Goal: Task Accomplishment & Management: Manage account settings

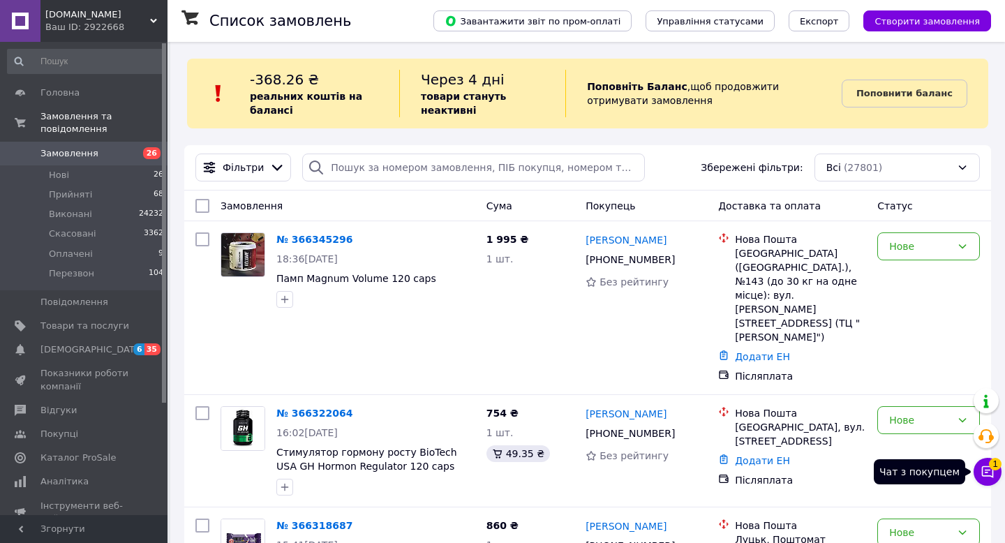
click at [990, 469] on icon at bounding box center [988, 472] width 14 height 14
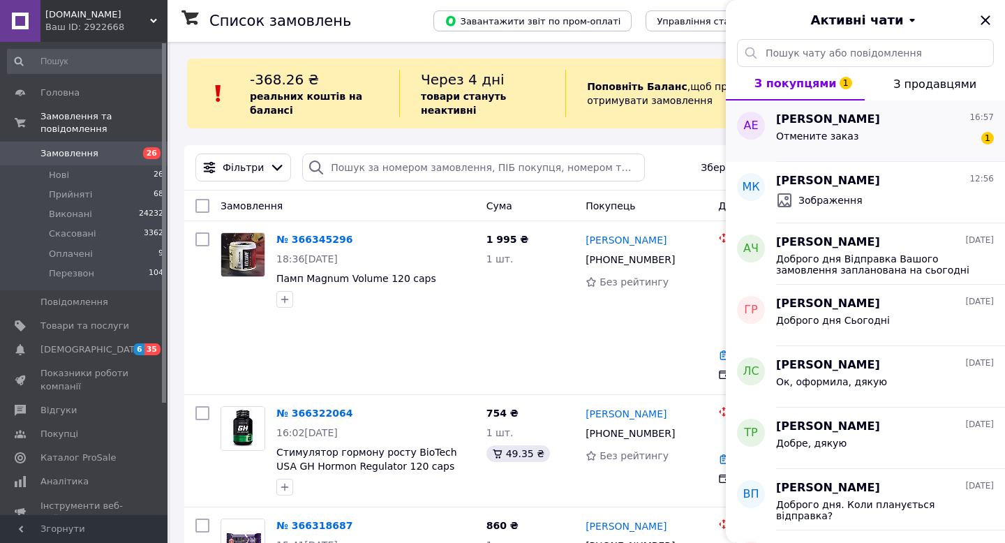
click at [879, 144] on div "Отмените заказ 1" at bounding box center [885, 139] width 218 height 22
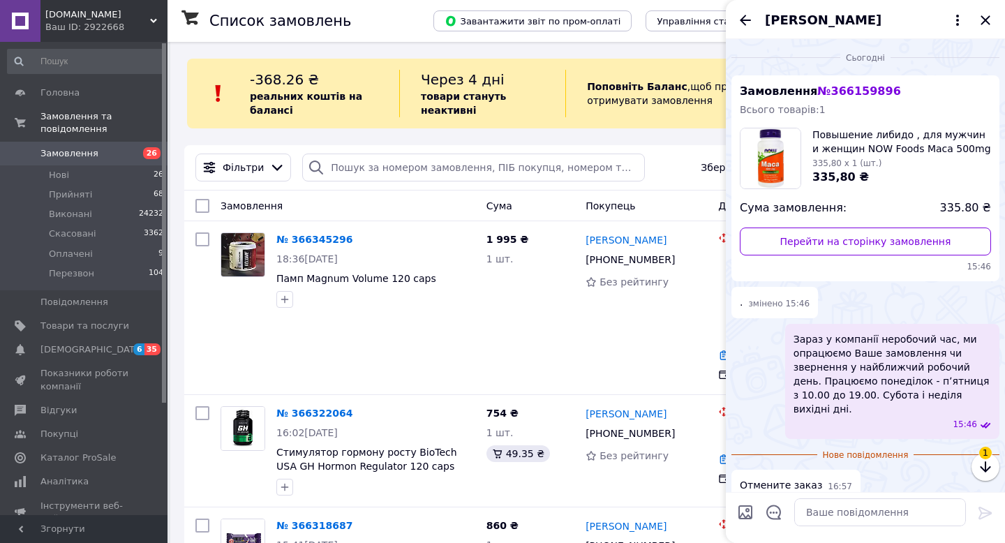
scroll to position [51, 0]
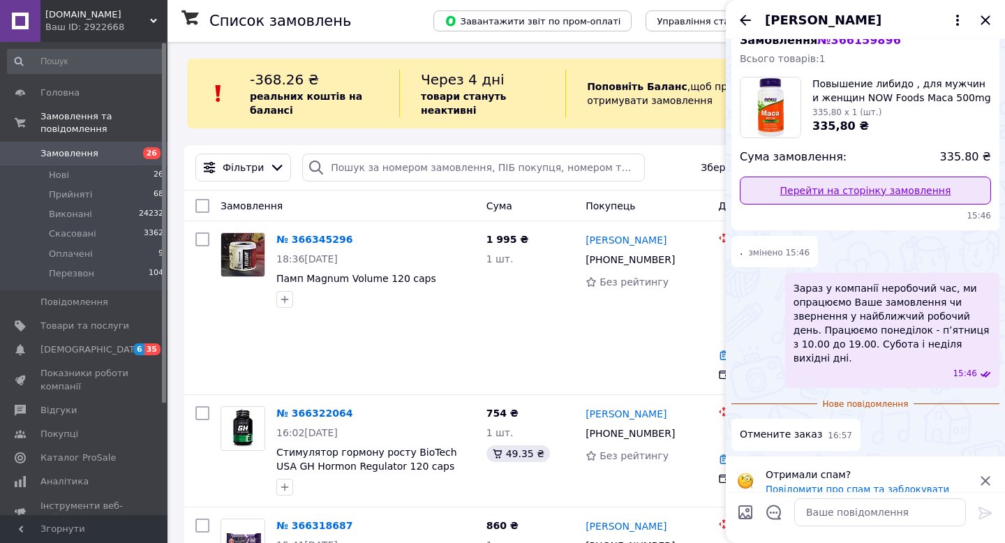
click at [863, 193] on link "Перейти на сторінку замовлення" at bounding box center [865, 191] width 251 height 28
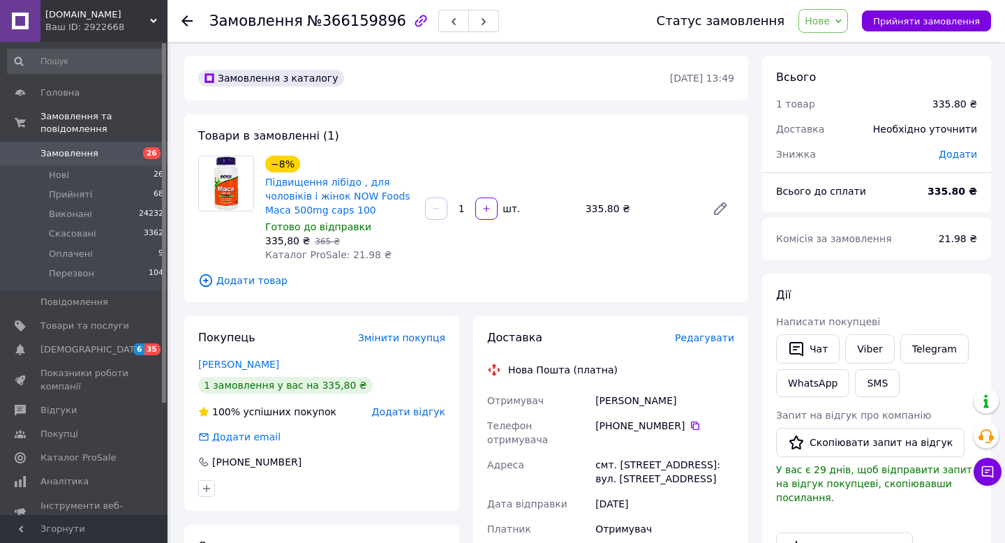
click at [842, 22] on icon at bounding box center [838, 21] width 6 height 4
click at [848, 133] on li "Перезвон" at bounding box center [831, 132] width 64 height 21
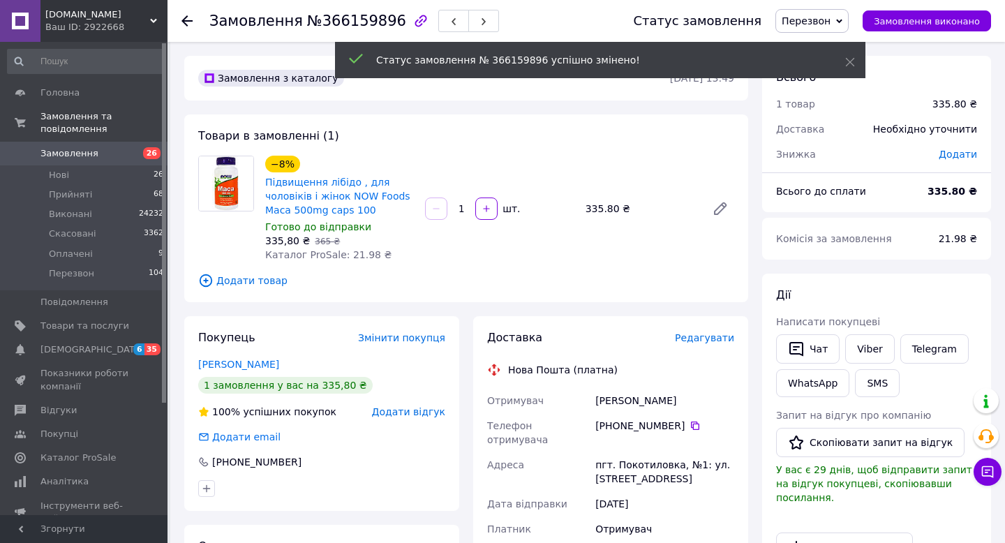
click at [178, 22] on div "Замовлення №366159896 Статус замовлення Перезвон Прийнято Виконано Скасовано Оп…" at bounding box center [587, 21] width 838 height 42
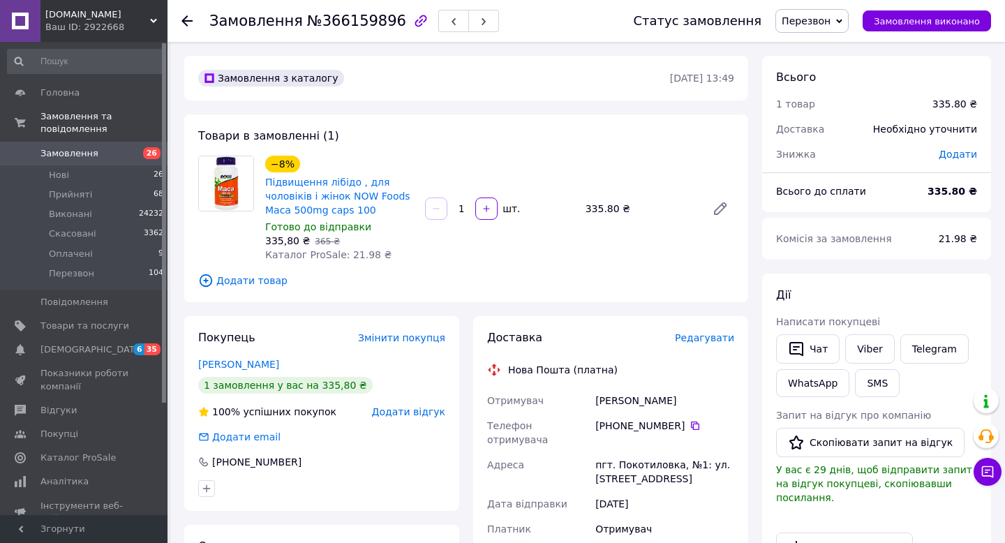
click at [184, 22] on use at bounding box center [186, 20] width 11 height 11
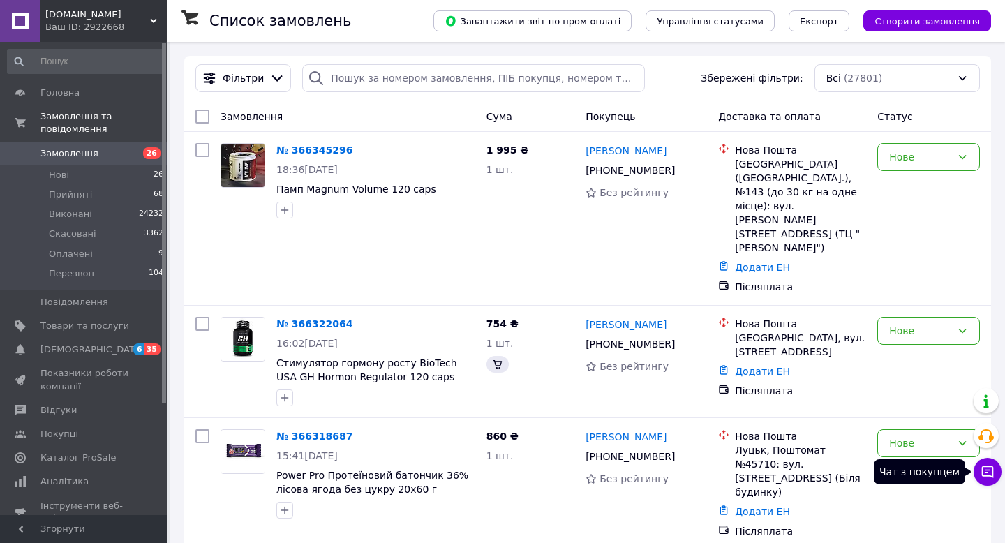
click at [988, 470] on icon at bounding box center [988, 472] width 14 height 14
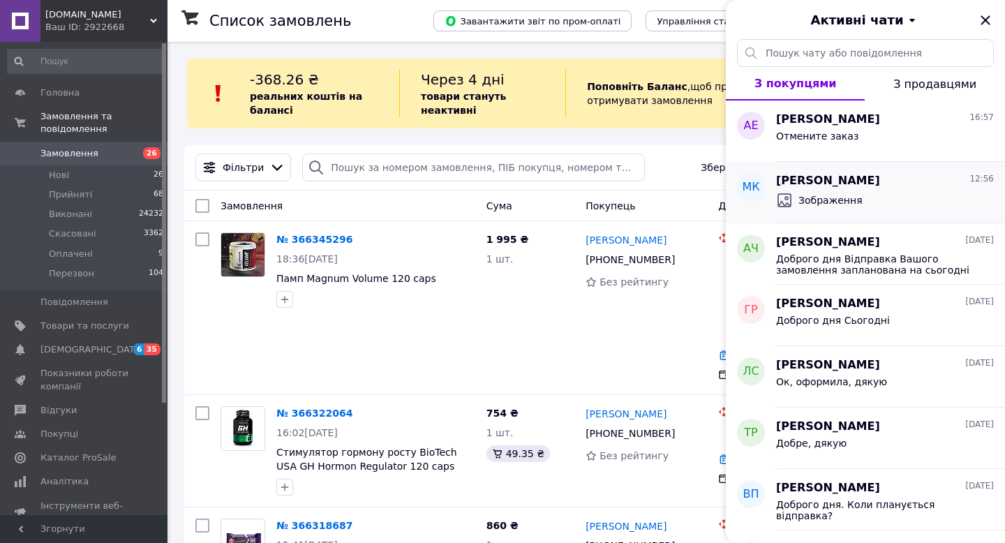
click at [905, 181] on div "Микола Кравчук 12:56" at bounding box center [885, 181] width 218 height 16
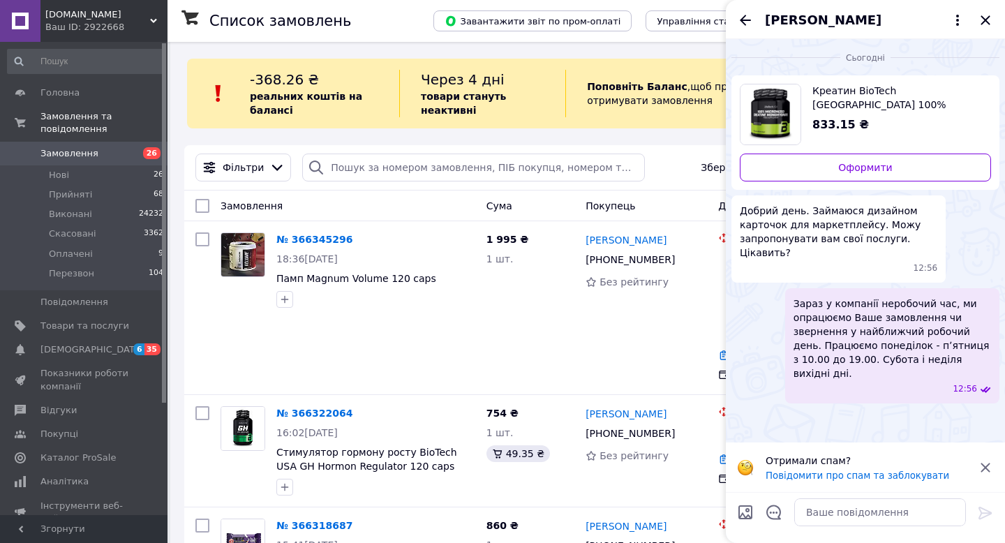
scroll to position [133, 0]
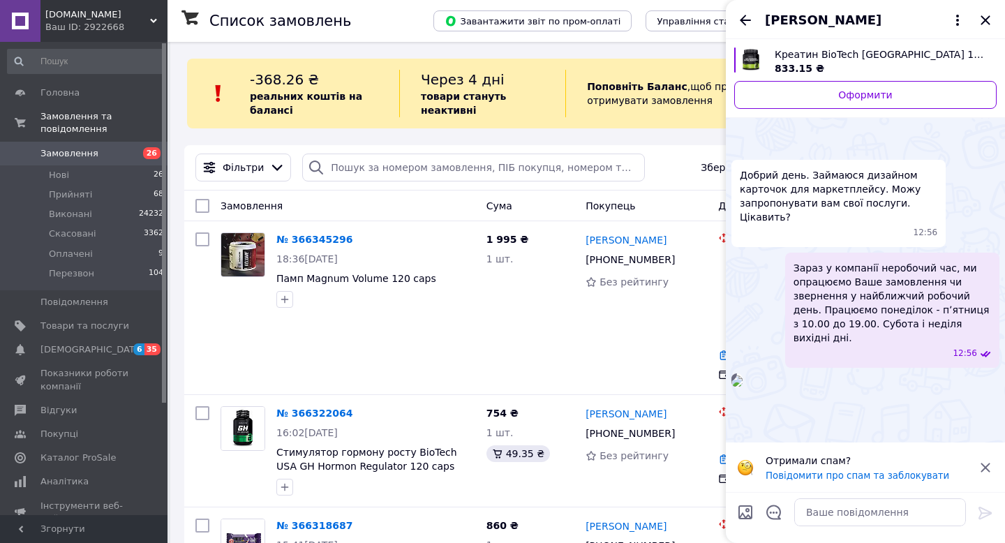
click at [988, 464] on icon at bounding box center [985, 467] width 9 height 9
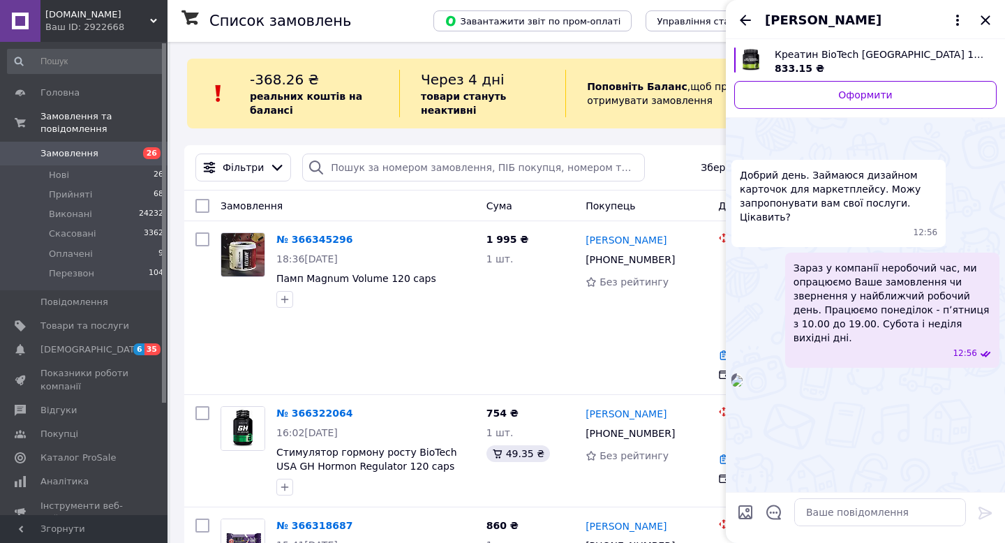
scroll to position [82, 0]
click at [743, 18] on icon "Назад" at bounding box center [745, 20] width 11 height 10
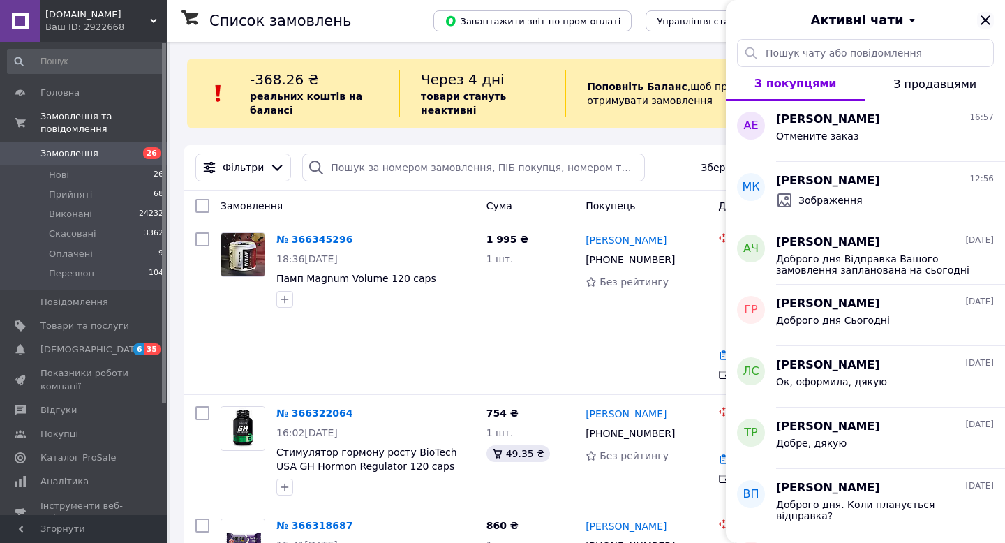
click at [983, 20] on icon "Закрити" at bounding box center [985, 20] width 17 height 17
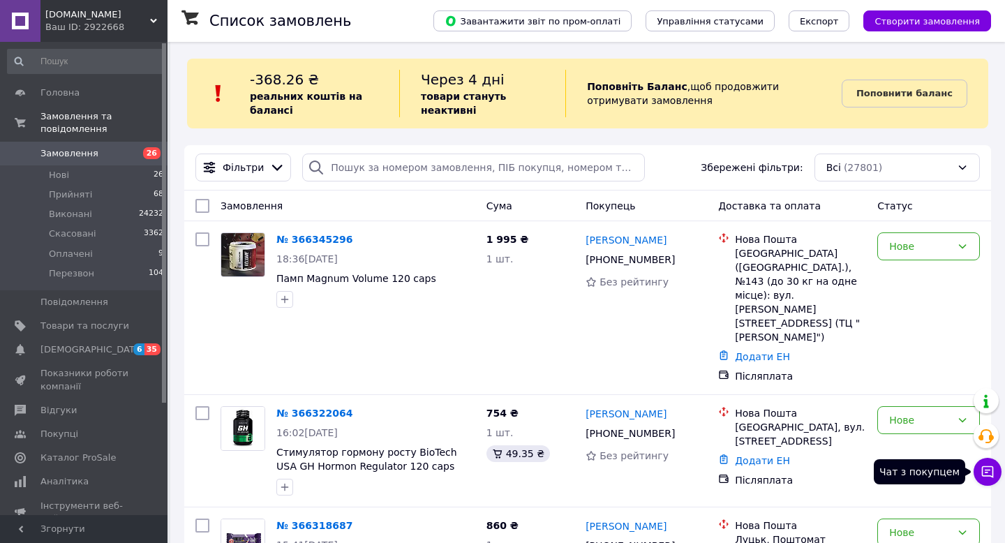
click at [995, 472] on button "Чат з покупцем" at bounding box center [988, 472] width 28 height 28
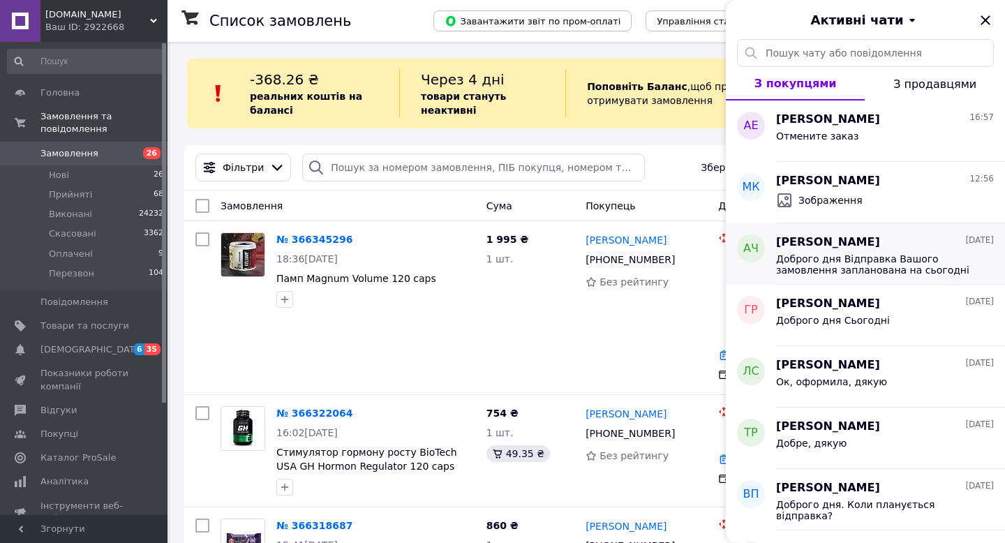
click at [891, 269] on span "Доброго дня Відправка Вашого замовлення запланована на сьогодні" at bounding box center [875, 264] width 198 height 22
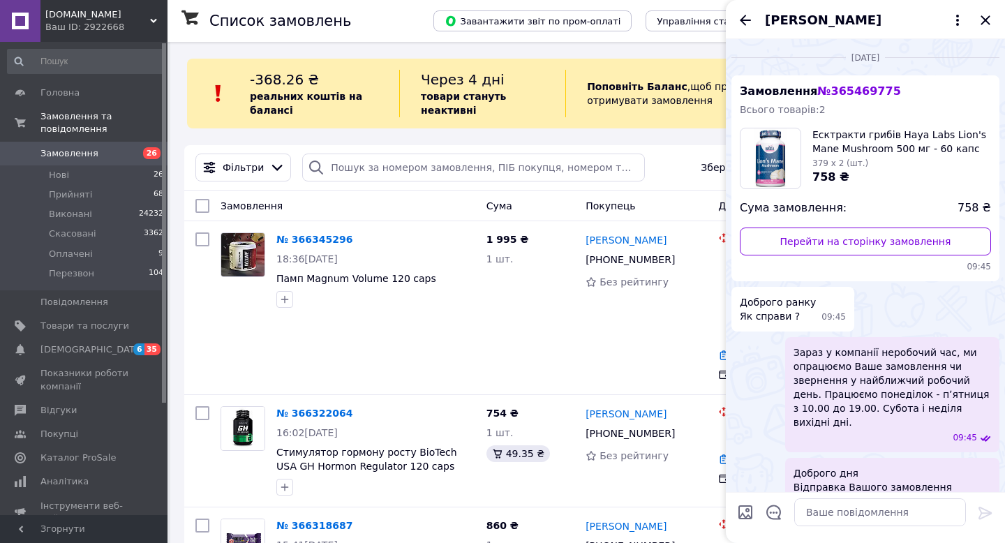
scroll to position [31, 0]
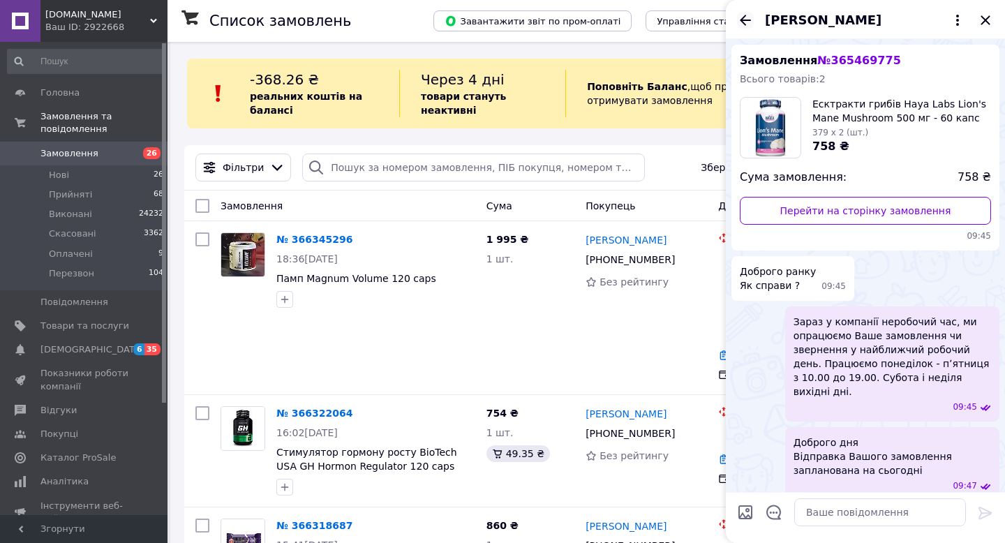
click at [747, 16] on icon "Назад" at bounding box center [745, 20] width 17 height 17
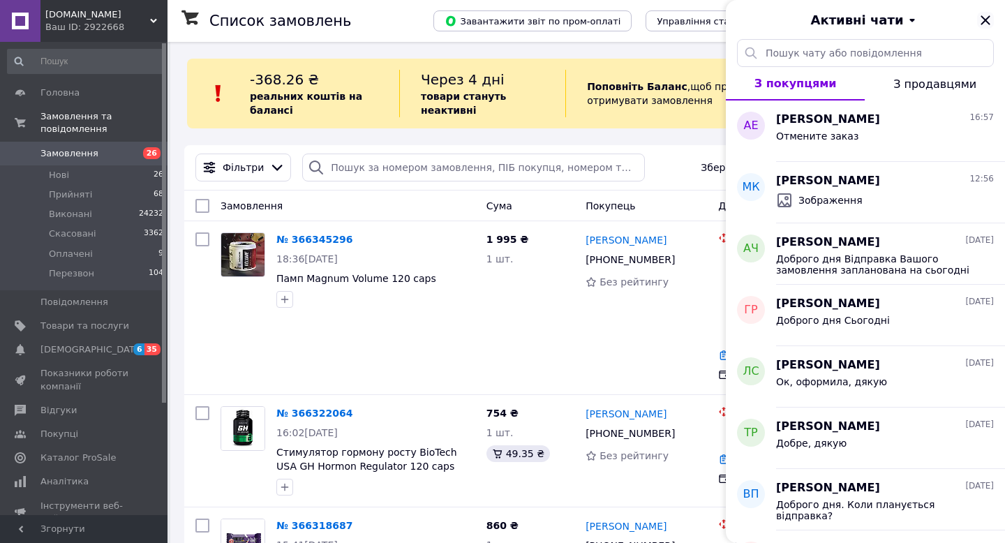
click at [989, 19] on icon "Закрити" at bounding box center [985, 20] width 17 height 17
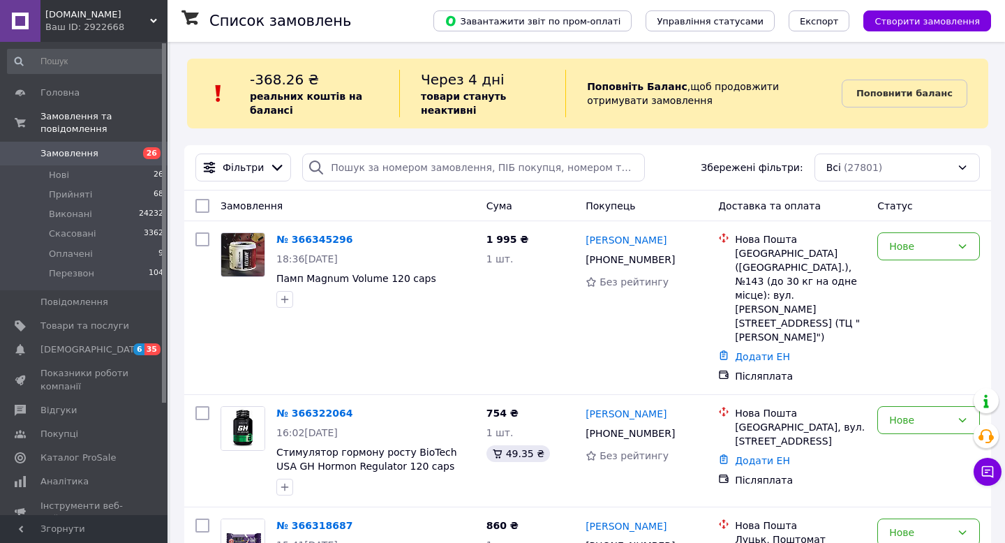
click at [83, 149] on span "Замовлення" at bounding box center [69, 153] width 58 height 13
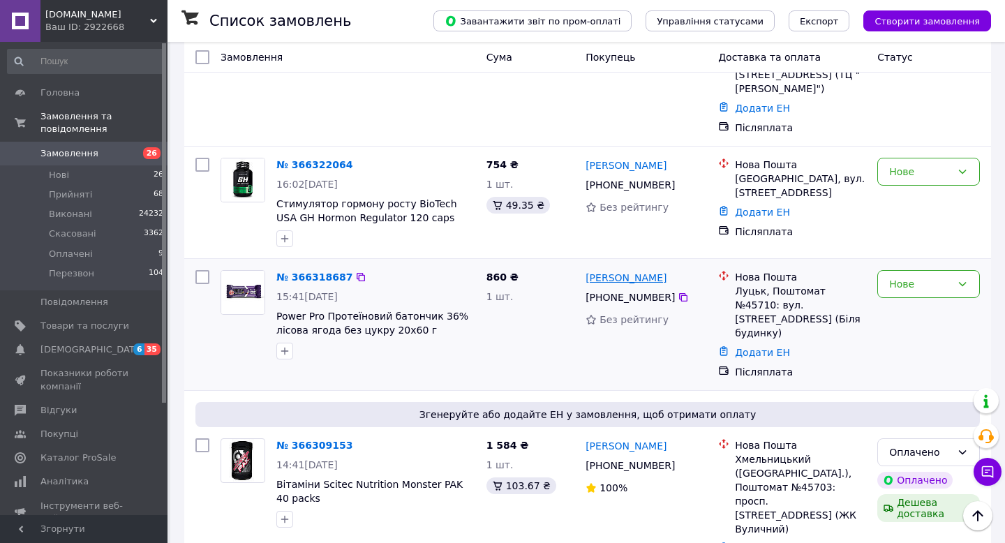
scroll to position [243, 0]
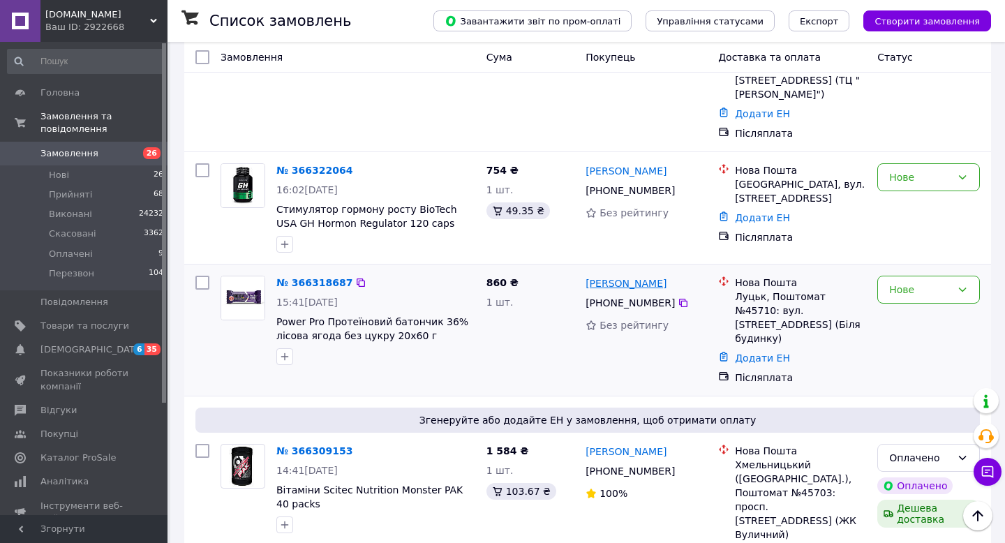
click at [651, 270] on div "Ольга Сандер +380 93 598 18 64 Без рейтингу" at bounding box center [646, 330] width 133 height 120
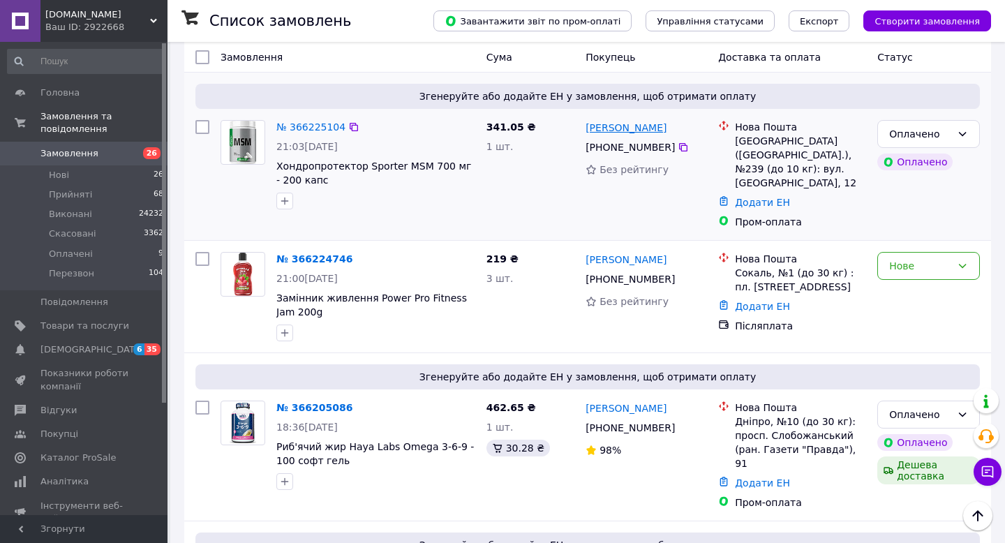
scroll to position [2349, 0]
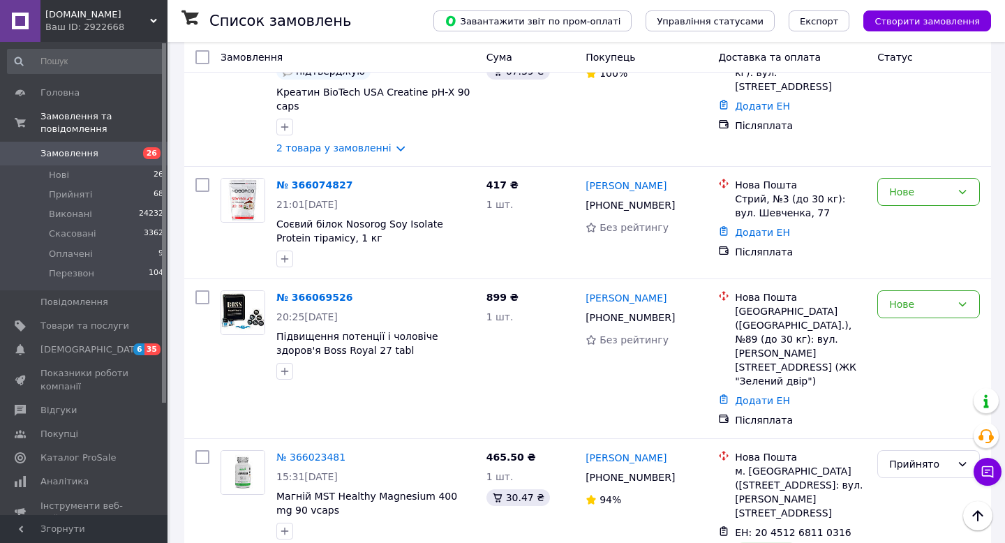
scroll to position [2458, 0]
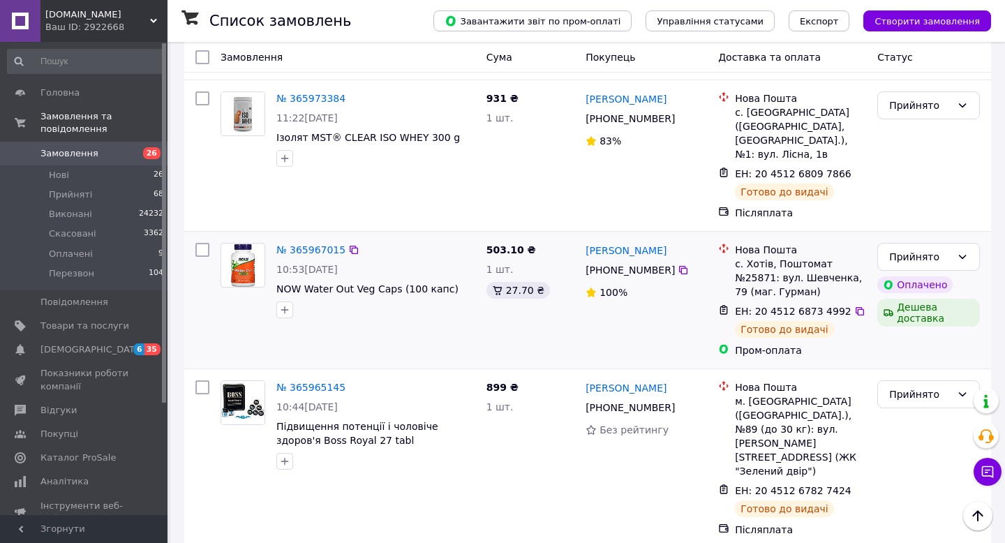
scroll to position [872, 0]
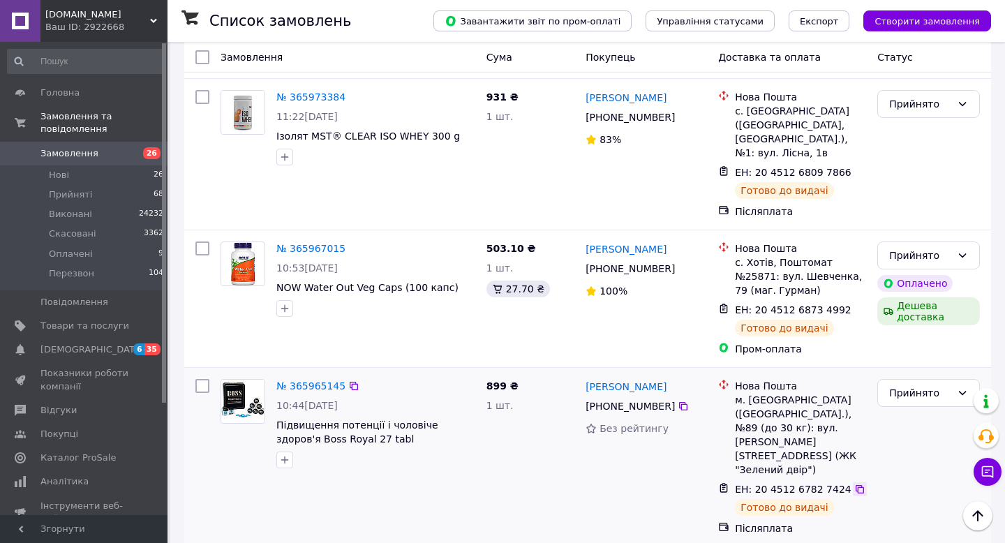
click at [856, 485] on icon at bounding box center [860, 489] width 8 height 8
click at [683, 401] on icon at bounding box center [683, 406] width 11 height 11
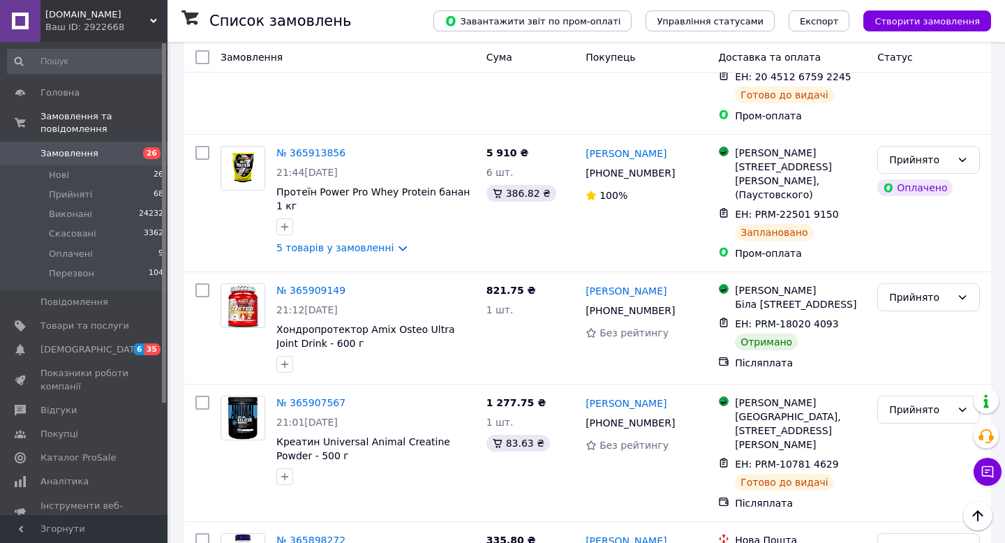
scroll to position [2522, 0]
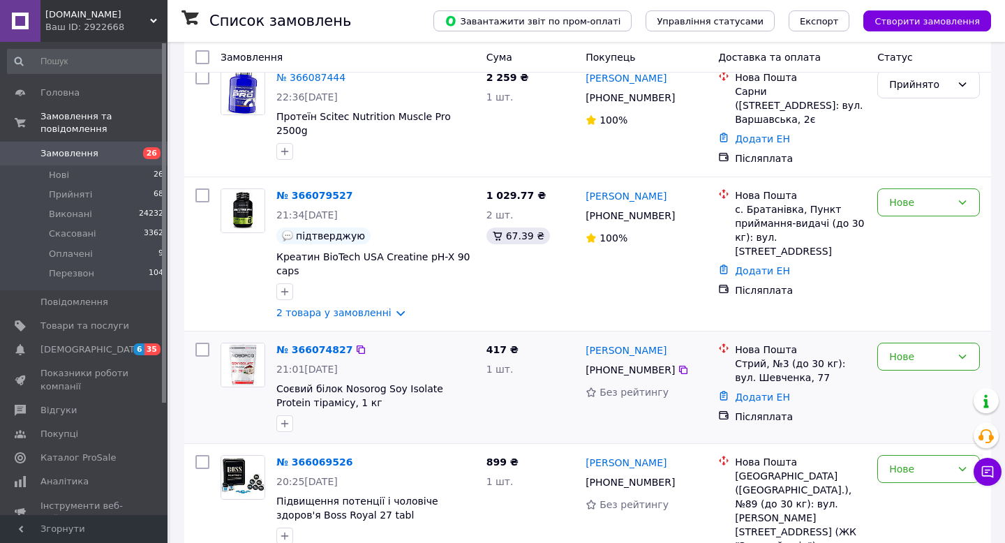
scroll to position [2458, 0]
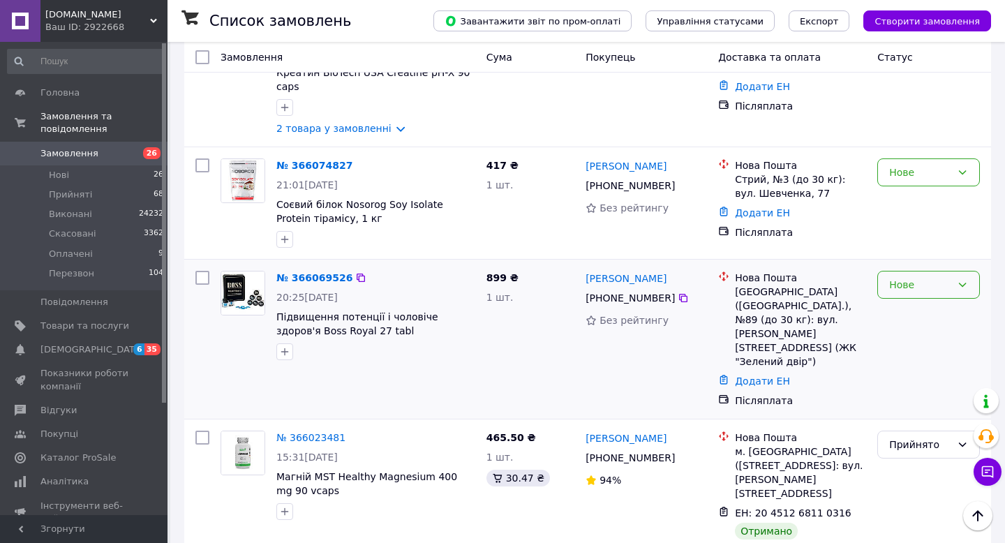
click at [933, 277] on div "Нове" at bounding box center [920, 284] width 62 height 15
click at [934, 200] on li "Скасовано" at bounding box center [928, 198] width 101 height 25
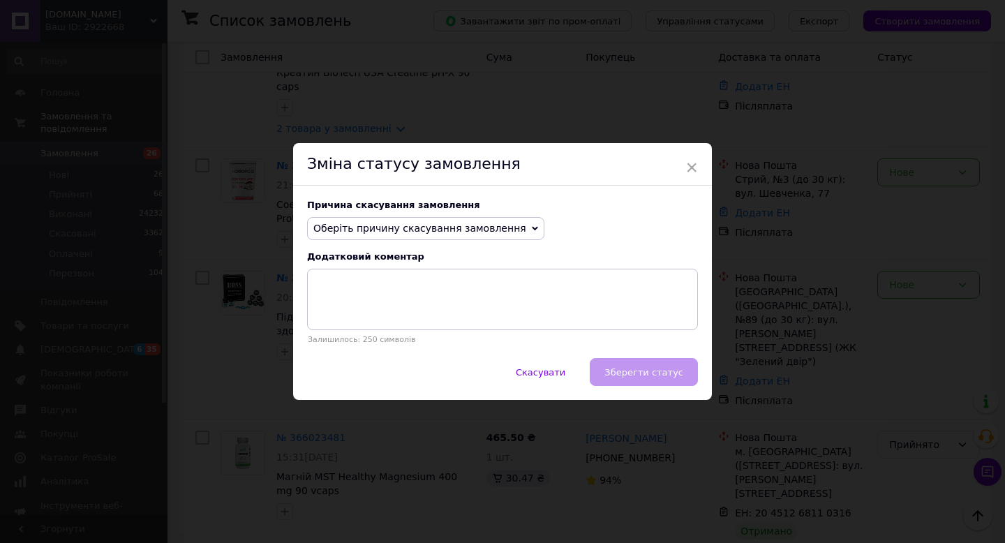
click at [428, 228] on span "Оберіть причину скасування замовлення" at bounding box center [419, 228] width 213 height 11
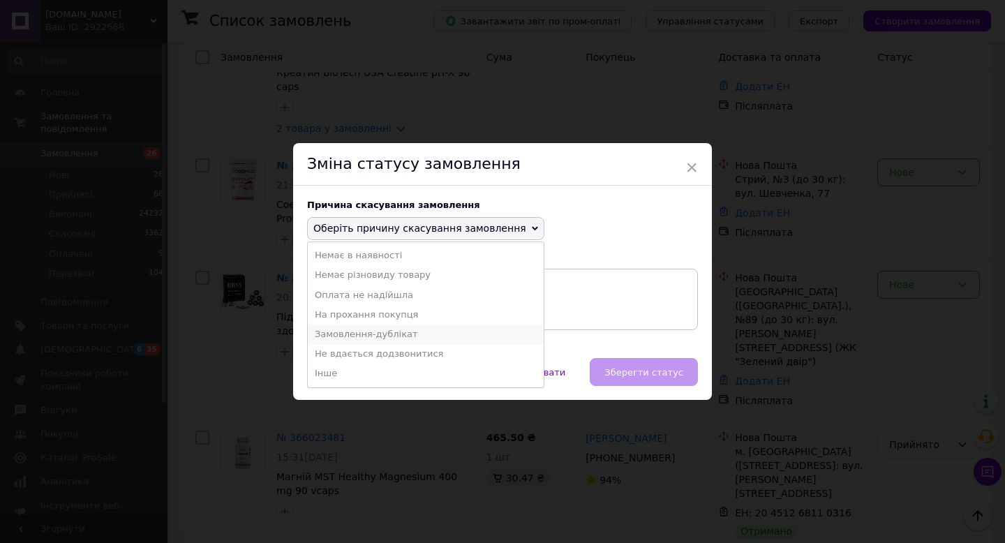
click at [425, 330] on li "Замовлення-дублікат" at bounding box center [426, 335] width 236 height 20
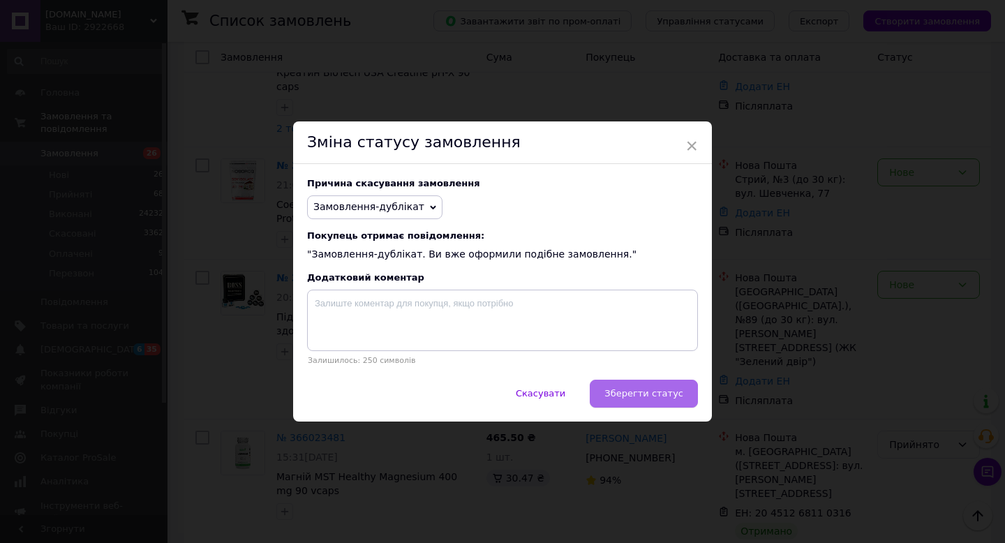
click at [639, 392] on span "Зберегти статус" at bounding box center [643, 393] width 79 height 10
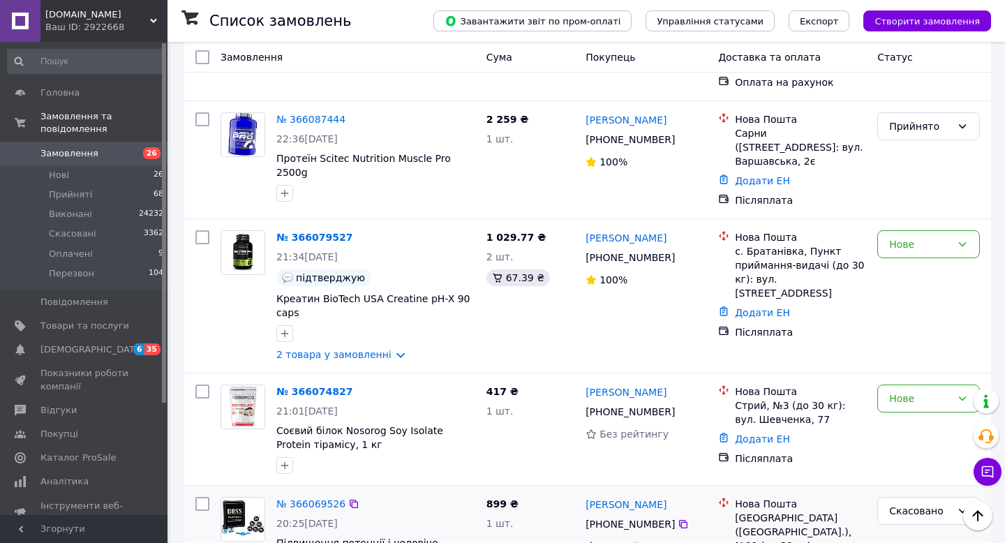
scroll to position [2230, 0]
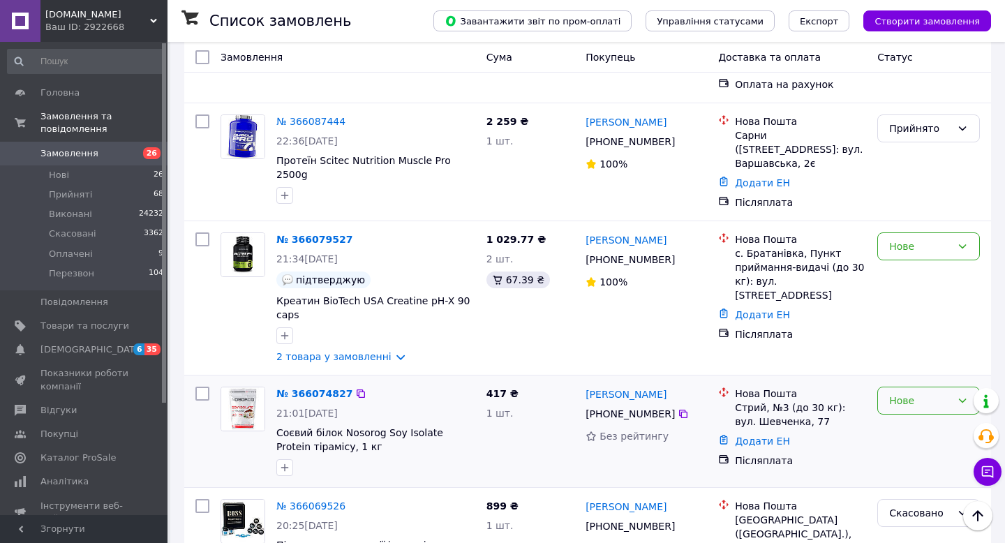
click at [958, 395] on icon at bounding box center [962, 400] width 11 height 11
click at [948, 265] on li "Прийнято" at bounding box center [928, 263] width 101 height 25
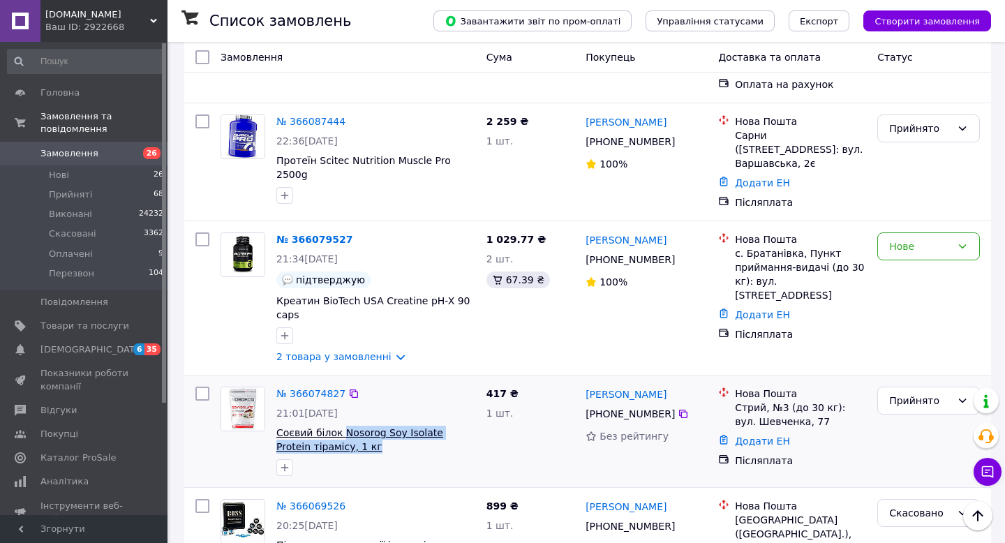
drag, startPoint x: 343, startPoint y: 281, endPoint x: 343, endPoint y: 267, distance: 14.0
click at [343, 426] on span "Соєвий білок Nosorog Soy Isolate Protein тірамісу, 1 кг" at bounding box center [375, 440] width 199 height 28
copy span "Nosorog Soy Isolate Protein тірамісу, 1 кг"
click at [678, 408] on icon at bounding box center [683, 413] width 11 height 11
drag, startPoint x: 736, startPoint y: 239, endPoint x: 787, endPoint y: 242, distance: 51.0
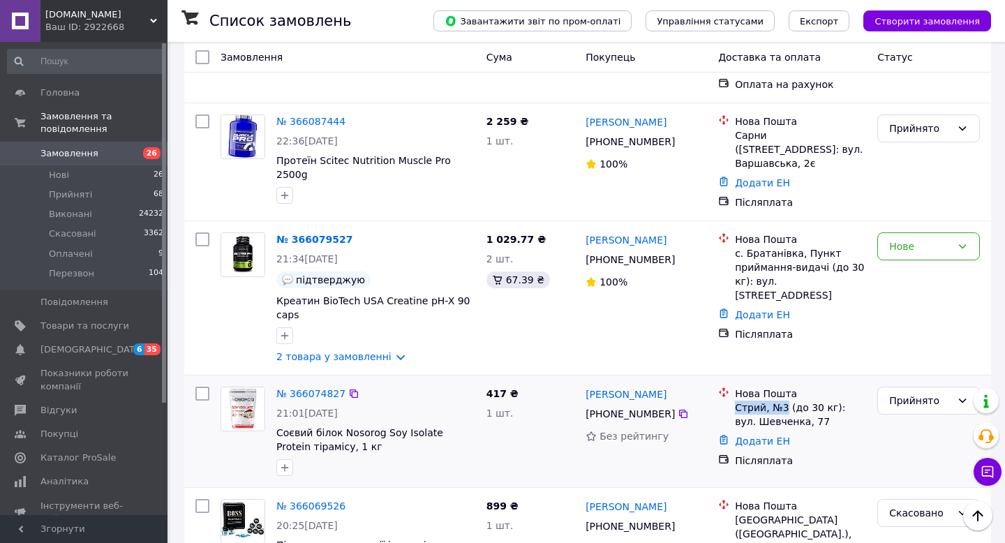
click at [787, 401] on div "Стрий, №3 (до 30 кг): вул. Шевченка, 77" at bounding box center [800, 415] width 131 height 28
copy div "Стрий, №3"
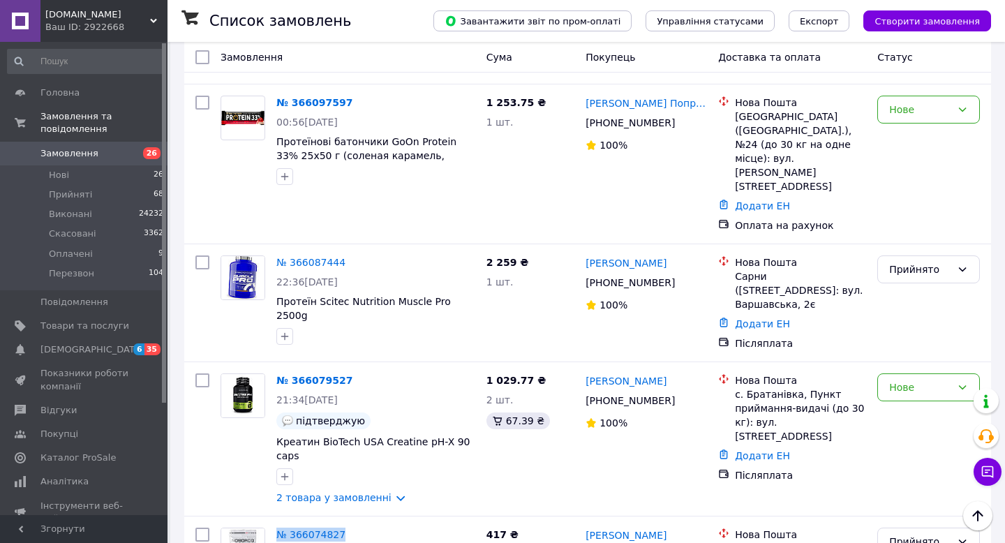
scroll to position [2086, 0]
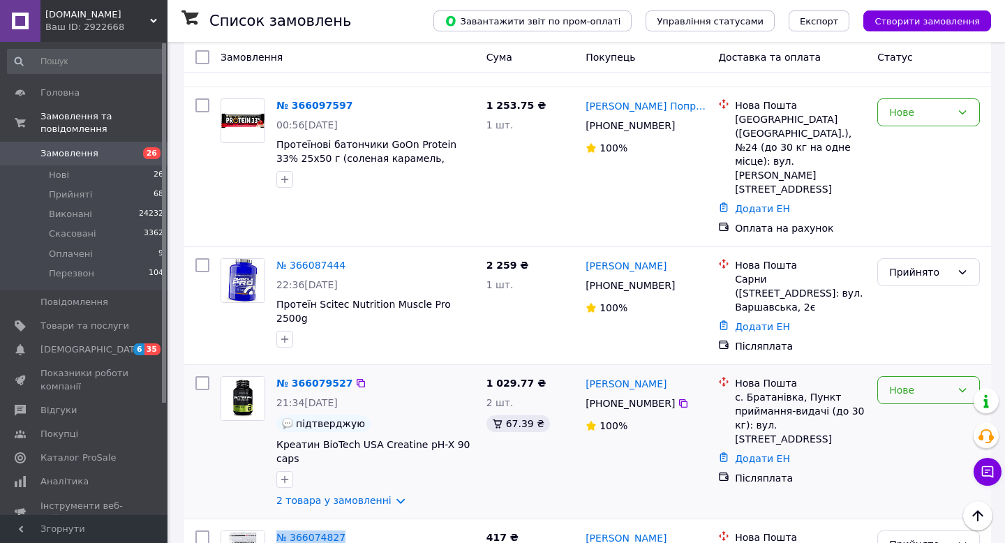
click at [943, 376] on div "Нове" at bounding box center [928, 390] width 103 height 28
click at [939, 255] on li "Прийнято" at bounding box center [928, 253] width 101 height 25
click at [352, 495] on link "2 товара у замовленні" at bounding box center [333, 500] width 115 height 11
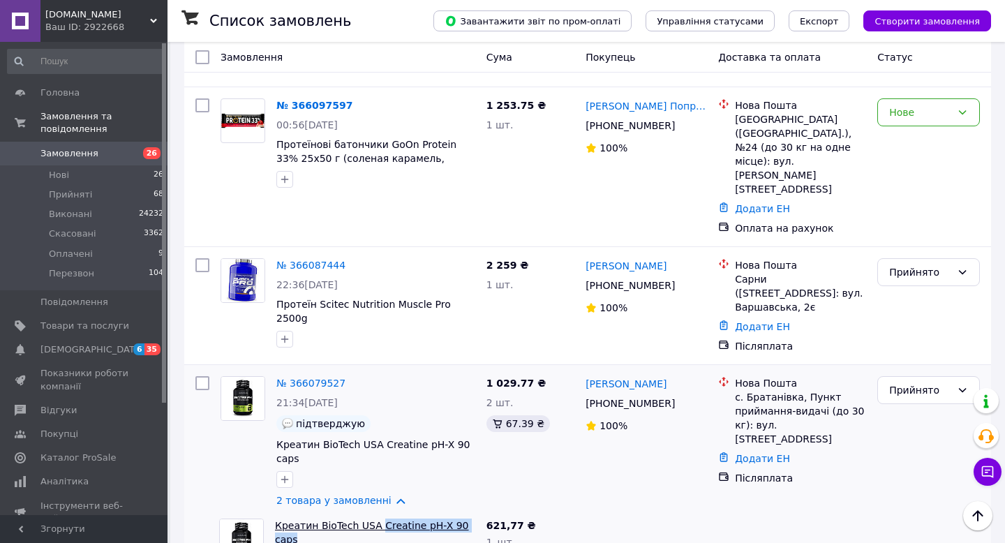
drag, startPoint x: 373, startPoint y: 367, endPoint x: 378, endPoint y: 360, distance: 8.5
click at [378, 519] on span "Креатин BioTech USA Creatine pH-X 90 caps" at bounding box center [375, 533] width 200 height 28
copy link "Creatine pH-X 90 caps"
drag, startPoint x: 404, startPoint y: 428, endPoint x: 400, endPoint y: 419, distance: 10.0
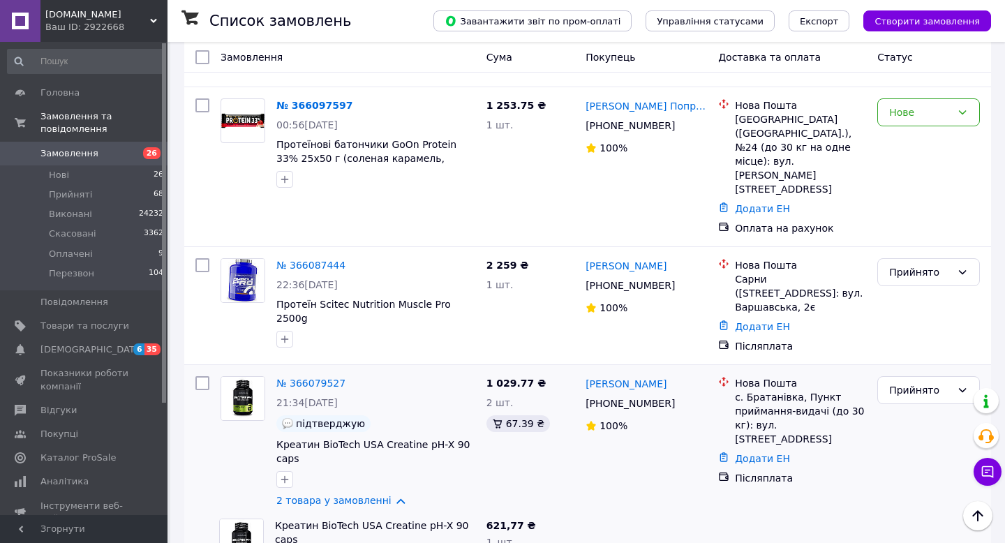
copy link "Omega-3 100 softgels"
drag, startPoint x: 317, startPoint y: 371, endPoint x: 317, endPoint y: 356, distance: 15.4
click at [317, 519] on span "Креатин BioTech USA Creatine pH-X 90 caps" at bounding box center [375, 533] width 200 height 28
copy link "BioTech USA Creatine pH-X 90 caps"
drag, startPoint x: 343, startPoint y: 426, endPoint x: 343, endPoint y: 419, distance: 7.7
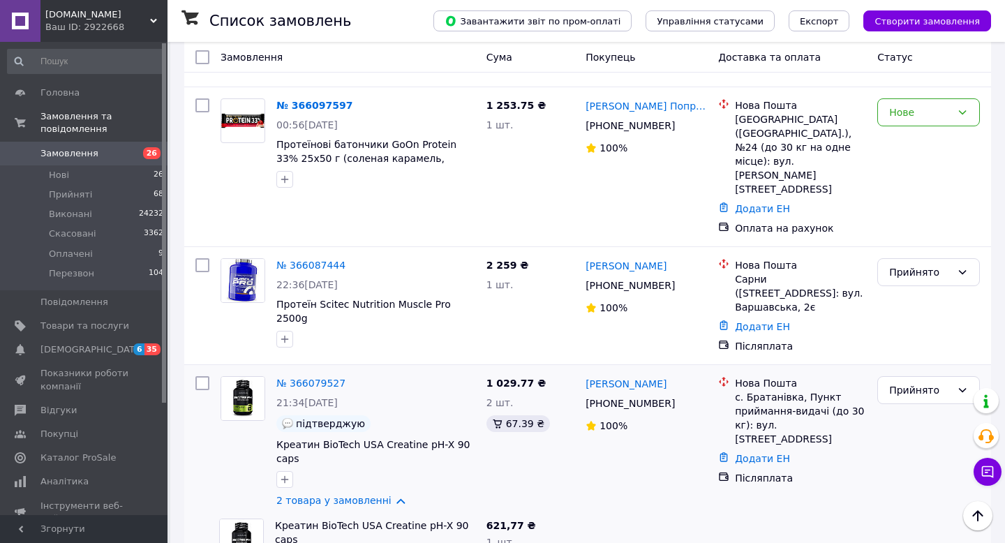
copy link "NOW Foods Omega-3 100 softgels"
click at [685, 399] on icon at bounding box center [683, 403] width 8 height 8
drag, startPoint x: 320, startPoint y: 374, endPoint x: 318, endPoint y: 357, distance: 17.5
click at [318, 519] on span "Креатин BioTech USA Creatine pH-X 90 caps" at bounding box center [375, 533] width 200 height 28
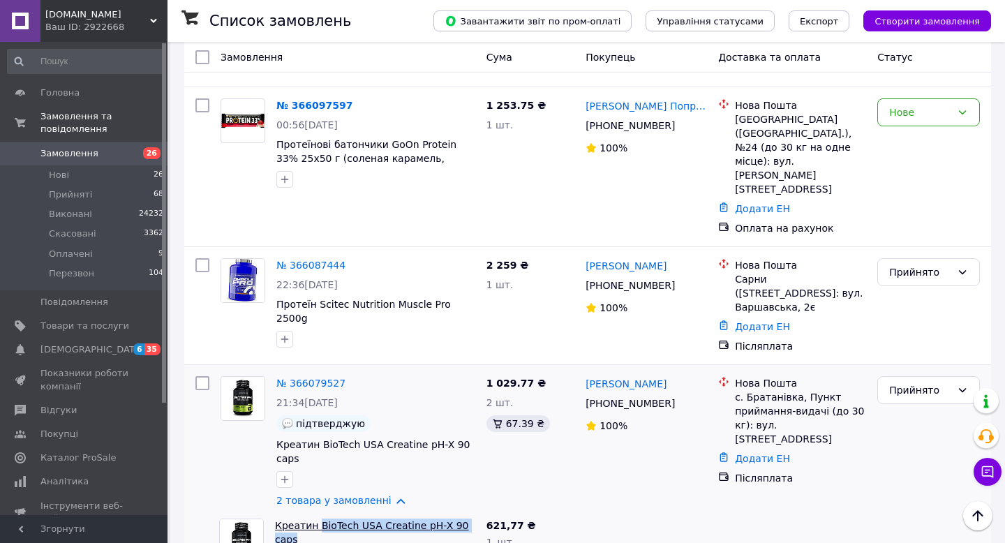
copy link "BioTech USA Creatine pH-X 90 caps"
drag, startPoint x: 343, startPoint y: 430, endPoint x: 343, endPoint y: 412, distance: 18.1
copy link "NOW Foods Omega-3 100 softgels"
click at [682, 398] on icon at bounding box center [683, 403] width 11 height 11
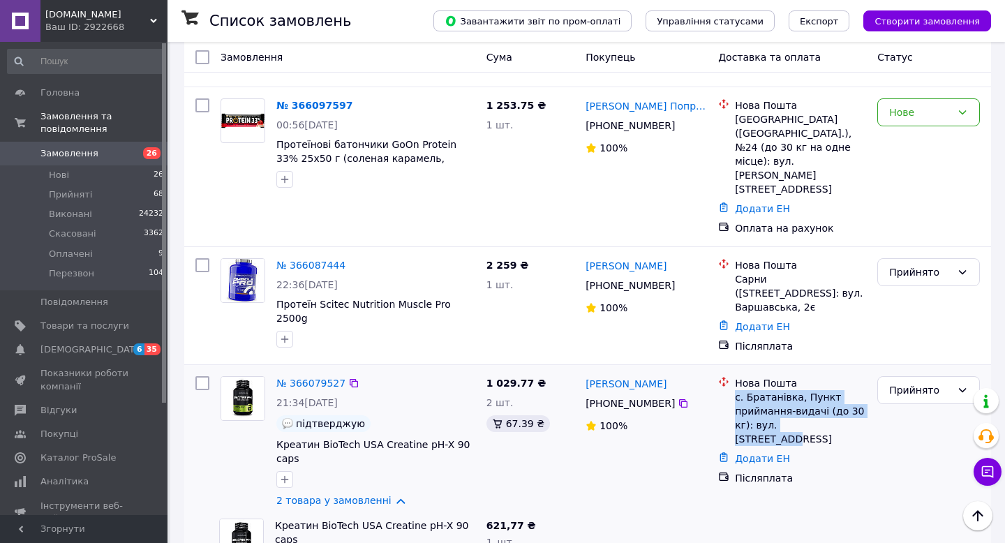
drag, startPoint x: 734, startPoint y: 229, endPoint x: 835, endPoint y: 266, distance: 107.8
click at [835, 373] on li "Нова Пошта с. Братанівка, Пункт приймання-видачі (до 30 кг): вул. Головна, 44" at bounding box center [792, 410] width 148 height 75
copy div "с. Братанівка, Пункт приймання-видачі (до 30 кг): вул. Головна, 44"
click at [311, 378] on link "№ 366079527" at bounding box center [310, 383] width 69 height 11
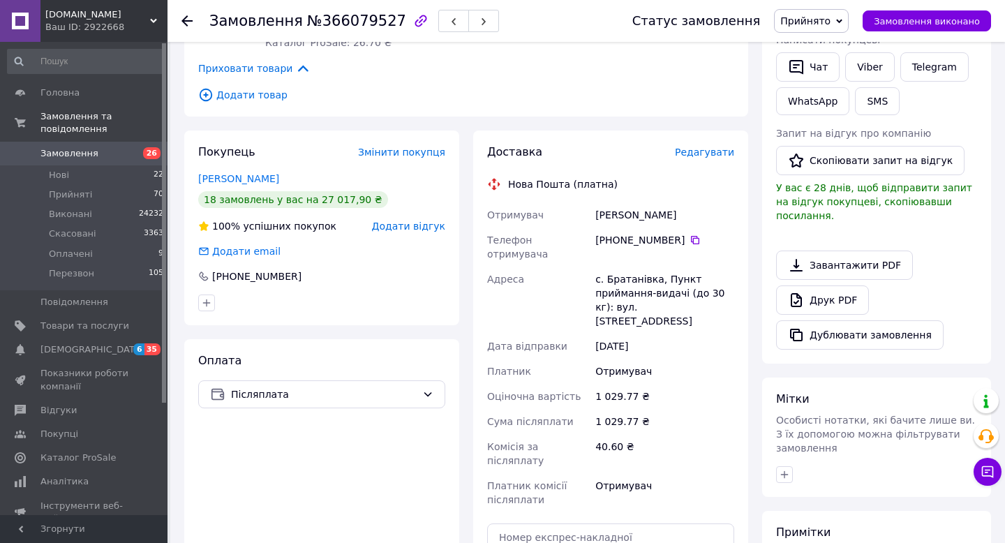
scroll to position [283, 0]
click at [695, 239] on icon at bounding box center [695, 239] width 11 height 11
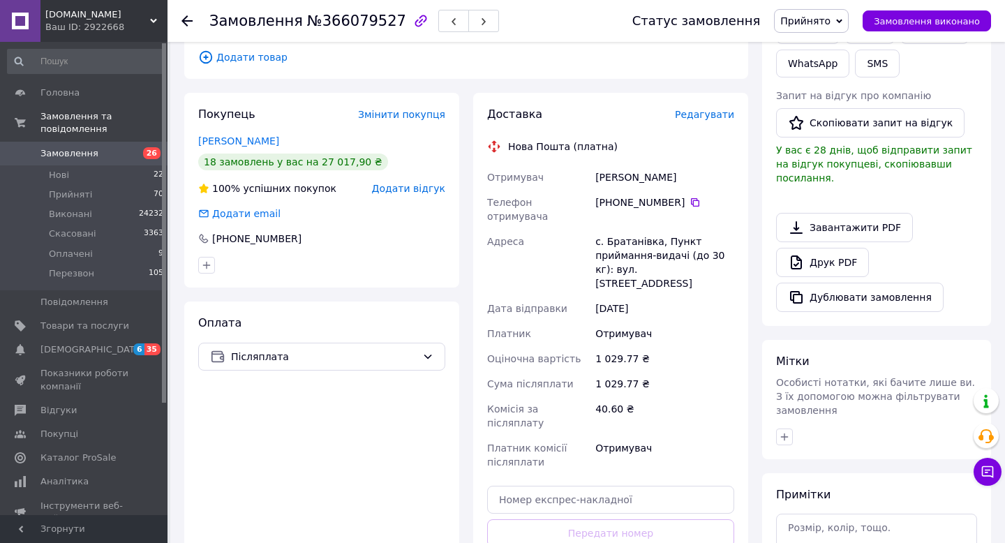
scroll to position [331, 0]
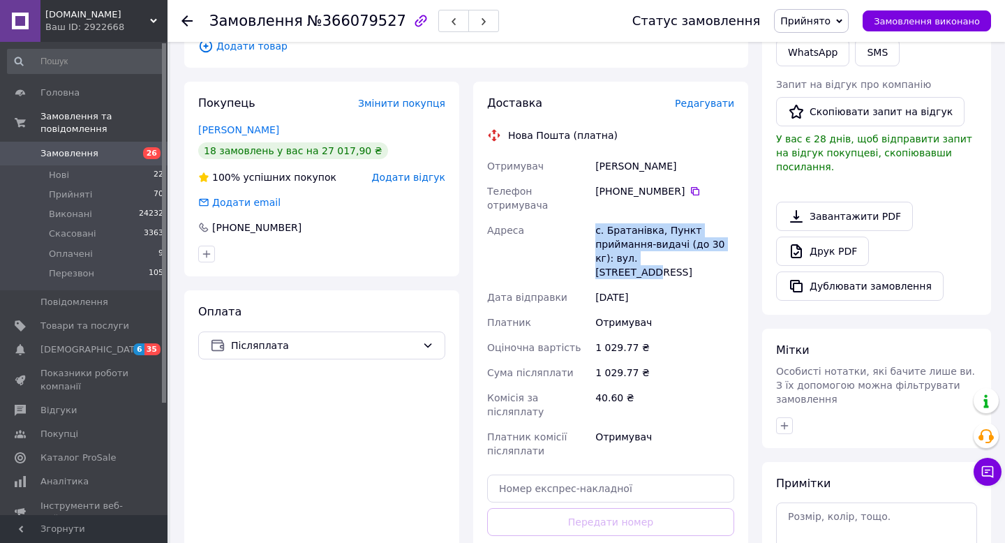
drag, startPoint x: 597, startPoint y: 214, endPoint x: 698, endPoint y: 251, distance: 107.8
click at [698, 251] on div "с. Братанівка, Пункт приймання-видачі (до 30 кг): вул. Головна, 44" at bounding box center [665, 251] width 144 height 67
copy div "с. Братанівка, Пункт приймання-видачі (до 30 кг): вул. Головна, 44"
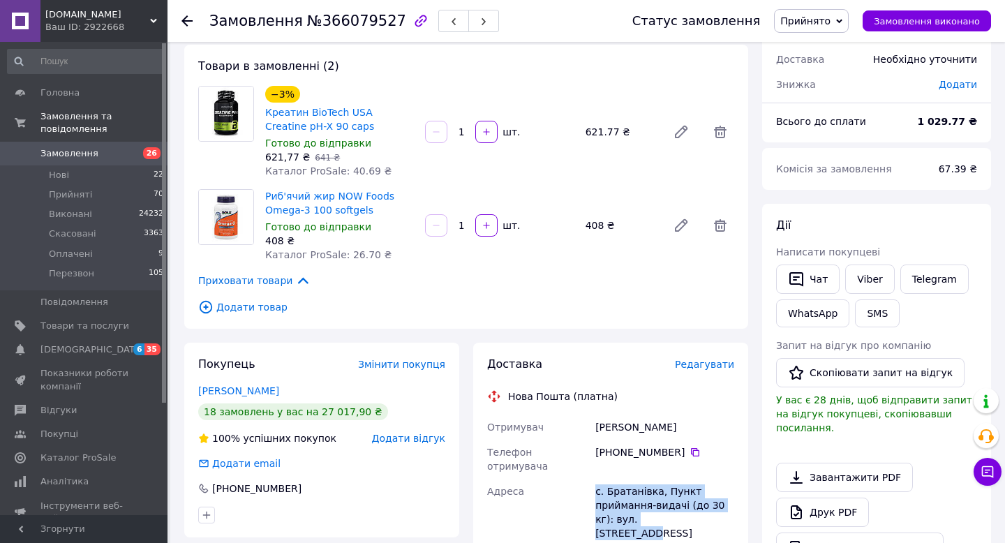
scroll to position [0, 0]
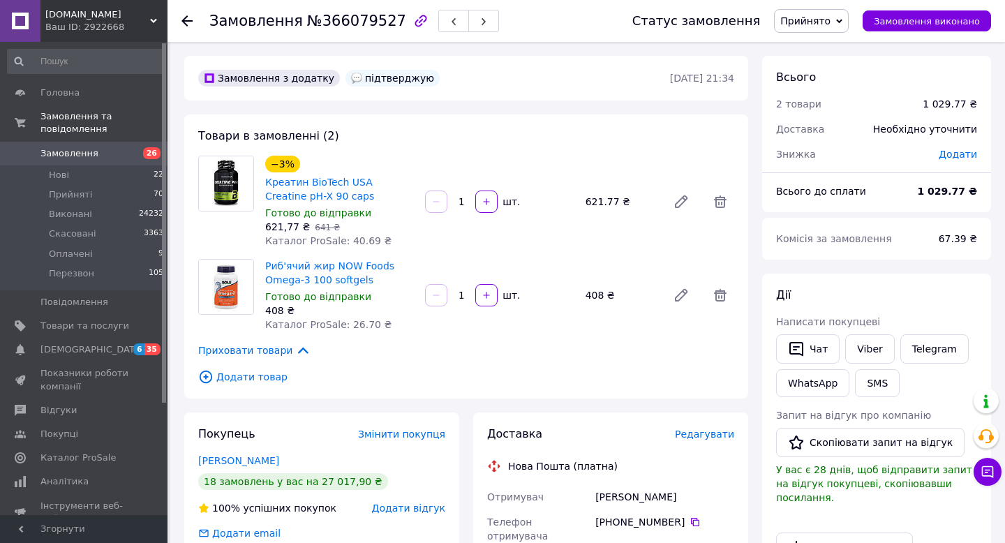
click at [186, 17] on icon at bounding box center [186, 20] width 11 height 11
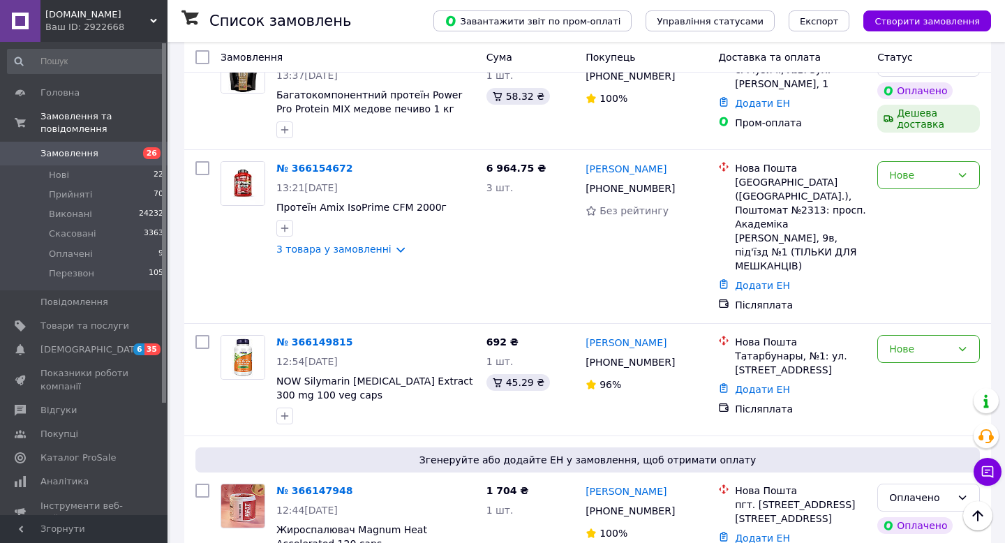
scroll to position [647, 0]
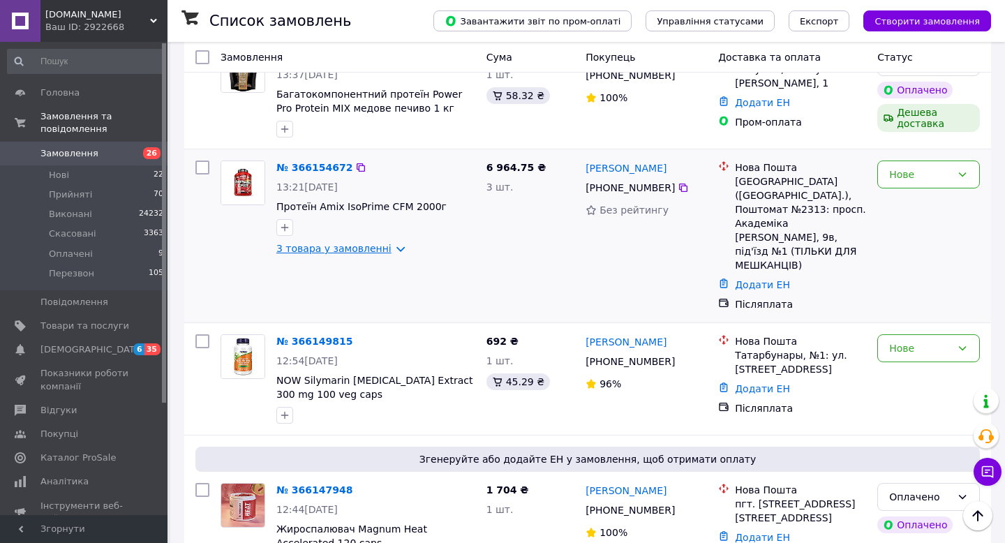
click at [389, 243] on link "3 товара у замовленні" at bounding box center [333, 248] width 115 height 11
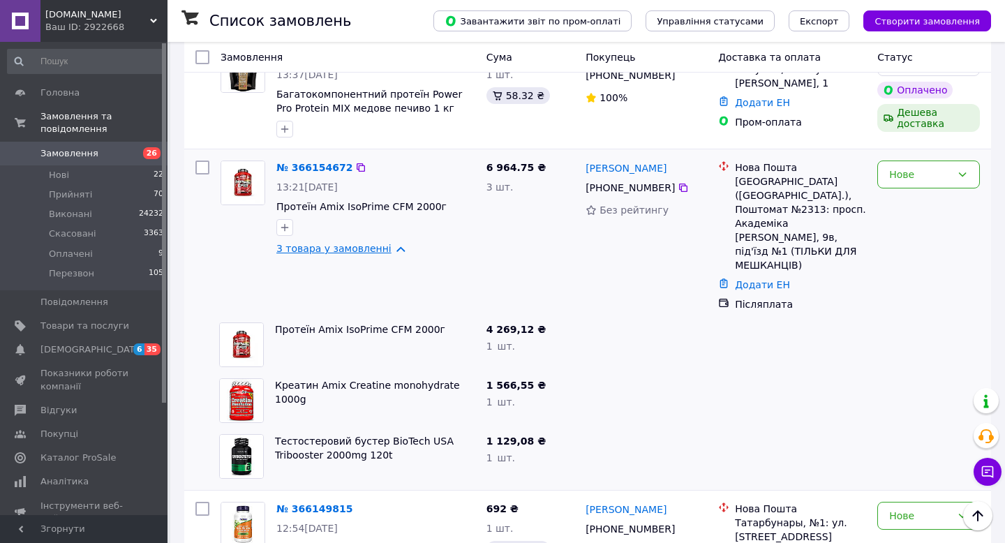
click at [389, 243] on link "3 товара у замовленні" at bounding box center [333, 248] width 115 height 11
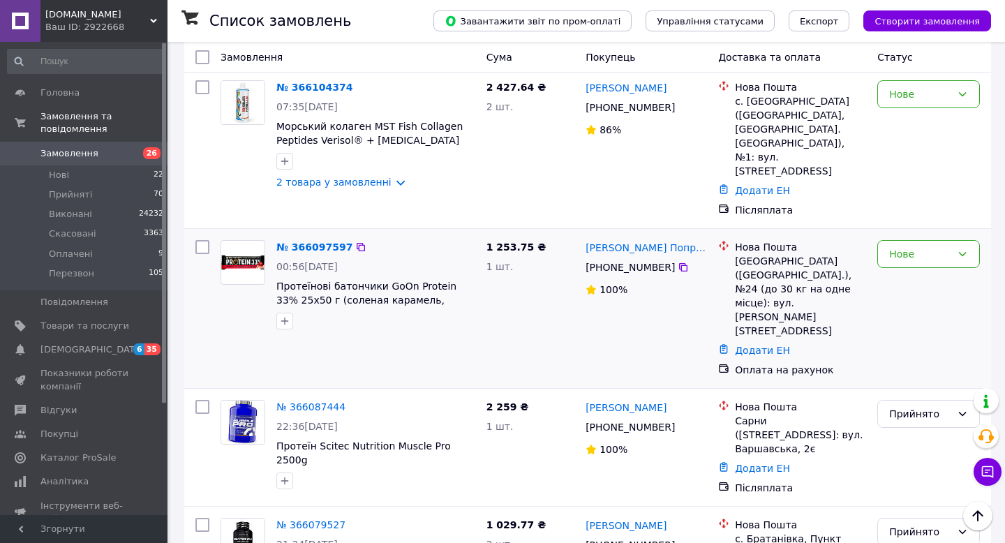
scroll to position [1947, 0]
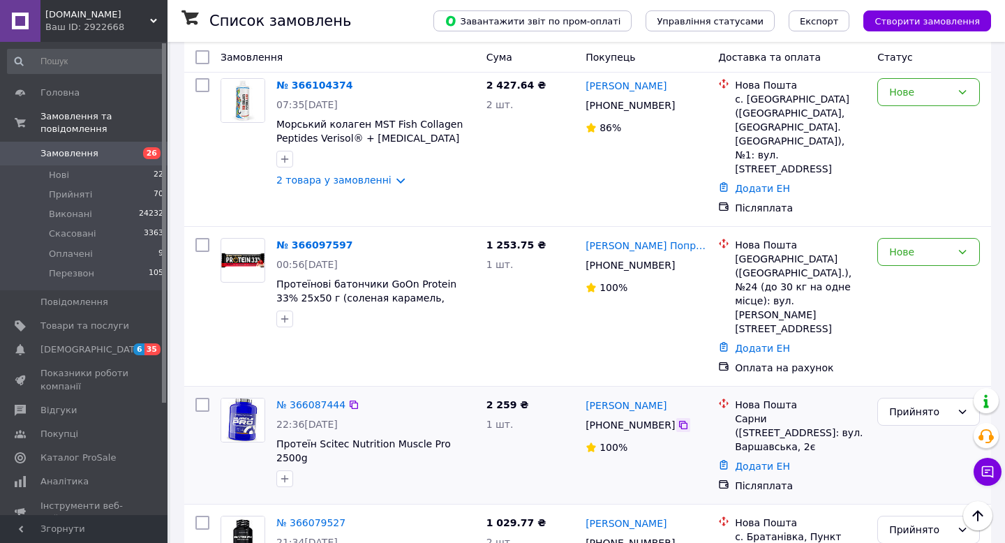
click at [680, 419] on icon at bounding box center [683, 424] width 11 height 11
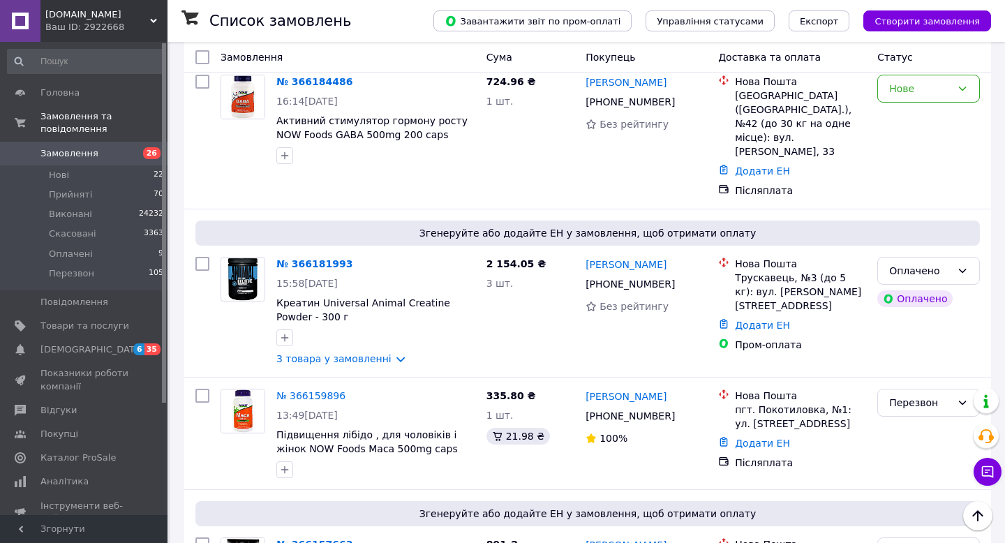
scroll to position [0, 0]
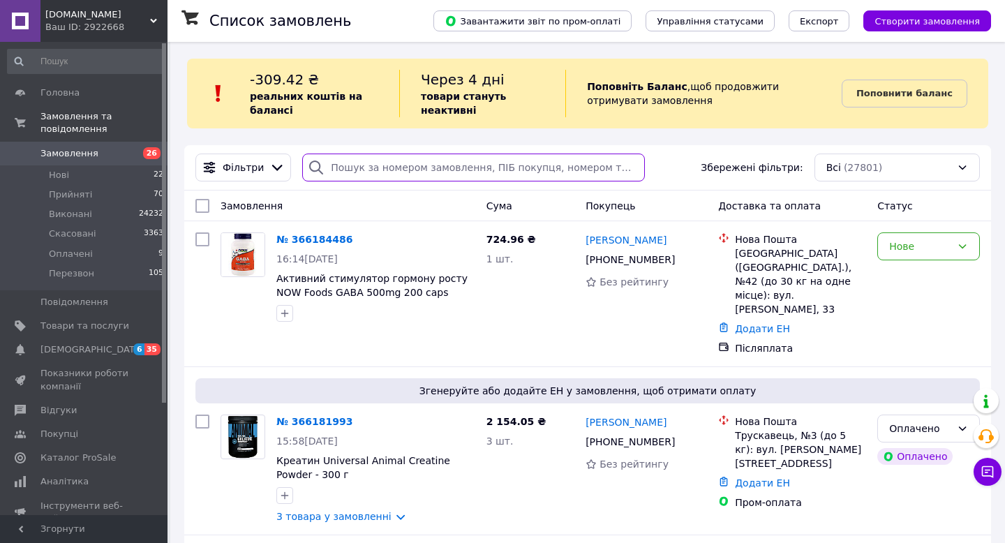
click at [384, 170] on input "search" at bounding box center [473, 168] width 343 height 28
paste input "+380991148849"
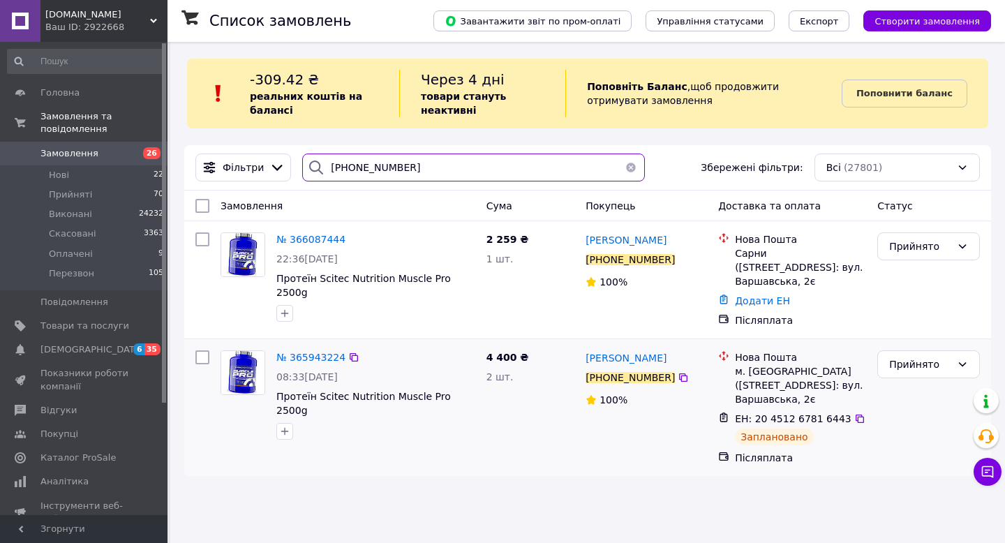
type input "+380991148849"
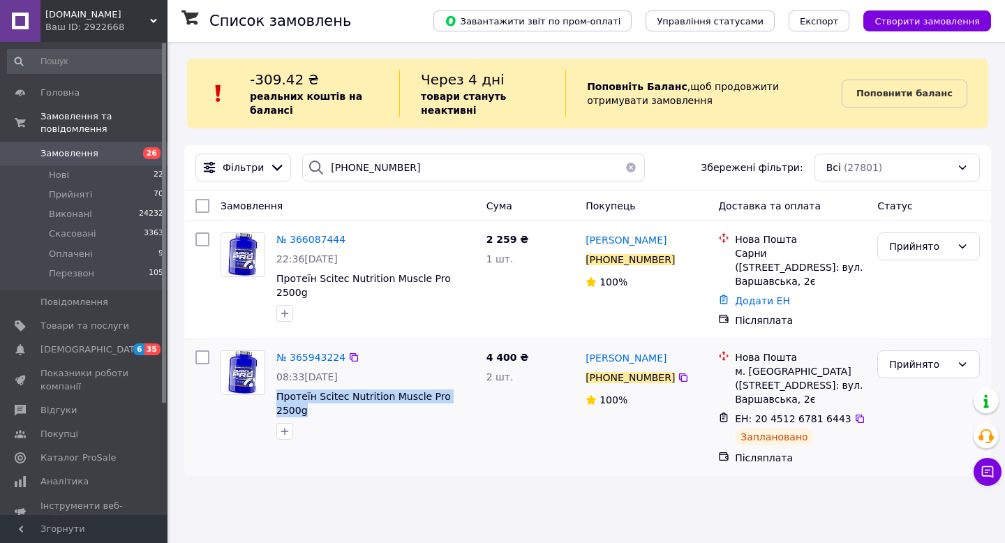
drag, startPoint x: 474, startPoint y: 388, endPoint x: 272, endPoint y: 386, distance: 201.7
click at [272, 386] on div "№ 365943224 08:33, 10.10.2025 Протеїн Scitec Nutrition Muscle Pro 2500g" at bounding box center [376, 395] width 210 height 101
click at [681, 373] on icon at bounding box center [683, 377] width 8 height 8
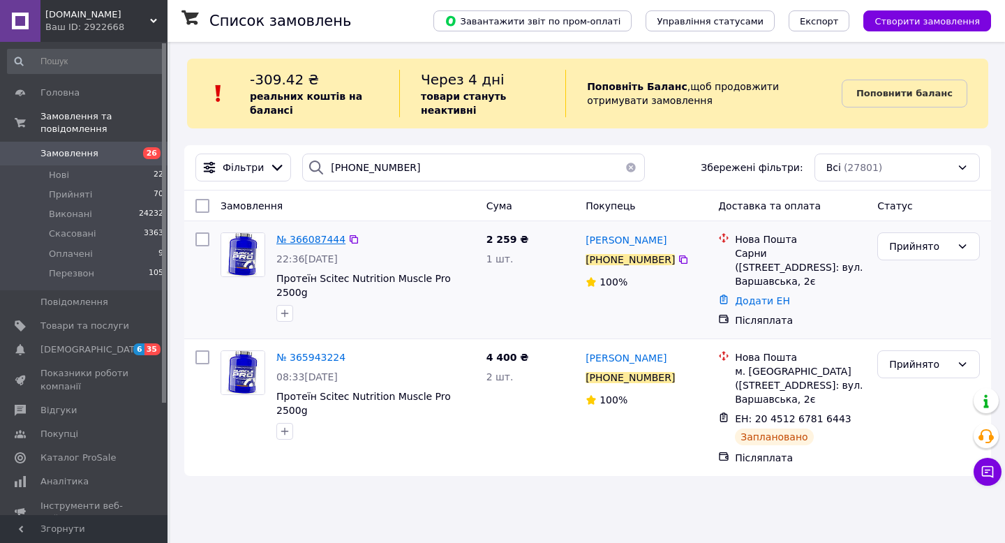
click at [320, 241] on span "№ 366087444" at bounding box center [310, 239] width 69 height 11
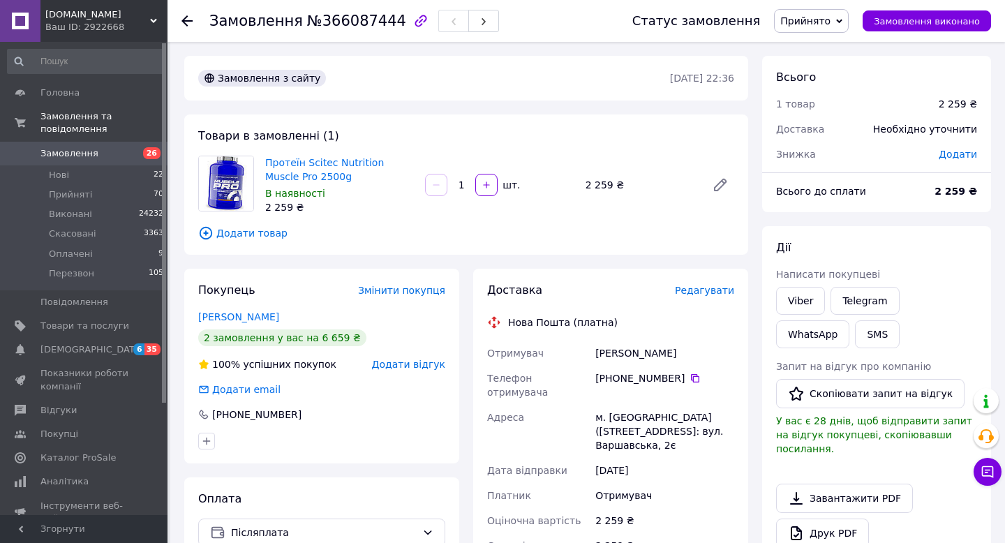
click at [186, 15] on use at bounding box center [186, 20] width 11 height 11
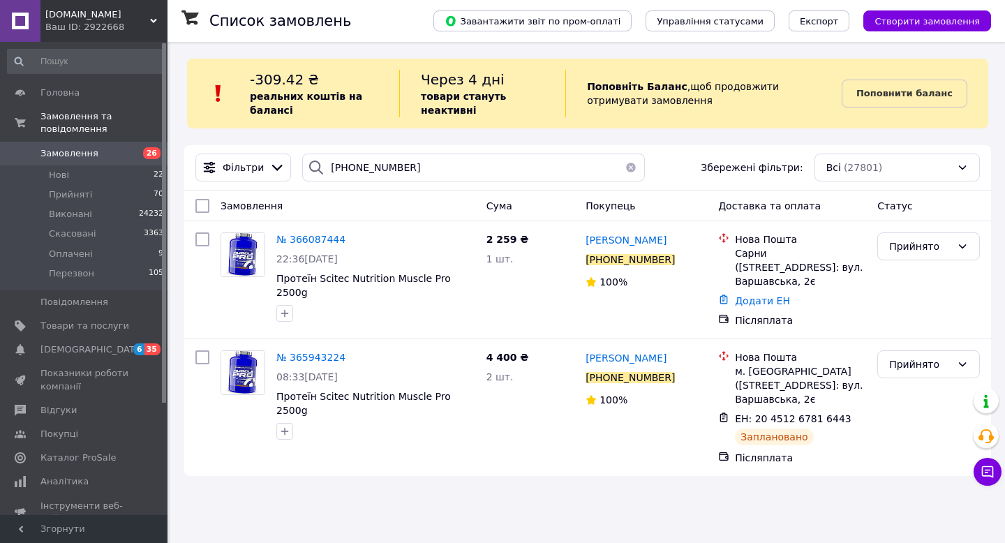
click at [623, 166] on button "button" at bounding box center [631, 168] width 28 height 28
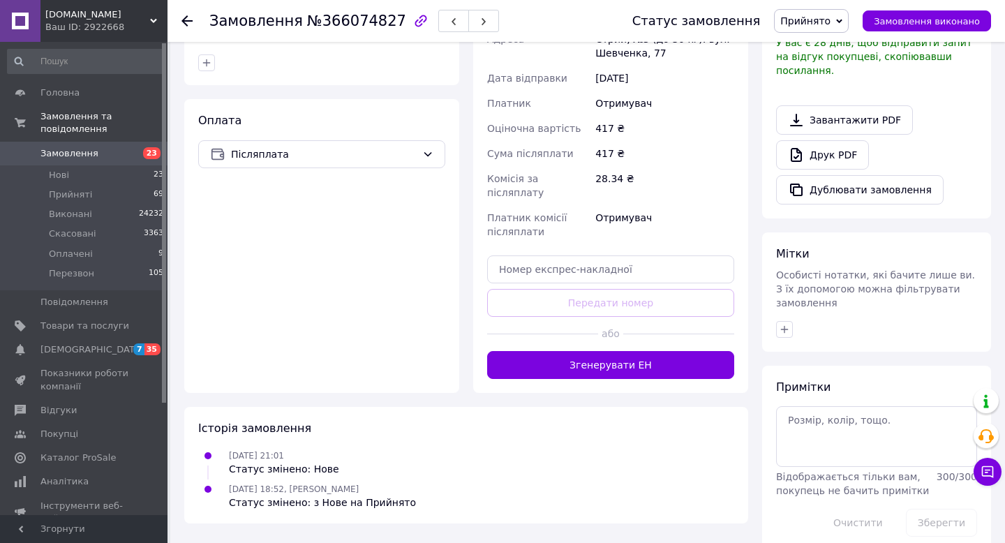
scroll to position [385, 0]
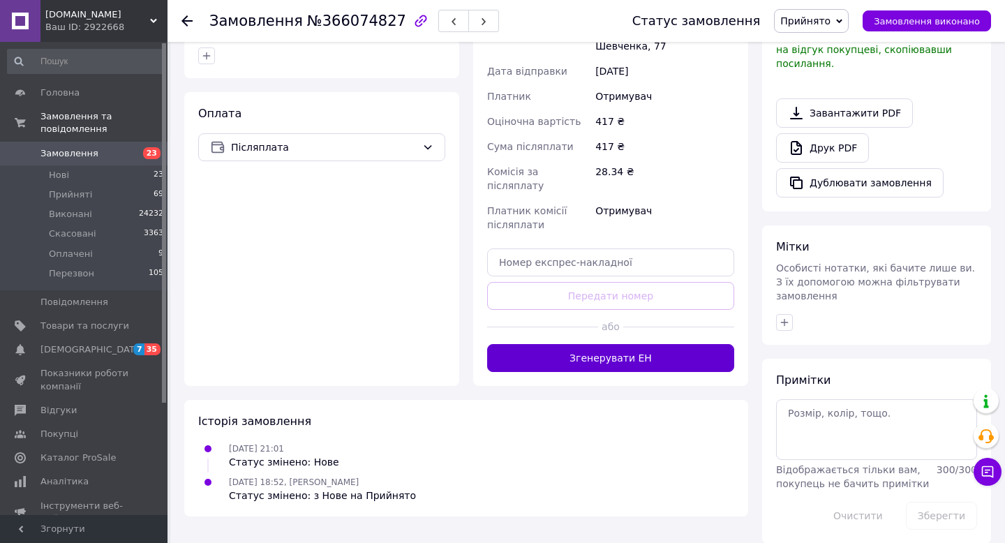
click at [625, 344] on button "Згенерувати ЕН" at bounding box center [610, 358] width 247 height 28
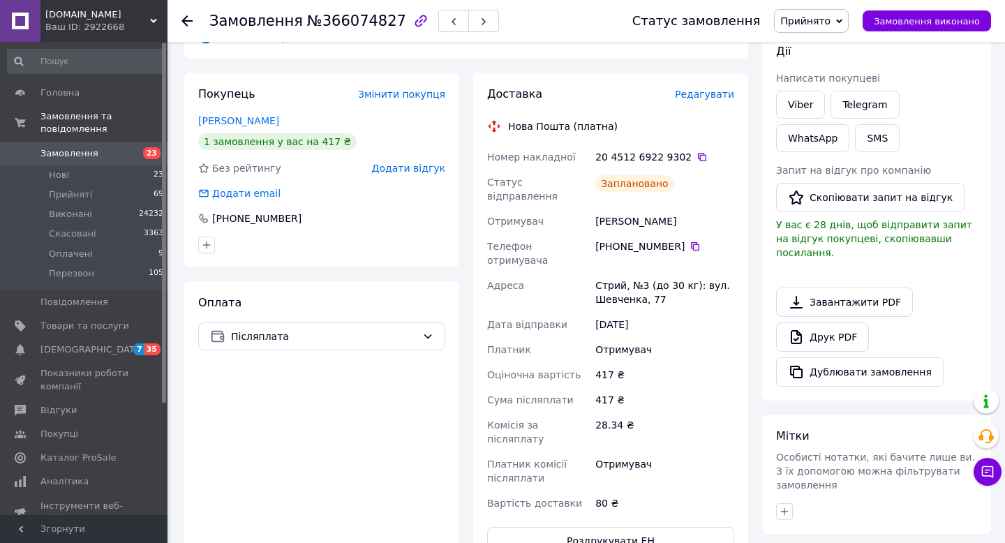
scroll to position [186, 0]
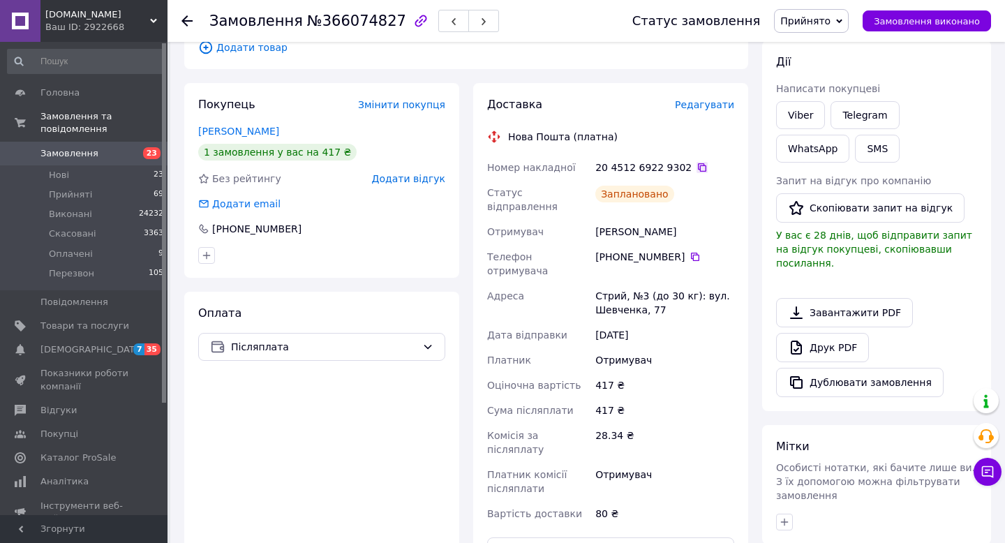
click at [697, 167] on icon at bounding box center [702, 167] width 11 height 11
click at [184, 16] on icon at bounding box center [186, 20] width 11 height 11
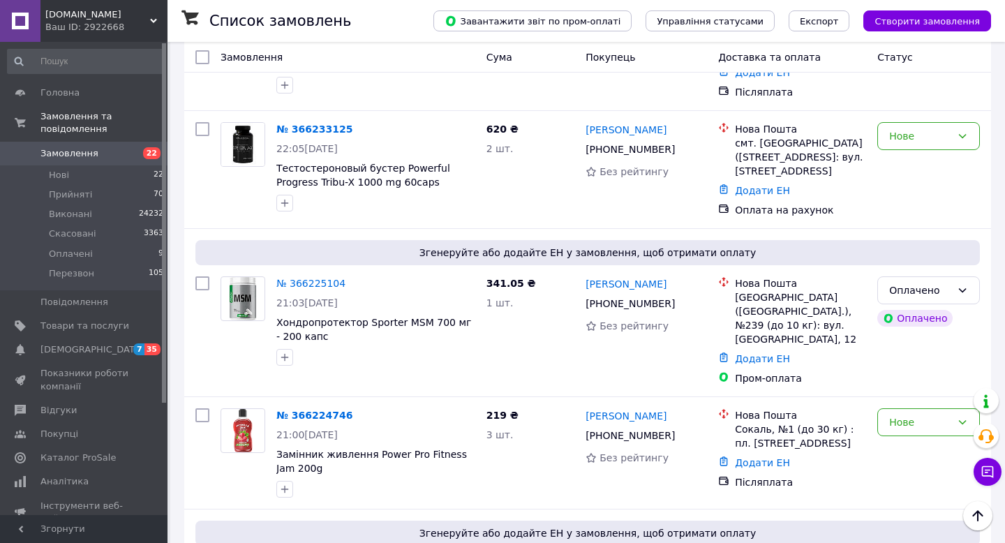
scroll to position [2349, 0]
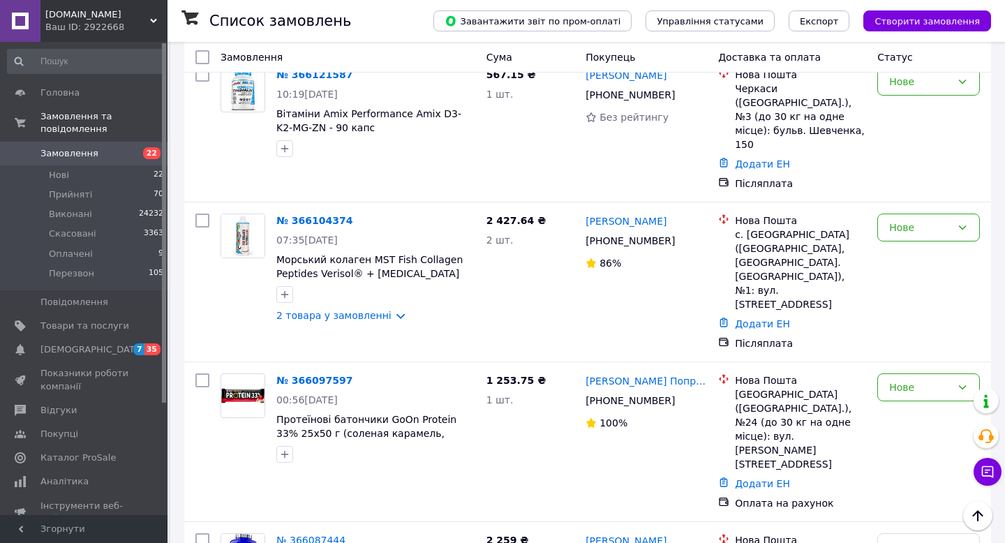
scroll to position [1807, 0]
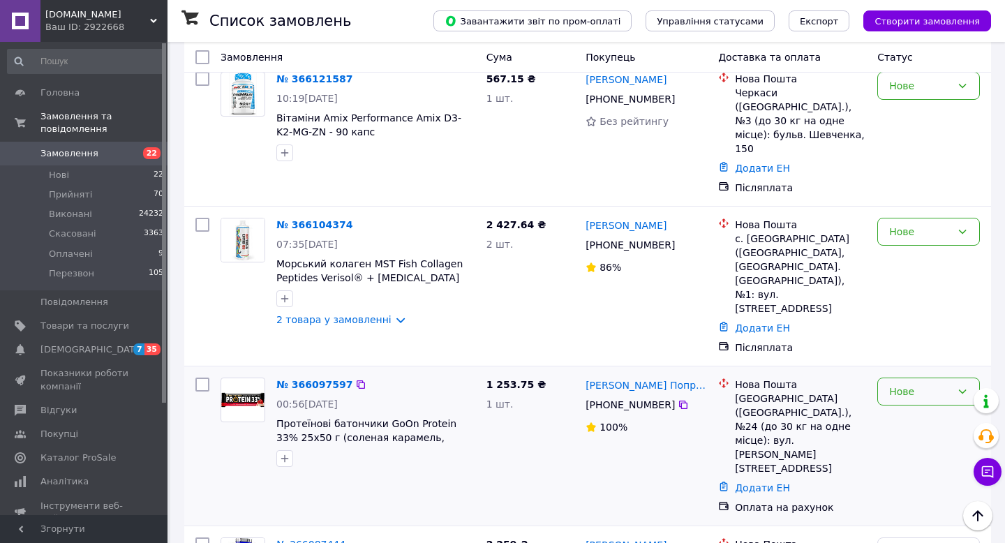
click at [957, 386] on icon at bounding box center [962, 391] width 11 height 11
click at [949, 296] on li "Прийнято" at bounding box center [928, 297] width 101 height 25
click at [682, 399] on icon at bounding box center [683, 404] width 11 height 11
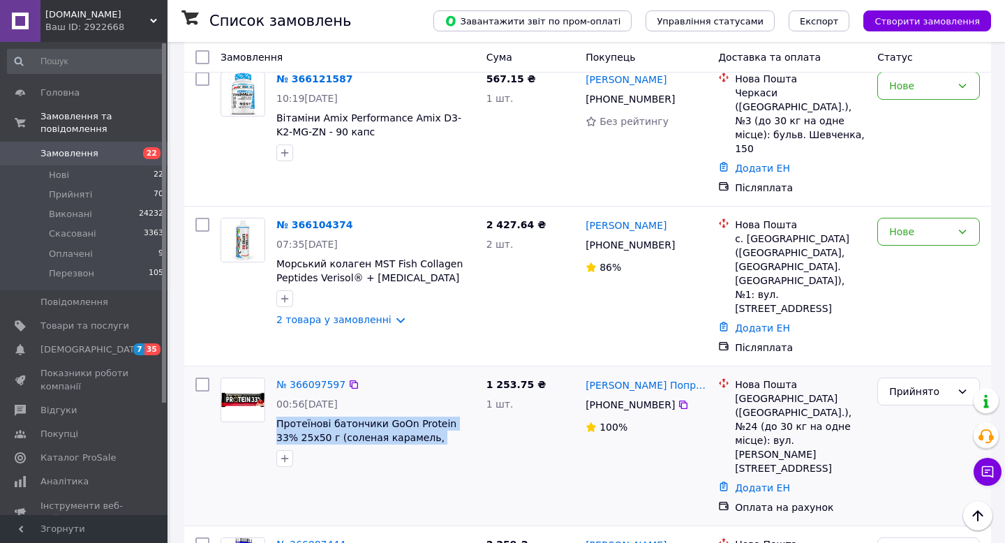
drag, startPoint x: 459, startPoint y: 315, endPoint x: 273, endPoint y: 302, distance: 186.8
click at [273, 372] on div "№ 366097597 00:56, 11.10.2025 Протеїнові батончики GoOn Protein 33% 25х50 г (со…" at bounding box center [376, 422] width 210 height 101
copy span "Протеїнові батончики GoOn Protein 33% 25х50 г (соленая карамель, шоколад,"
click at [490, 372] on div "1 253.75 ₴ 1 шт." at bounding box center [531, 446] width 100 height 148
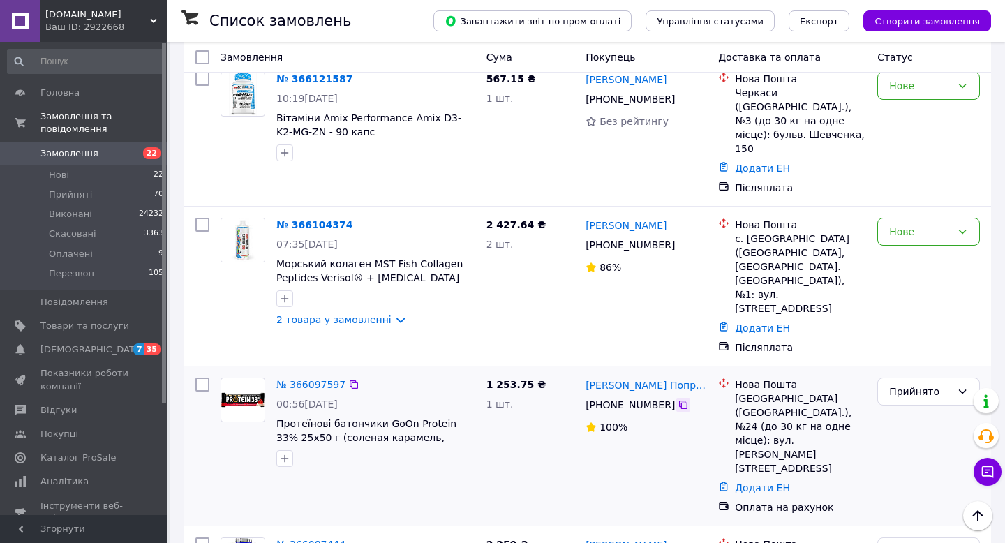
click at [681, 401] on icon at bounding box center [683, 405] width 8 height 8
click at [683, 399] on icon at bounding box center [683, 404] width 11 height 11
drag, startPoint x: 735, startPoint y: 273, endPoint x: 759, endPoint y: 288, distance: 28.9
click at [759, 392] on div "Полтава (Полтавська обл.), №24 (до 30 кг на одне місце): вул. Олександра Оксанч…" at bounding box center [800, 434] width 131 height 84
copy div "Полтава (Полтавська обл.), №24"
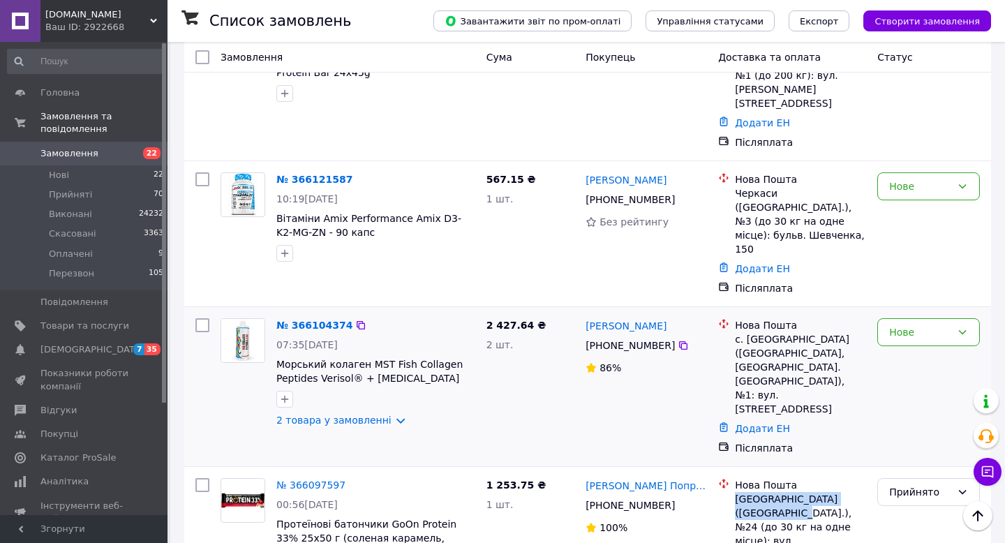
scroll to position [1694, 0]
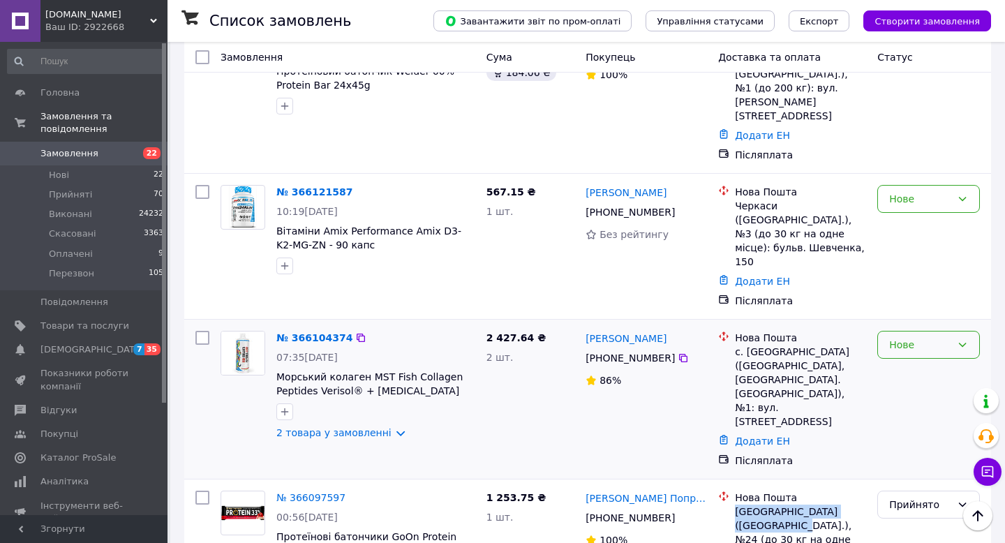
click at [928, 337] on div "Нове" at bounding box center [920, 344] width 62 height 15
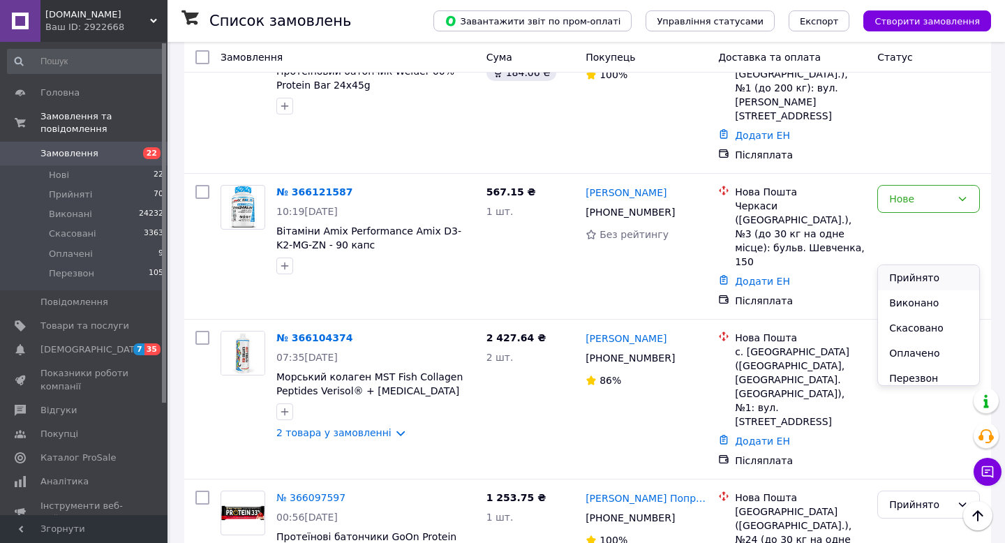
click at [928, 275] on li "Прийнято" at bounding box center [928, 277] width 101 height 25
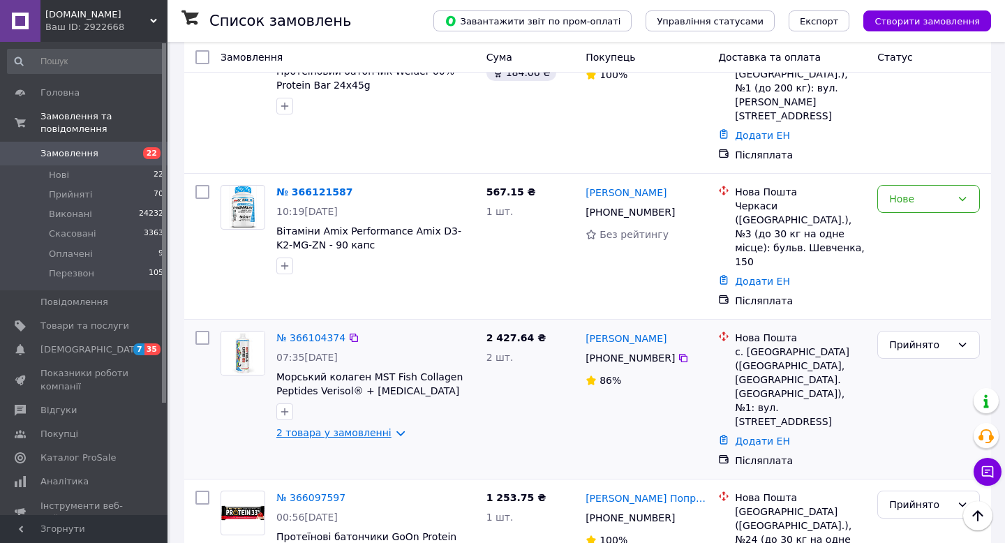
click at [369, 427] on link "2 товара у замовленні" at bounding box center [333, 432] width 115 height 11
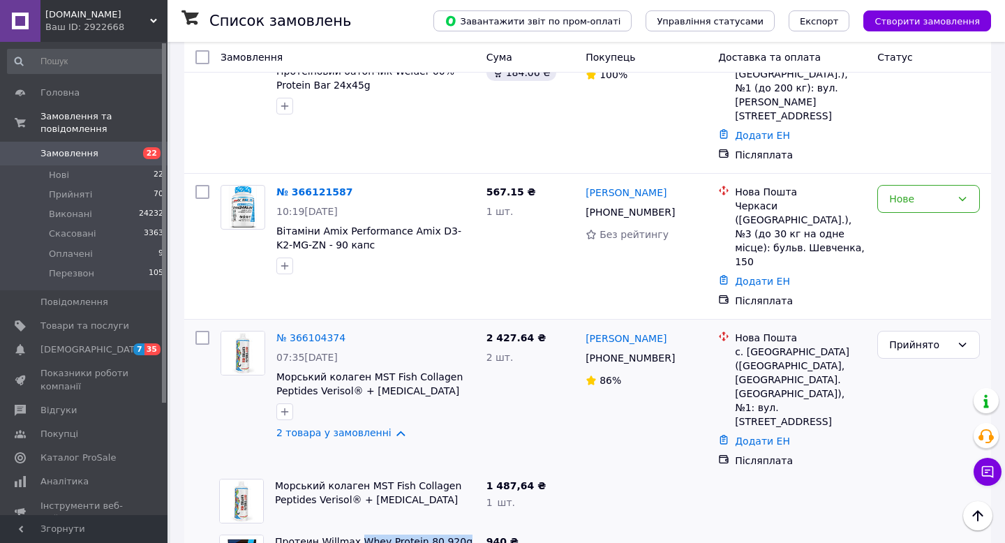
drag, startPoint x: 462, startPoint y: 416, endPoint x: 354, endPoint y: 414, distance: 108.2
click at [354, 535] on span "Протеин Willmax Whey Protein 80 920g" at bounding box center [375, 542] width 200 height 14
copy link "Whey Protein 80 920g"
click at [679, 354] on icon at bounding box center [683, 358] width 8 height 8
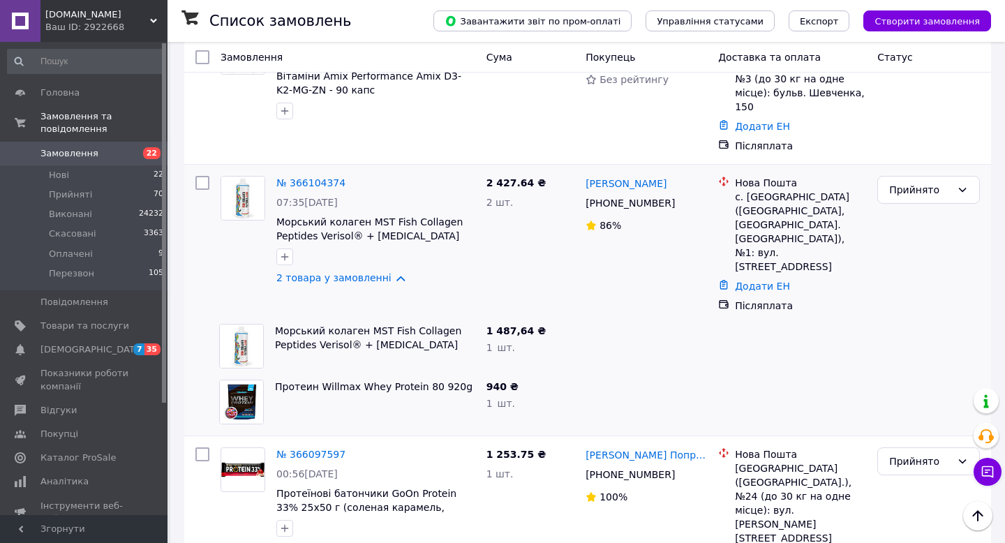
scroll to position [1852, 0]
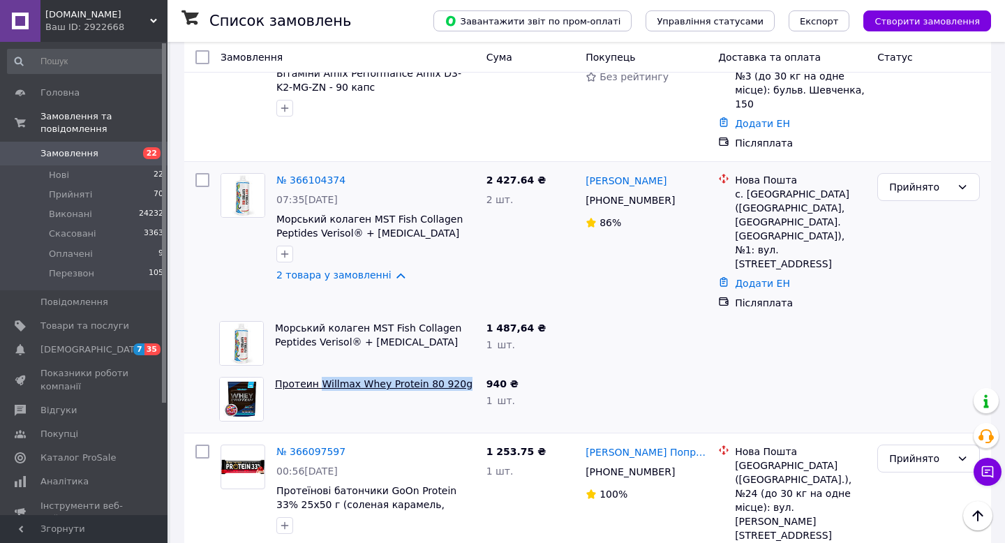
drag, startPoint x: 465, startPoint y: 260, endPoint x: 320, endPoint y: 256, distance: 145.2
click at [320, 377] on span "Протеин Willmax Whey Protein 80 920g" at bounding box center [375, 384] width 200 height 14
copy link "Willmax Whey Protein 80 920g"
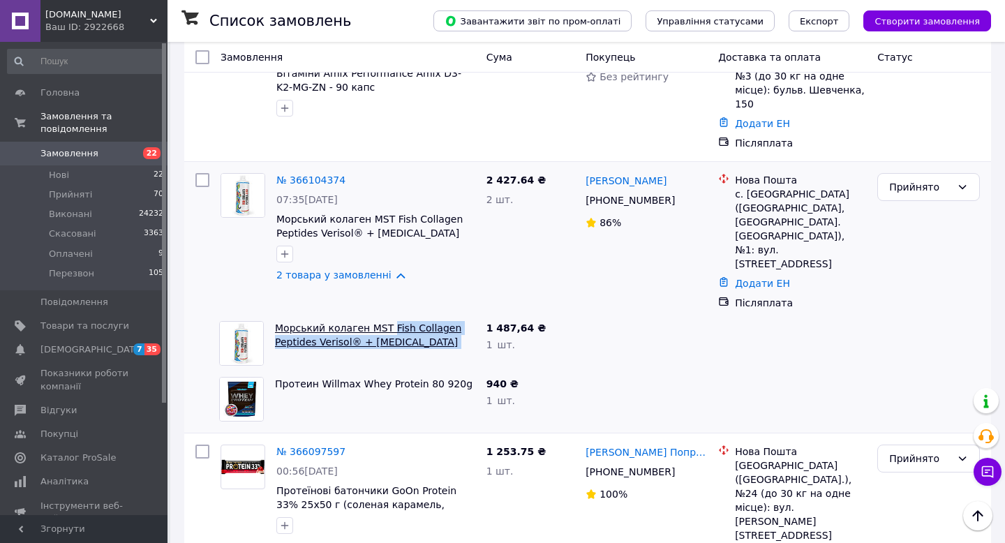
drag, startPoint x: 474, startPoint y: 216, endPoint x: 390, endPoint y: 201, distance: 85.0
click at [390, 321] on span "Морський колаген MST Fish Collagen Peptides Verisol® + [MEDICAL_DATA] без цукру…" at bounding box center [375, 335] width 200 height 28
copy link "Fish Collagen Peptides Verisol® + Biotin без цукру 1000"
click at [641, 315] on div at bounding box center [646, 343] width 133 height 56
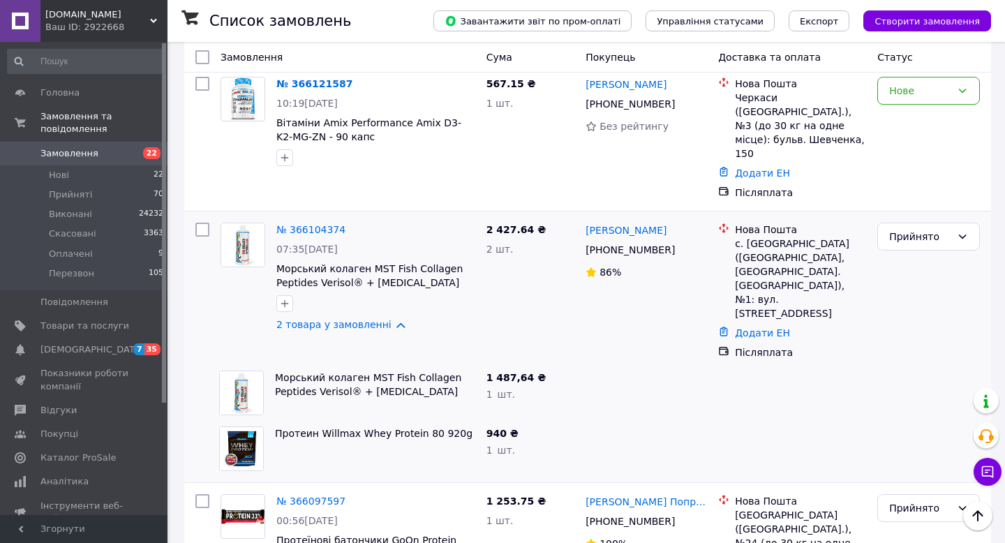
scroll to position [1801, 0]
drag, startPoint x: 472, startPoint y: 269, endPoint x: 366, endPoint y: 257, distance: 106.8
click at [366, 371] on span "Морський колаген MST Fish Collagen Peptides Verisol® + [MEDICAL_DATA] без цукру…" at bounding box center [375, 385] width 200 height 28
copy link "MST Fish Collagen Peptides Verisol® + Biotin без цукру 1000"
drag, startPoint x: 465, startPoint y: 309, endPoint x: 320, endPoint y: 309, distance: 144.5
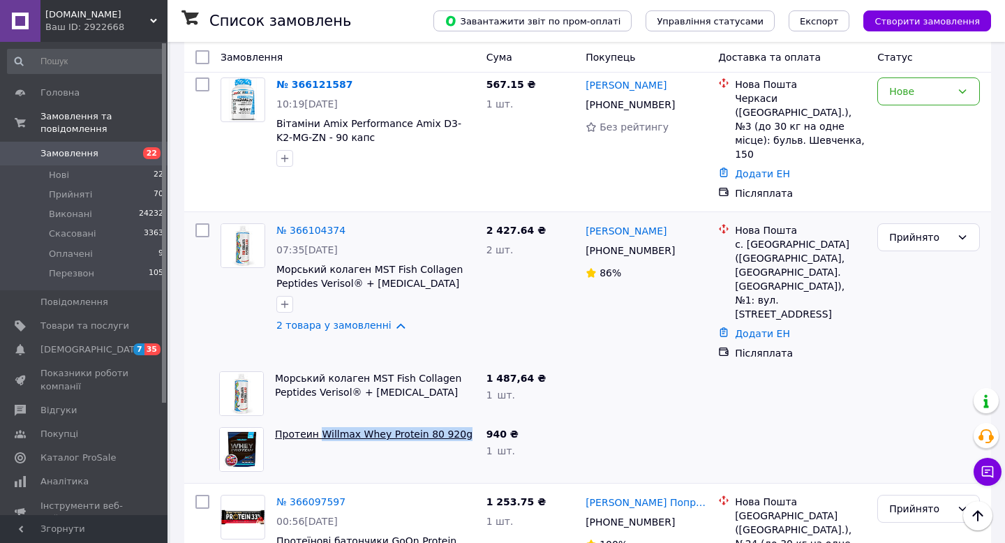
click at [320, 427] on span "Протеин Willmax Whey Protein 80 920g" at bounding box center [375, 434] width 200 height 14
copy link "Willmax Whey Protein 80 920g"
click at [578, 366] on div "1 487,64 ₴ 1   шт." at bounding box center [531, 394] width 100 height 56
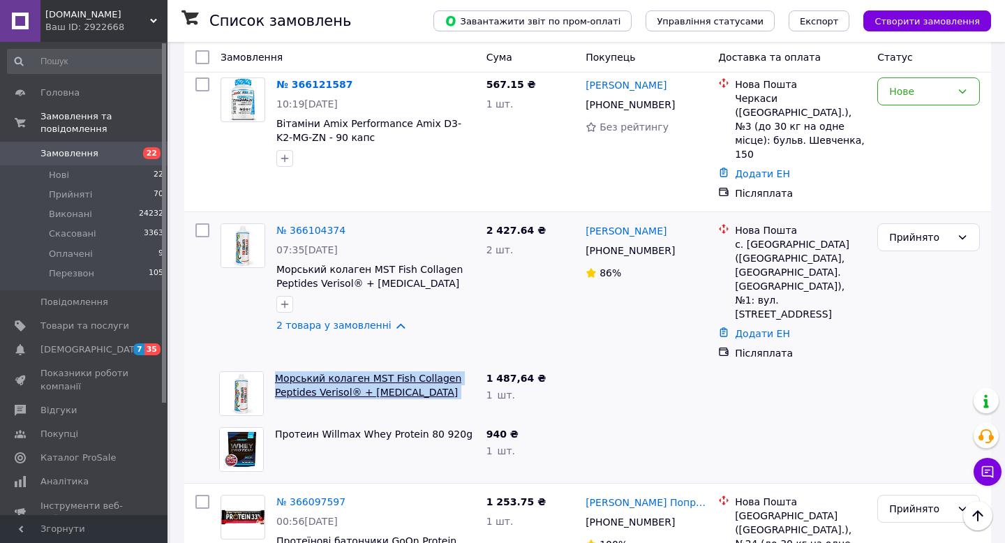
drag, startPoint x: 468, startPoint y: 269, endPoint x: 275, endPoint y: 249, distance: 194.3
click at [275, 371] on span "Морський колаген MST Fish Collagen Peptides Verisol® + [MEDICAL_DATA] без цукру…" at bounding box center [375, 385] width 200 height 28
copy link "Морський колаген MST Fish Collagen Peptides Verisol® + Biotin без цукру 1000"
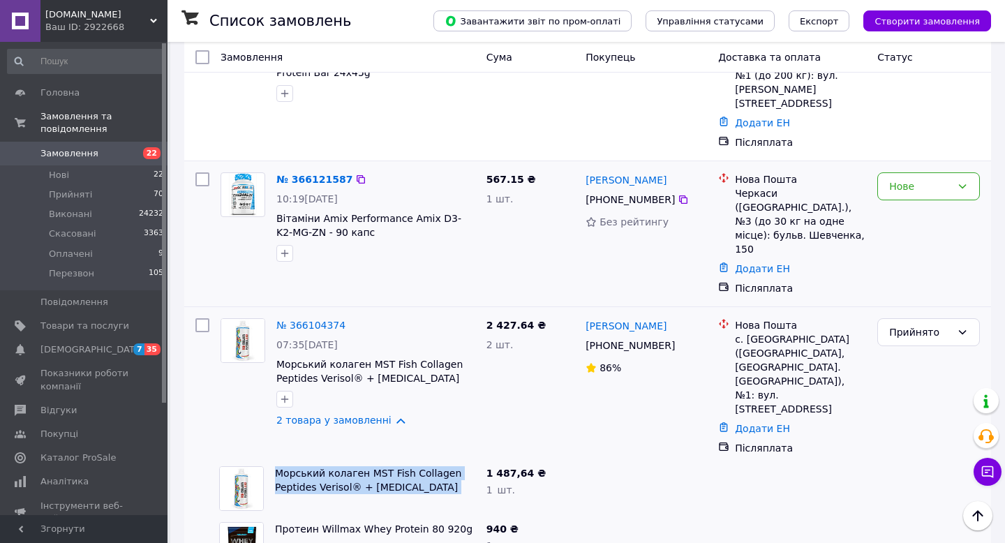
scroll to position [1707, 0]
copy link "Морський колаген MST Fish Collagen Peptides Verisol® + Biotin без цукру 1000"
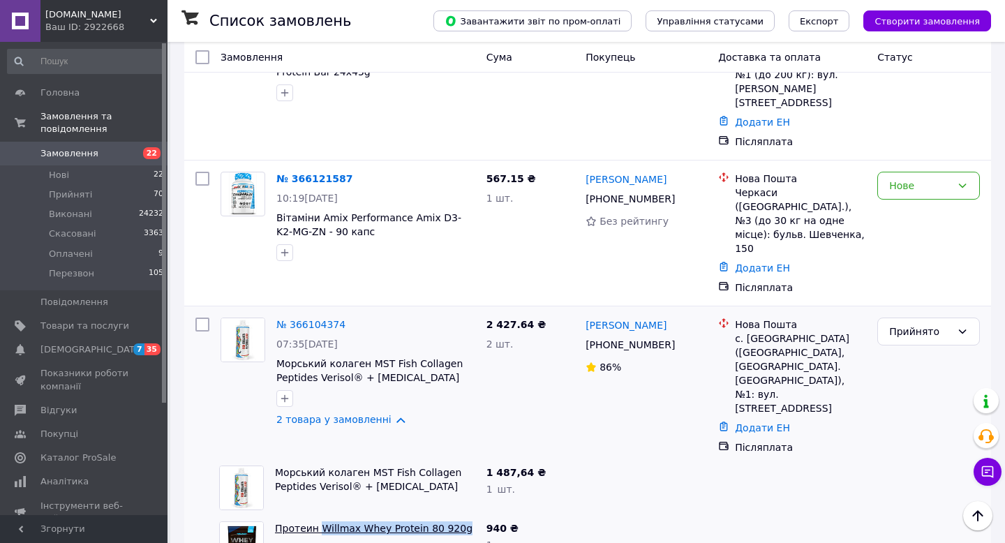
drag, startPoint x: 462, startPoint y: 403, endPoint x: 320, endPoint y: 403, distance: 141.7
click at [320, 521] on span "Протеин Willmax Whey Protein 80 920g" at bounding box center [375, 528] width 200 height 14
click at [684, 341] on icon at bounding box center [683, 345] width 8 height 8
click at [330, 319] on link "№ 366104374" at bounding box center [310, 324] width 69 height 11
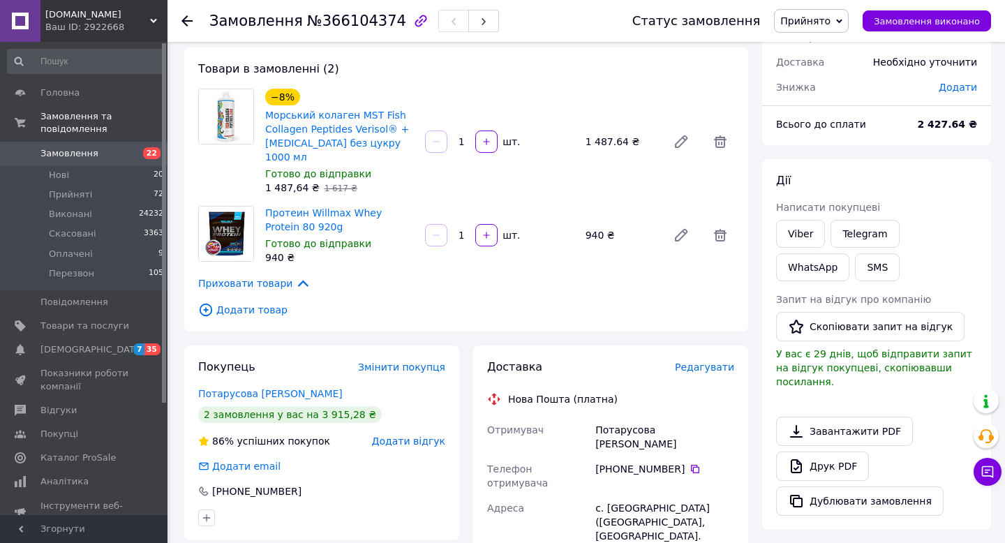
scroll to position [59, 0]
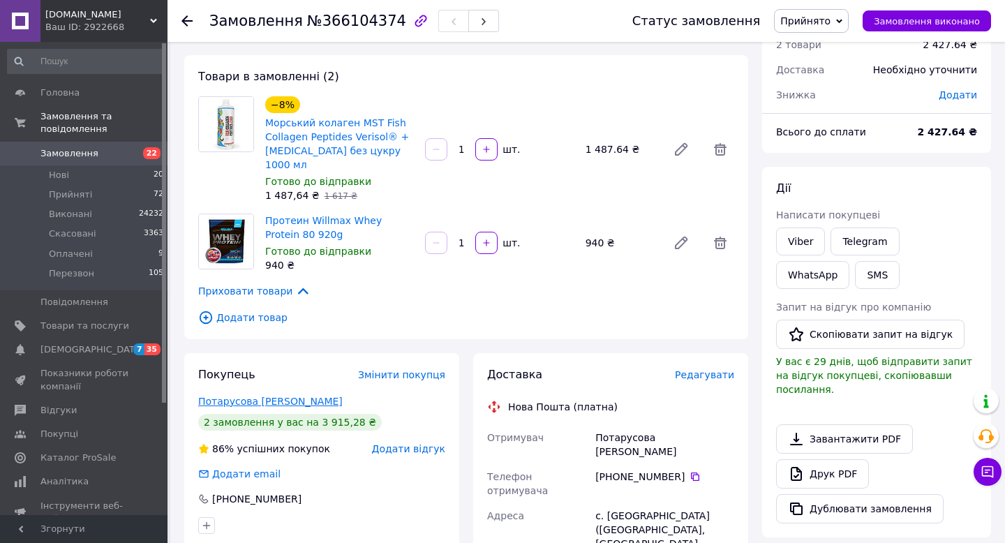
click at [260, 396] on link "Потарусова Ольга" at bounding box center [270, 401] width 144 height 11
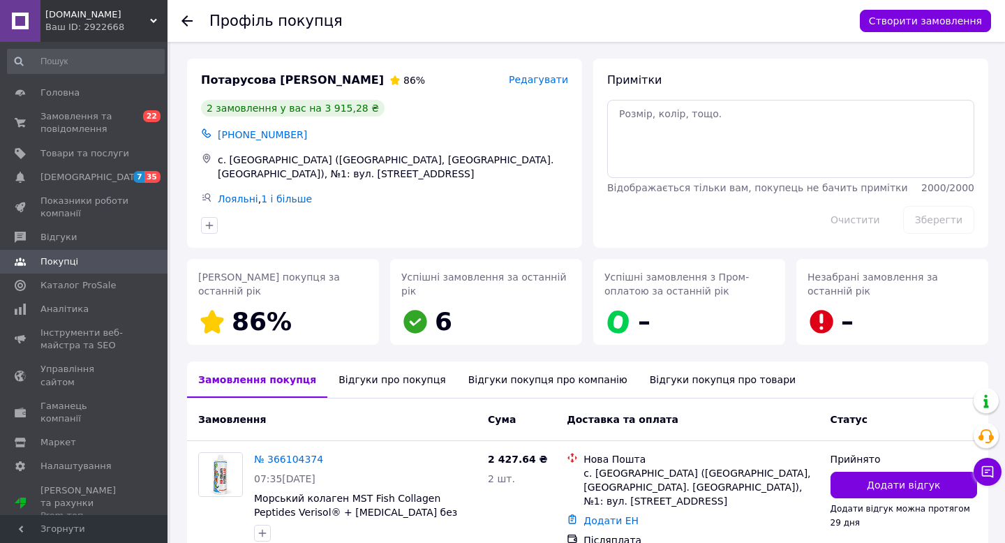
click at [189, 20] on use at bounding box center [186, 20] width 11 height 11
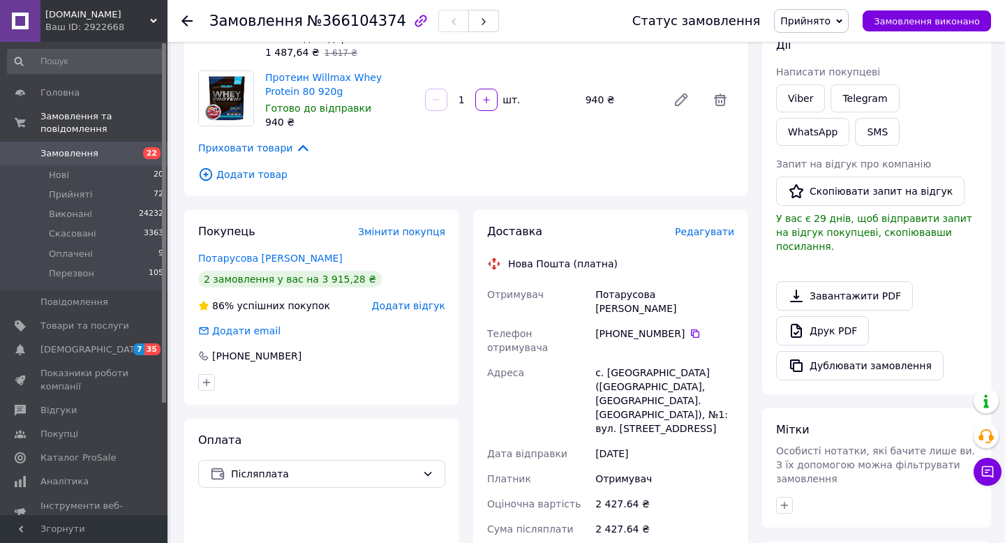
scroll to position [201, 0]
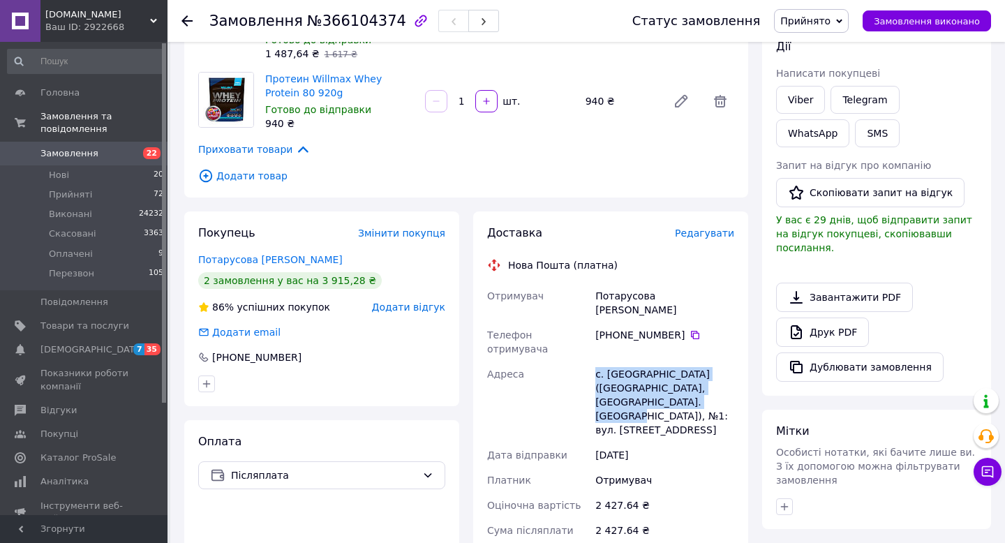
drag, startPoint x: 596, startPoint y: 332, endPoint x: 662, endPoint y: 360, distance: 71.3
click at [662, 362] on div "с. Тарасівка (Київська обл., Фастівський р-н. Боярська сільрада), №1: вул. Київ…" at bounding box center [665, 402] width 144 height 81
click at [186, 17] on use at bounding box center [186, 20] width 11 height 11
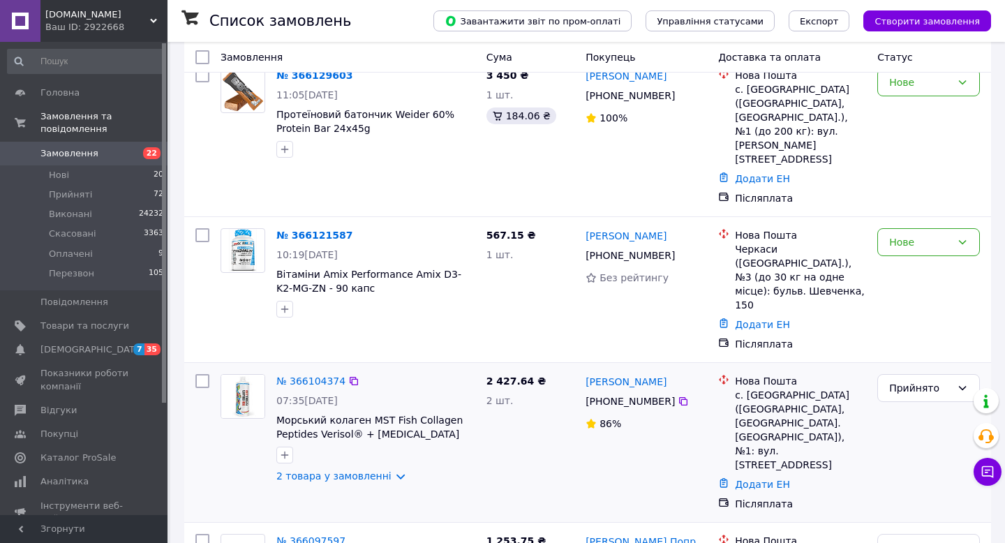
scroll to position [1651, 0]
click at [921, 234] on div "Нове" at bounding box center [920, 241] width 62 height 15
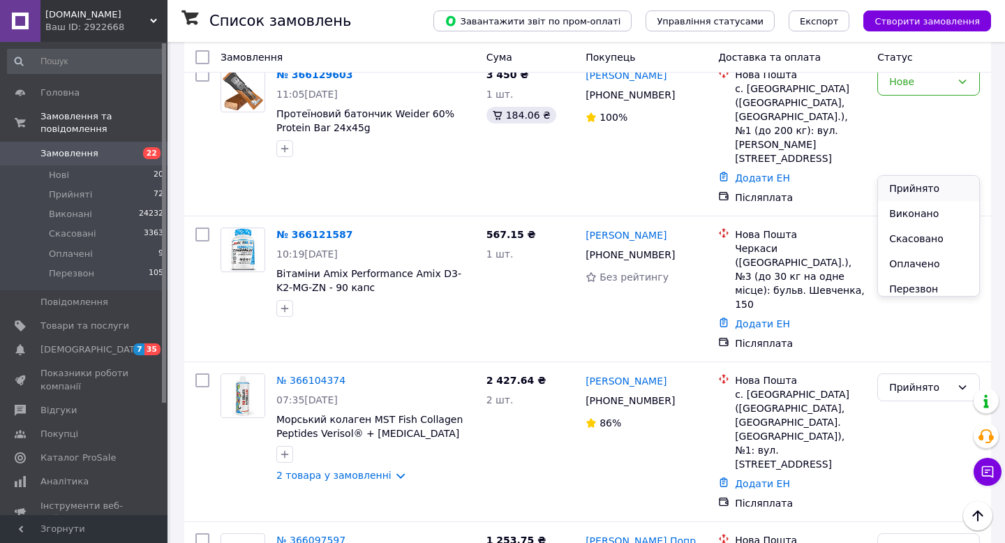
click at [921, 188] on li "Прийнято" at bounding box center [928, 188] width 101 height 25
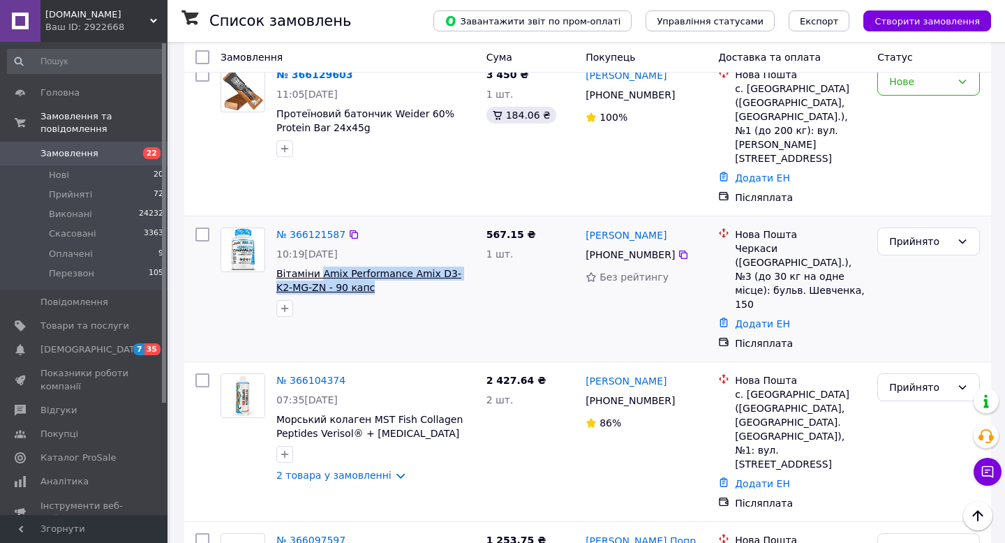
drag, startPoint x: 362, startPoint y: 205, endPoint x: 321, endPoint y: 189, distance: 43.9
click at [321, 267] on span "Вітаміни Amix Performance Amix D3-K2-MG-ZN - 90 капс" at bounding box center [375, 281] width 199 height 28
click at [680, 251] on icon at bounding box center [683, 255] width 8 height 8
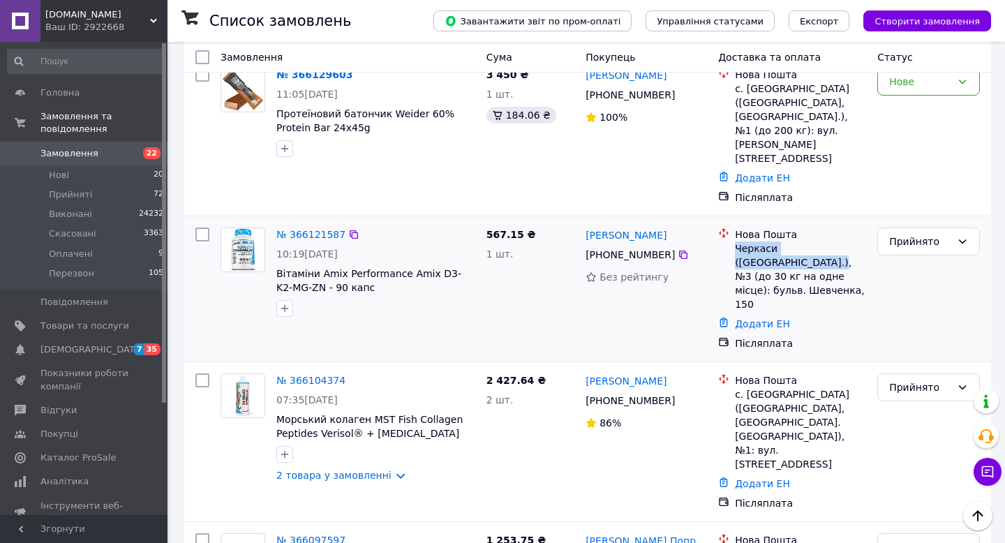
drag, startPoint x: 735, startPoint y: 164, endPoint x: 753, endPoint y: 180, distance: 24.2
click at [753, 241] on div "Черкаси (Черкаська обл.), №3 (до 30 кг на одне місце): бульв. Шевченка, 150" at bounding box center [800, 276] width 131 height 70
click at [317, 229] on link "№ 366121587" at bounding box center [310, 234] width 69 height 11
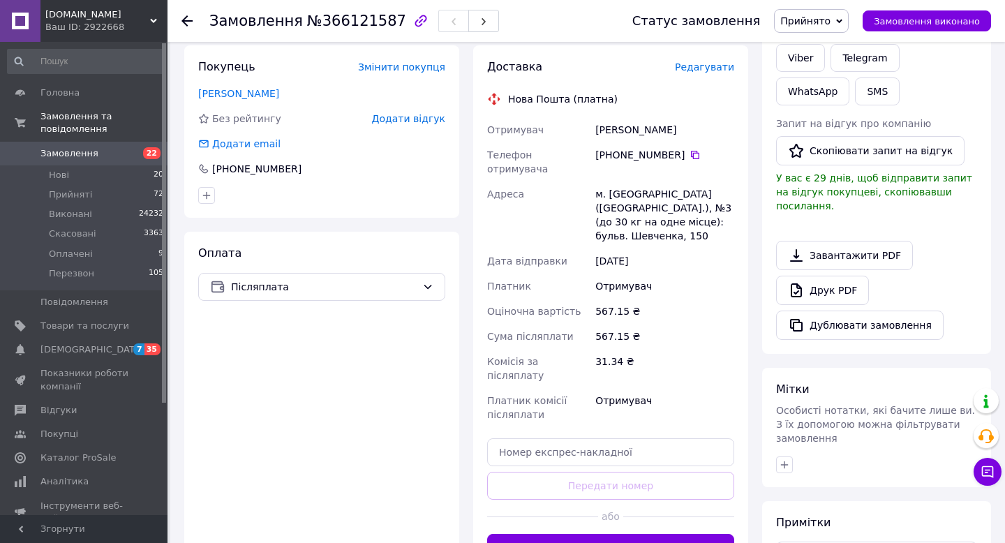
scroll to position [242, 0]
click at [606, 535] on button "Згенерувати ЕН" at bounding box center [610, 549] width 247 height 28
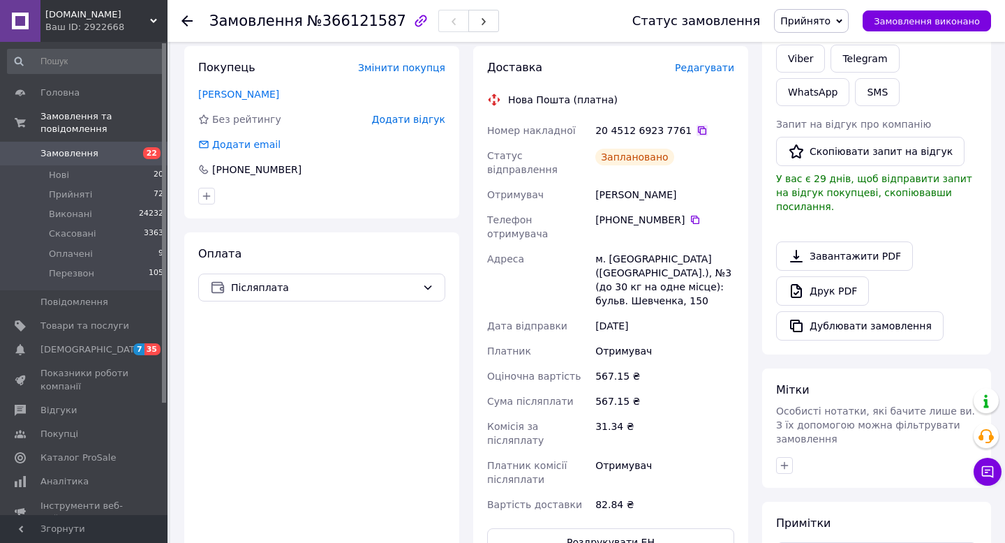
click at [698, 126] on icon at bounding box center [702, 130] width 8 height 8
click at [185, 20] on icon at bounding box center [186, 20] width 11 height 11
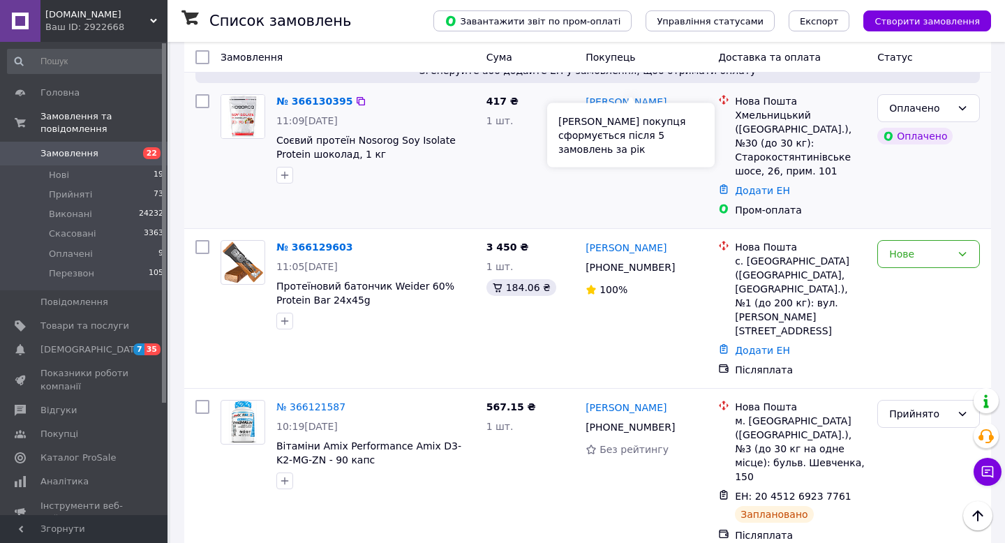
scroll to position [1496, 0]
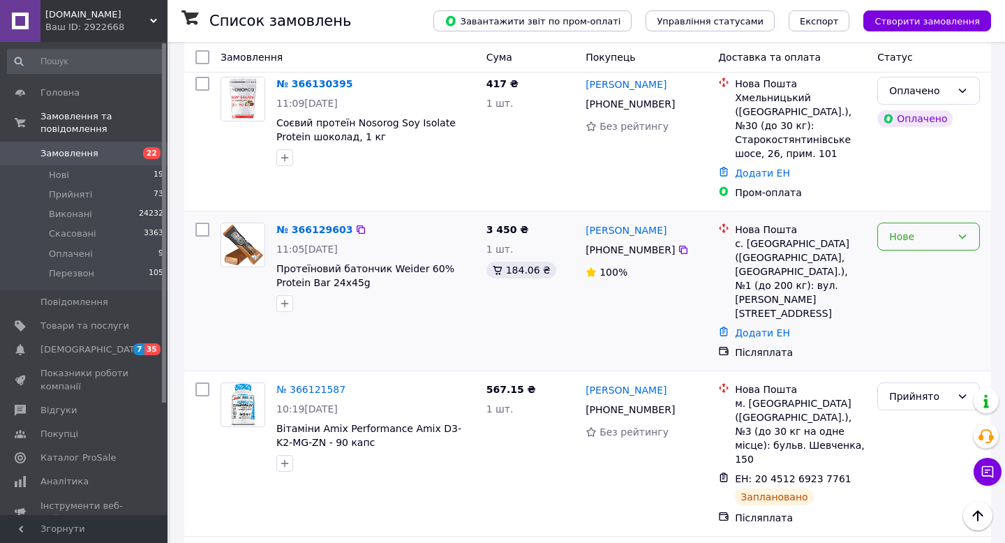
click at [956, 223] on div "Нове" at bounding box center [928, 237] width 103 height 28
click at [958, 208] on li "Прийнято" at bounding box center [928, 211] width 101 height 25
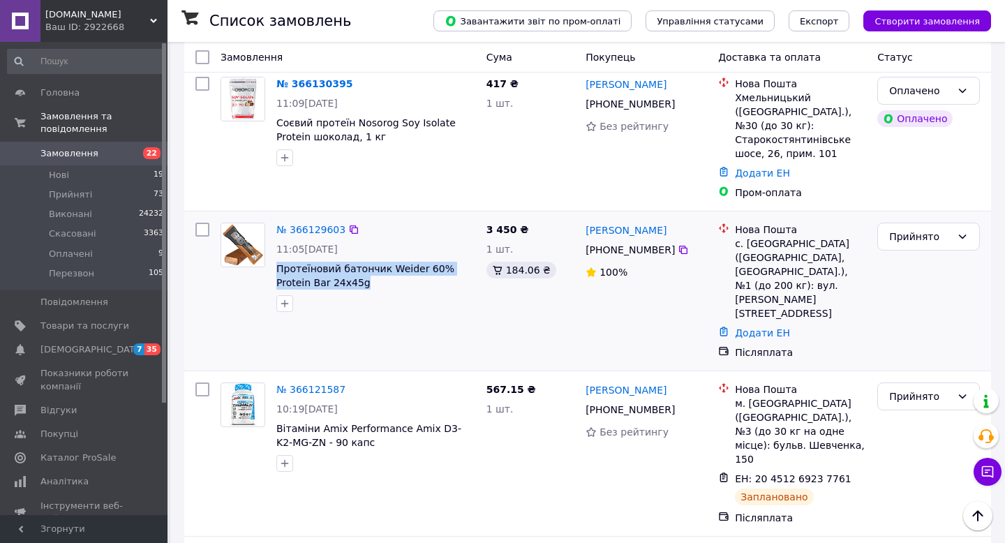
drag, startPoint x: 336, startPoint y: 228, endPoint x: 274, endPoint y: 214, distance: 63.7
click at [274, 217] on div "№ 366129603 11:05, 11.10.2025 Протеїновий батончик Weider 60% Protein Bar 24x45g" at bounding box center [376, 267] width 210 height 101
click at [551, 258] on div "3 450 ₴ 1 шт. 184.06 ₴" at bounding box center [531, 291] width 100 height 148
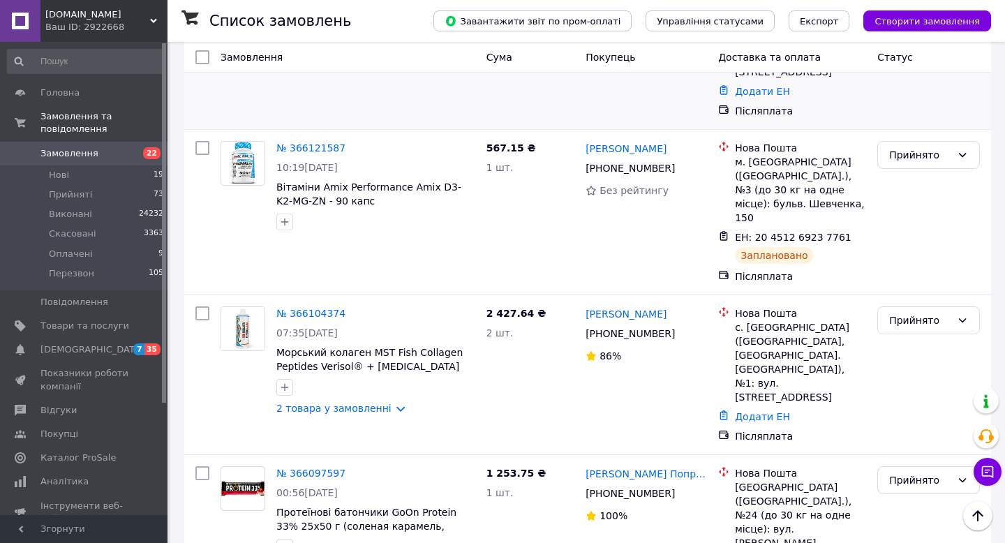
scroll to position [1776, 0]
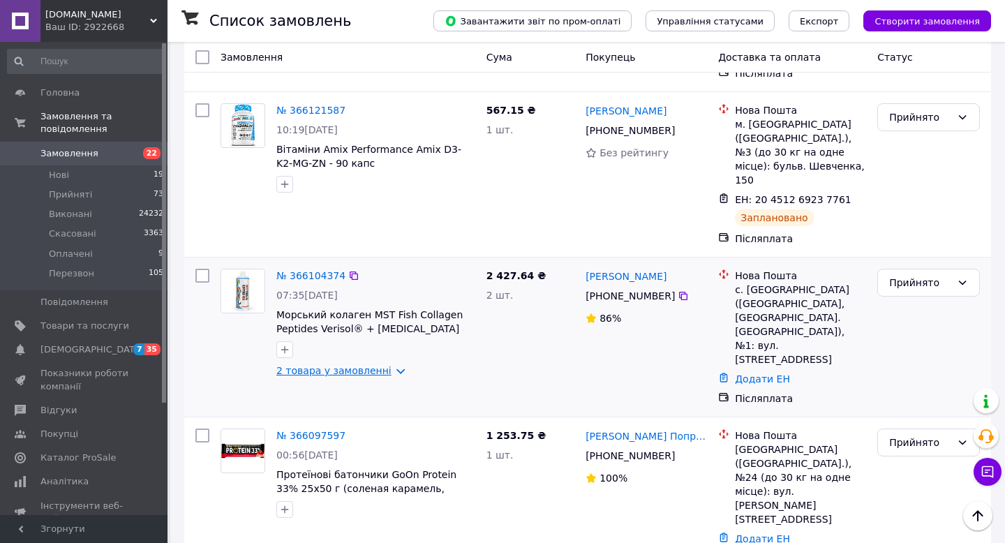
click at [371, 365] on link "2 товара у замовленні" at bounding box center [333, 370] width 115 height 11
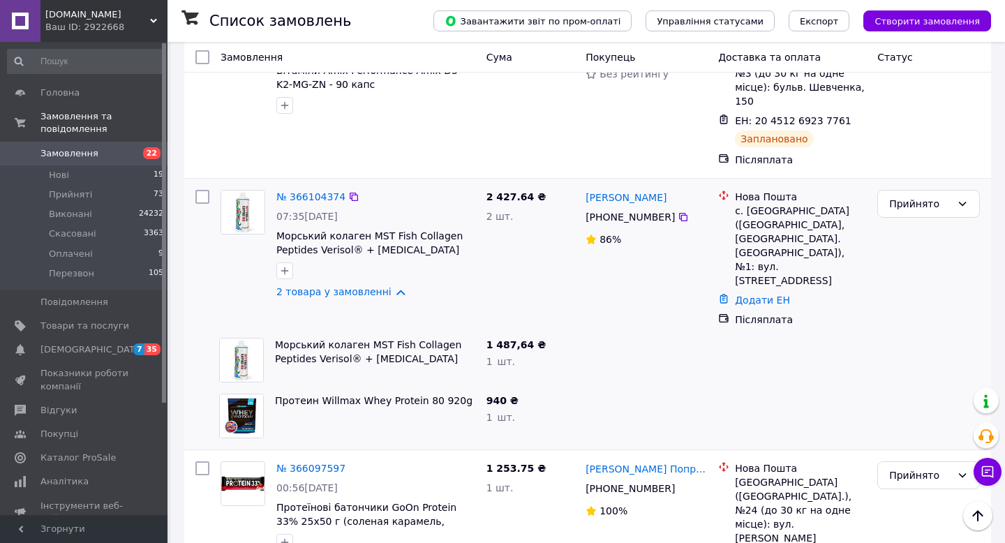
scroll to position [1881, 0]
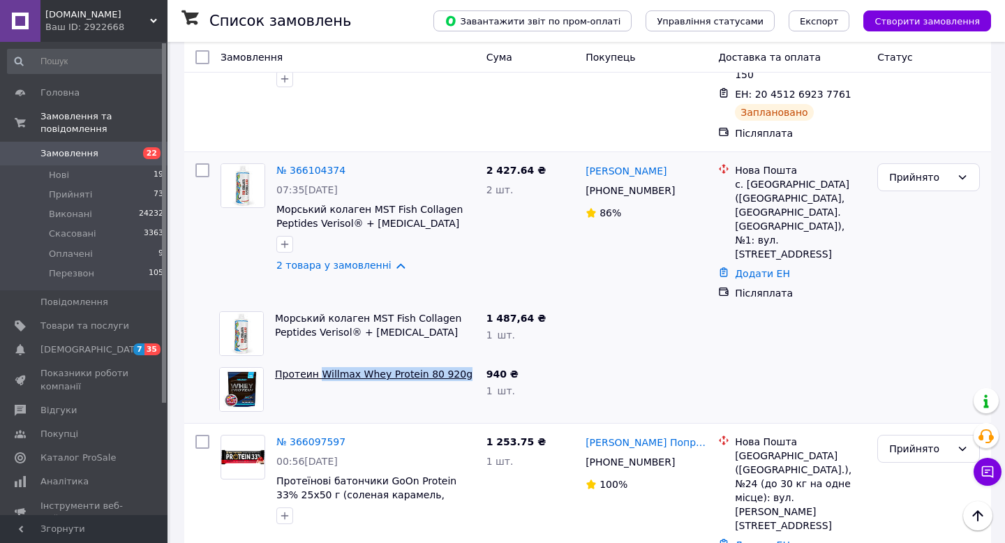
drag, startPoint x: 462, startPoint y: 251, endPoint x: 320, endPoint y: 246, distance: 142.4
click at [320, 367] on span "Протеин Willmax Whey Protein 80 920g" at bounding box center [375, 374] width 200 height 14
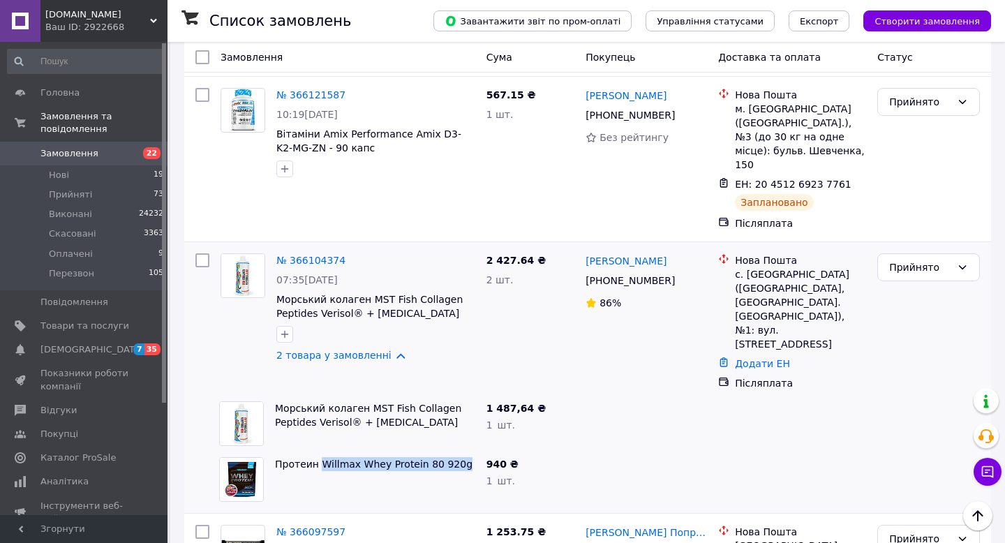
scroll to position [1790, 0]
click at [682, 276] on icon at bounding box center [683, 281] width 11 height 11
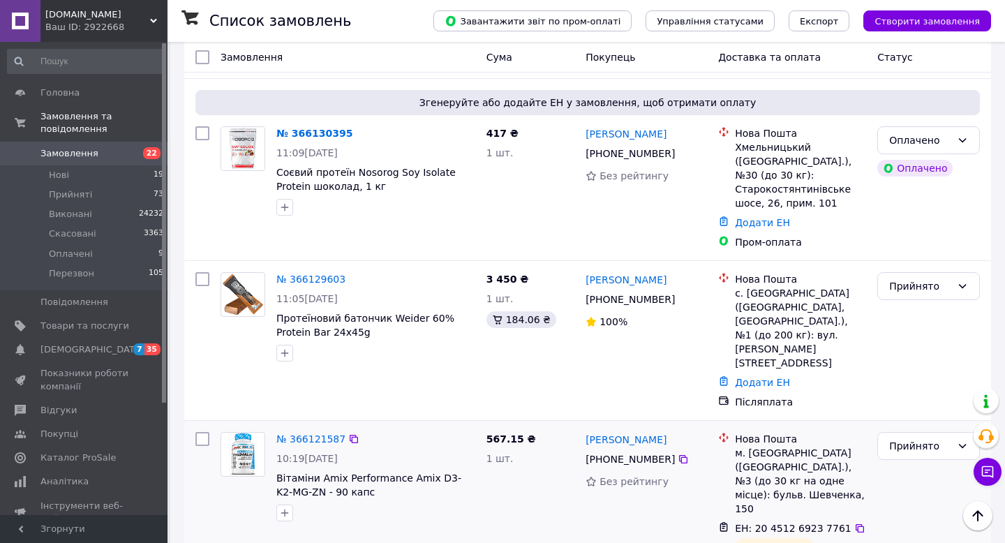
scroll to position [1443, 0]
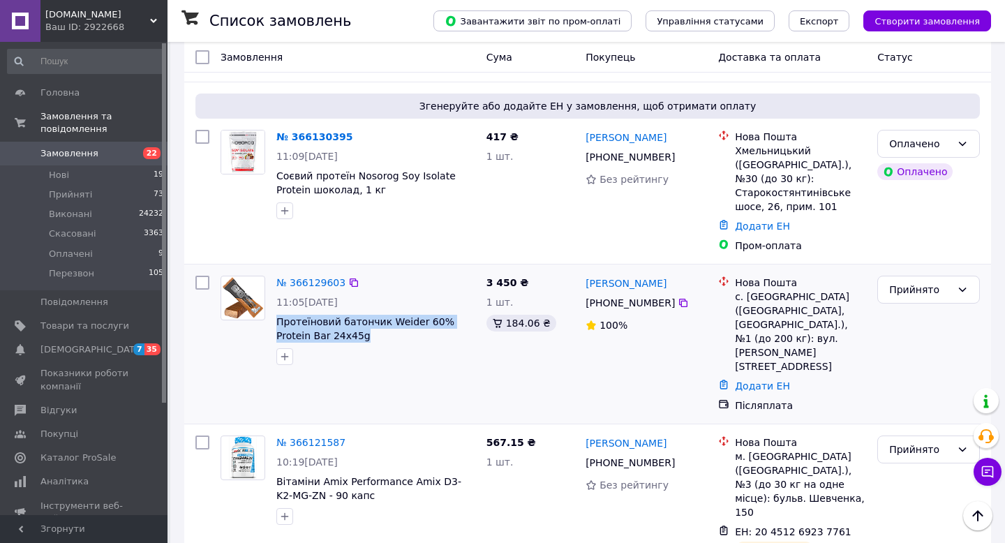
drag, startPoint x: 334, startPoint y: 281, endPoint x: 274, endPoint y: 266, distance: 62.5
click at [274, 270] on div "№ 366129603 11:05, 11.10.2025 Протеїновий батончик Weider 60% Protein Bar 24x45g" at bounding box center [376, 320] width 210 height 101
click at [680, 299] on icon at bounding box center [683, 303] width 8 height 8
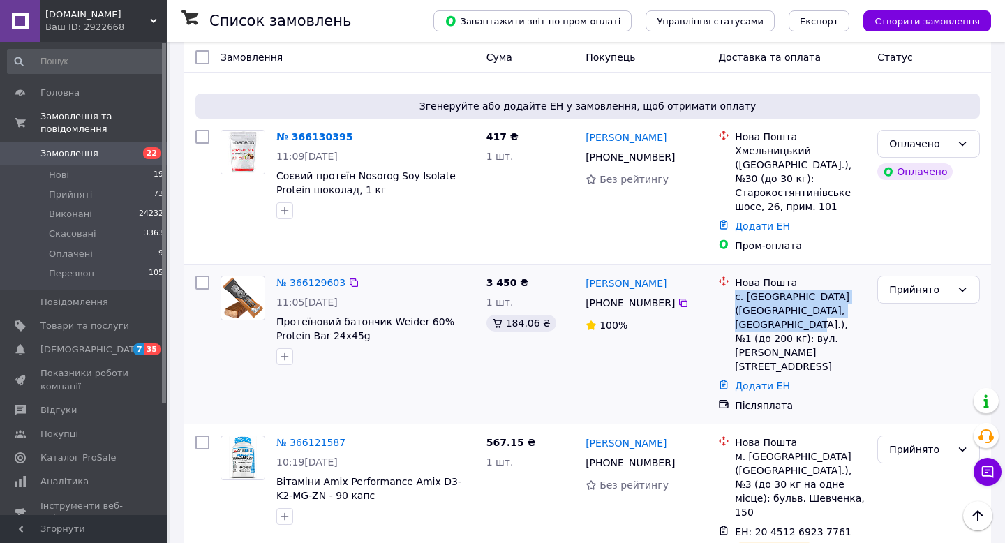
drag, startPoint x: 736, startPoint y: 240, endPoint x: 752, endPoint y: 269, distance: 32.8
click at [752, 290] on div "с. Новодонецьке (Донецька обл., Краматорський р-н.), №1 (до 200 кг): вул. Гагар…" at bounding box center [800, 332] width 131 height 84
click at [315, 277] on link "№ 366129603" at bounding box center [310, 282] width 69 height 11
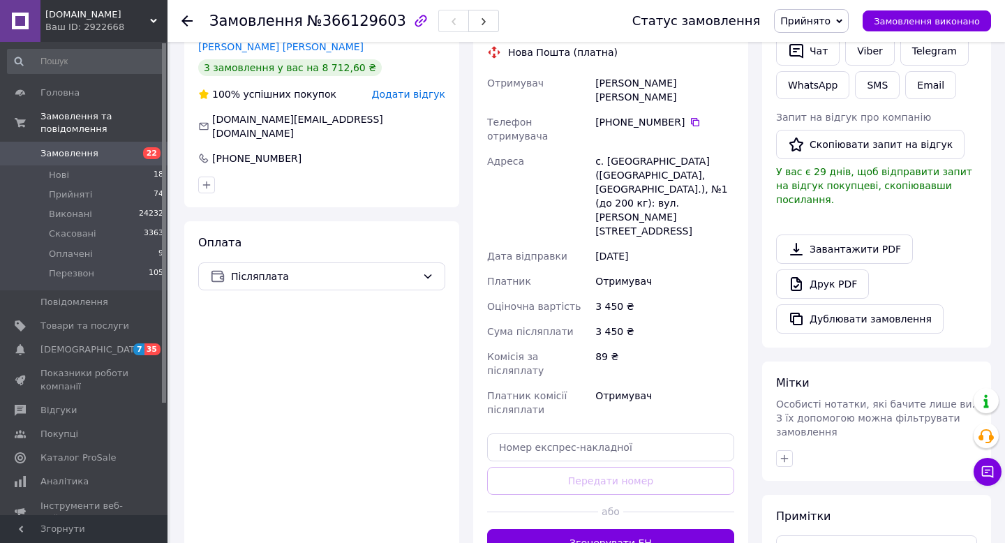
scroll to position [434, 0]
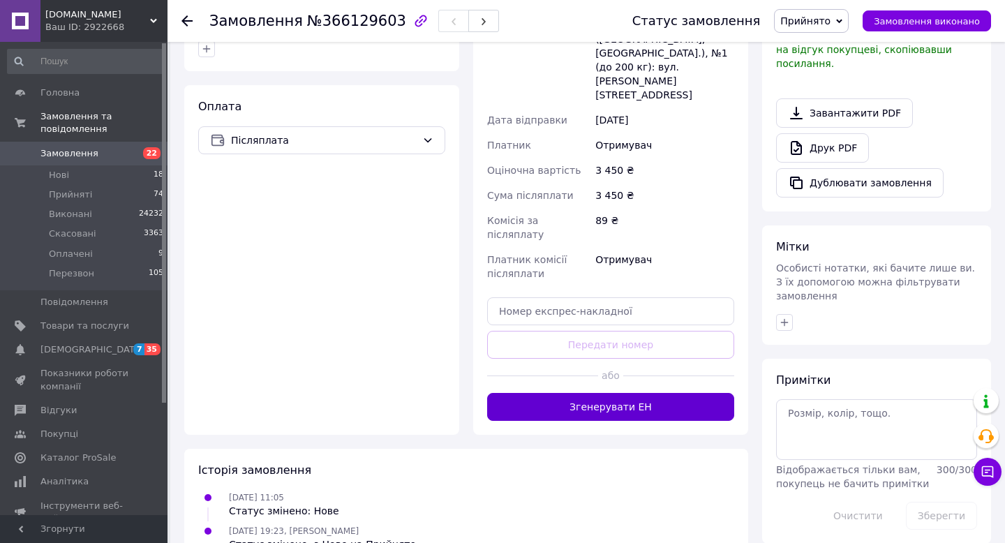
click at [681, 393] on button "Згенерувати ЕН" at bounding box center [610, 407] width 247 height 28
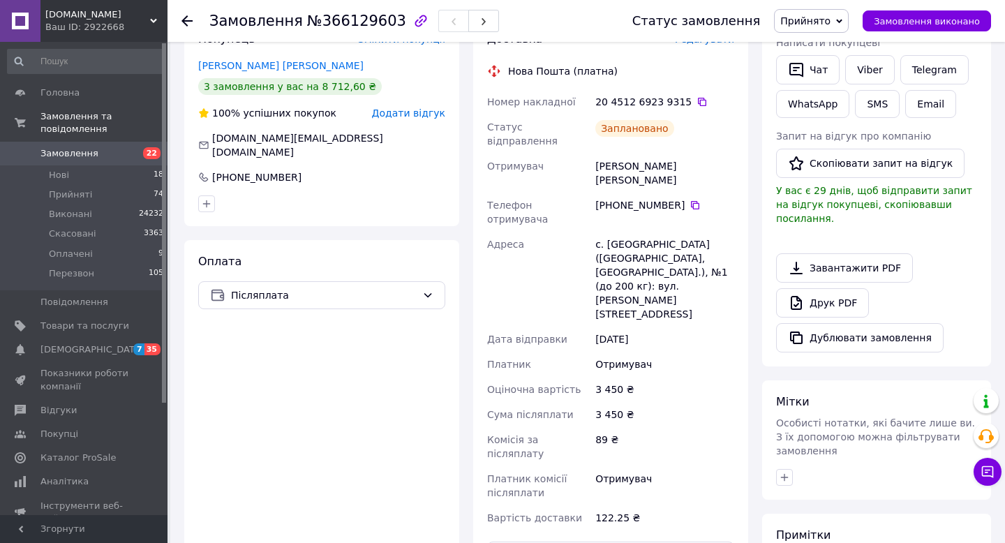
scroll to position [274, 0]
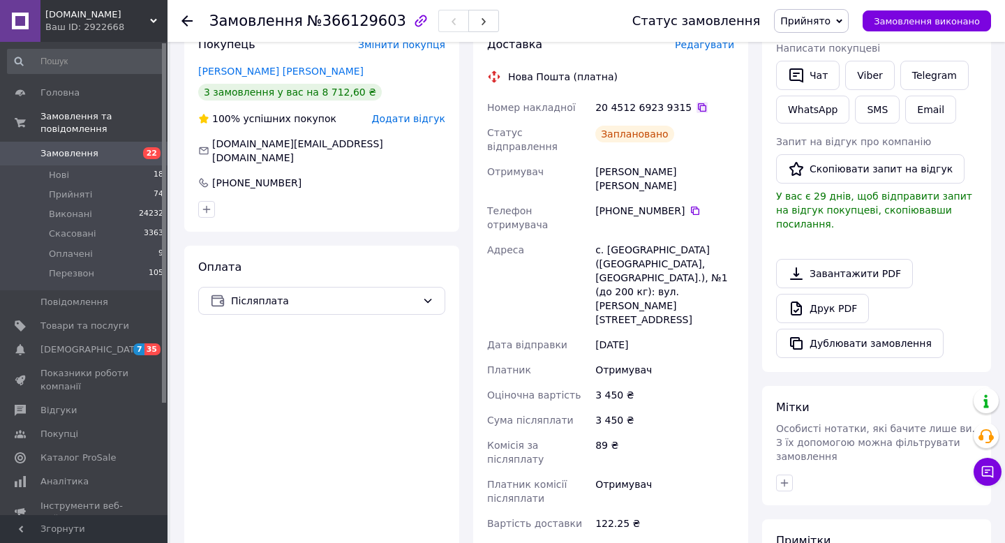
click at [697, 102] on icon at bounding box center [702, 107] width 11 height 11
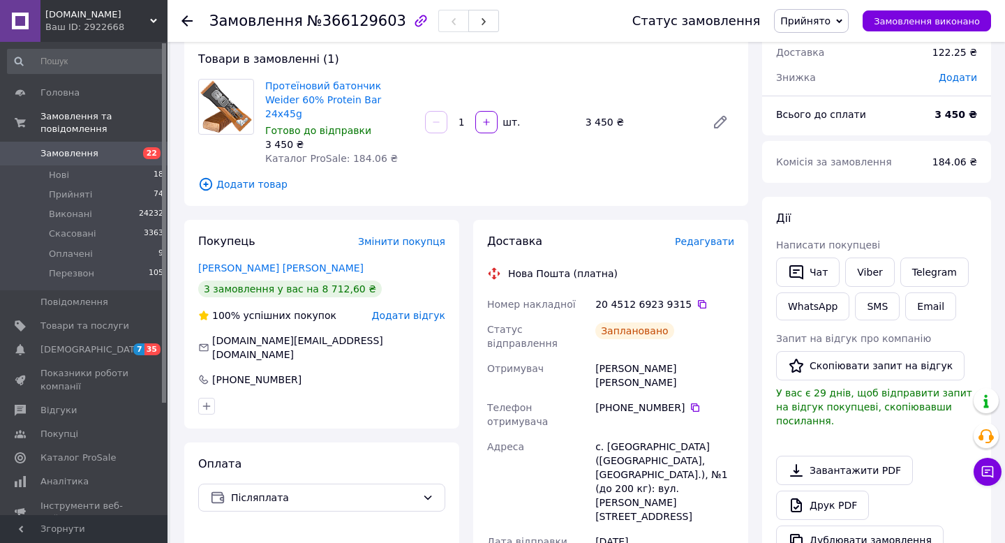
scroll to position [76, 0]
click at [694, 403] on icon at bounding box center [695, 408] width 11 height 11
click at [186, 24] on use at bounding box center [186, 20] width 11 height 11
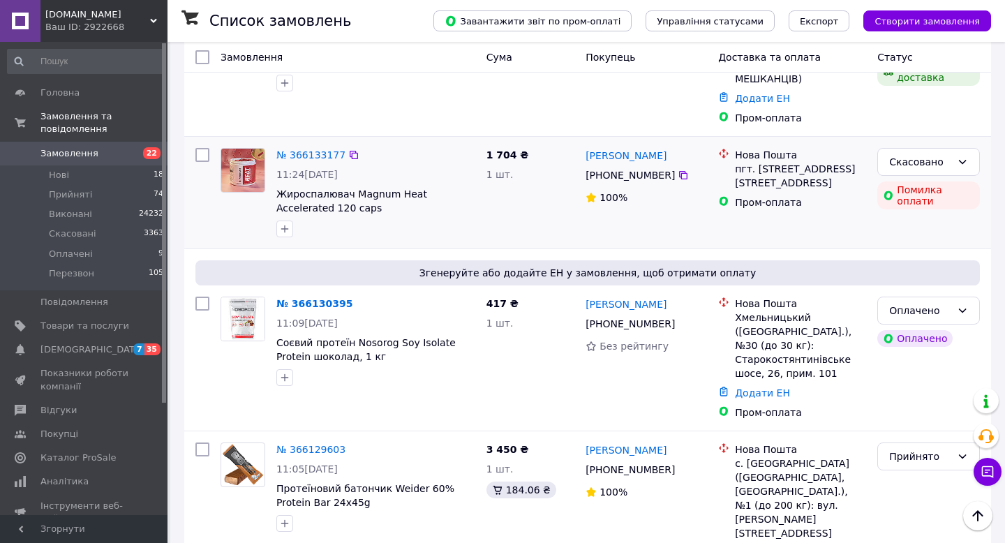
scroll to position [1278, 0]
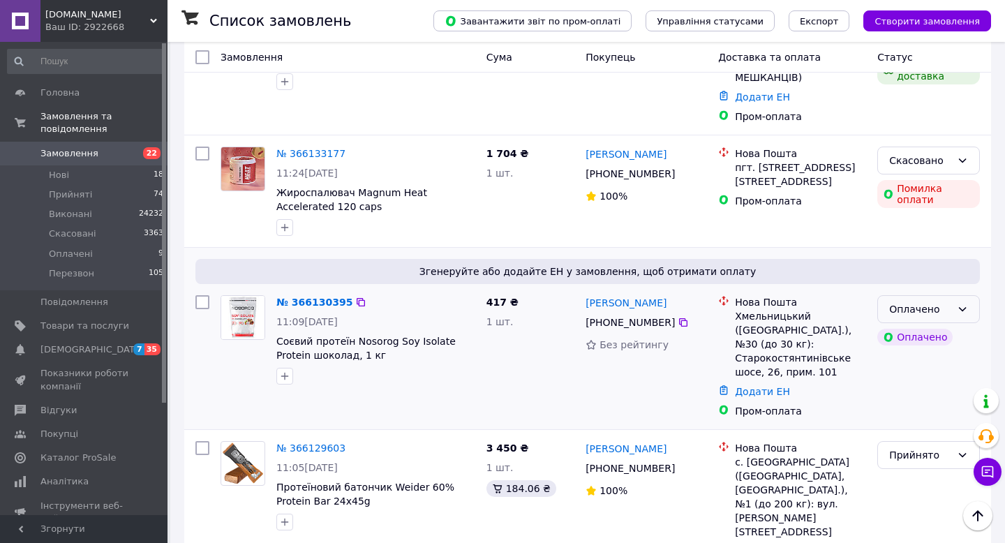
click at [967, 304] on icon at bounding box center [962, 309] width 11 height 11
click at [951, 283] on li "Прийнято" at bounding box center [928, 284] width 101 height 25
drag, startPoint x: 382, startPoint y: 302, endPoint x: 355, endPoint y: 285, distance: 32.6
click at [355, 334] on span "Соєвий протеїн Nosorog Soy Isolate Protein шоколад, 1 кг" at bounding box center [375, 348] width 199 height 28
click at [682, 317] on icon at bounding box center [683, 322] width 11 height 11
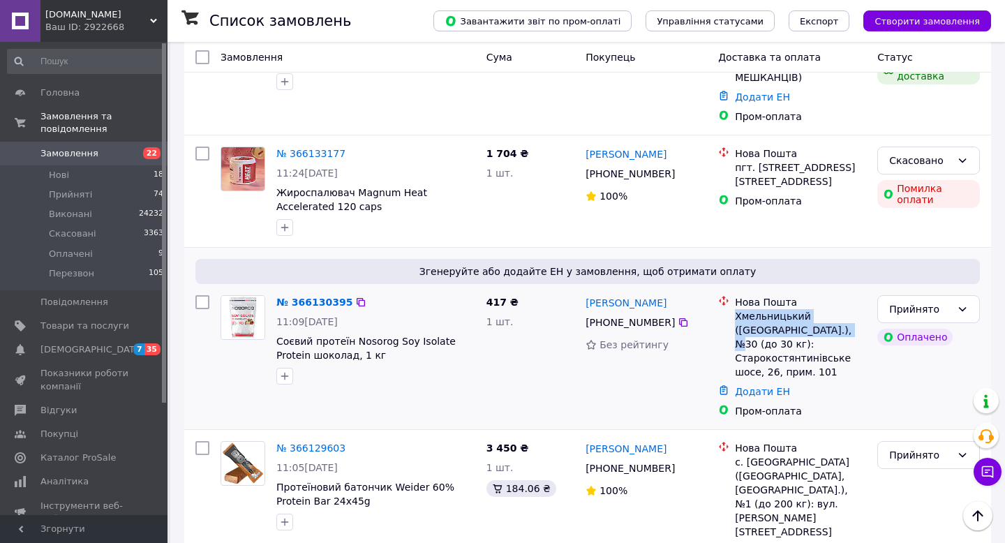
drag, startPoint x: 736, startPoint y: 261, endPoint x: 863, endPoint y: 272, distance: 126.8
click at [863, 309] on div "Хмельницький (Хмельницька обл.), №30 (до 30 кг): Старокостянтинівське шосе, 26,…" at bounding box center [800, 344] width 131 height 70
click at [311, 297] on link "№ 366130395" at bounding box center [314, 302] width 76 height 11
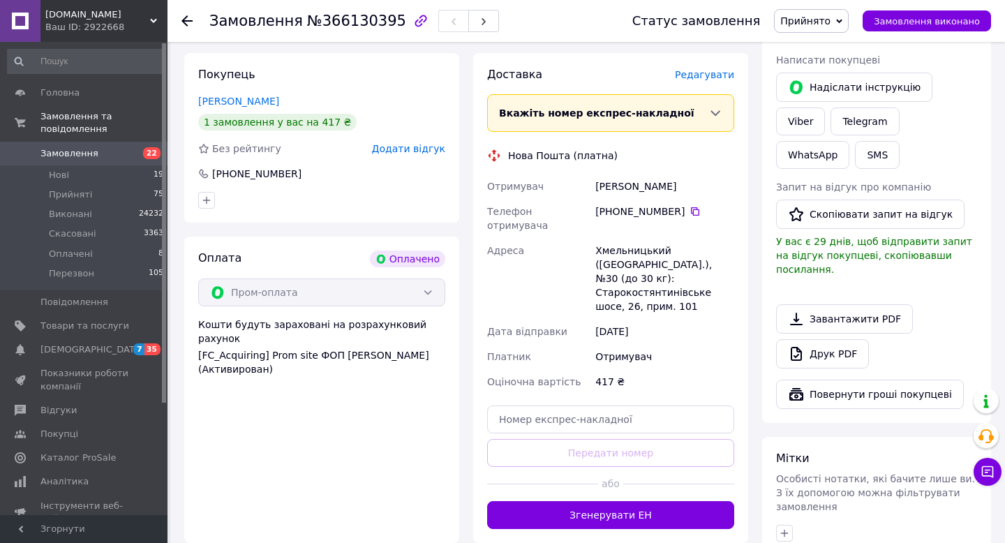
scroll to position [775, 0]
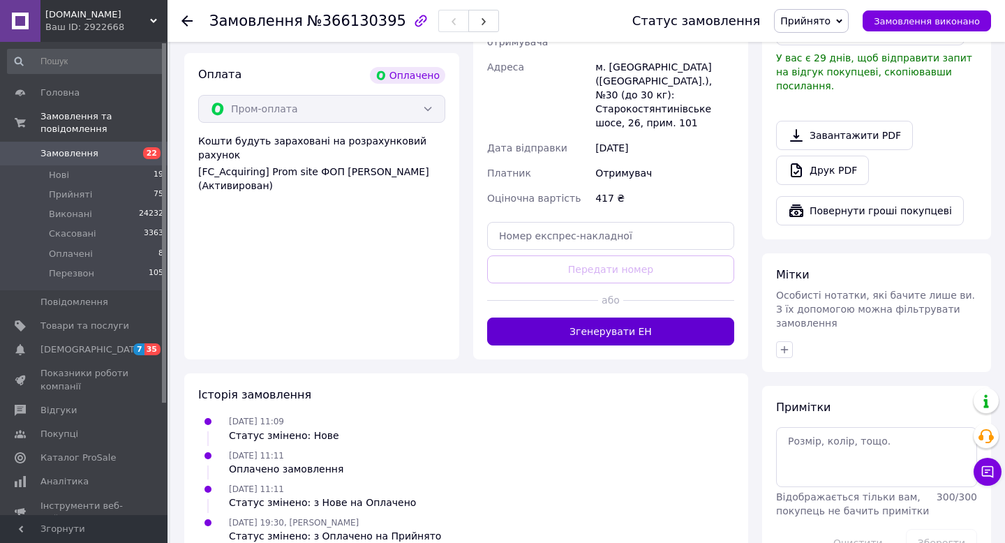
click at [667, 318] on button "Згенерувати ЕН" at bounding box center [610, 332] width 247 height 28
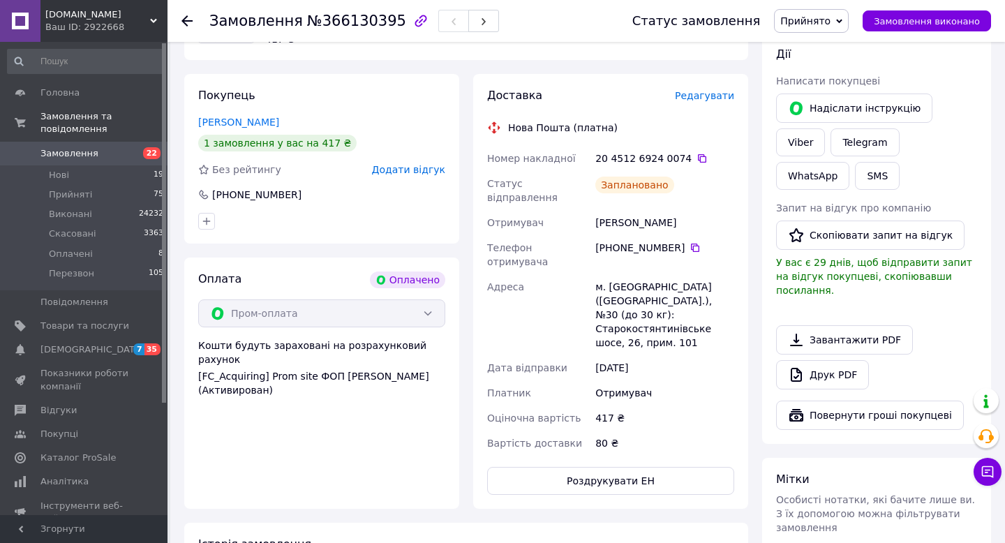
scroll to position [555, 0]
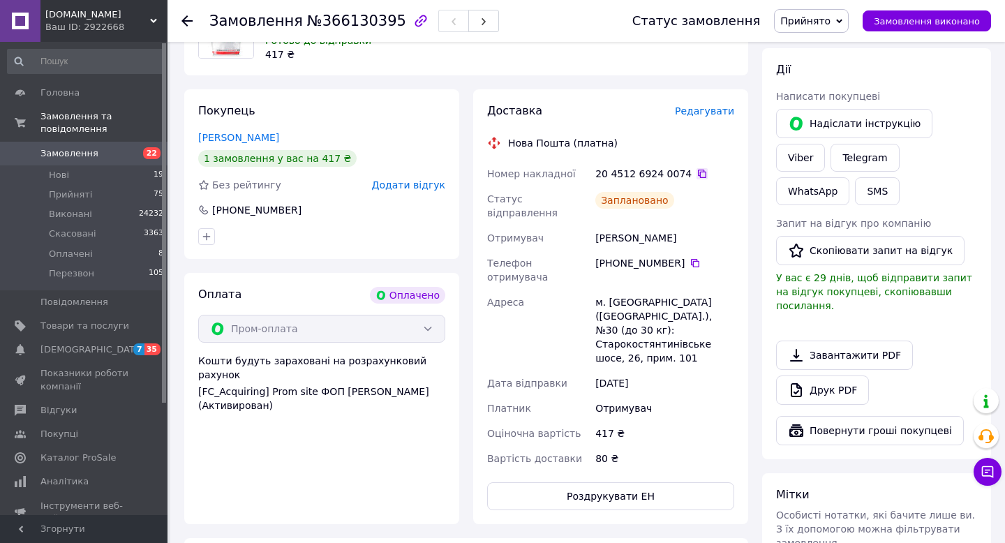
click at [697, 168] on icon at bounding box center [702, 173] width 11 height 11
click at [186, 22] on icon at bounding box center [186, 20] width 11 height 11
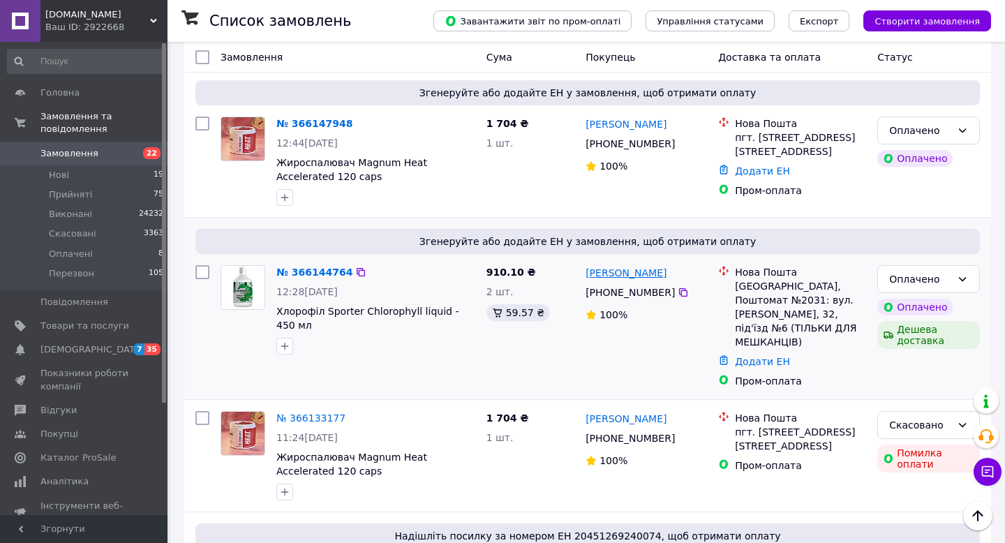
scroll to position [1177, 0]
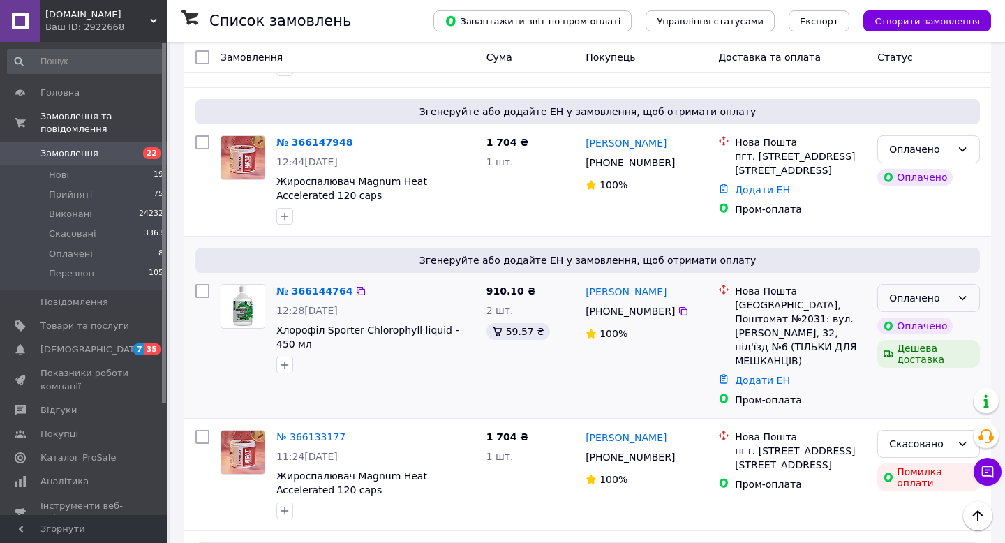
click at [974, 284] on div "Оплачено" at bounding box center [928, 298] width 103 height 28
click at [933, 276] on li "Прийнято" at bounding box center [928, 272] width 101 height 25
drag, startPoint x: 324, startPoint y: 287, endPoint x: 325, endPoint y: 279, distance: 7.7
click at [325, 323] on span "Хлорофіл Sporter Chlorophyll liquid - 450 мл" at bounding box center [375, 337] width 199 height 28
click at [682, 306] on icon at bounding box center [683, 311] width 11 height 11
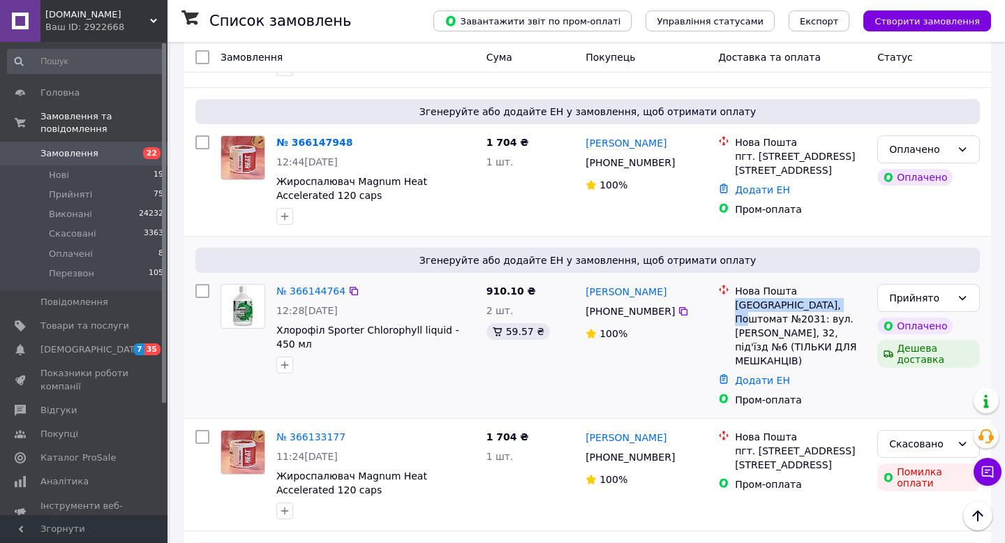
drag, startPoint x: 736, startPoint y: 252, endPoint x: 851, endPoint y: 255, distance: 115.2
click at [851, 298] on div "Київ, Поштомат №2031: вул. Данченка, 32, під'їзд №6 (ТІЛЬКИ ДЛЯ МЕШКАНЦІВ)" at bounding box center [800, 333] width 131 height 70
click at [315, 285] on link "№ 366144764" at bounding box center [310, 290] width 69 height 11
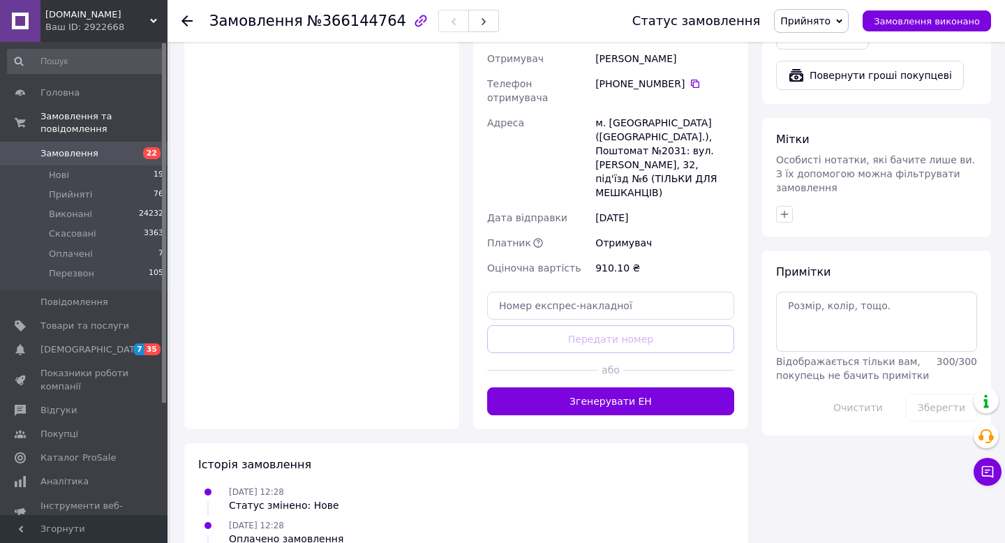
scroll to position [973, 0]
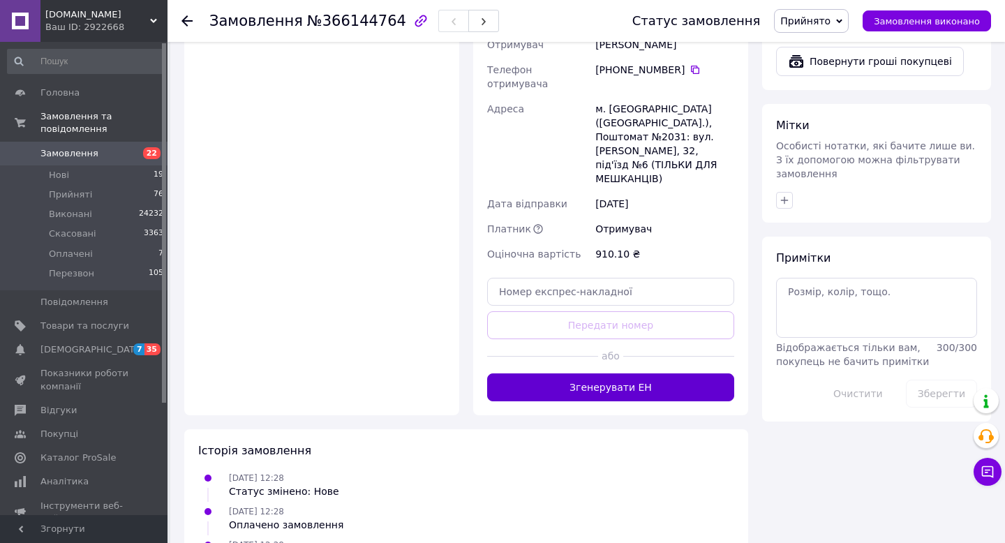
click at [602, 373] on button "Згенерувати ЕН" at bounding box center [610, 387] width 247 height 28
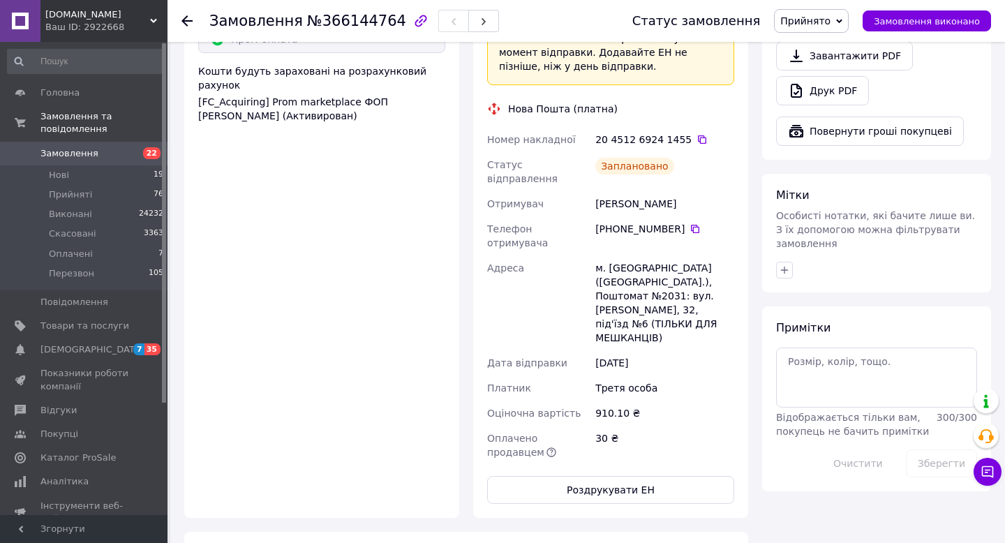
scroll to position [876, 0]
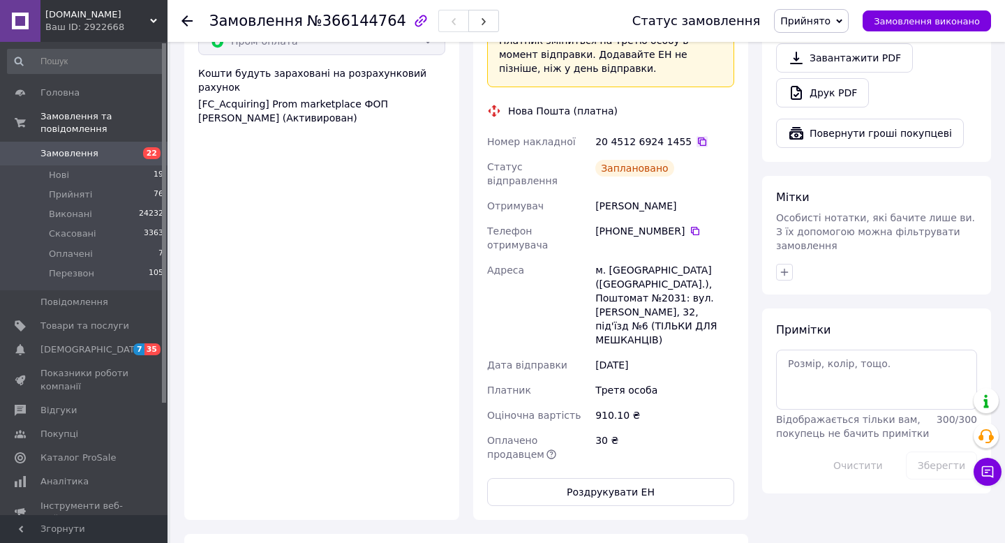
click at [698, 137] on icon at bounding box center [702, 141] width 8 height 8
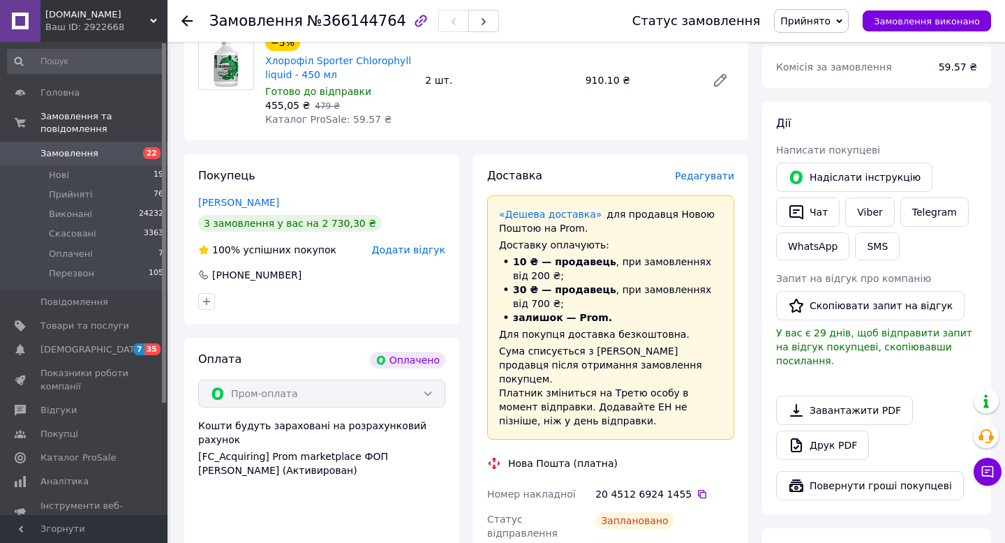
scroll to position [508, 0]
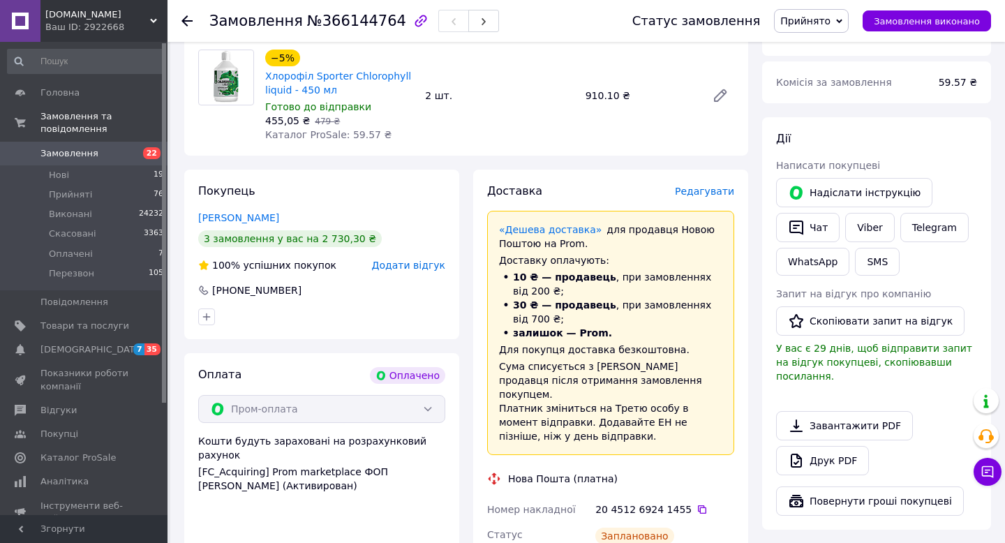
click at [188, 21] on use at bounding box center [186, 20] width 11 height 11
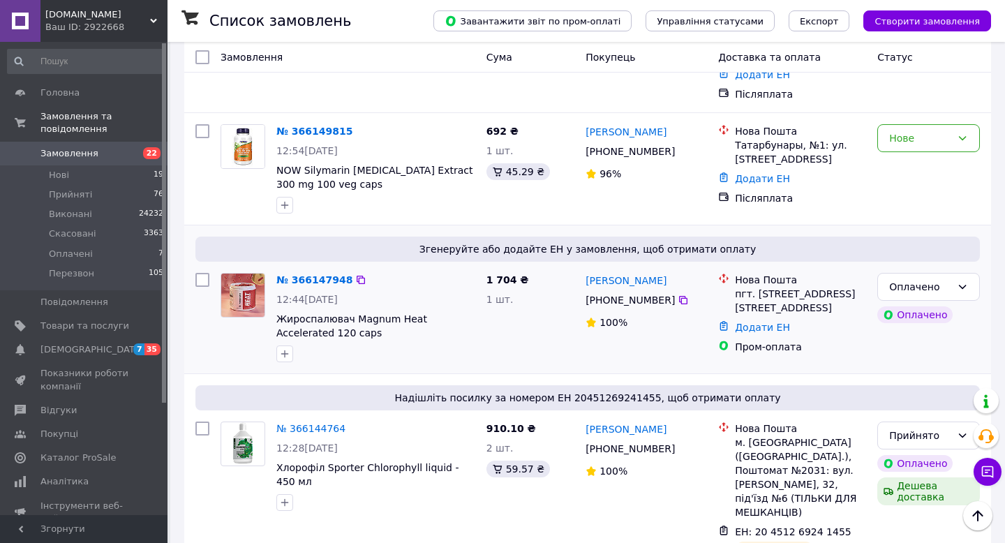
scroll to position [1039, 0]
click at [966, 282] on icon at bounding box center [962, 287] width 11 height 11
click at [944, 264] on li "Прийнято" at bounding box center [928, 262] width 101 height 25
drag, startPoint x: 355, startPoint y: 275, endPoint x: 354, endPoint y: 266, distance: 9.1
click at [354, 313] on span "Жироспалювач Magnum Heat Accelerated 120 caps" at bounding box center [375, 327] width 199 height 28
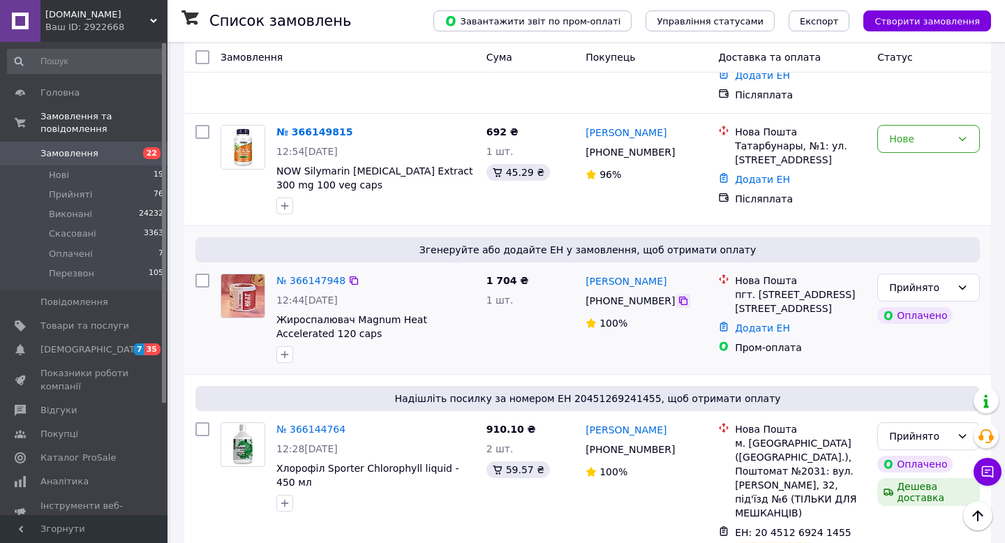
click at [681, 295] on icon at bounding box center [683, 300] width 11 height 11
drag, startPoint x: 733, startPoint y: 241, endPoint x: 823, endPoint y: 244, distance: 90.1
click at [823, 274] on div "Нова Пошта пгт. Печенеги, №1, ул. Харьковская 100А" at bounding box center [800, 295] width 137 height 42
click at [309, 275] on link "№ 366147948" at bounding box center [310, 280] width 69 height 11
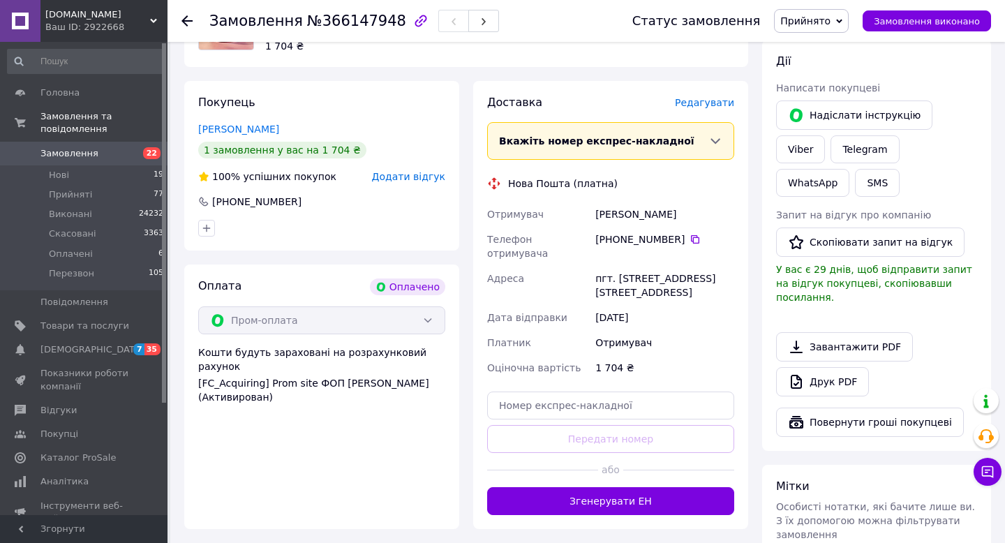
scroll to position [775, 0]
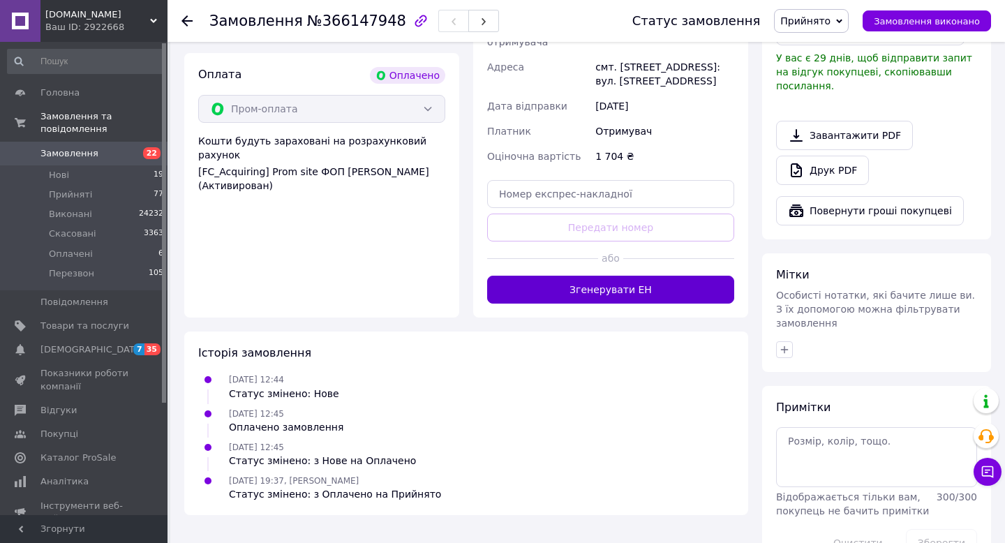
click at [657, 276] on button "Згенерувати ЕН" at bounding box center [610, 290] width 247 height 28
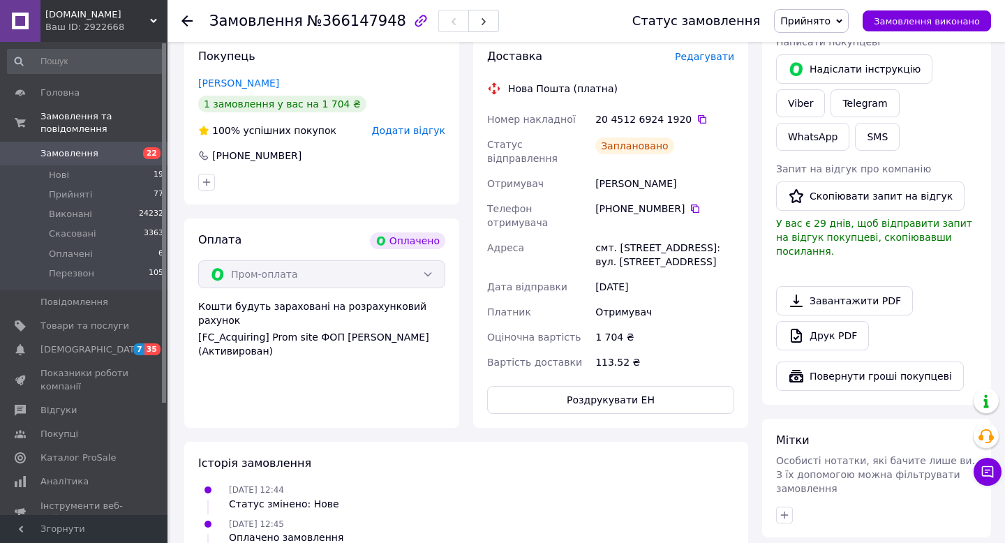
scroll to position [586, 0]
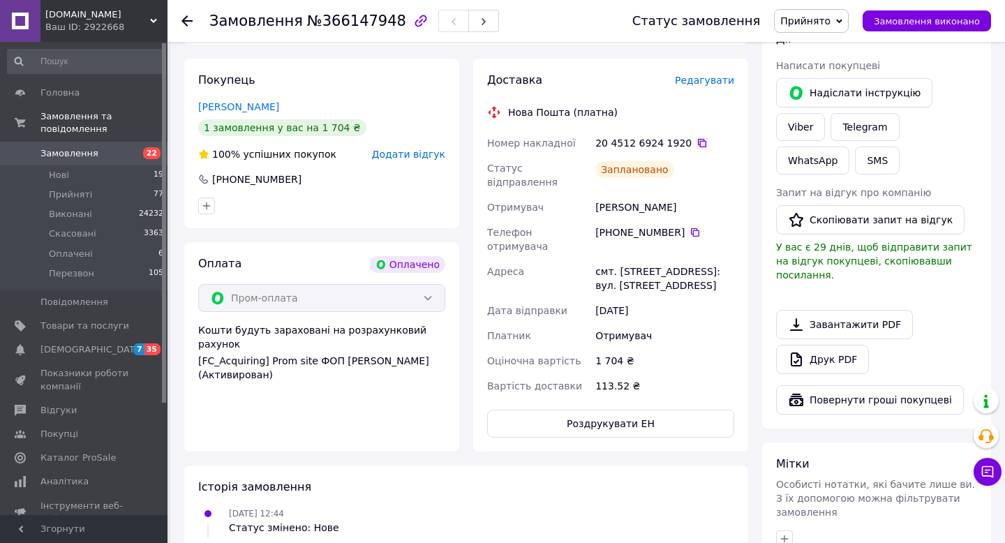
click at [697, 137] on icon at bounding box center [702, 142] width 11 height 11
click at [184, 20] on icon at bounding box center [186, 20] width 11 height 11
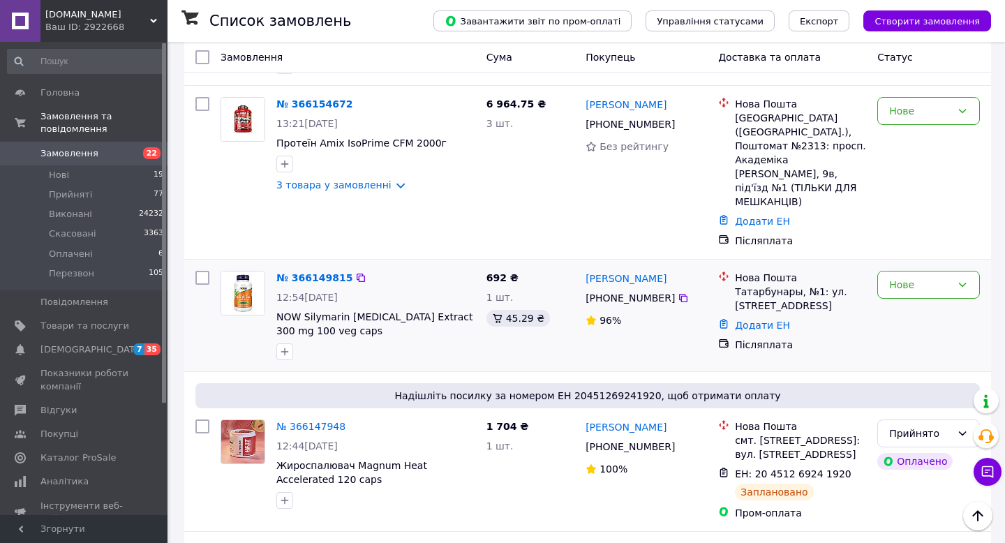
scroll to position [892, 0]
drag, startPoint x: 339, startPoint y: 276, endPoint x: 305, endPoint y: 262, distance: 37.2
click at [305, 311] on span "NOW Silymarin Milk Thistle Extract 300 mg 100 veg caps" at bounding box center [375, 325] width 199 height 28
click at [370, 341] on div at bounding box center [376, 352] width 205 height 22
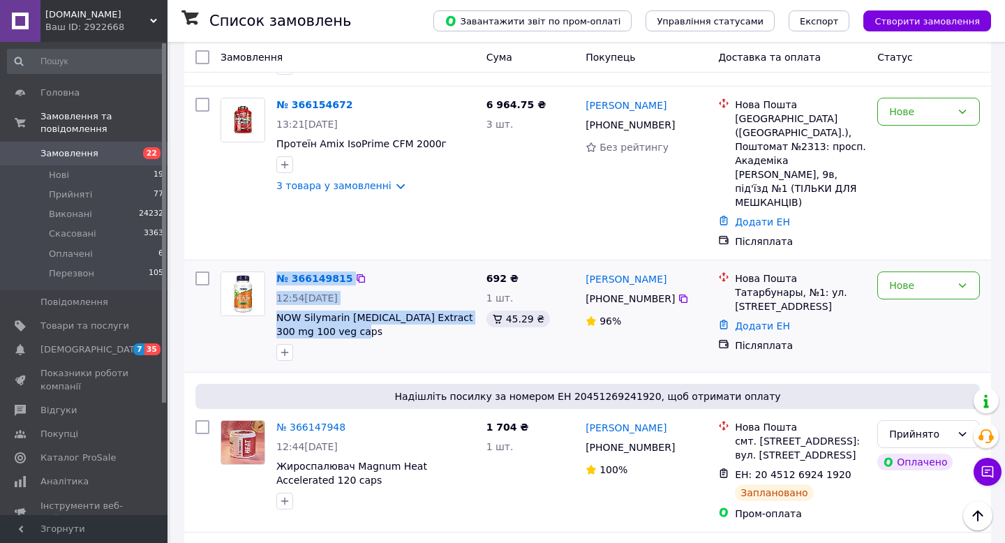
drag, startPoint x: 339, startPoint y: 278, endPoint x: 270, endPoint y: 267, distance: 70.1
click at [270, 267] on div "№ 366149815 12:54, 11.10.2025 NOW Silymarin Milk Thistle Extract 300 mg 100 veg…" at bounding box center [348, 316] width 266 height 101
click at [359, 311] on span "NOW Silymarin Milk Thistle Extract 300 mg 100 veg caps" at bounding box center [375, 325] width 199 height 28
drag, startPoint x: 341, startPoint y: 277, endPoint x: 274, endPoint y: 266, distance: 67.9
click at [274, 266] on div "№ 366149815 12:54, 11.10.2025 NOW Silymarin Milk Thistle Extract 300 mg 100 veg…" at bounding box center [376, 316] width 210 height 101
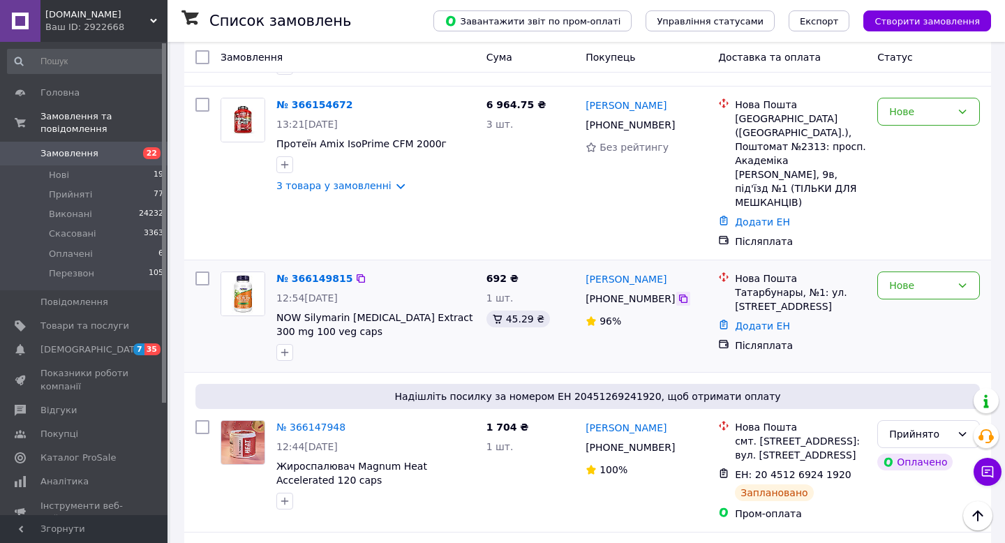
click at [685, 295] on icon at bounding box center [683, 299] width 8 height 8
drag, startPoint x: 736, startPoint y: 239, endPoint x: 817, endPoint y: 238, distance: 81.0
click at [817, 285] on div "Татарбунары, №1: ул. Тура, 80а" at bounding box center [800, 299] width 131 height 28
click at [318, 273] on link "№ 366149815" at bounding box center [314, 278] width 76 height 11
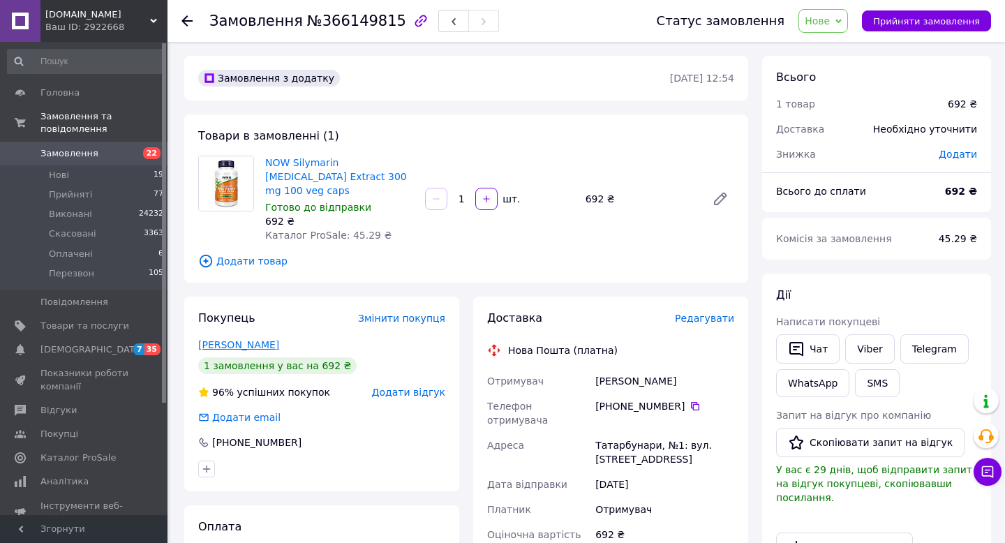
click at [252, 339] on link "Солод Вероніка" at bounding box center [238, 344] width 81 height 11
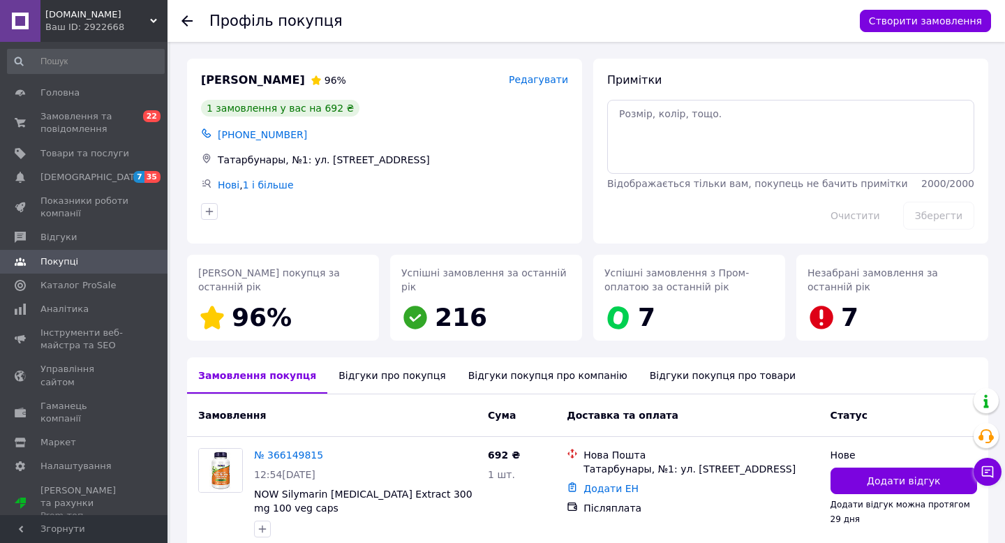
click at [189, 20] on icon at bounding box center [186, 20] width 11 height 11
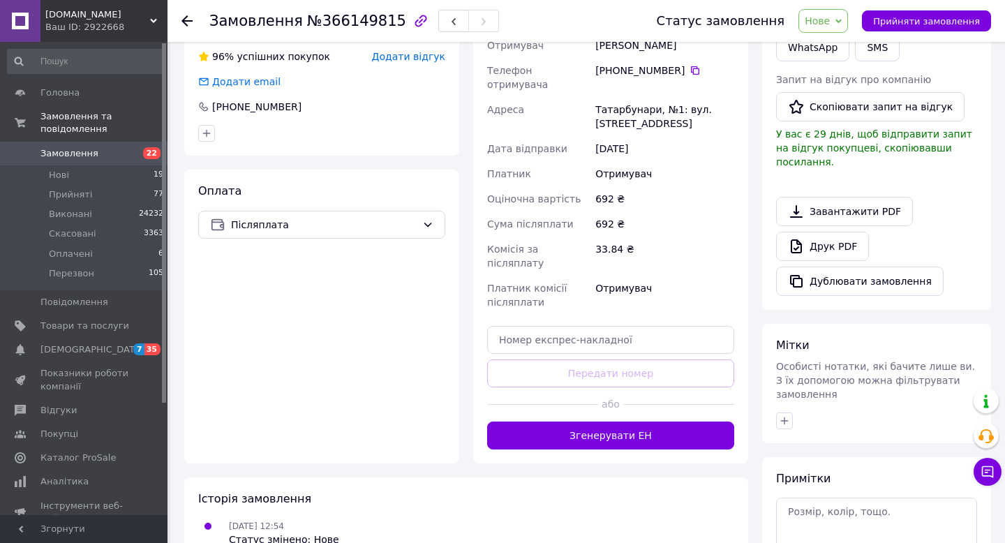
scroll to position [345, 0]
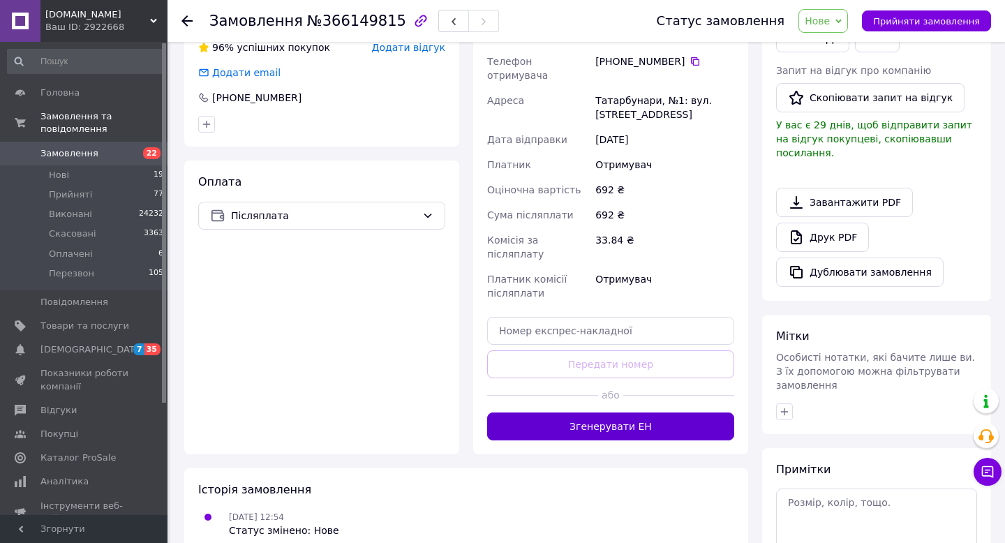
click at [581, 412] on button "Згенерувати ЕН" at bounding box center [610, 426] width 247 height 28
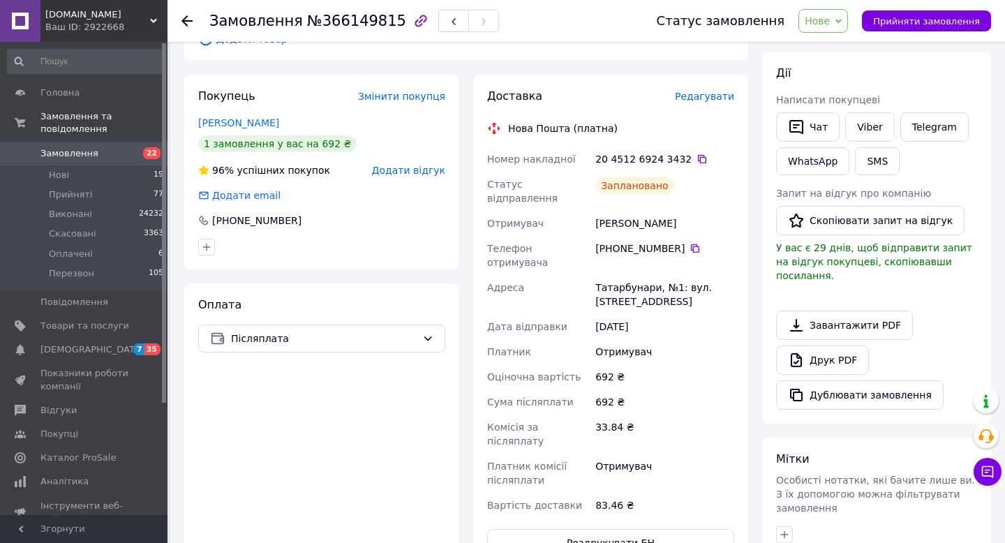
scroll to position [210, 0]
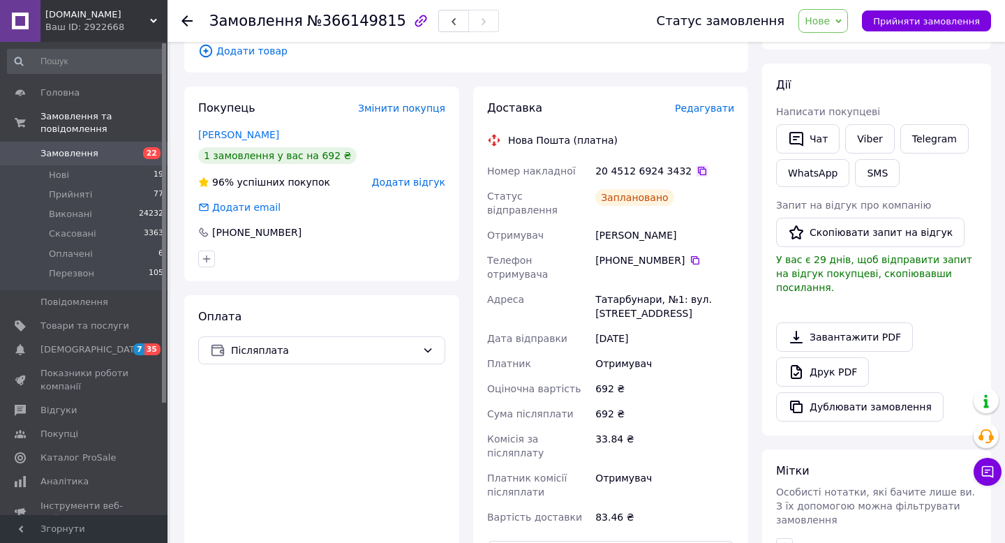
click at [698, 167] on icon at bounding box center [702, 171] width 8 height 8
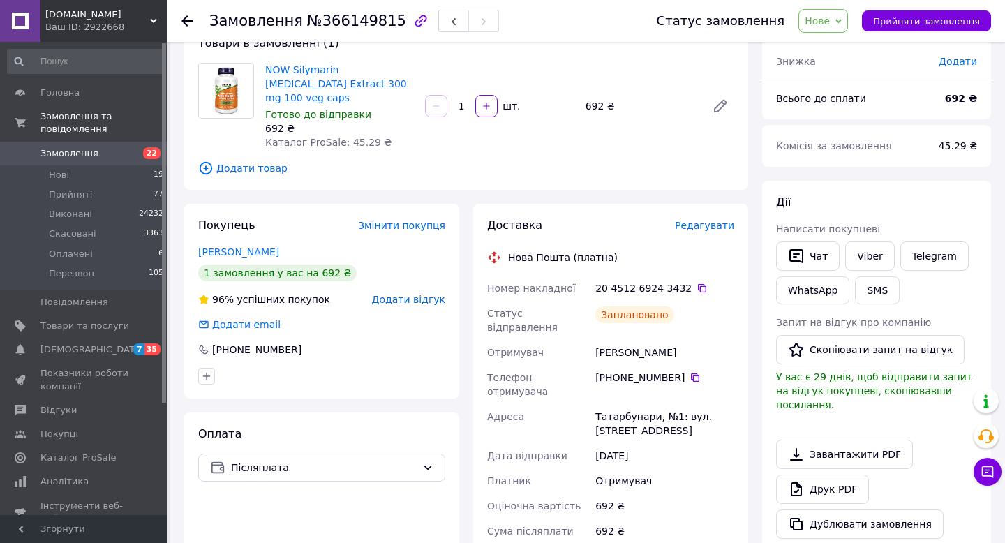
scroll to position [0, 0]
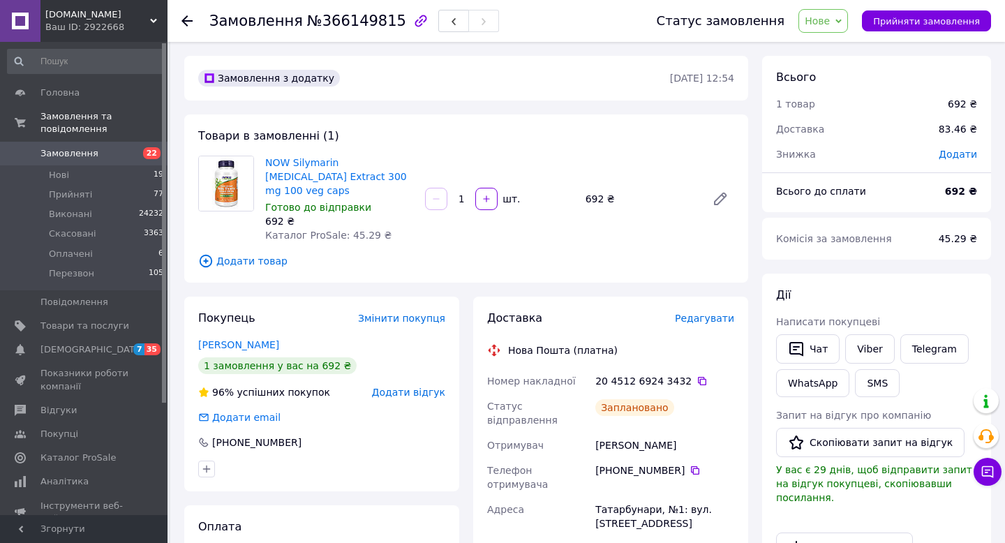
click at [187, 18] on icon at bounding box center [186, 20] width 11 height 11
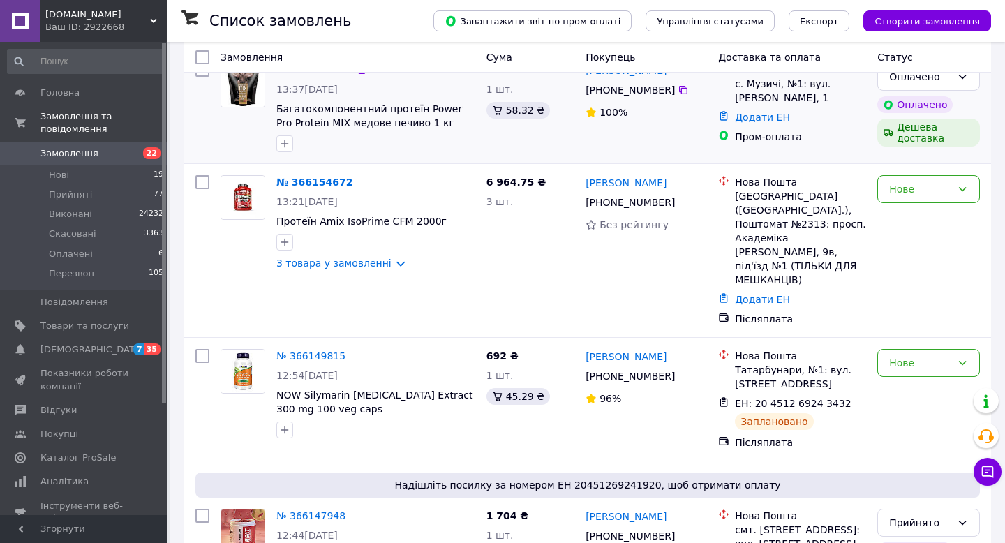
scroll to position [815, 0]
click at [914, 355] on div "Нове" at bounding box center [920, 362] width 62 height 15
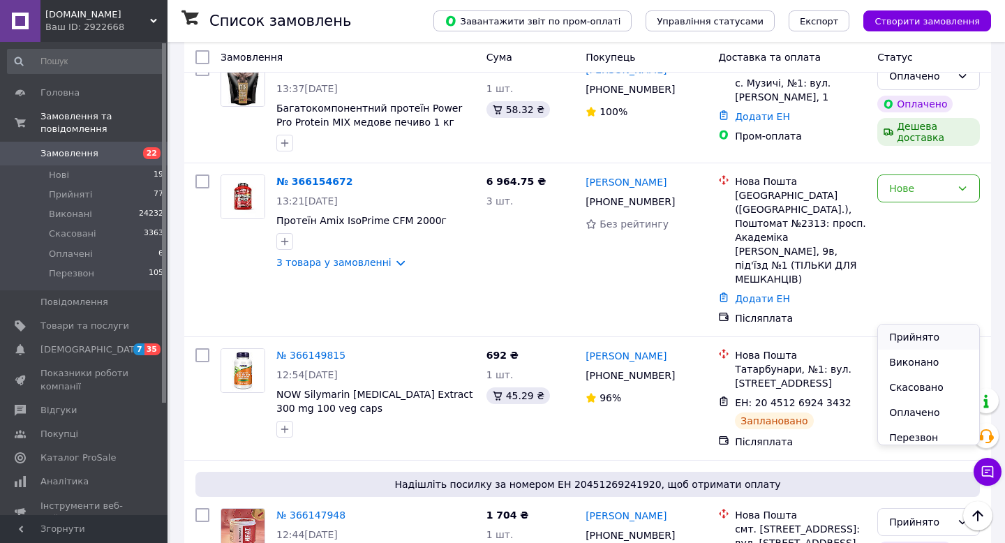
click at [914, 338] on li "Прийнято" at bounding box center [928, 337] width 101 height 25
click at [374, 257] on link "3 товара у замовленні" at bounding box center [333, 262] width 115 height 11
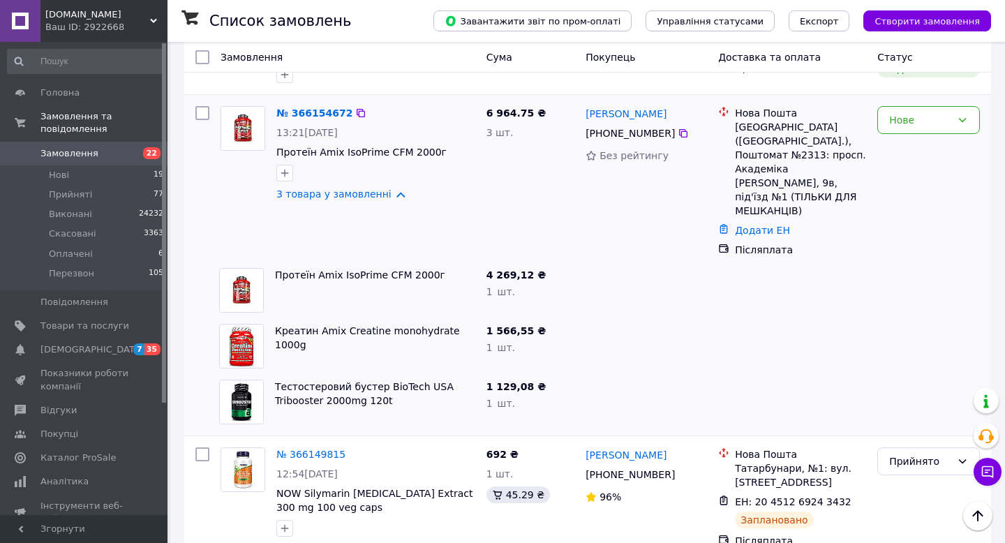
scroll to position [886, 0]
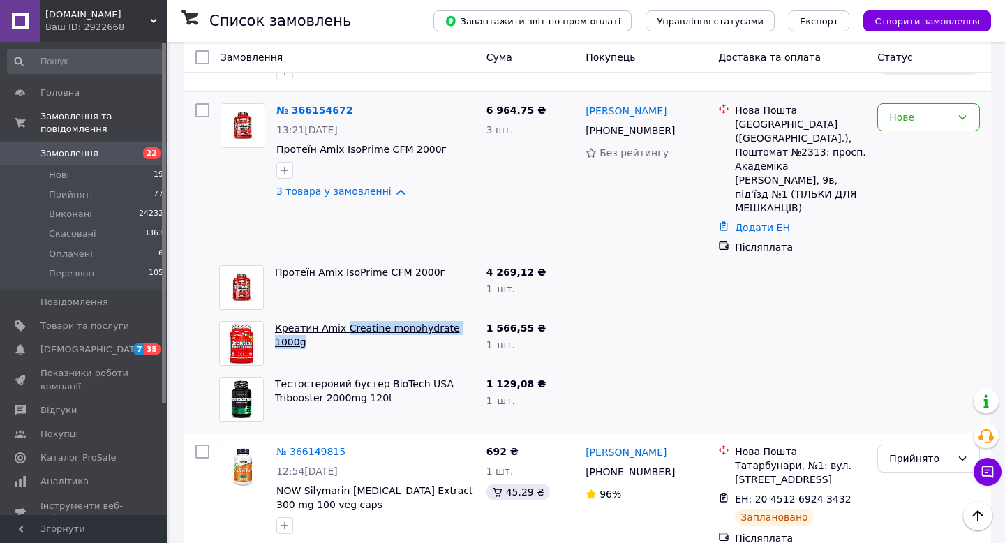
drag, startPoint x: 476, startPoint y: 273, endPoint x: 343, endPoint y: 268, distance: 133.4
click at [343, 315] on div "Креатин Amix Creatine monohydrate 1000g" at bounding box center [374, 343] width 211 height 56
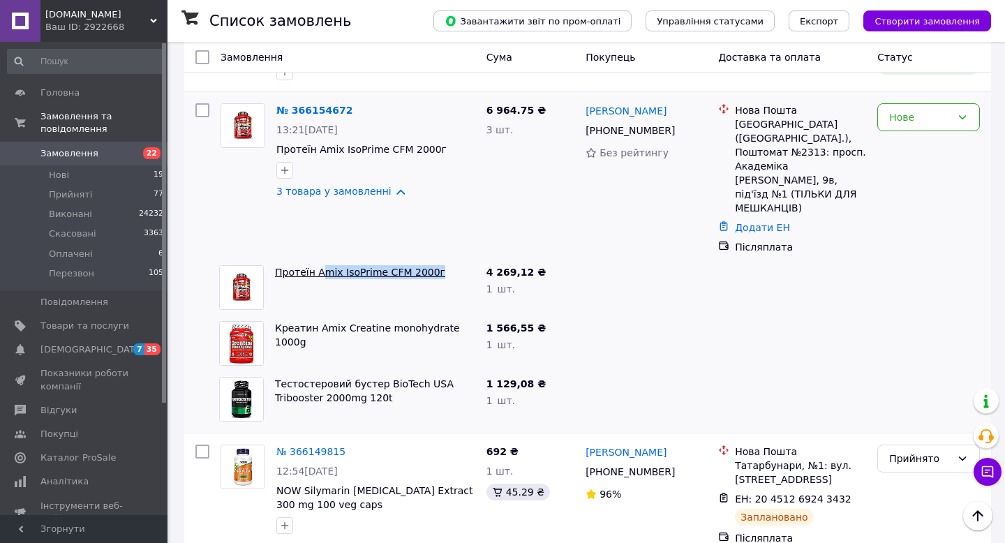
drag, startPoint x: 443, startPoint y: 216, endPoint x: 318, endPoint y: 216, distance: 124.9
click at [318, 265] on span "Протеїн Amix IsoPrime CFM 2000г" at bounding box center [375, 272] width 200 height 14
drag, startPoint x: 389, startPoint y: 344, endPoint x: 385, endPoint y: 325, distance: 20.1
click at [385, 377] on span "Тестостеровий бустер BioTech USA Tribooster 2000mg 120t" at bounding box center [375, 391] width 200 height 28
click at [682, 125] on icon at bounding box center [683, 130] width 11 height 11
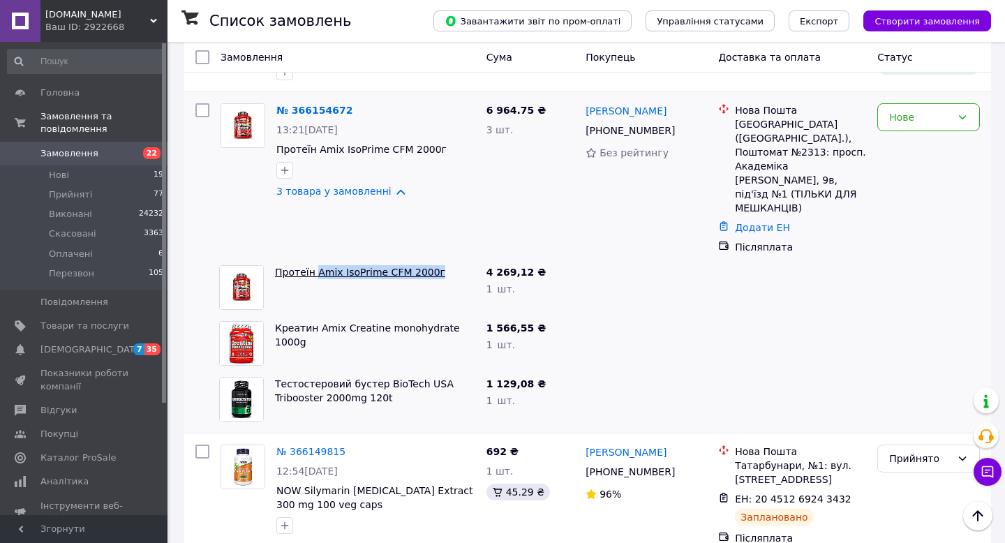
drag, startPoint x: 439, startPoint y: 221, endPoint x: 315, endPoint y: 216, distance: 123.6
click at [315, 265] on span "Протеїн Amix IsoPrime CFM 2000г" at bounding box center [375, 272] width 200 height 14
drag, startPoint x: 393, startPoint y: 343, endPoint x: 272, endPoint y: 340, distance: 120.8
click at [272, 371] on div "Тестостеровий бустер BioTech USA Tribooster 2000mg 120t" at bounding box center [374, 399] width 211 height 56
click at [934, 110] on div "Нове" at bounding box center [920, 117] width 62 height 15
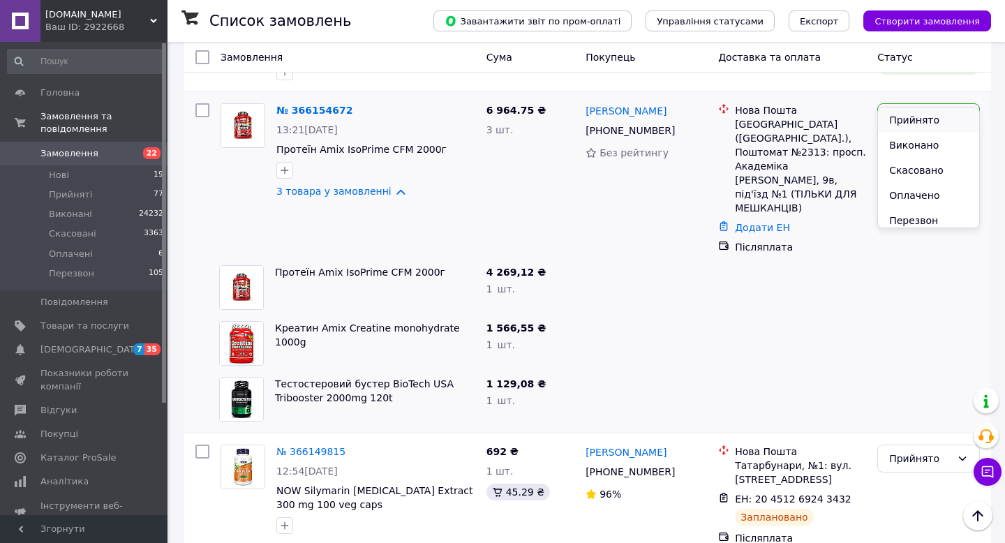
click at [929, 119] on li "Прийнято" at bounding box center [928, 119] width 101 height 25
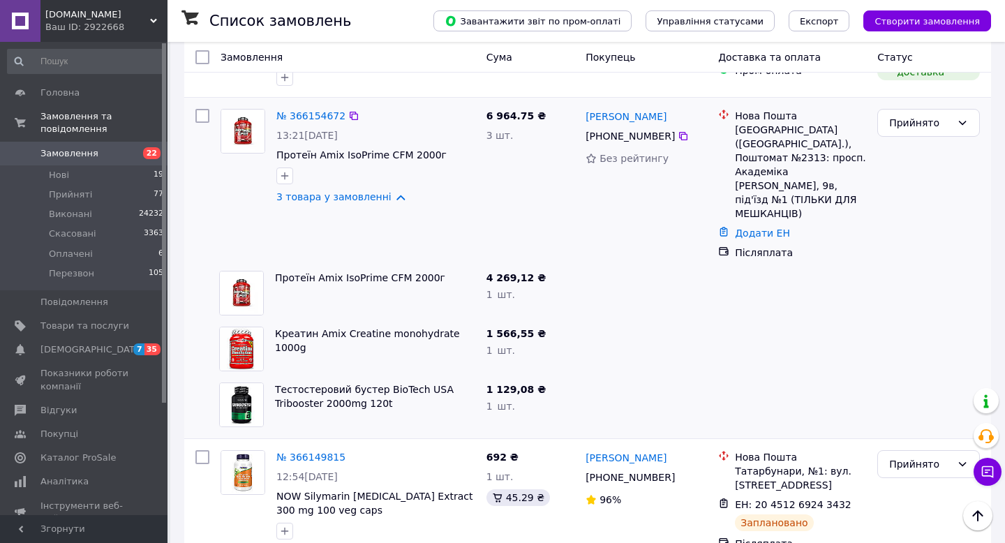
scroll to position [879, 0]
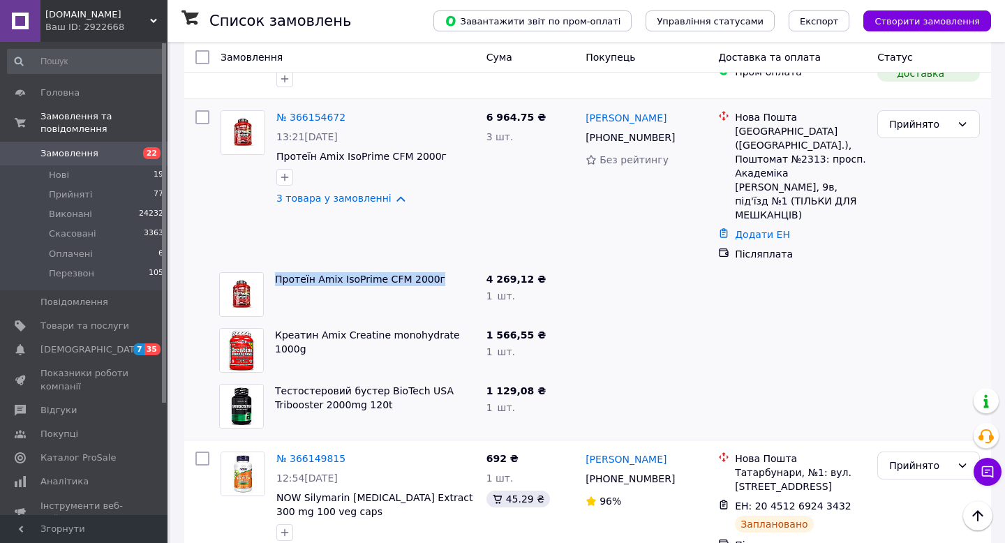
drag, startPoint x: 439, startPoint y: 223, endPoint x: 276, endPoint y: 216, distance: 163.5
click at [276, 267] on div "Протеїн Amix IsoPrime CFM 2000г" at bounding box center [374, 295] width 211 height 56
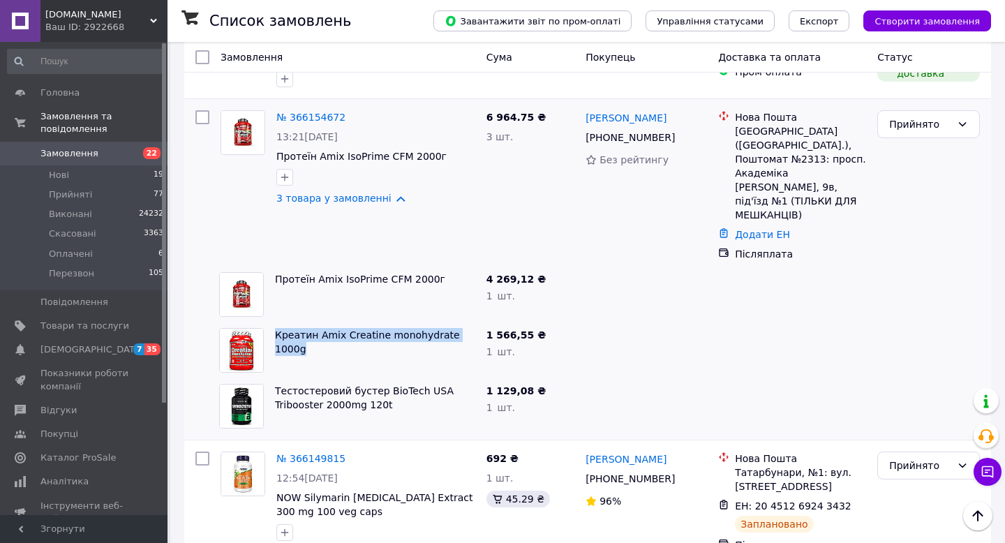
drag, startPoint x: 477, startPoint y: 279, endPoint x: 272, endPoint y: 281, distance: 204.5
click at [272, 322] on div "Креатин Amix Creatine monohydrate 1000g" at bounding box center [374, 350] width 211 height 56
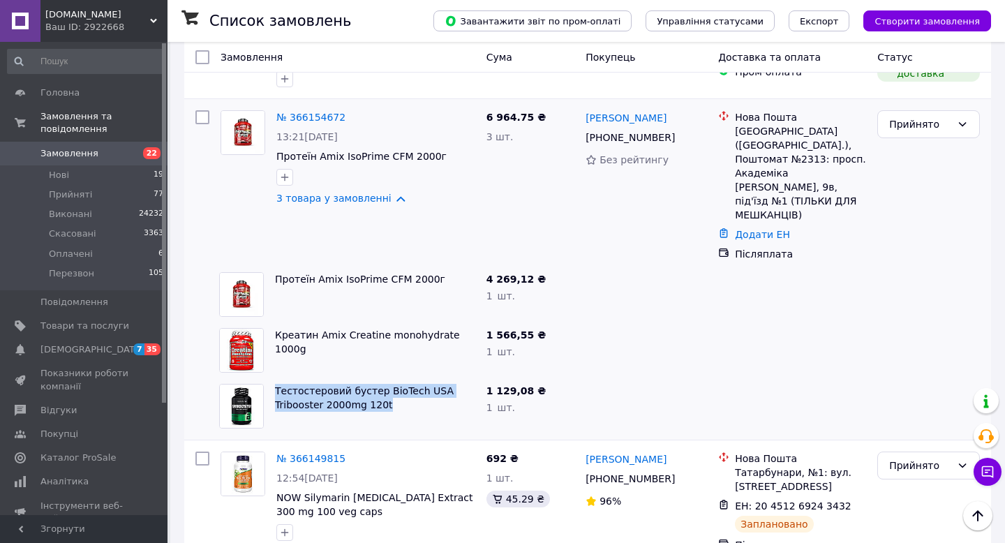
drag, startPoint x: 390, startPoint y: 350, endPoint x: 274, endPoint y: 332, distance: 118.1
click at [274, 378] on div "Тестостеровий бустер BioTech USA Tribooster 2000mg 120t" at bounding box center [374, 406] width 211 height 56
click at [683, 132] on icon at bounding box center [683, 137] width 11 height 11
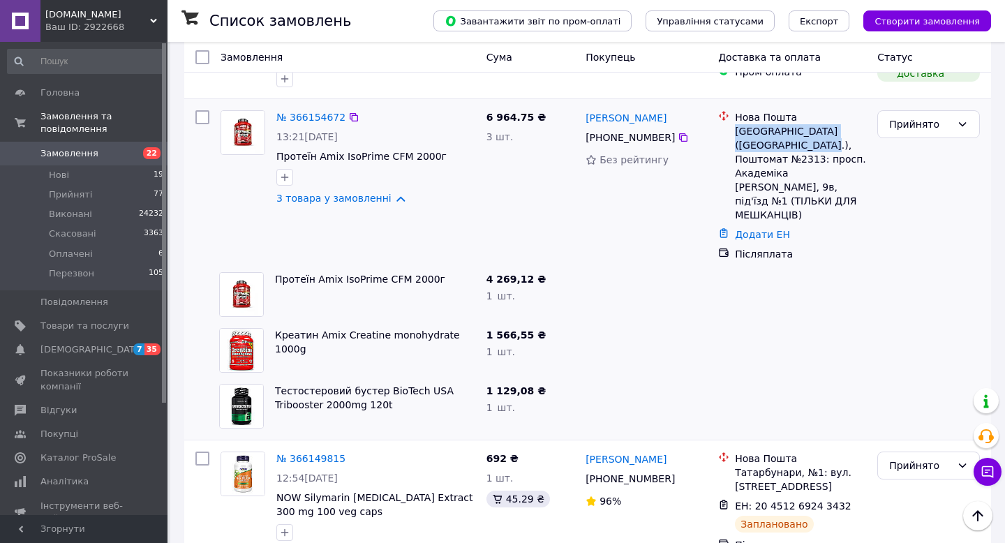
drag, startPoint x: 736, startPoint y: 103, endPoint x: 821, endPoint y: 119, distance: 86.7
click at [821, 124] on div "Київ (Київська обл.), Поштомат №2313: просп. Академіка Глушкова, 9в, під'їзд №1…" at bounding box center [800, 173] width 131 height 98
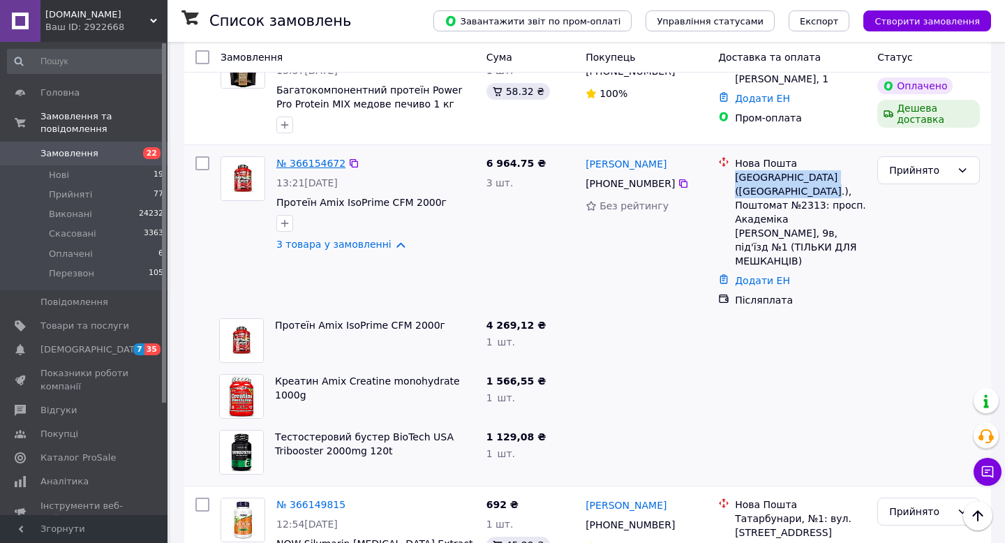
click at [316, 158] on link "№ 366154672" at bounding box center [310, 163] width 69 height 11
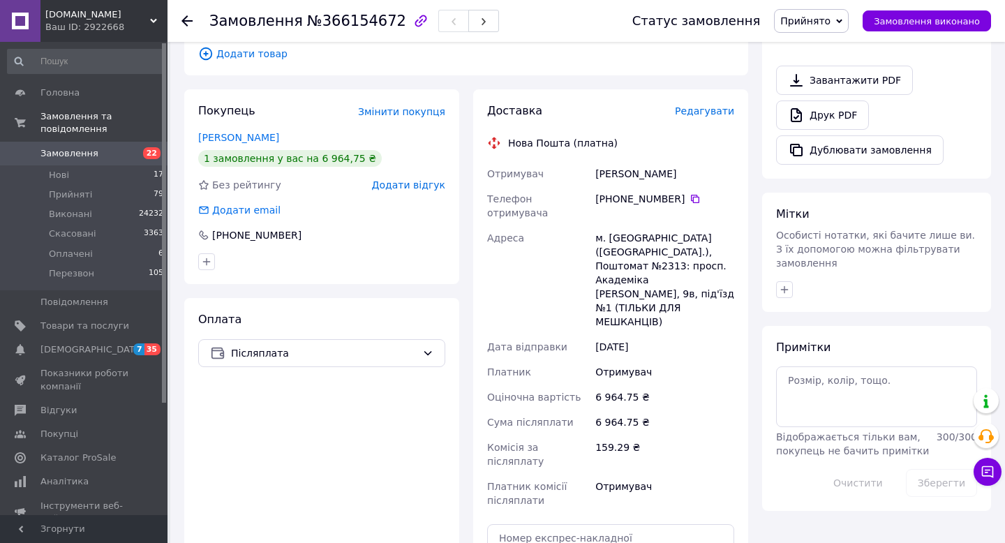
scroll to position [611, 0]
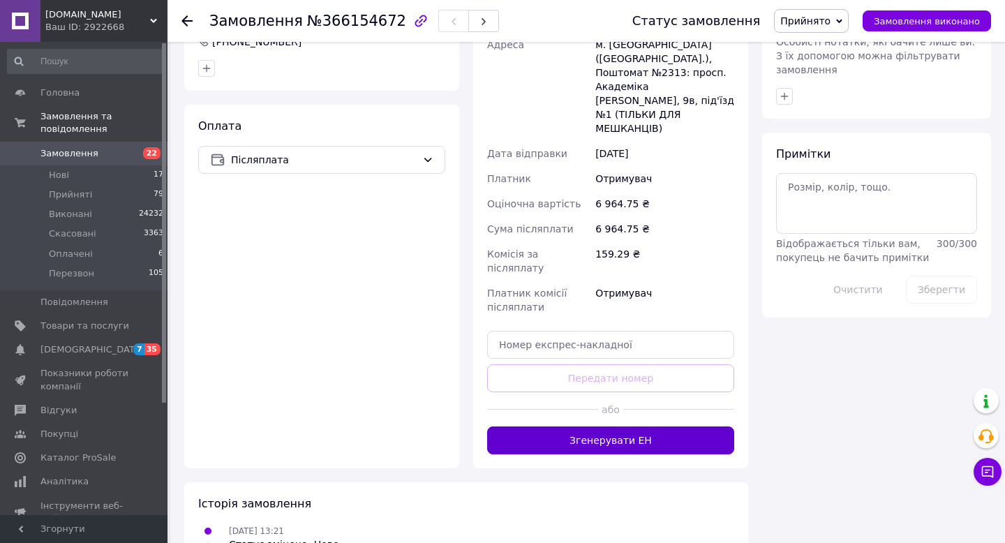
click at [581, 426] on button "Згенерувати ЕН" at bounding box center [610, 440] width 247 height 28
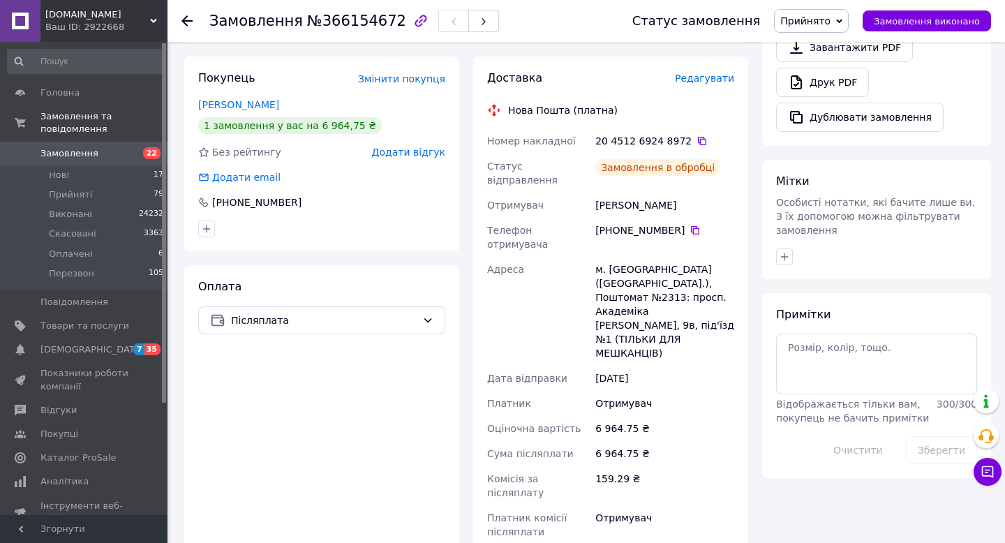
scroll to position [449, 0]
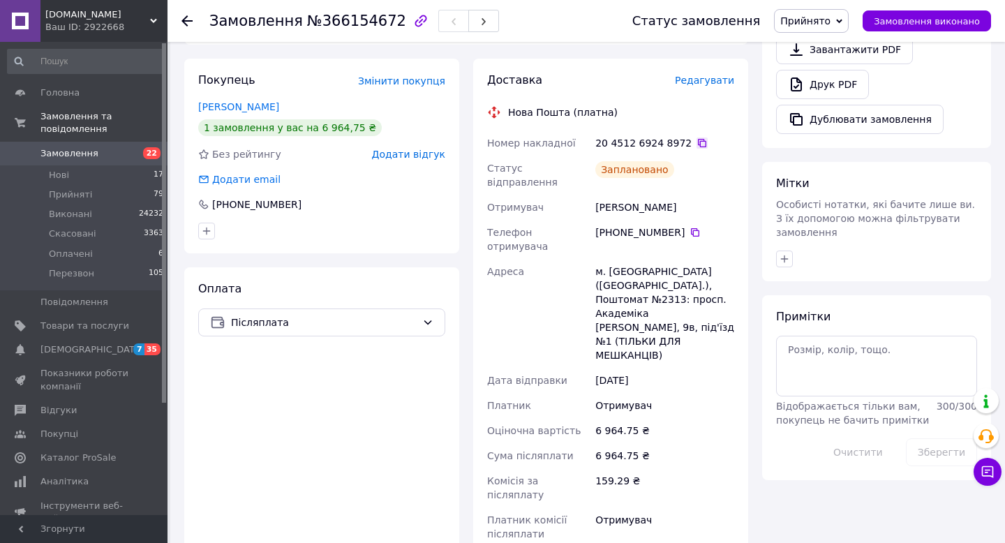
click at [698, 139] on icon at bounding box center [702, 143] width 8 height 8
click at [185, 20] on use at bounding box center [186, 20] width 11 height 11
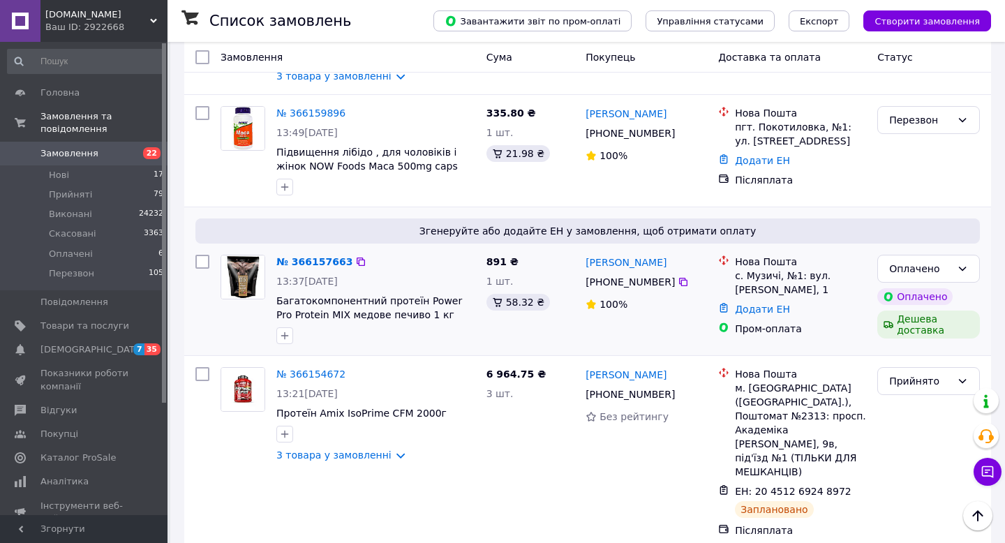
scroll to position [620, 0]
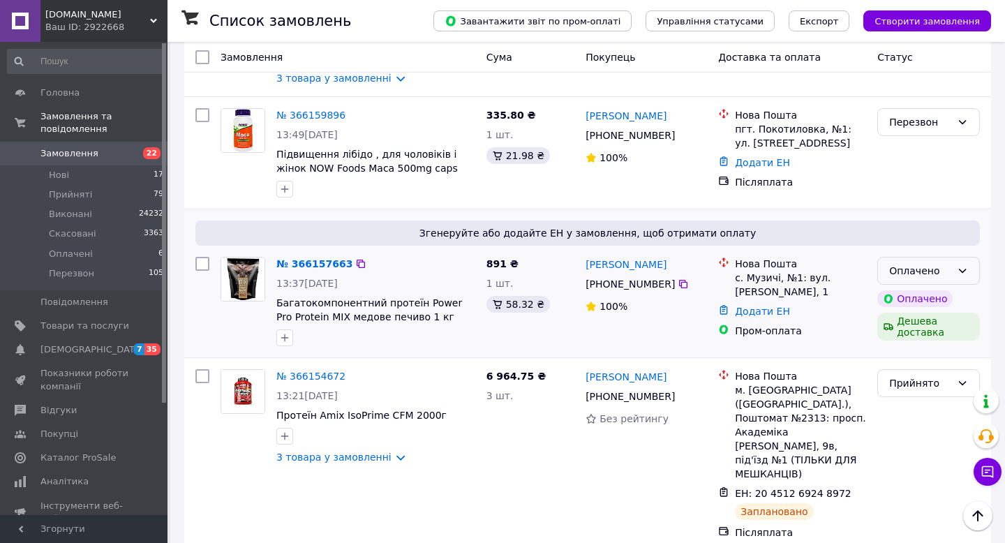
click at [942, 263] on div "Оплачено" at bounding box center [920, 270] width 62 height 15
click at [937, 276] on li "Прийнято" at bounding box center [928, 273] width 101 height 25
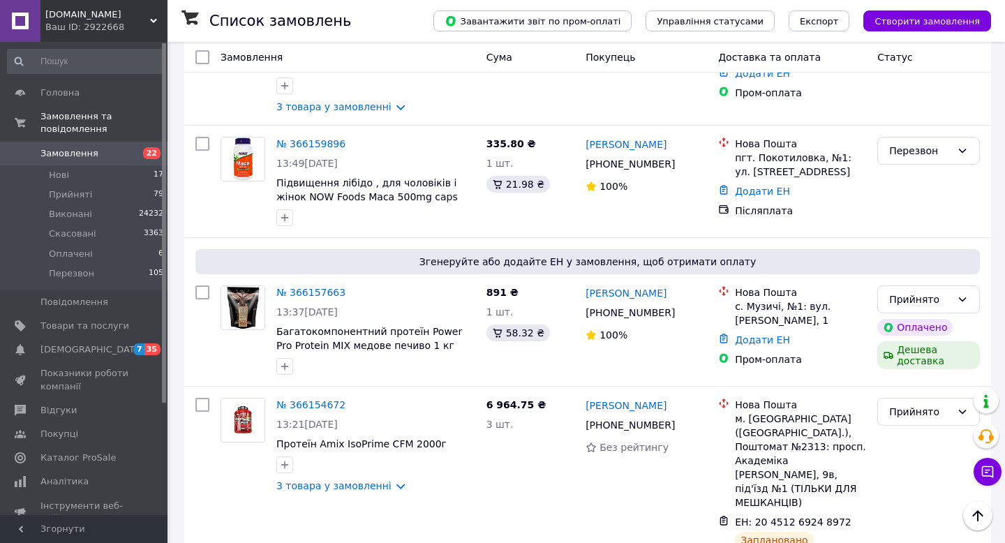
scroll to position [584, 0]
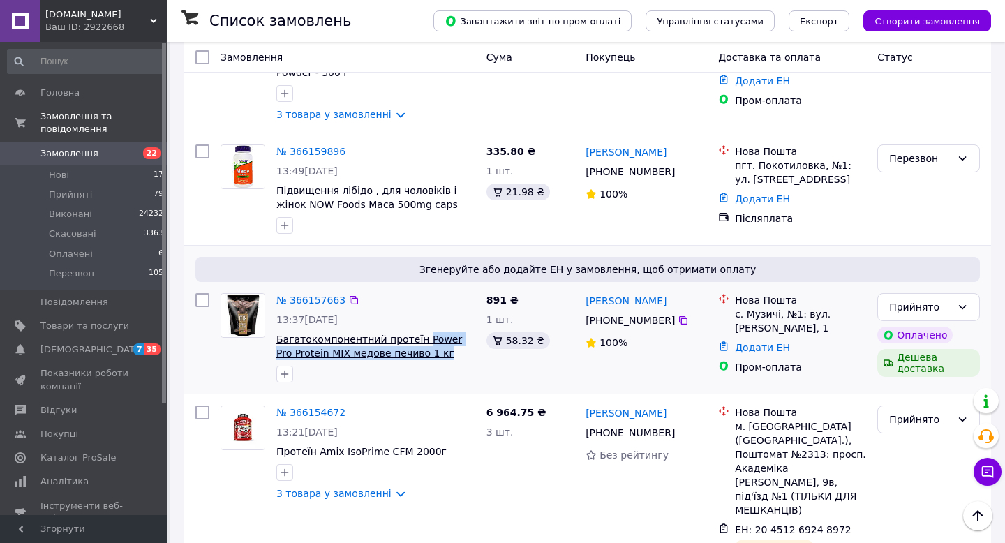
drag, startPoint x: 427, startPoint y: 327, endPoint x: 417, endPoint y: 309, distance: 20.6
click at [417, 332] on span "Багатокомпонентний протеїн Power Pro Protein MIX медове печиво 1 кг" at bounding box center [375, 346] width 199 height 28
click at [684, 316] on icon at bounding box center [683, 320] width 8 height 8
drag, startPoint x: 736, startPoint y: 285, endPoint x: 803, endPoint y: 286, distance: 67.0
click at [803, 307] on div "с. Музичі, №1: вул. Харченка, 1" at bounding box center [800, 321] width 131 height 28
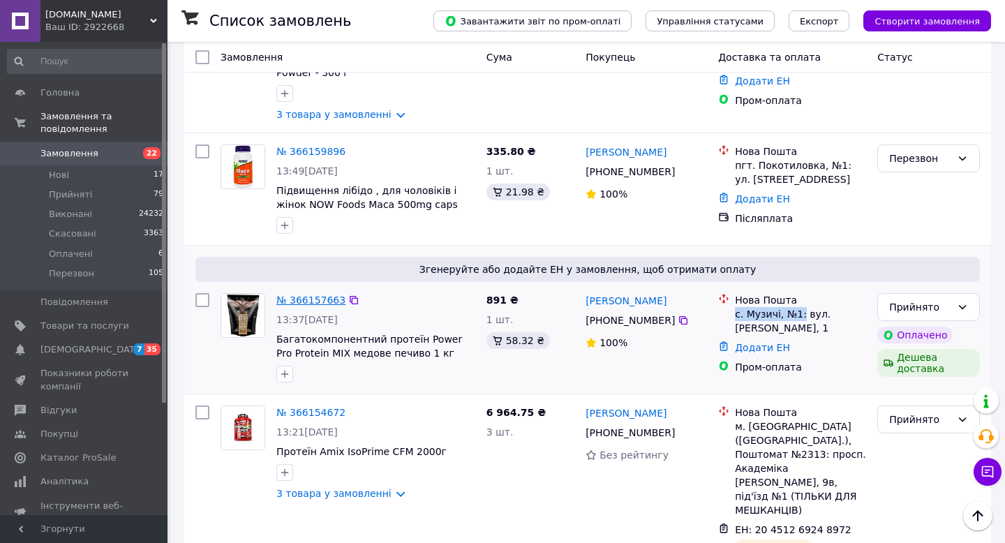
click at [319, 295] on link "№ 366157663" at bounding box center [310, 300] width 69 height 11
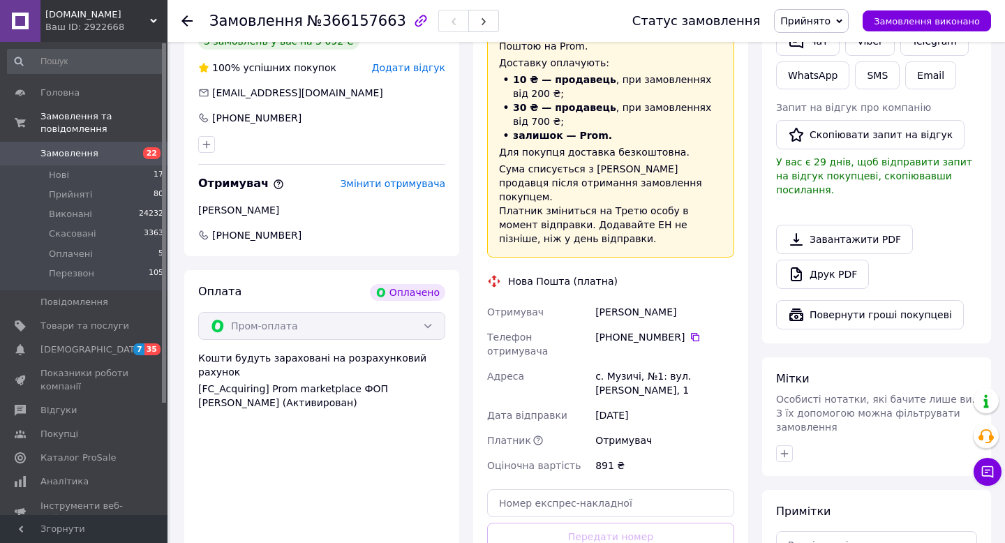
scroll to position [720, 0]
click at [693, 331] on icon at bounding box center [695, 336] width 11 height 11
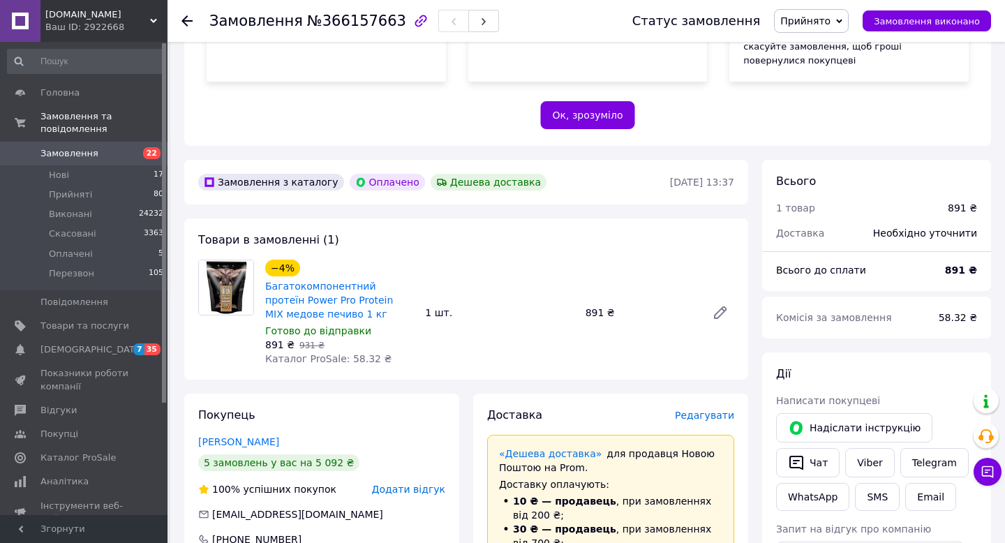
scroll to position [293, 0]
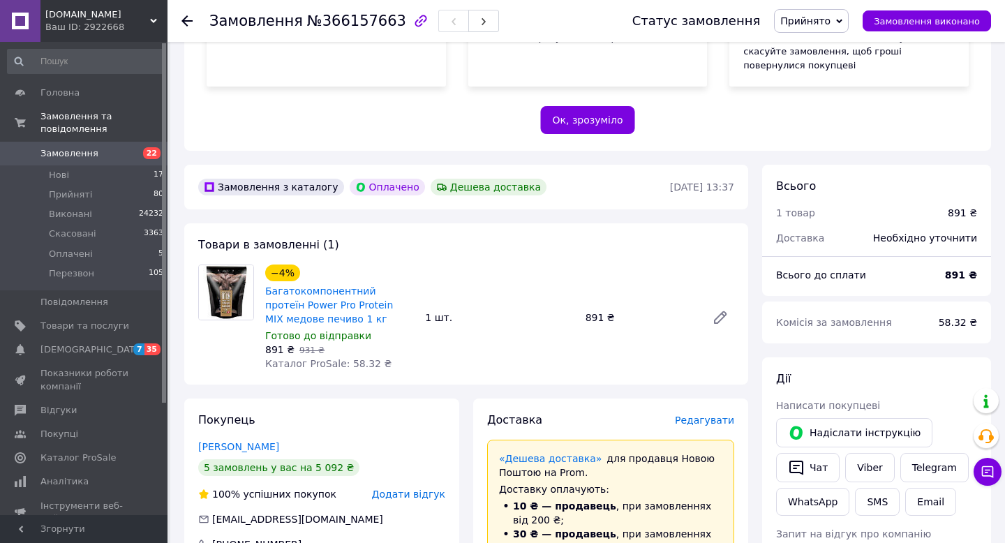
click at [184, 23] on icon at bounding box center [186, 20] width 11 height 11
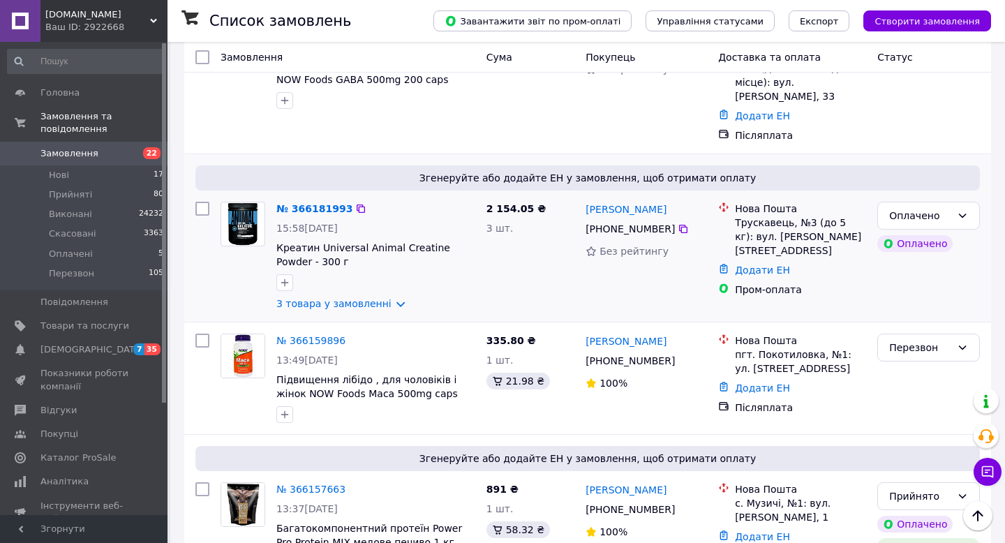
scroll to position [382, 0]
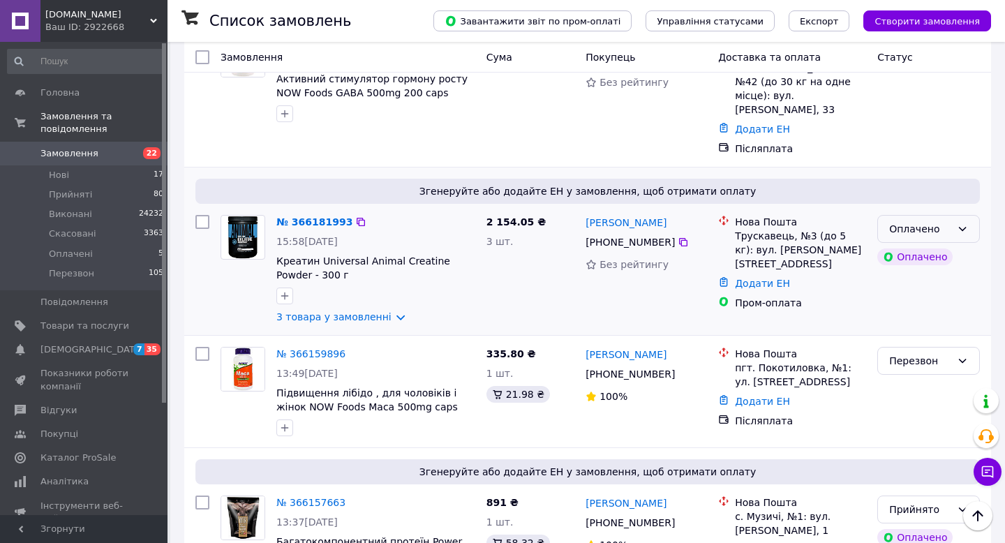
click at [964, 227] on icon at bounding box center [963, 229] width 8 height 4
click at [953, 231] on li "Прийнято" at bounding box center [928, 230] width 101 height 25
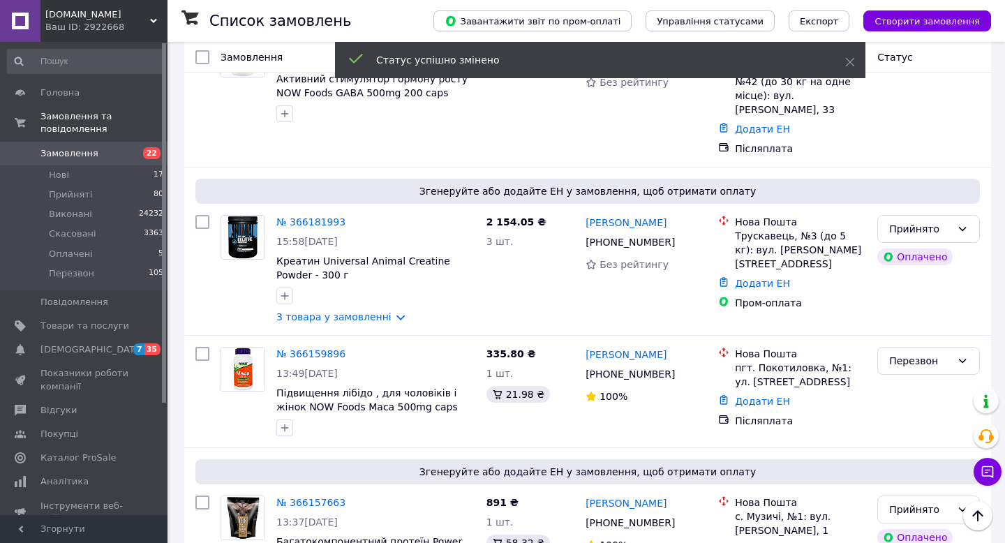
click at [392, 311] on link "3 товара у замовленні" at bounding box center [333, 316] width 115 height 11
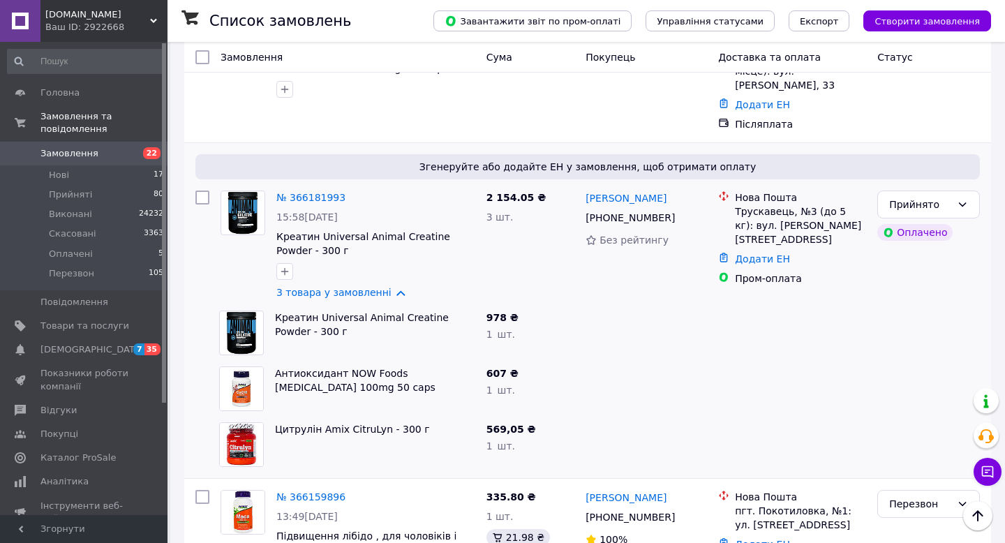
scroll to position [408, 0]
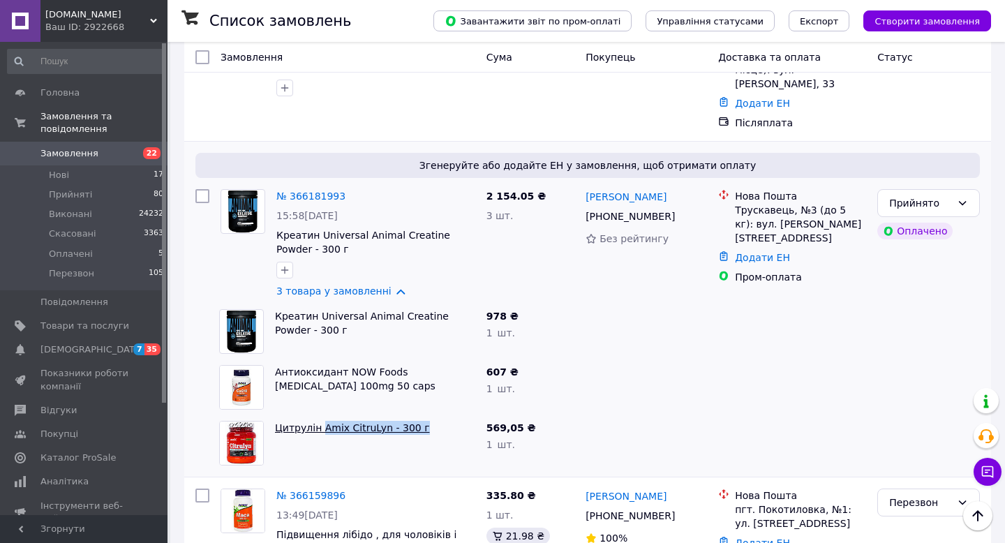
drag, startPoint x: 430, startPoint y: 403, endPoint x: 320, endPoint y: 403, distance: 110.3
click at [320, 421] on span "Цитрулін Amix CitruLyn - 300 г" at bounding box center [375, 428] width 200 height 14
drag, startPoint x: 402, startPoint y: 357, endPoint x: 402, endPoint y: 347, distance: 9.8
click at [402, 365] on span "Антиоксидант NOW Foods CoQ10 100mg 50 caps" at bounding box center [375, 379] width 200 height 28
click at [351, 365] on span "Антиоксидант NOW Foods CoQ10 100mg 50 caps" at bounding box center [375, 379] width 200 height 28
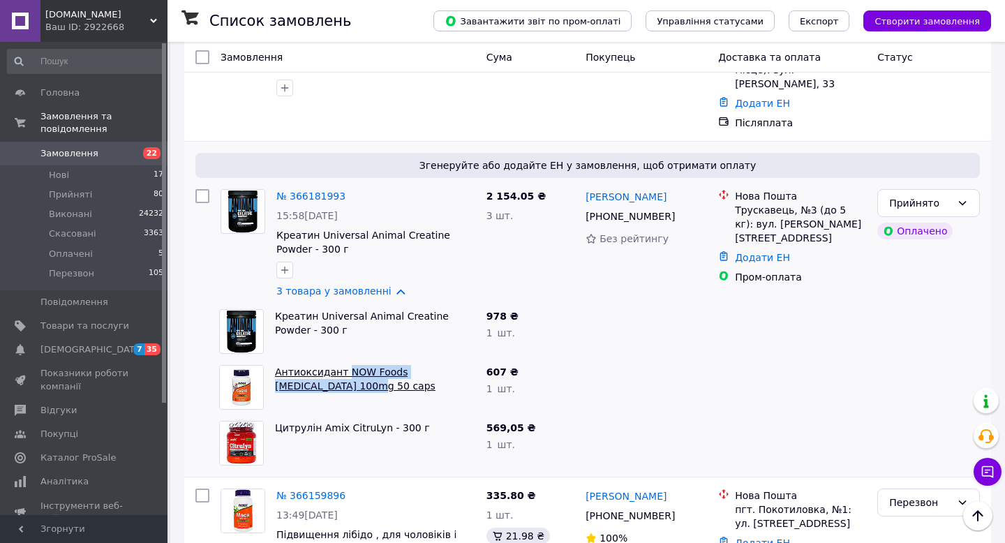
drag, startPoint x: 345, startPoint y: 357, endPoint x: 345, endPoint y: 348, distance: 8.4
click at [345, 365] on span "Антиоксидант NOW Foods CoQ10 100mg 50 caps" at bounding box center [375, 379] width 200 height 28
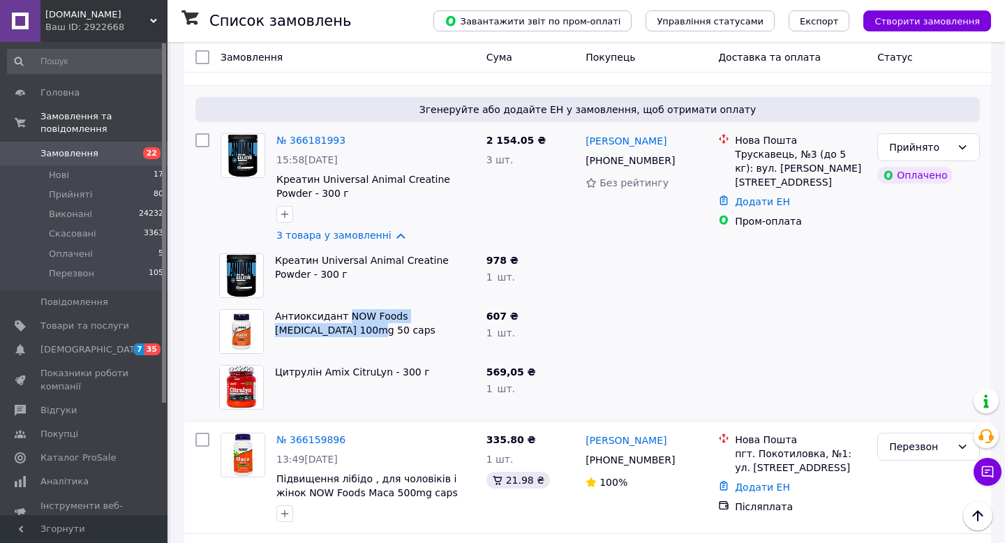
scroll to position [465, 0]
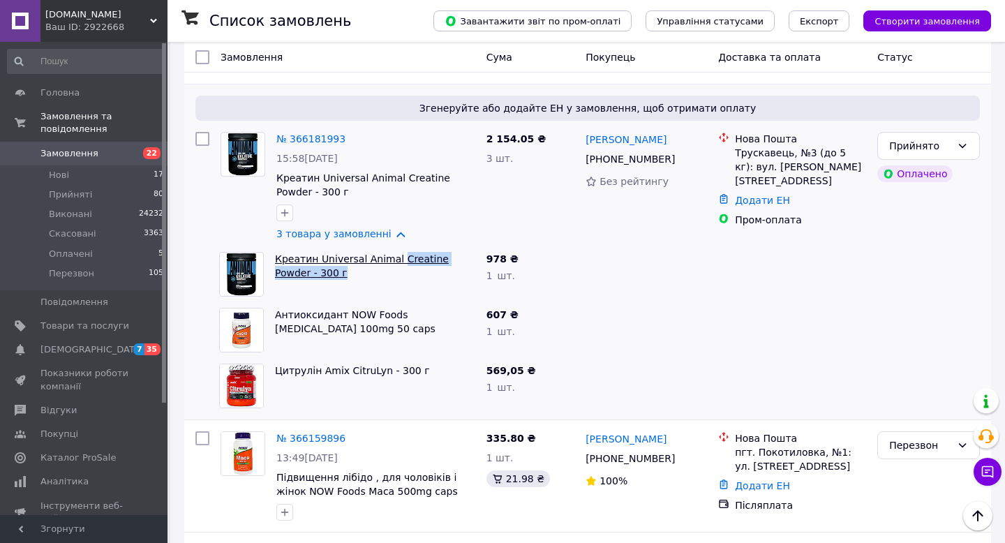
drag, startPoint x: 394, startPoint y: 244, endPoint x: 394, endPoint y: 233, distance: 10.5
click at [394, 252] on span "Креатин Universal Animal Creatine Powder - 300 г" at bounding box center [375, 266] width 200 height 28
click at [359, 255] on div "Креатин Universal Animal Creatine Powder - 300 г" at bounding box center [374, 274] width 211 height 56
drag, startPoint x: 311, startPoint y: 242, endPoint x: 316, endPoint y: 236, distance: 8.0
click at [316, 252] on span "Креатин Universal Animal Creatine Powder - 300 г" at bounding box center [375, 266] width 200 height 28
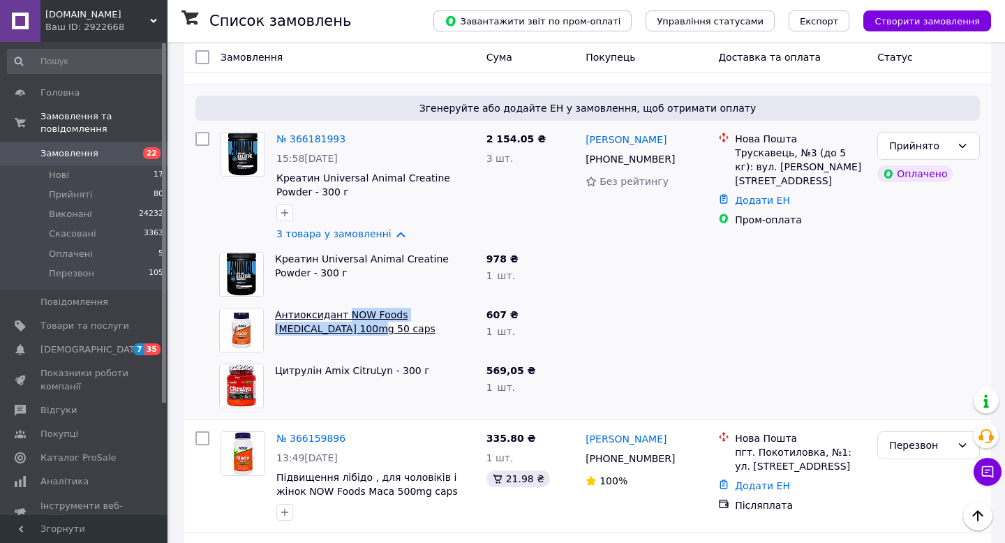
drag, startPoint x: 345, startPoint y: 302, endPoint x: 345, endPoint y: 288, distance: 14.0
click at [345, 308] on span "Антиоксидант NOW Foods CoQ10 100mg 50 caps" at bounding box center [375, 322] width 200 height 28
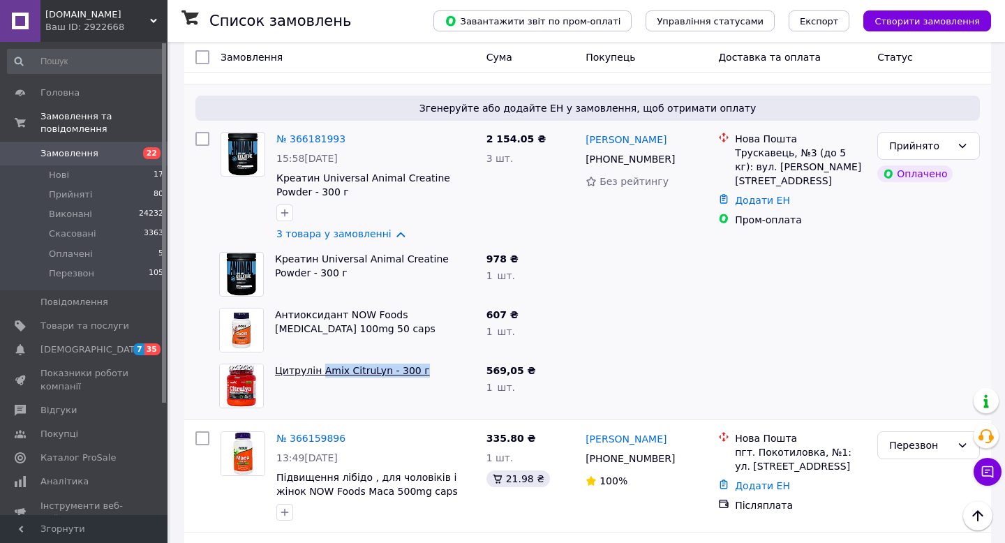
drag, startPoint x: 427, startPoint y: 348, endPoint x: 322, endPoint y: 343, distance: 104.8
click at [322, 364] on span "Цитрулін Amix CitruLyn - 300 г" at bounding box center [375, 371] width 200 height 14
click at [683, 154] on icon at bounding box center [683, 159] width 11 height 11
drag, startPoint x: 735, startPoint y: 124, endPoint x: 812, endPoint y: 123, distance: 76.8
click at [812, 146] on div "Трускавець, №3 (до 5 кг): вул. Скоропадського, 10" at bounding box center [800, 167] width 131 height 42
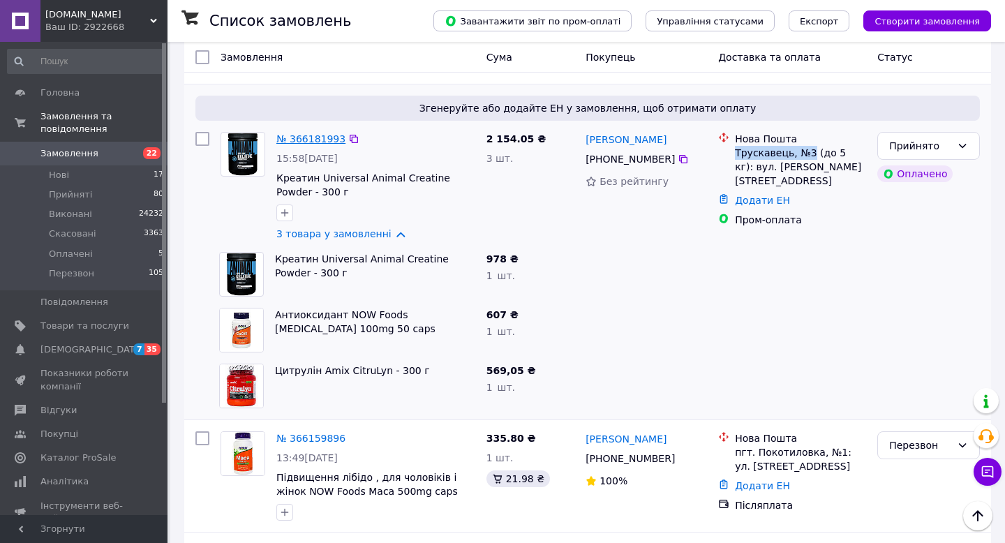
click at [287, 133] on link "№ 366181993" at bounding box center [310, 138] width 69 height 11
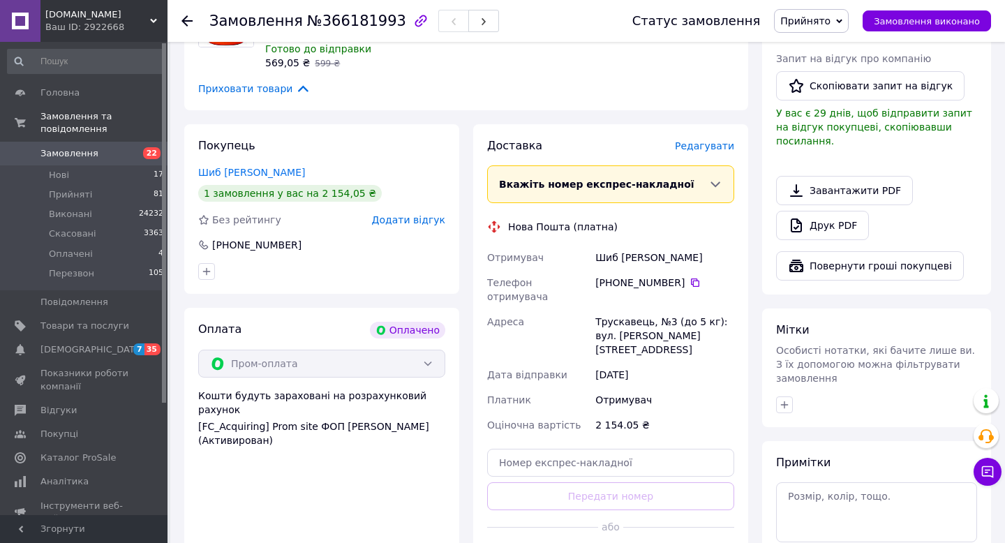
scroll to position [720, 0]
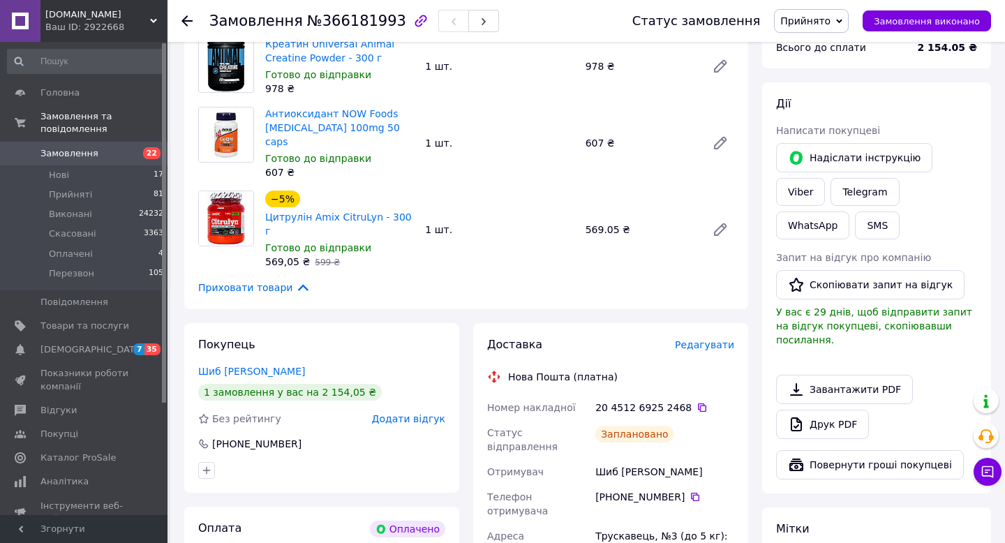
scroll to position [517, 0]
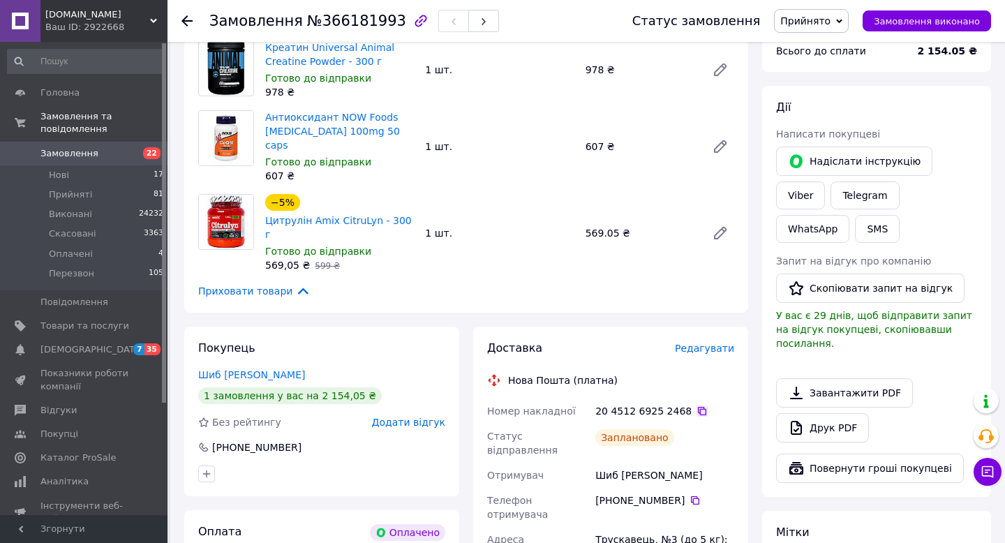
click at [698, 407] on icon at bounding box center [702, 411] width 8 height 8
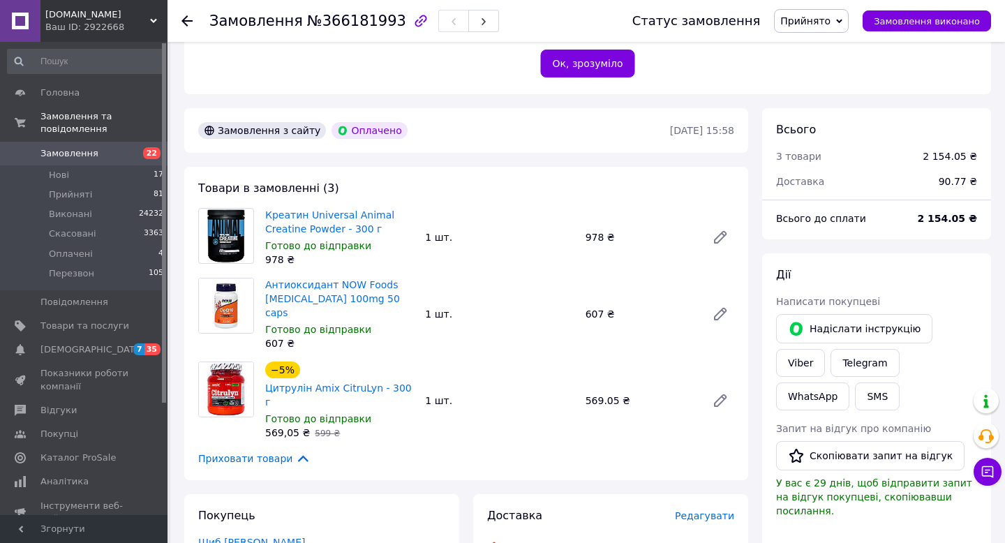
scroll to position [350, 0]
click at [192, 22] on icon at bounding box center [186, 20] width 11 height 11
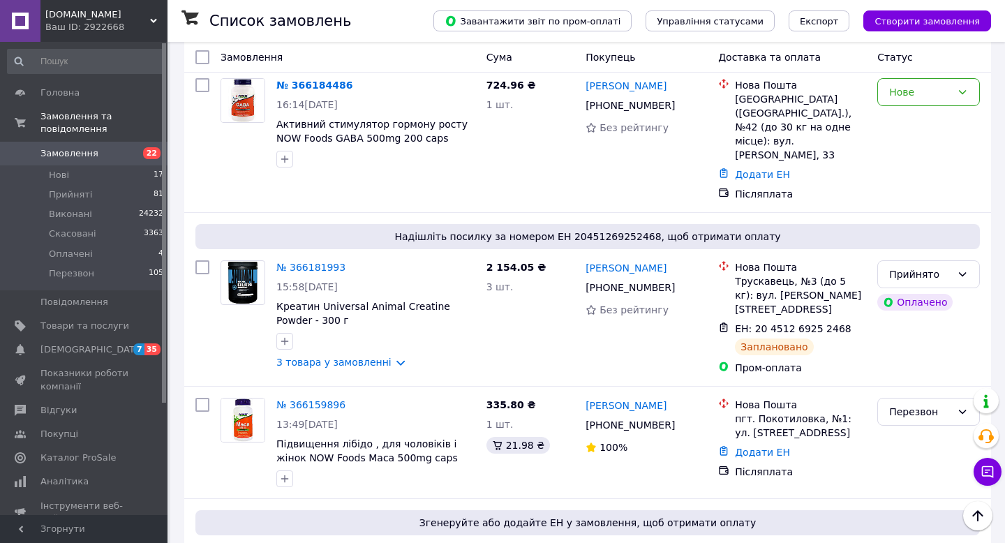
scroll to position [336, 0]
click at [392, 357] on link "3 товара у замовленні" at bounding box center [333, 362] width 115 height 11
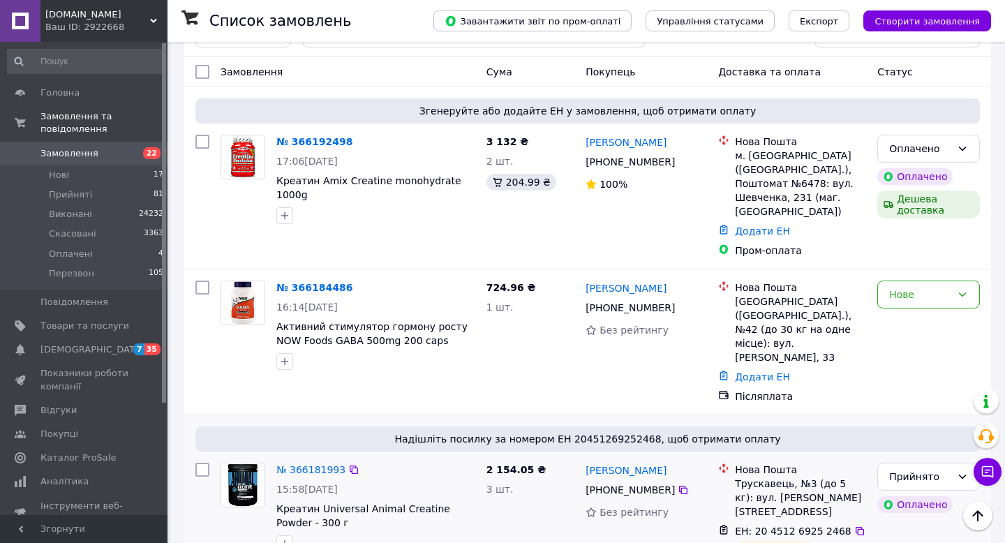
scroll to position [131, 0]
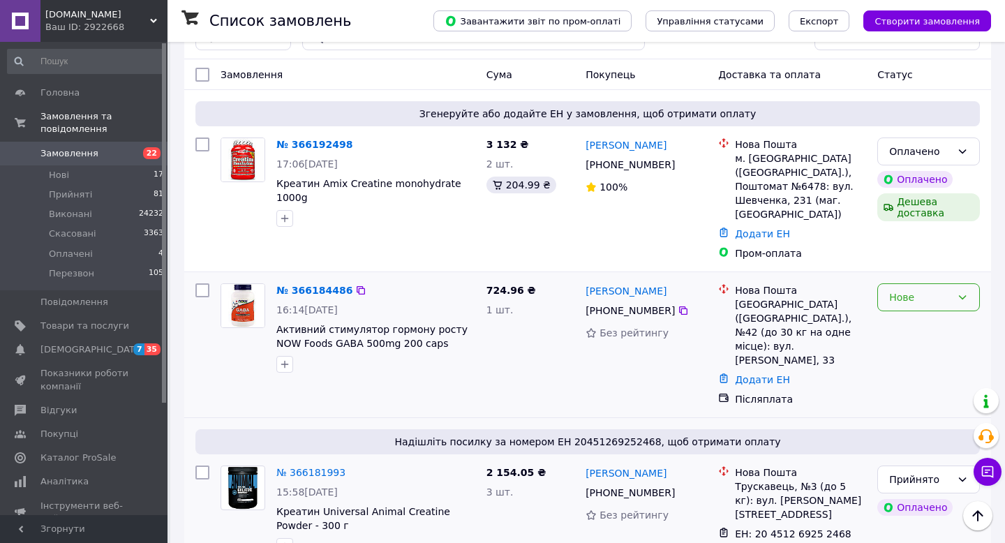
click at [913, 290] on div "Нове" at bounding box center [920, 297] width 62 height 15
click at [909, 316] on li "Прийнято" at bounding box center [928, 313] width 101 height 25
click at [315, 285] on link "№ 366184486" at bounding box center [310, 290] width 69 height 11
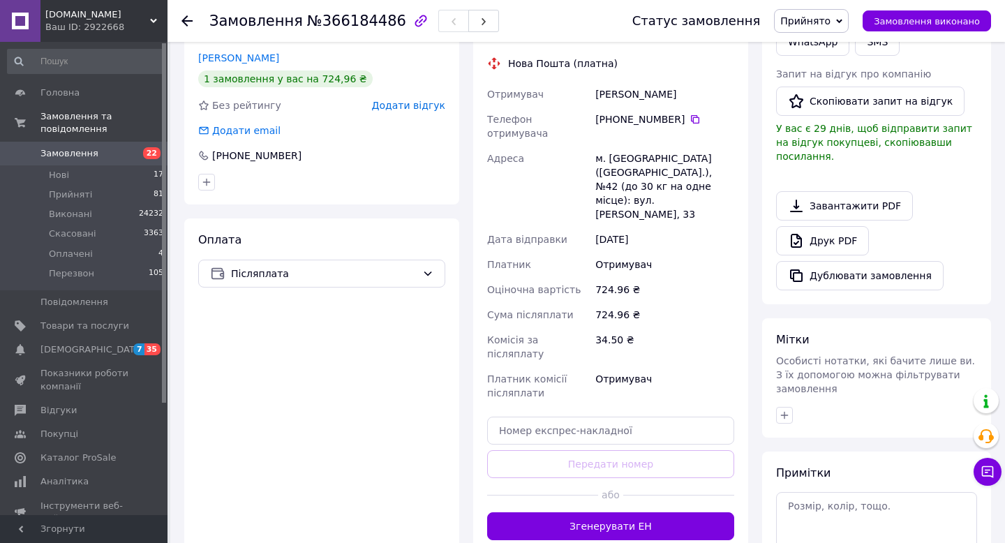
scroll to position [296, 0]
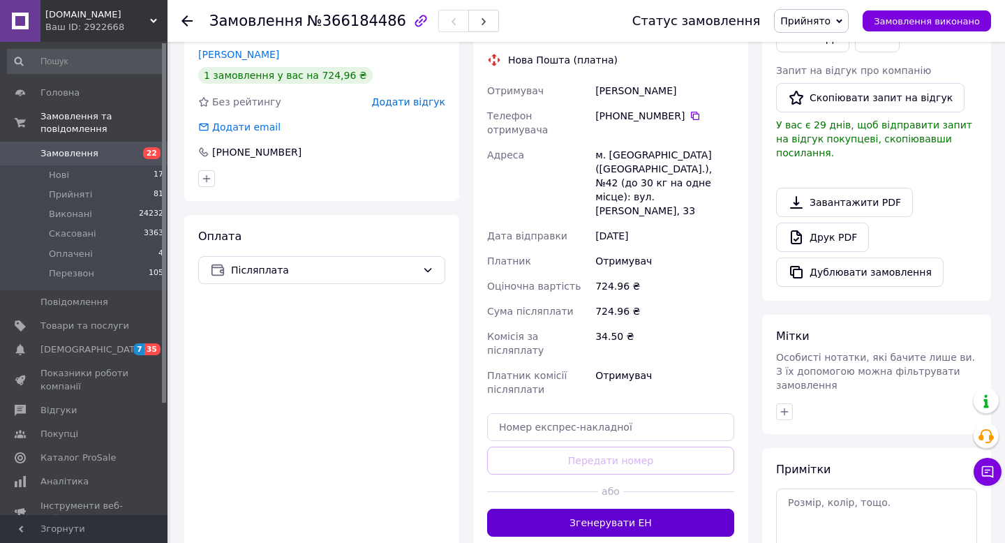
click at [590, 509] on button "Згенерувати ЕН" at bounding box center [610, 523] width 247 height 28
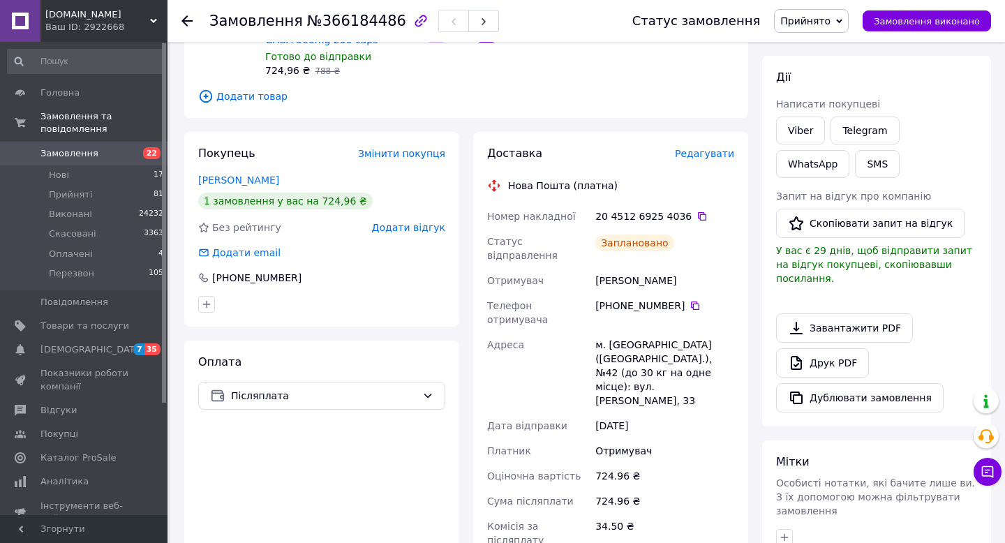
scroll to position [0, 0]
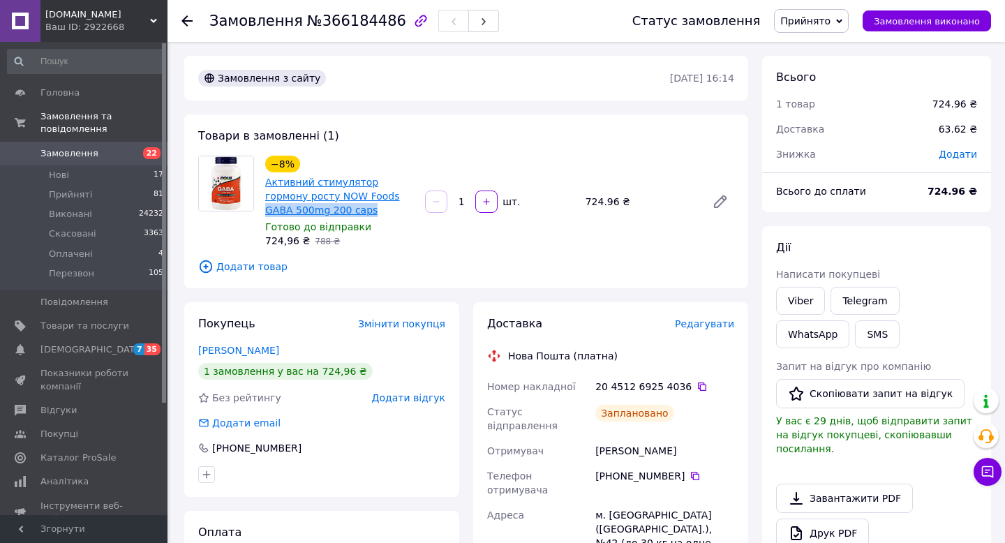
click at [350, 200] on span "Активний стимулятор гормону росту NOW Foods GABA 500mg 200 caps" at bounding box center [339, 196] width 149 height 42
click at [185, 14] on div at bounding box center [186, 21] width 11 height 14
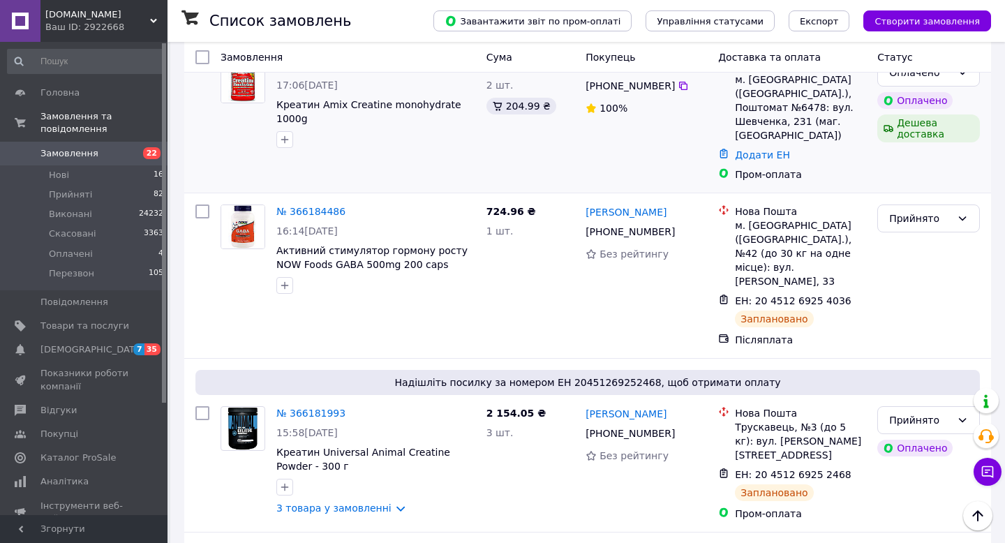
scroll to position [209, 0]
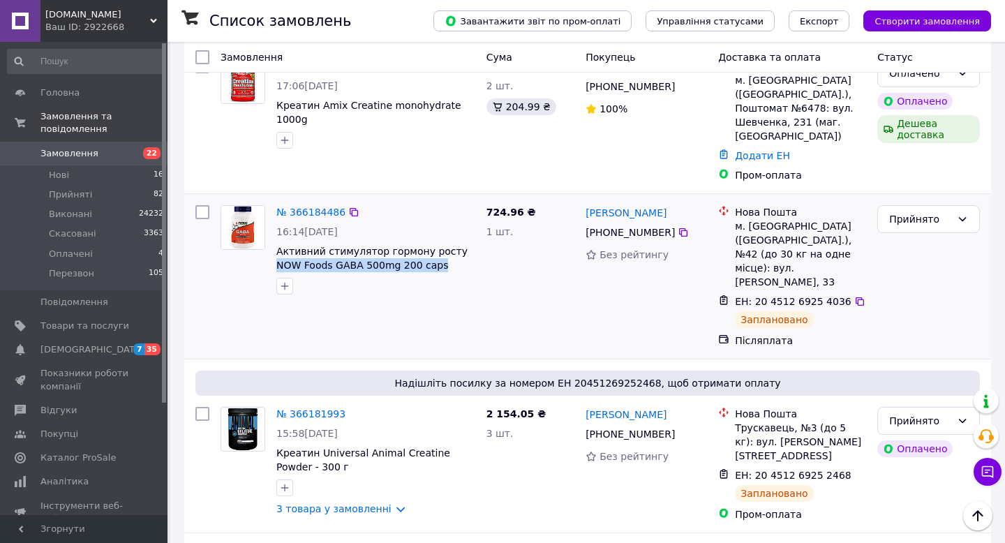
drag, startPoint x: 447, startPoint y: 251, endPoint x: 273, endPoint y: 251, distance: 174.5
click at [273, 251] on div "№ 366184486 16:14, 11.10.2025 Активний стимулятор гормону росту NOW Foods GABA …" at bounding box center [376, 250] width 210 height 101
click at [683, 227] on icon at bounding box center [683, 232] width 11 height 11
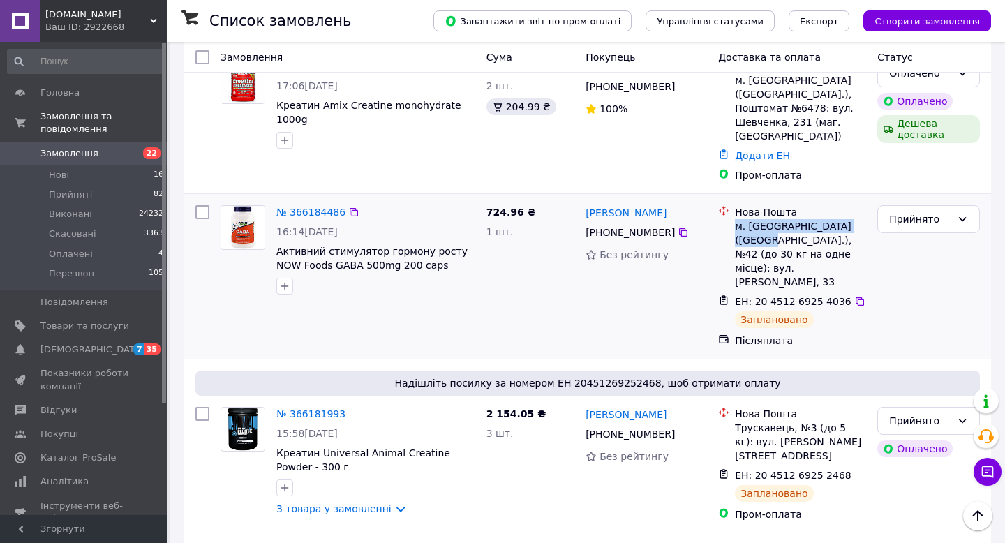
drag, startPoint x: 736, startPoint y: 214, endPoint x: 759, endPoint y: 225, distance: 25.9
click at [759, 225] on div "м. Київ (Київська обл.), №42 (до 30 кг на одне місце): вул. Данила Щербаківсько…" at bounding box center [800, 254] width 131 height 70
click at [856, 297] on icon at bounding box center [860, 301] width 8 height 8
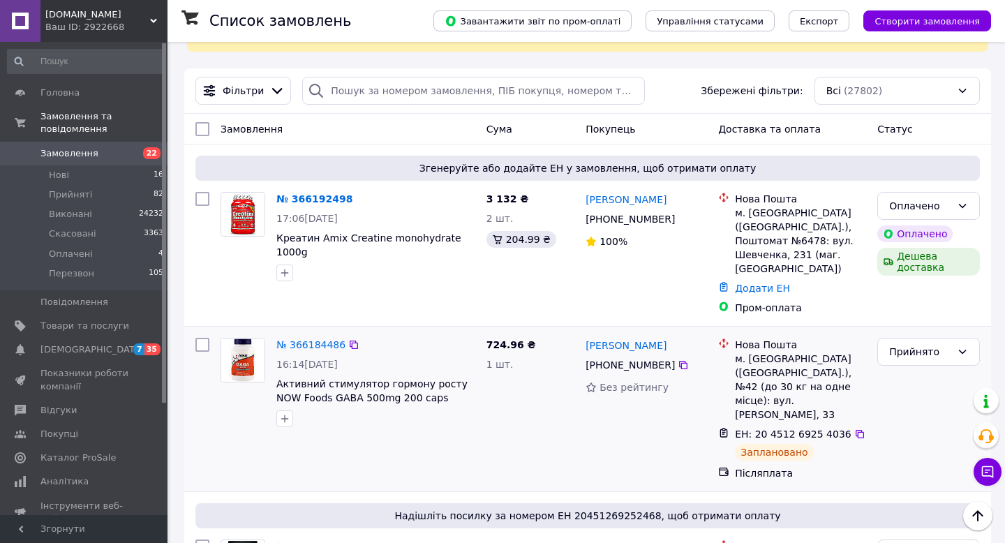
scroll to position [73, 0]
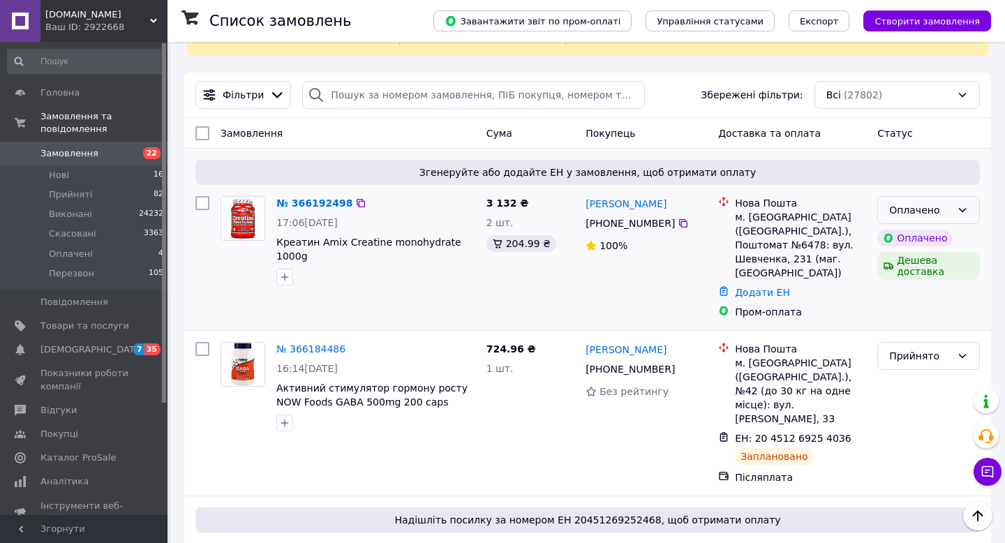
click at [951, 212] on div "Оплачено" at bounding box center [928, 210] width 103 height 28
click at [947, 244] on li "Прийнято" at bounding box center [928, 240] width 101 height 25
drag, startPoint x: 480, startPoint y: 243, endPoint x: 320, endPoint y: 238, distance: 159.2
click at [320, 238] on div "№ 366192498 17:06, 11.10.2025 Креатин Amix Creatine monohydrate 1000g" at bounding box center [376, 241] width 210 height 101
click at [685, 224] on icon at bounding box center [683, 223] width 11 height 11
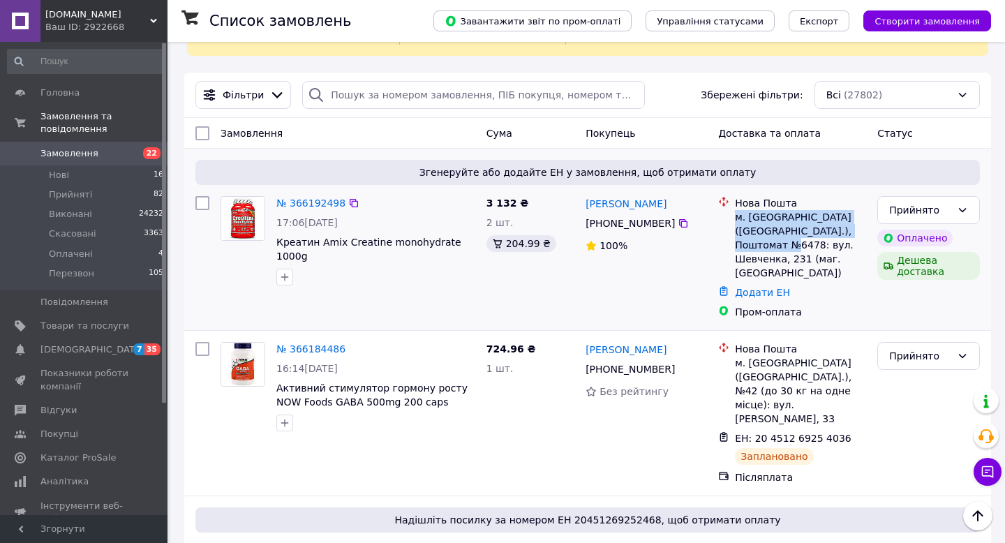
drag, startPoint x: 738, startPoint y: 216, endPoint x: 826, endPoint y: 240, distance: 91.3
click at [826, 240] on div "м. Нікополь (Дніпропетровська обл.), Поштомат №6478: вул. Шевченка, 231 (маг. А…" at bounding box center [800, 245] width 131 height 70
click at [293, 206] on link "№ 366192498" at bounding box center [310, 203] width 69 height 11
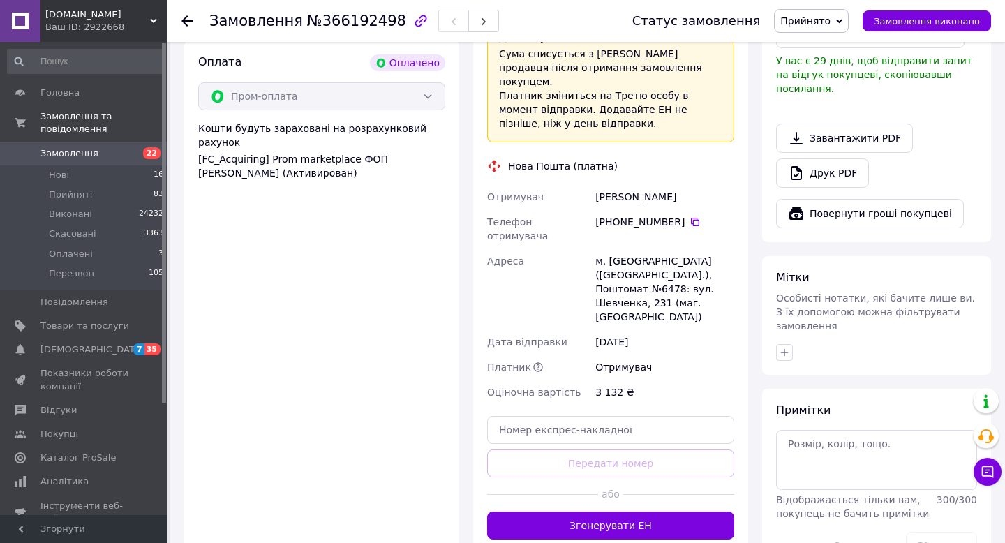
scroll to position [822, 0]
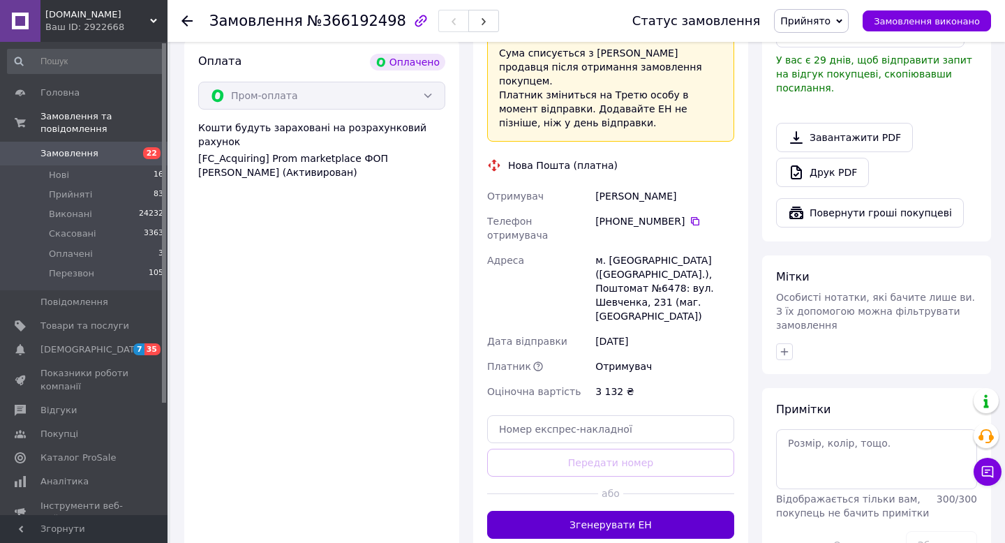
click at [580, 511] on button "Згенерувати ЕН" at bounding box center [610, 525] width 247 height 28
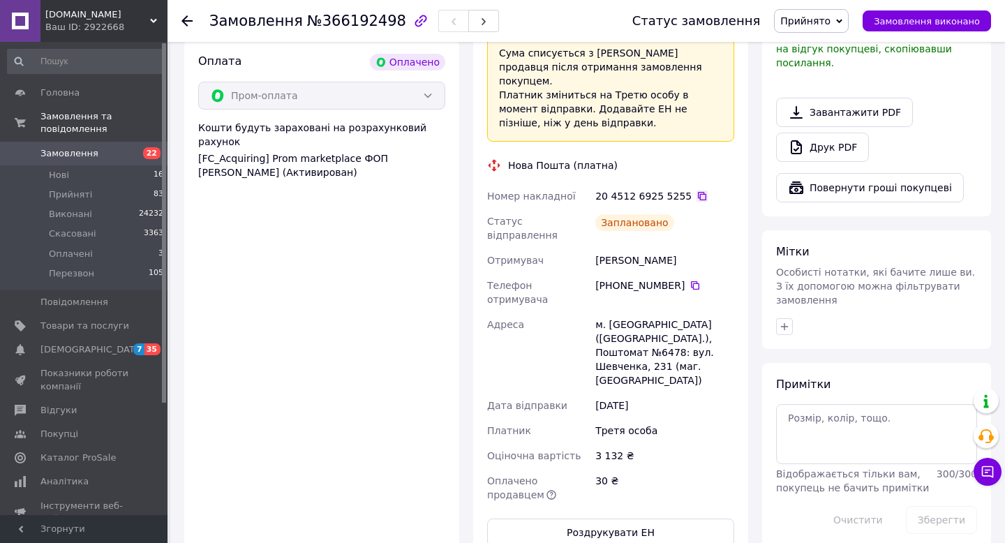
click at [698, 192] on icon at bounding box center [702, 196] width 8 height 8
click at [185, 19] on icon at bounding box center [186, 20] width 11 height 11
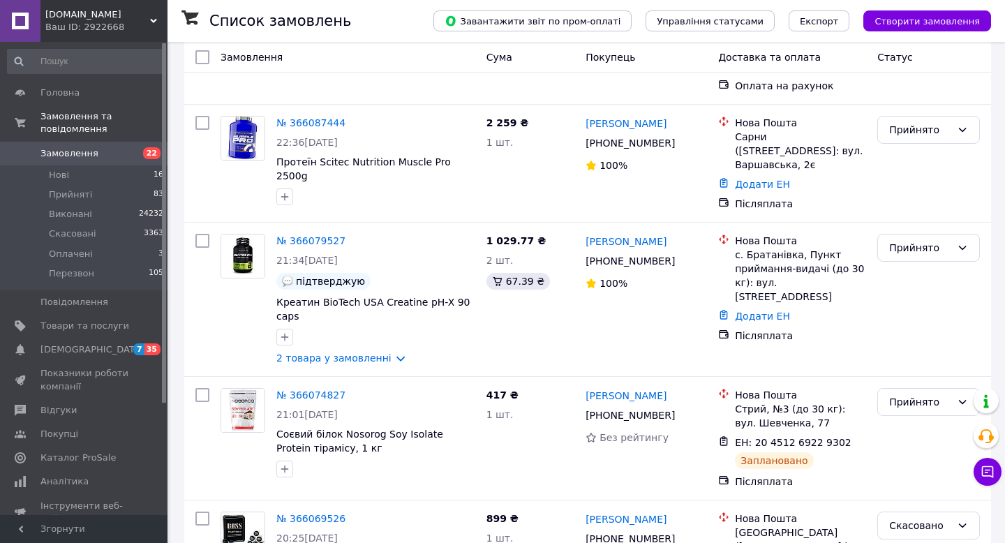
scroll to position [2654, 0]
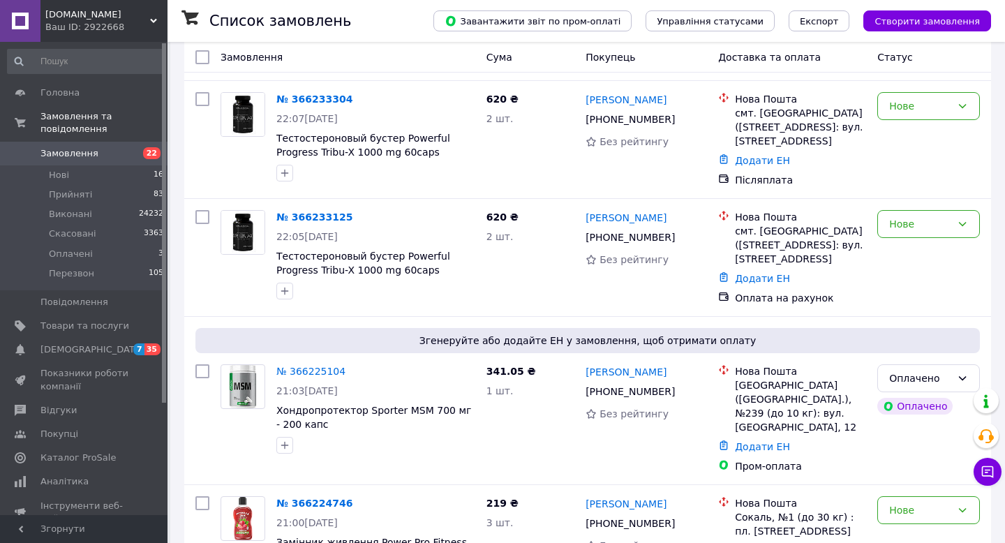
scroll to position [2299, 0]
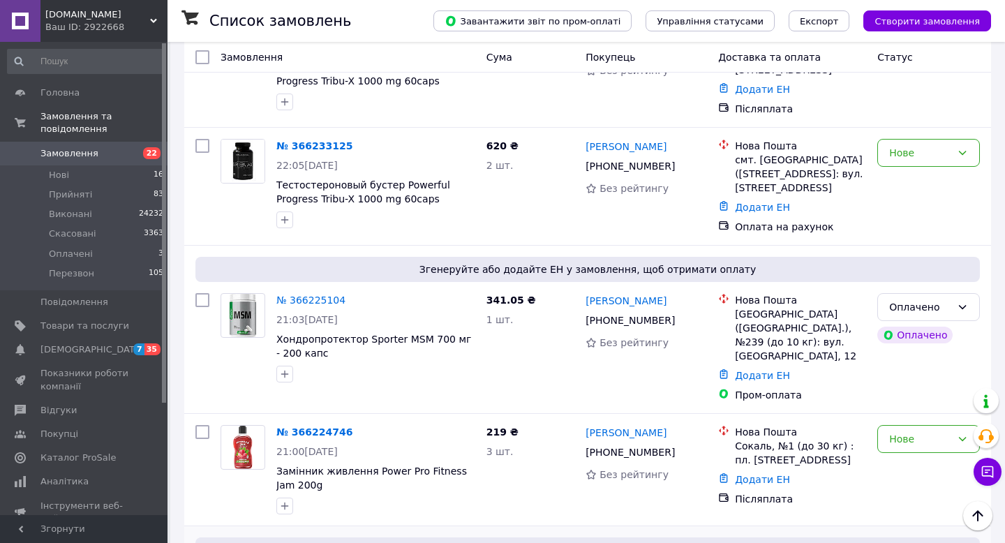
click at [913, 424] on li "Прийнято" at bounding box center [928, 422] width 101 height 25
drag, startPoint x: 348, startPoint y: 438, endPoint x: 346, endPoint y: 422, distance: 16.2
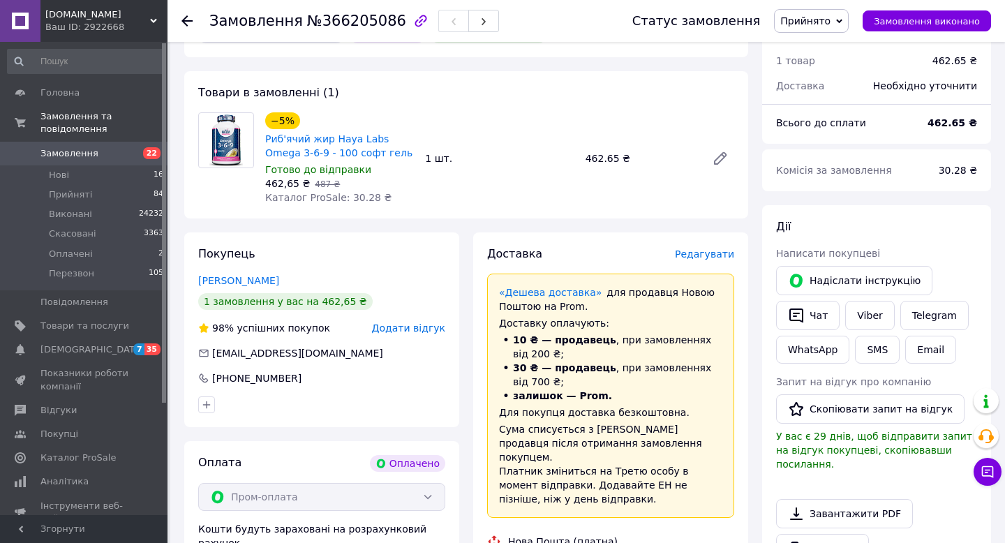
scroll to position [440, 0]
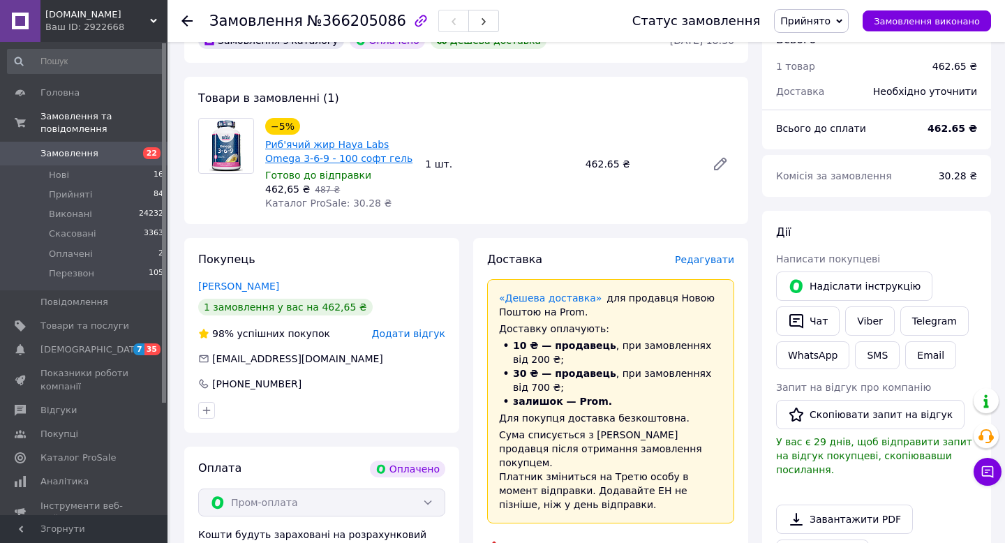
click at [318, 139] on link "Риб'ячий жир Haya Labs Omega 3-6-9 - 100 софт гель" at bounding box center [338, 151] width 147 height 25
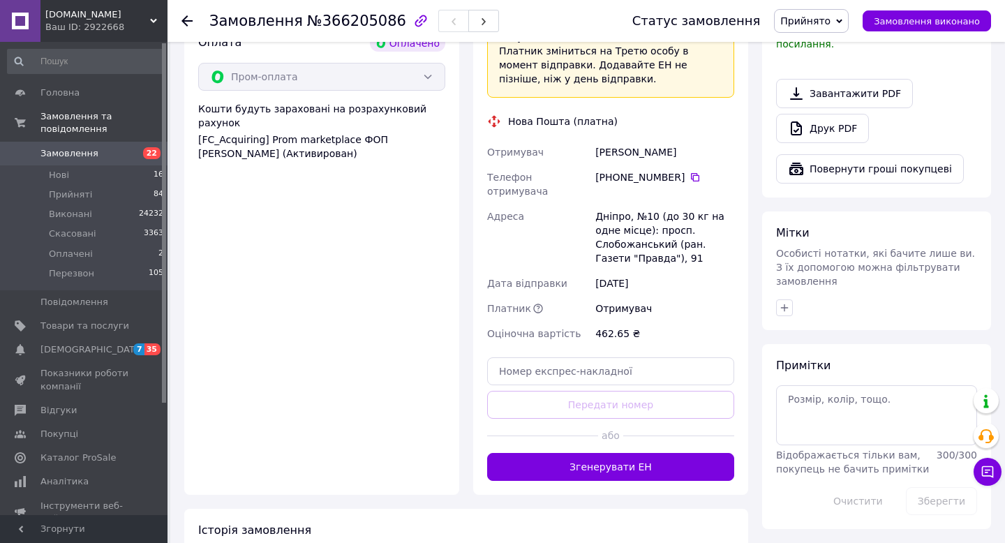
scroll to position [870, 0]
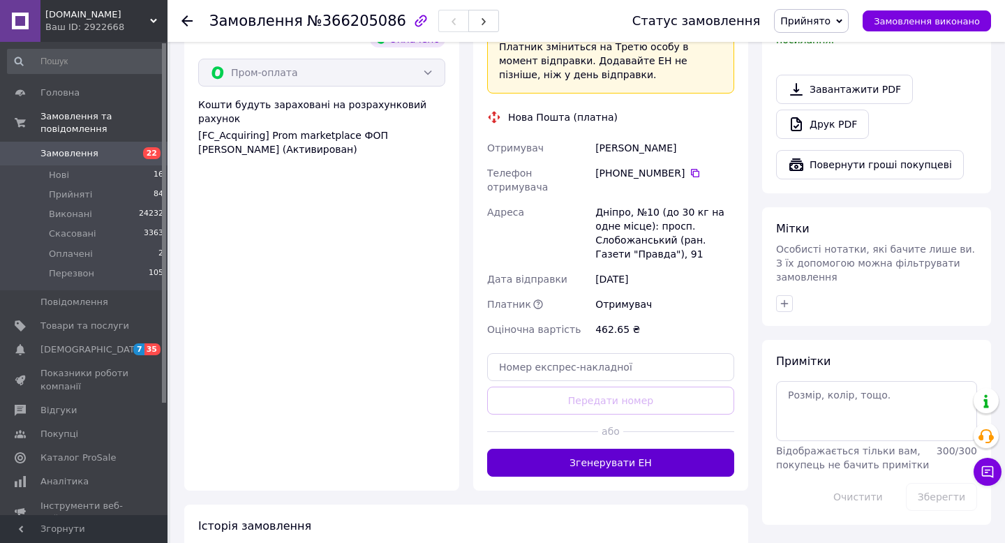
click at [619, 449] on button "Згенерувати ЕН" at bounding box center [610, 463] width 247 height 28
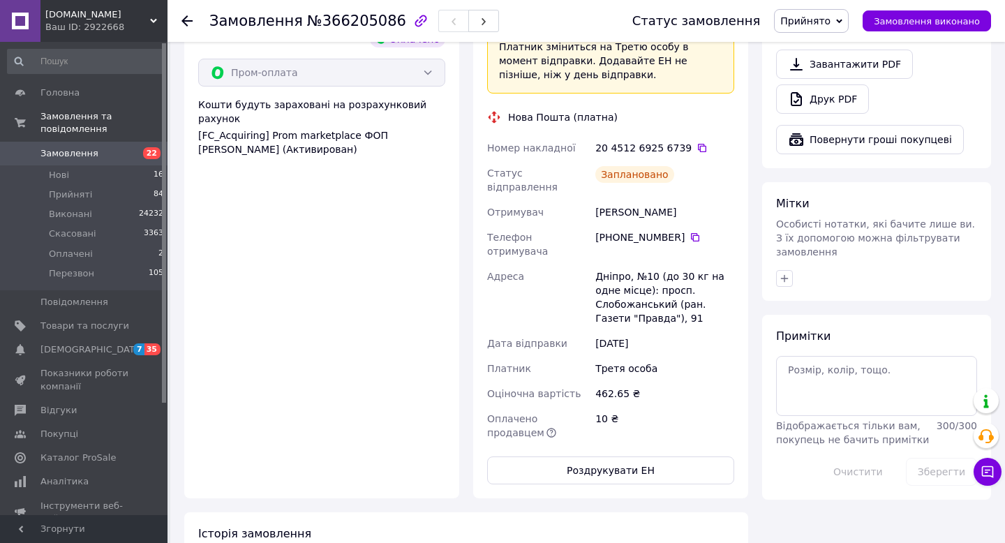
click at [186, 21] on use at bounding box center [186, 20] width 11 height 11
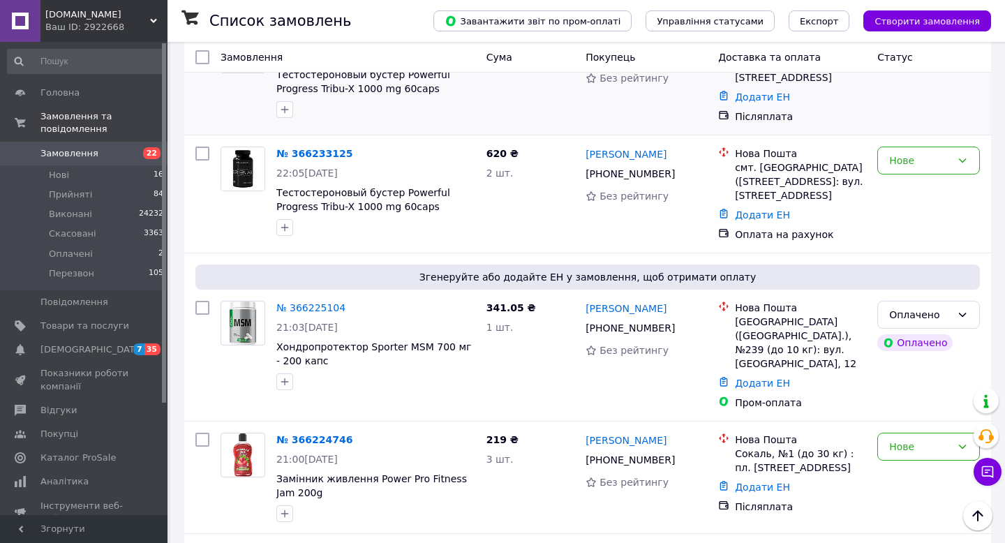
scroll to position [2333, 0]
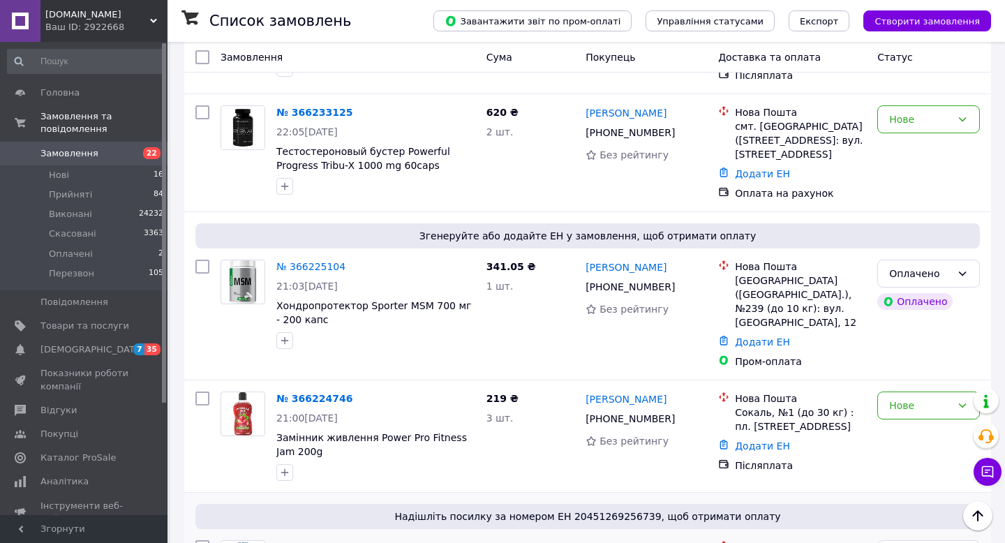
drag, startPoint x: 736, startPoint y: 367, endPoint x: 796, endPoint y: 369, distance: 59.3
click at [947, 398] on div "Нове" at bounding box center [920, 405] width 62 height 15
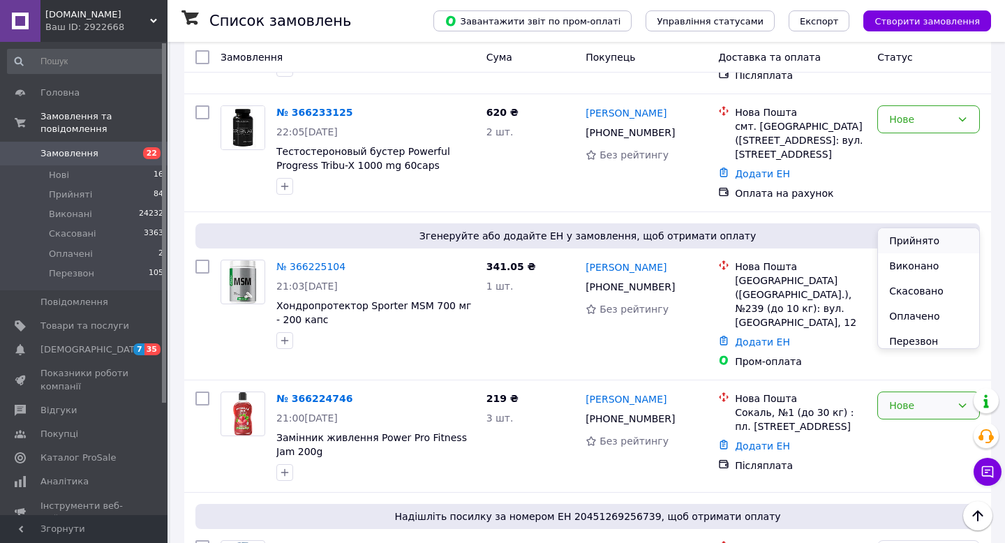
click at [942, 237] on li "Прийнято" at bounding box center [928, 240] width 101 height 25
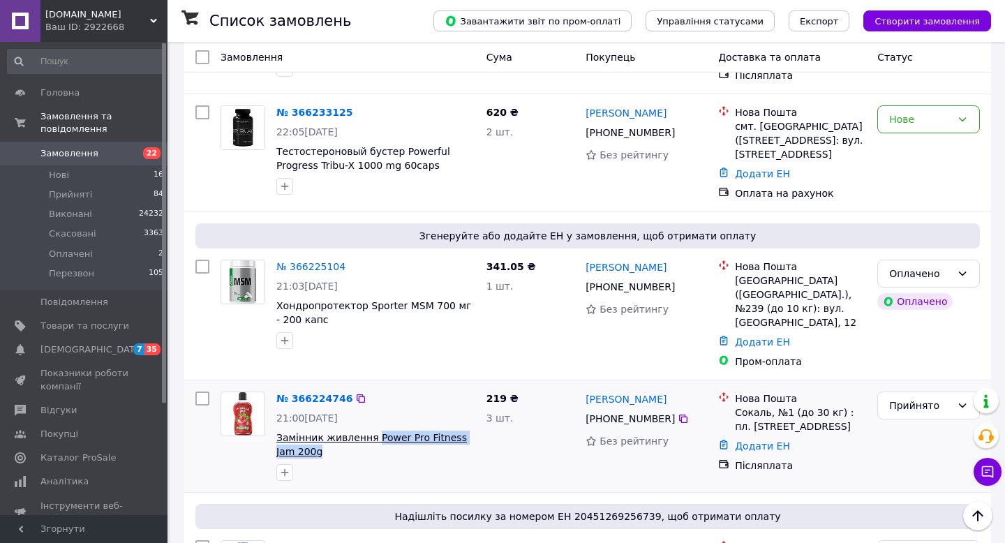
drag, startPoint x: 372, startPoint y: 255, endPoint x: 371, endPoint y: 243, distance: 12.6
click at [371, 431] on span "Замінник живлення Power Pro Fitness Jam 200g" at bounding box center [375, 445] width 199 height 28
click at [685, 413] on icon at bounding box center [683, 418] width 11 height 11
drag, startPoint x: 306, startPoint y: 257, endPoint x: 277, endPoint y: 244, distance: 31.3
click at [277, 431] on span "Замінник живлення Power Pro Fitness Jam 200g" at bounding box center [375, 445] width 199 height 28
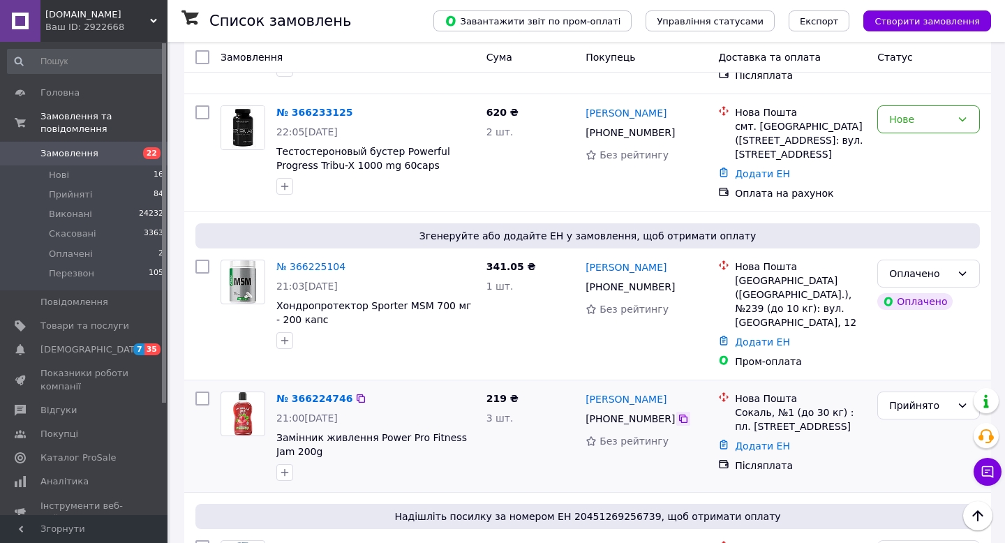
click at [683, 413] on icon at bounding box center [683, 418] width 11 height 11
drag, startPoint x: 736, startPoint y: 218, endPoint x: 790, endPoint y: 218, distance: 53.7
click at [790, 406] on div "Сокаль, №1 (до 30 кг) : пл. Січових Стрільців, 7" at bounding box center [800, 420] width 131 height 28
click at [313, 393] on link "№ 366224746" at bounding box center [314, 398] width 76 height 11
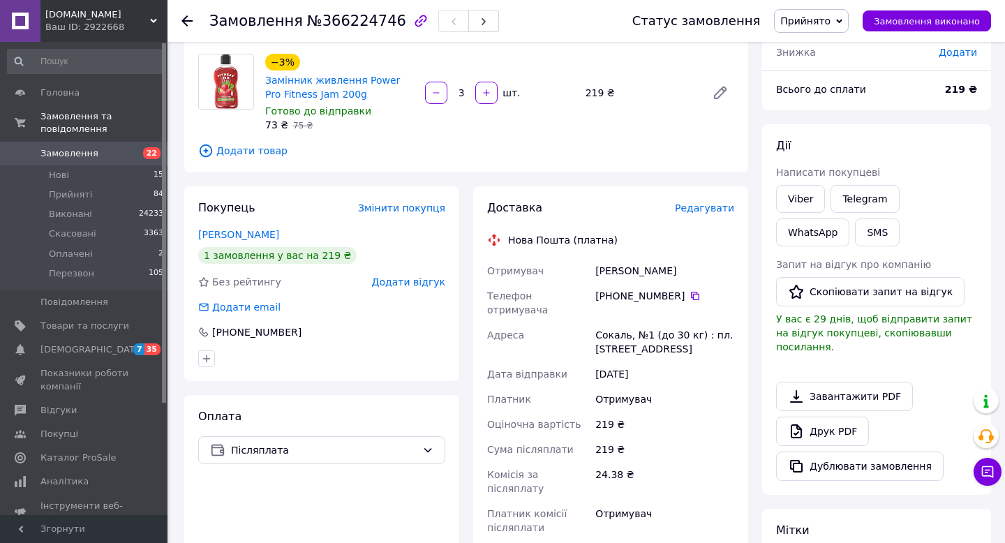
scroll to position [70, 0]
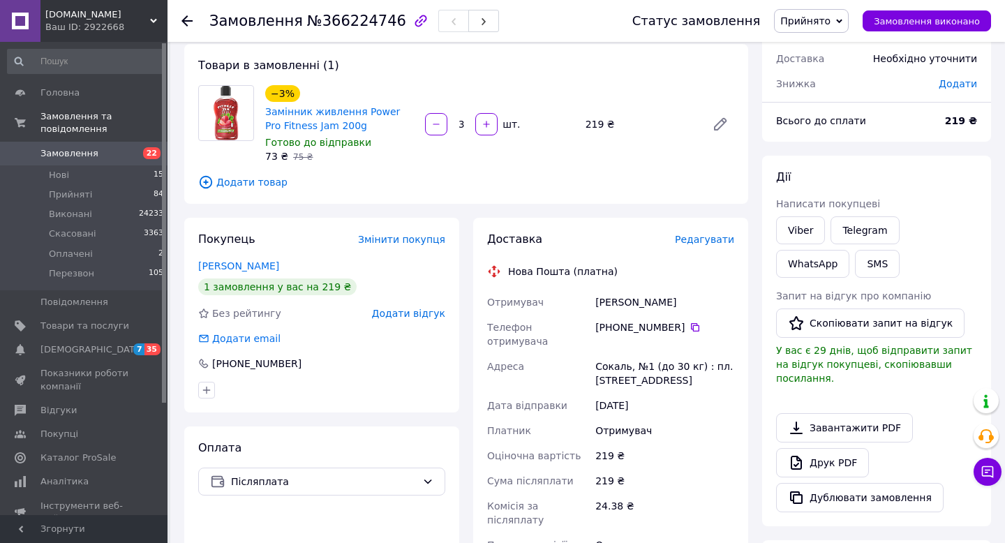
click at [186, 23] on use at bounding box center [186, 20] width 11 height 11
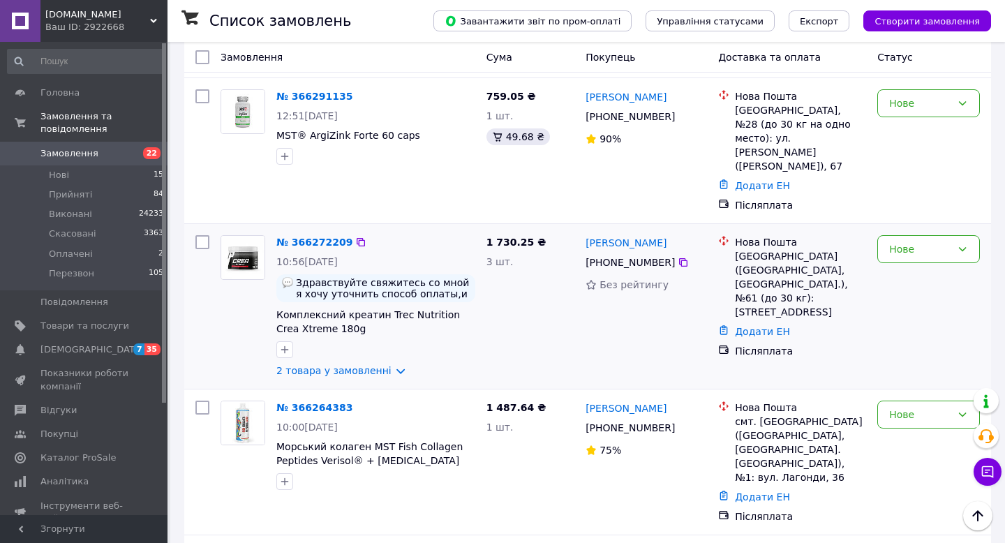
scroll to position [1118, 0]
click at [389, 366] on link "2 товара у замовленні" at bounding box center [333, 371] width 115 height 11
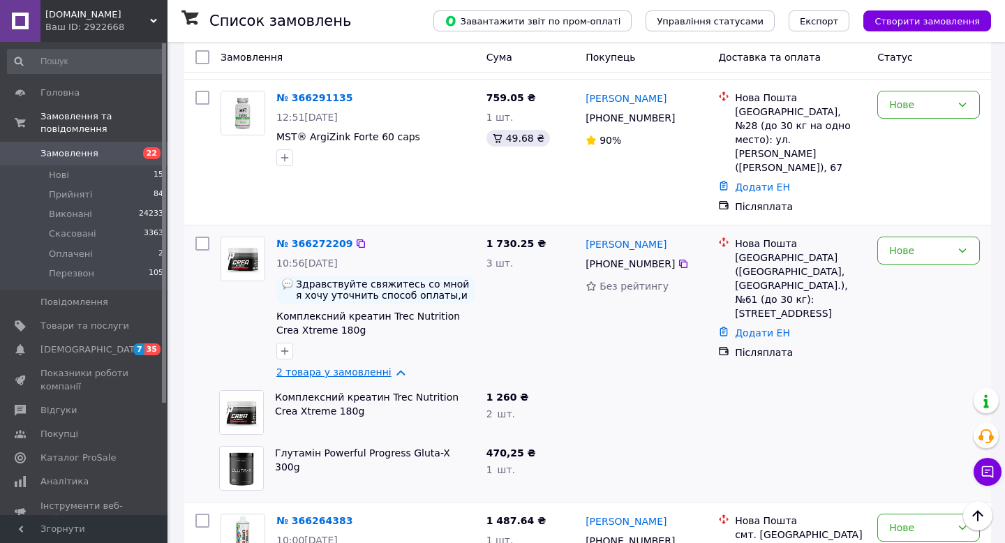
click at [387, 366] on link "2 товара у замовленні" at bounding box center [333, 371] width 115 height 11
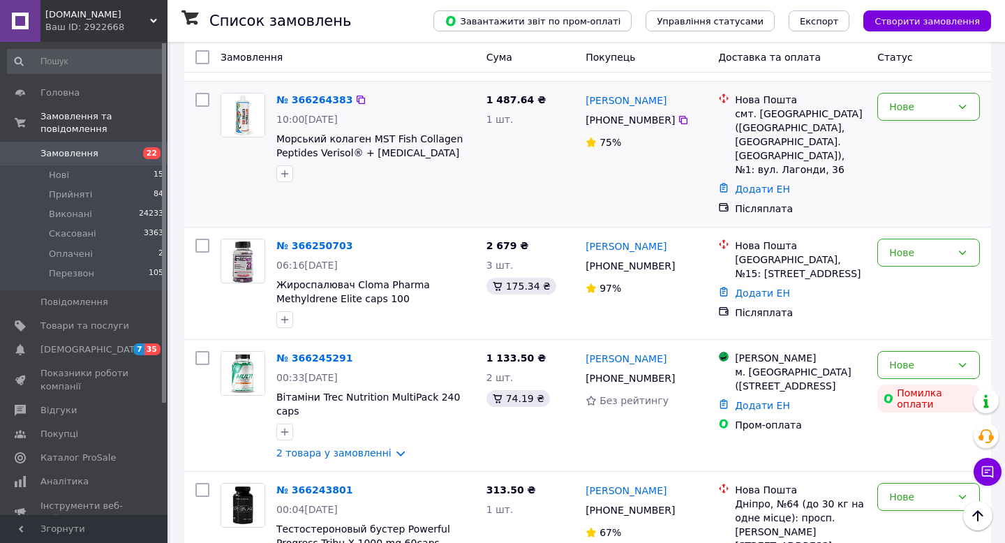
scroll to position [1434, 0]
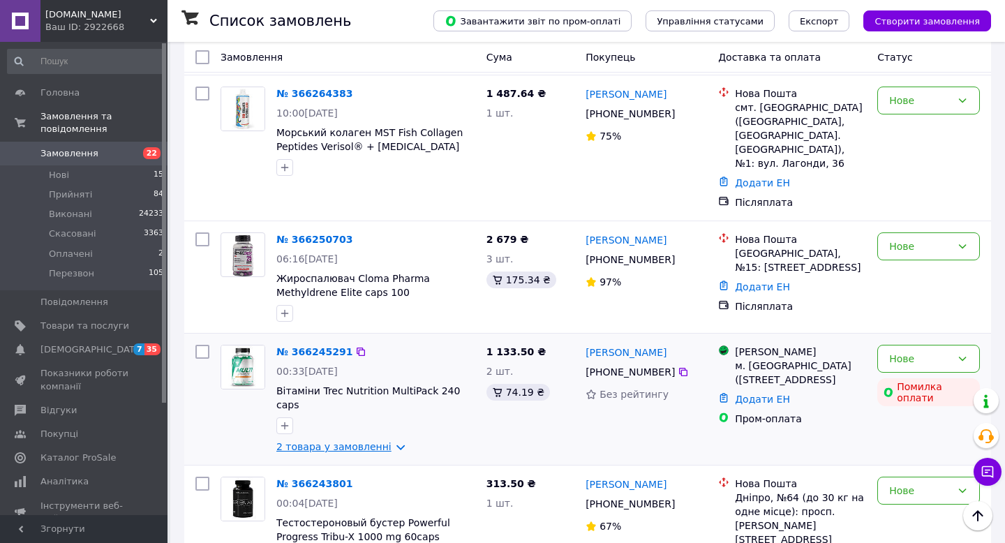
click at [391, 441] on link "2 товара у замовленні" at bounding box center [333, 446] width 115 height 11
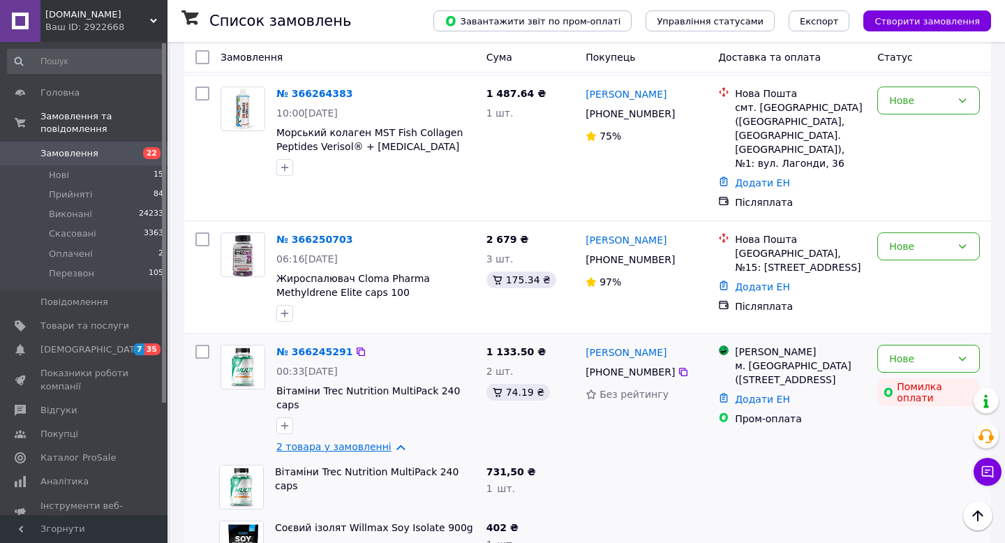
click at [390, 441] on link "2 товара у замовленні" at bounding box center [333, 446] width 115 height 11
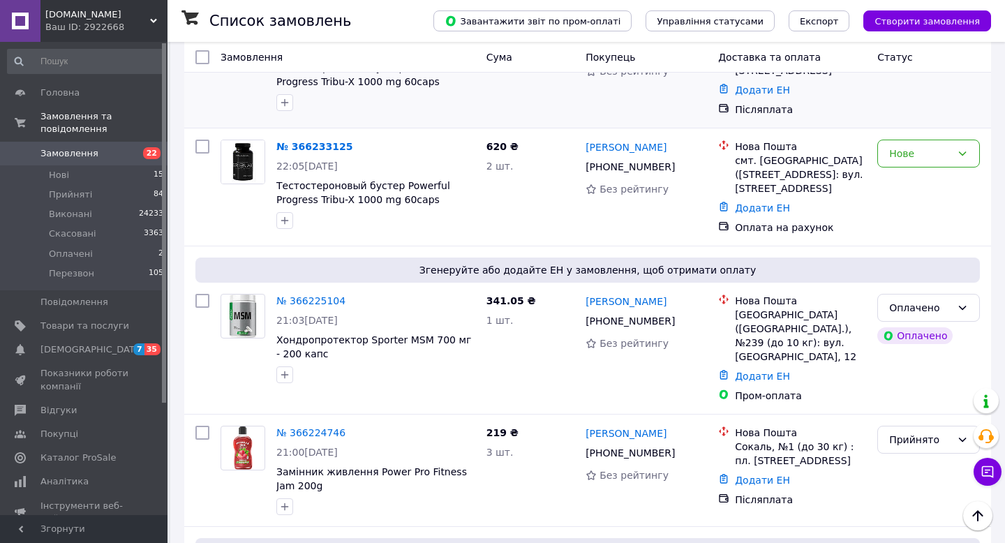
scroll to position [2296, 0]
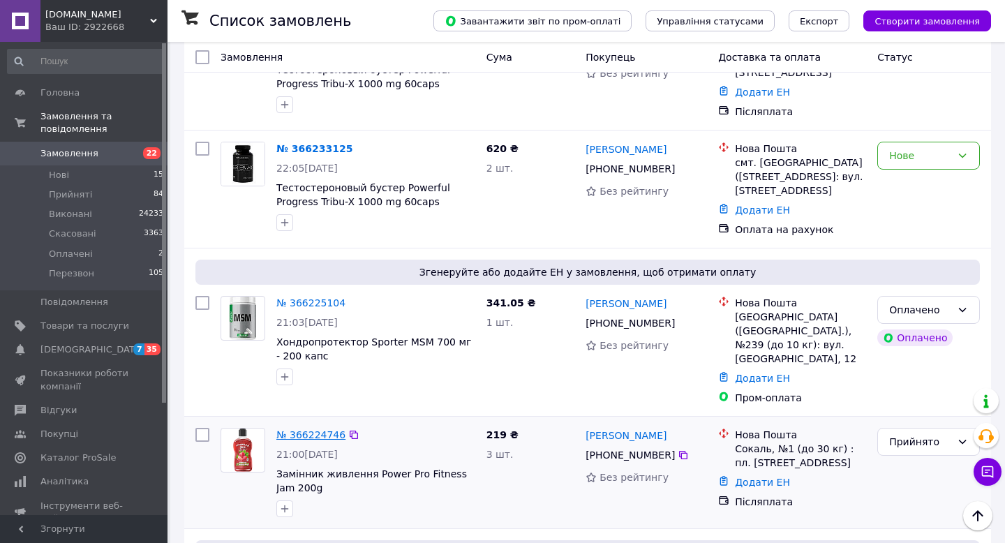
click at [328, 429] on link "№ 366224746" at bounding box center [310, 434] width 69 height 11
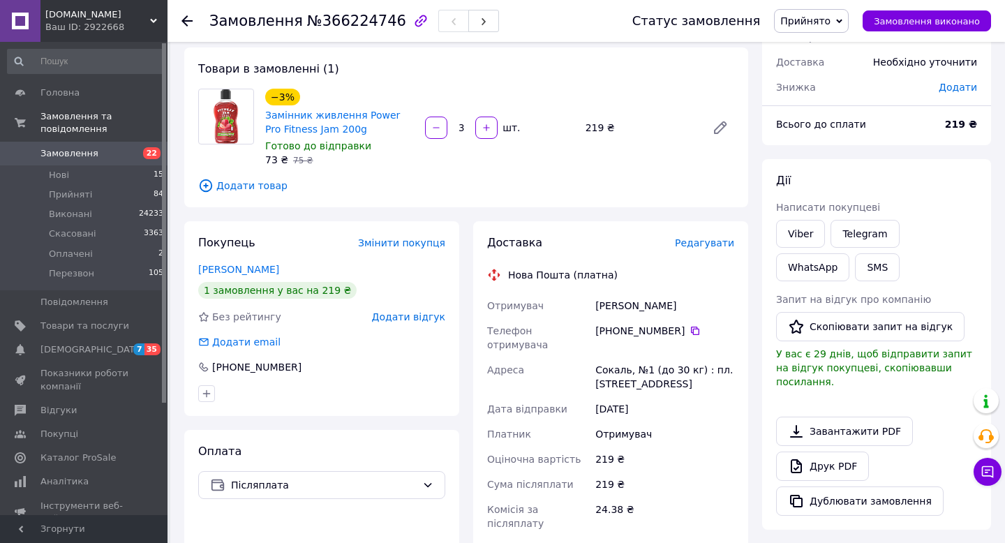
scroll to position [385, 0]
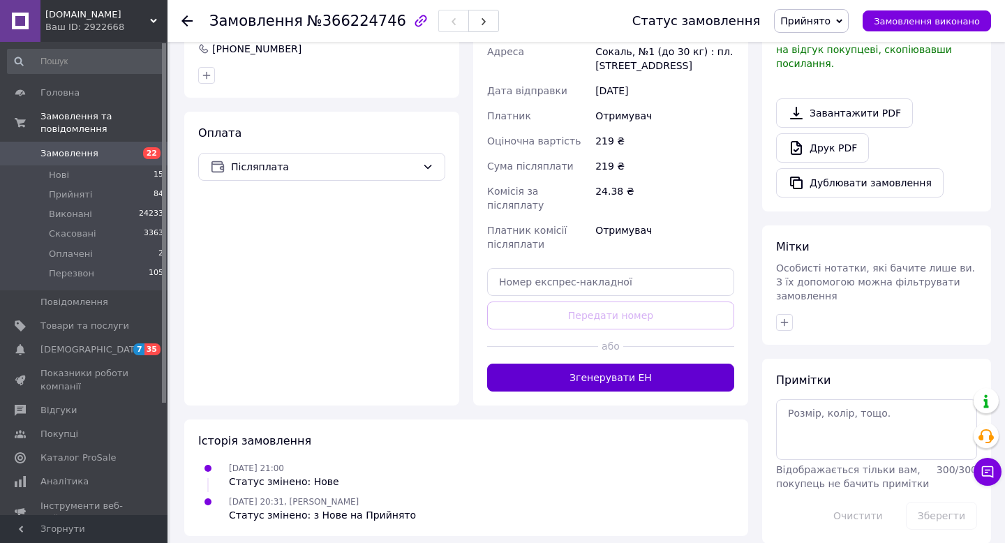
click at [619, 364] on button "Згенерувати ЕН" at bounding box center [610, 378] width 247 height 28
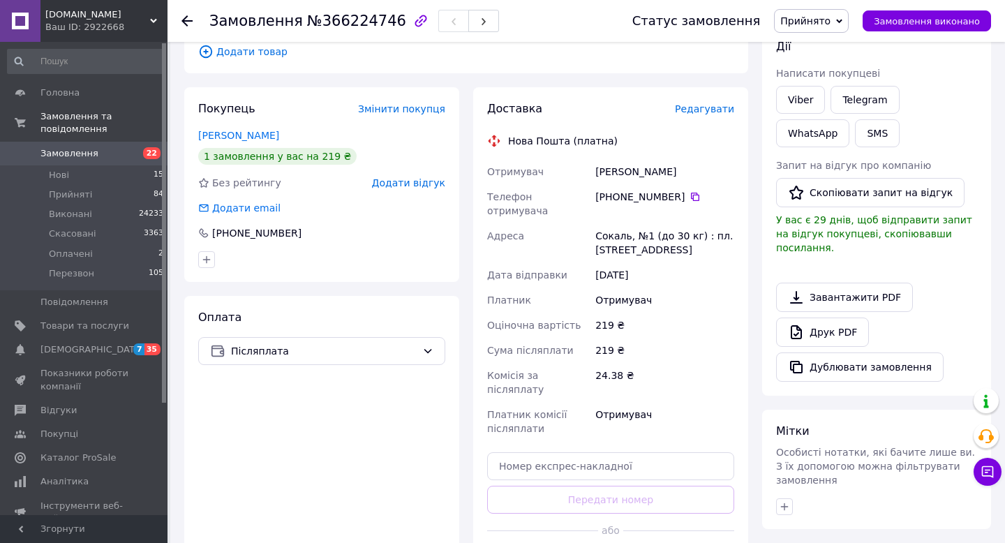
scroll to position [200, 0]
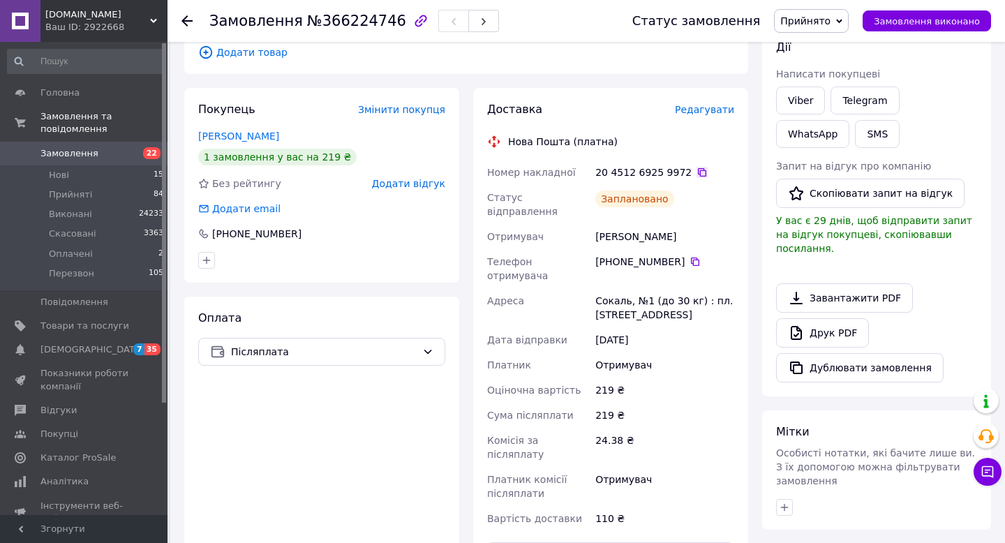
click at [697, 172] on icon at bounding box center [702, 172] width 11 height 11
click at [182, 20] on use at bounding box center [186, 20] width 11 height 11
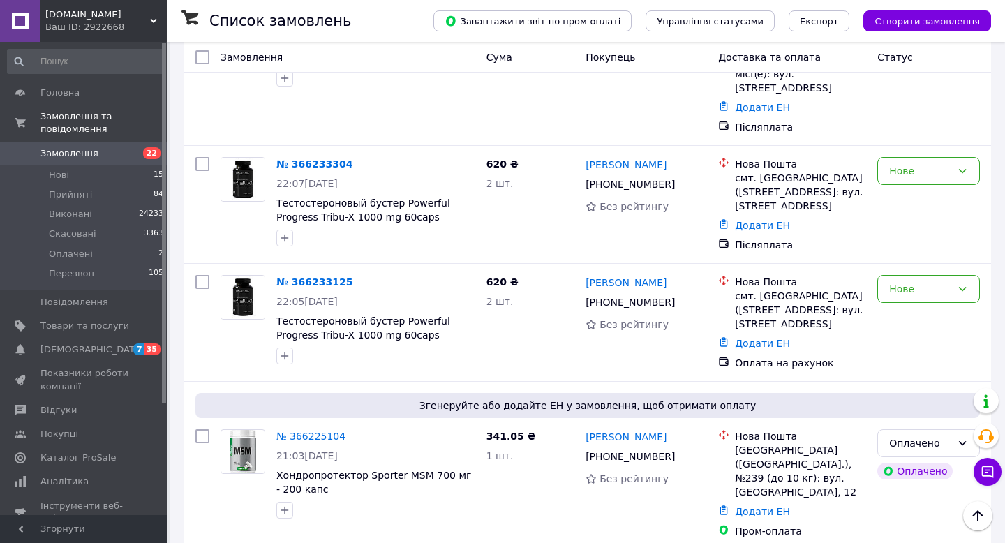
scroll to position [2166, 0]
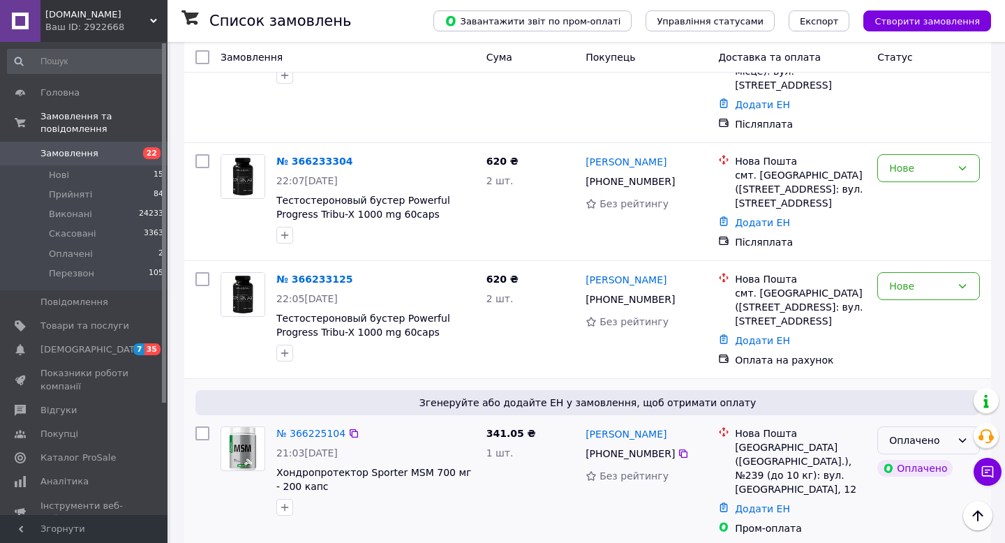
click at [968, 426] on div "Оплачено" at bounding box center [928, 440] width 103 height 28
click at [935, 292] on li "Прийнято" at bounding box center [928, 289] width 101 height 25
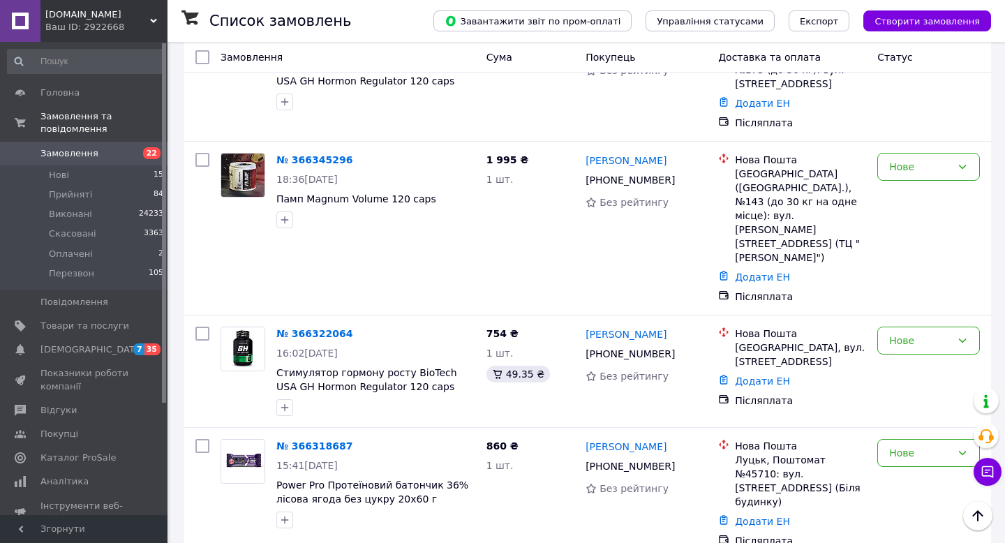
scroll to position [0, 0]
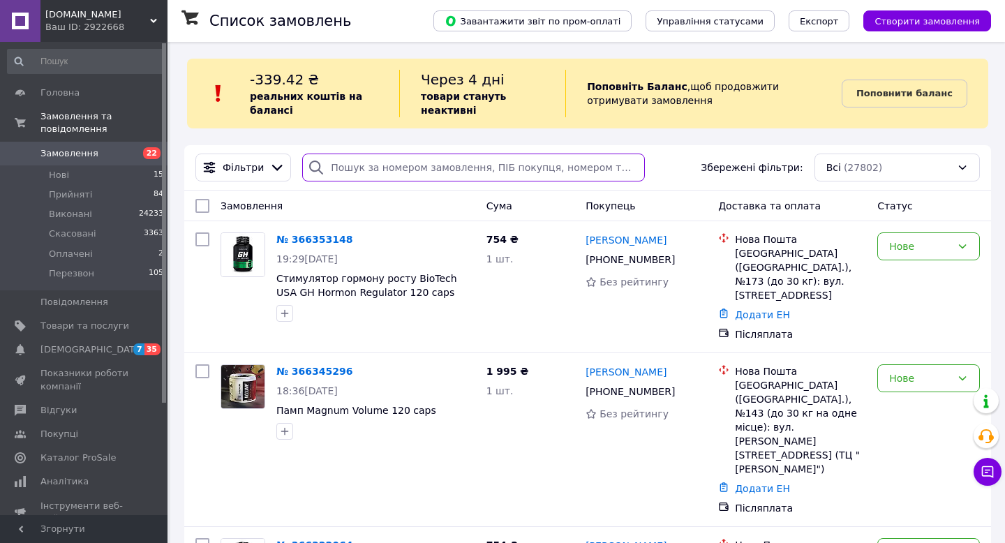
click at [406, 163] on input "search" at bounding box center [473, 168] width 343 height 28
paste input "380669353273"
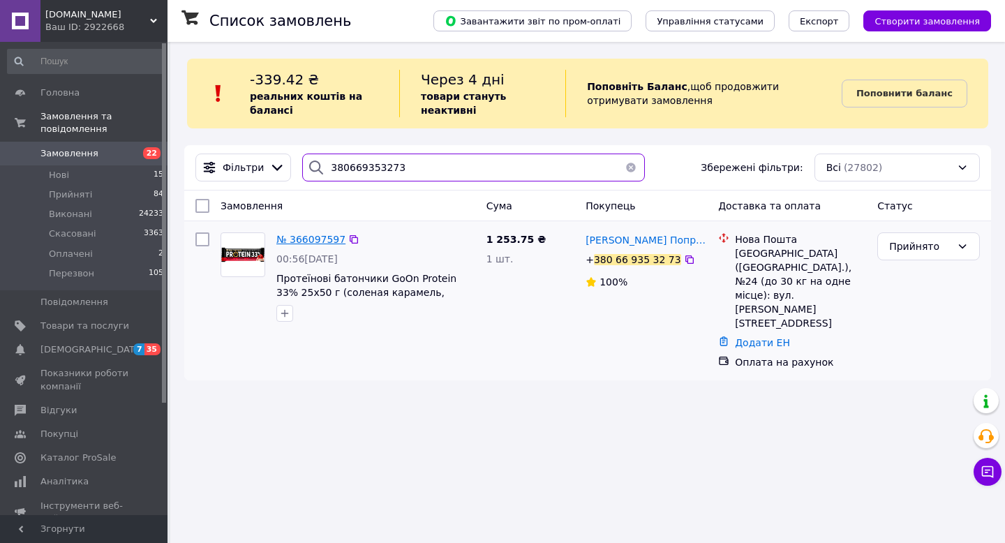
type input "380669353273"
click at [321, 240] on span "№ 366097597" at bounding box center [310, 239] width 69 height 11
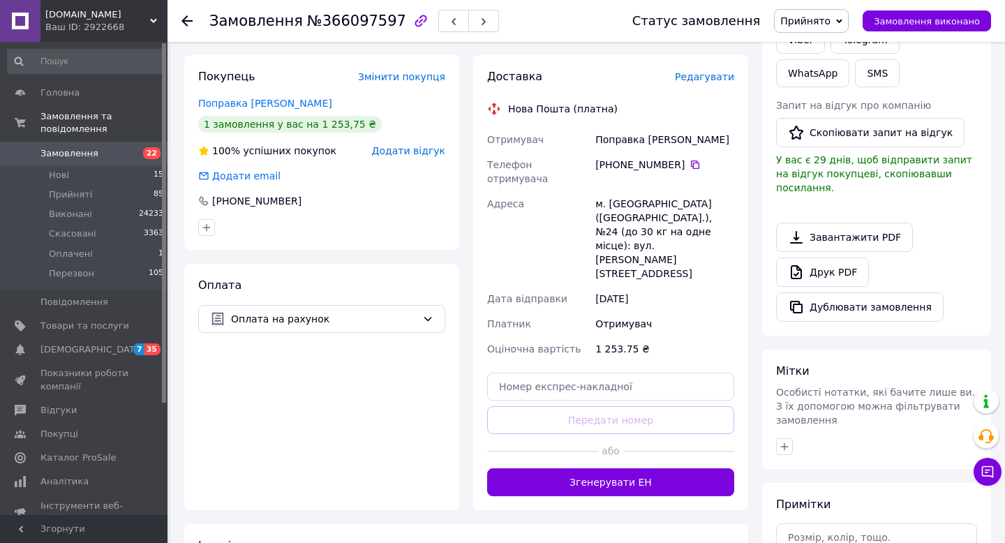
scroll to position [262, 0]
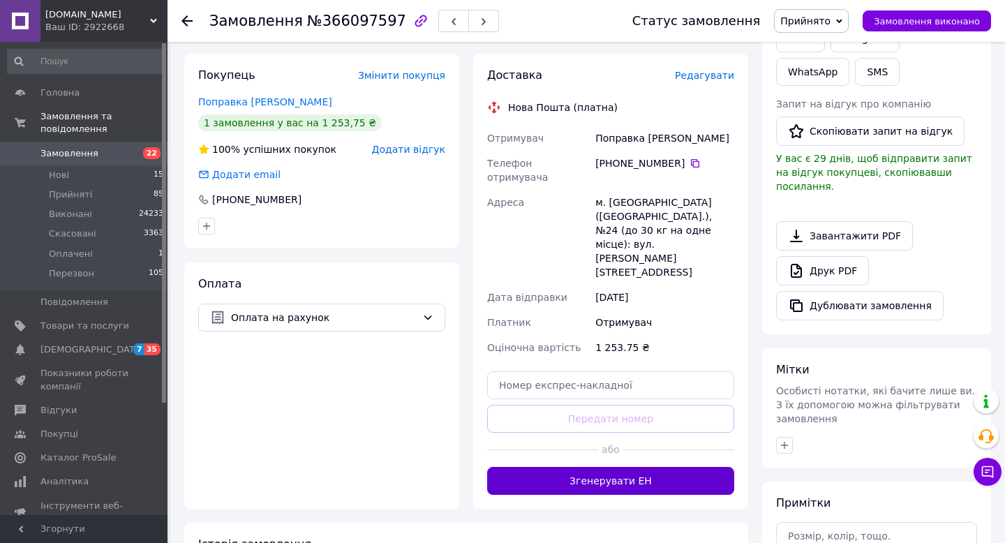
click at [593, 467] on button "Згенерувати ЕН" at bounding box center [610, 481] width 247 height 28
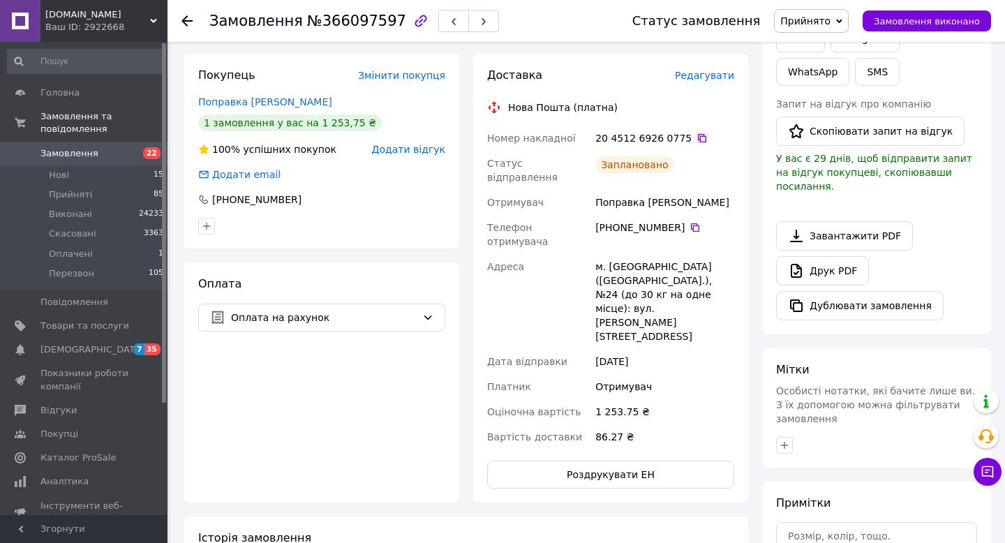
click at [697, 139] on icon at bounding box center [702, 138] width 11 height 11
click at [184, 19] on use at bounding box center [186, 20] width 11 height 11
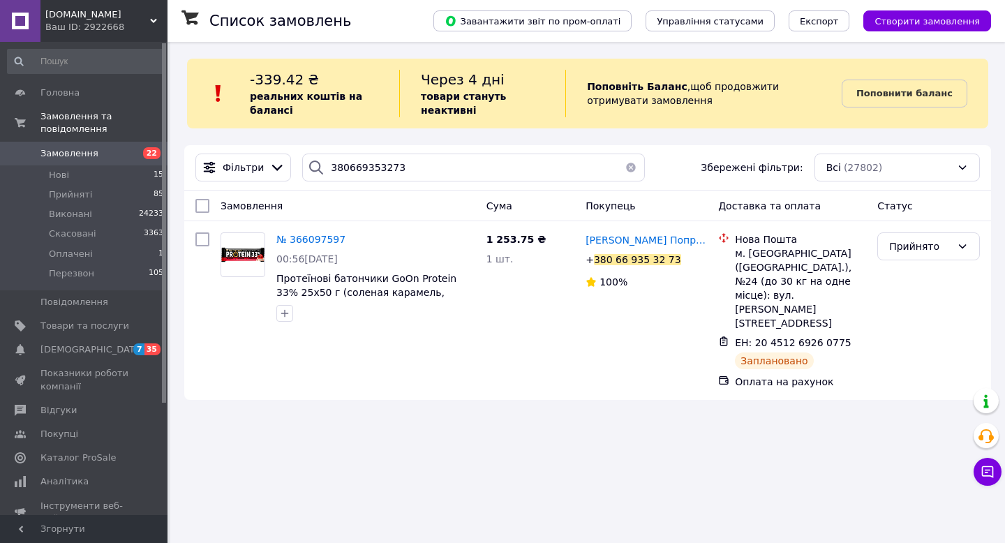
click at [632, 169] on button "button" at bounding box center [631, 168] width 28 height 28
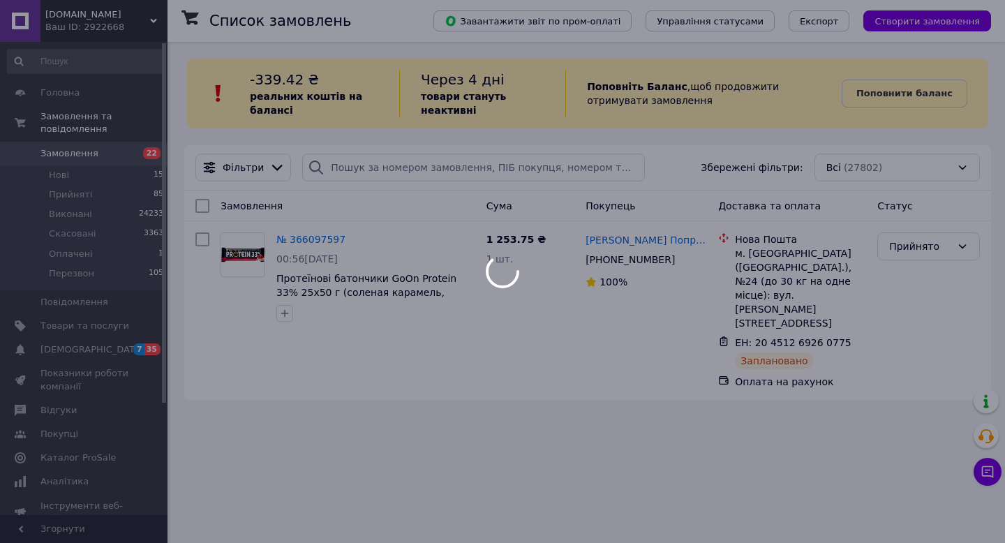
click at [82, 154] on div at bounding box center [502, 271] width 1005 height 543
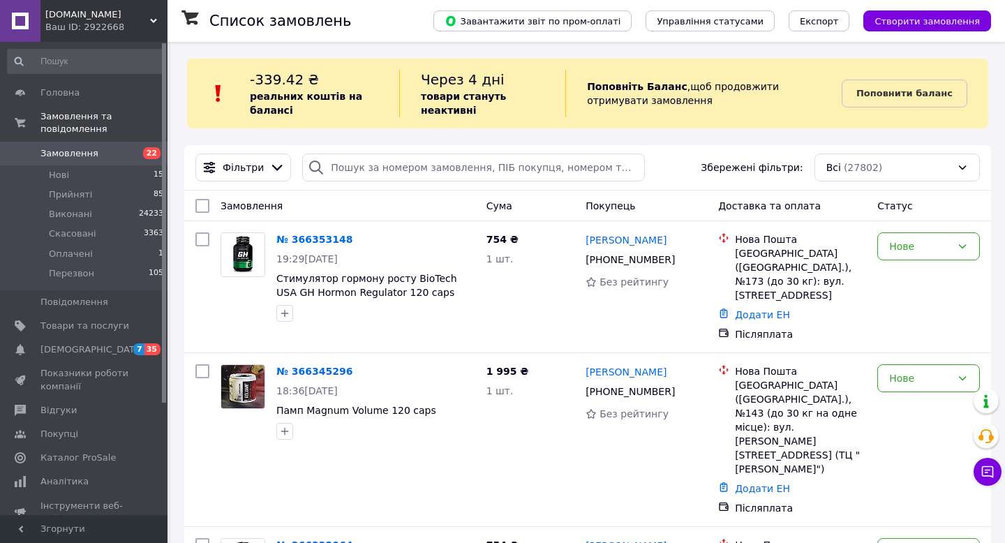
click at [88, 154] on span "Замовлення" at bounding box center [69, 153] width 58 height 13
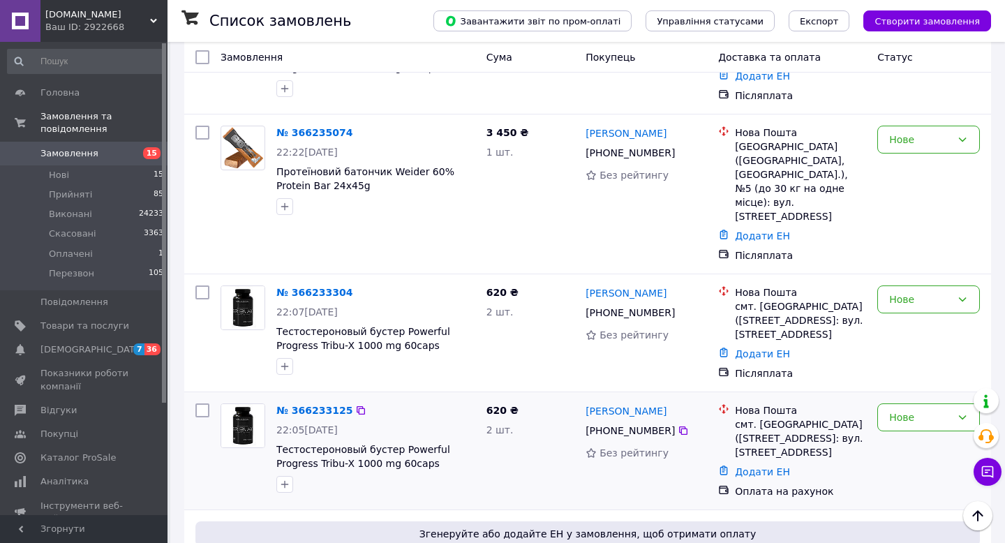
scroll to position [2036, 0]
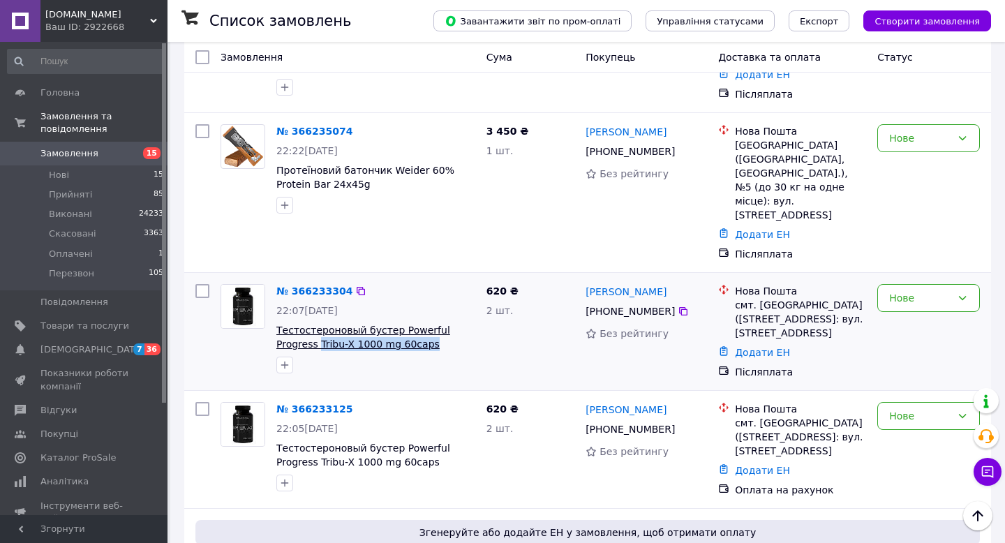
drag, startPoint x: 436, startPoint y: 164, endPoint x: 321, endPoint y: 163, distance: 115.2
click at [321, 323] on span "Тестостероновый бустер Powerful Progress Tribu-X 1000 mg 60caps" at bounding box center [375, 337] width 199 height 28
copy span "Tribu-X 1000 mg 60caps"
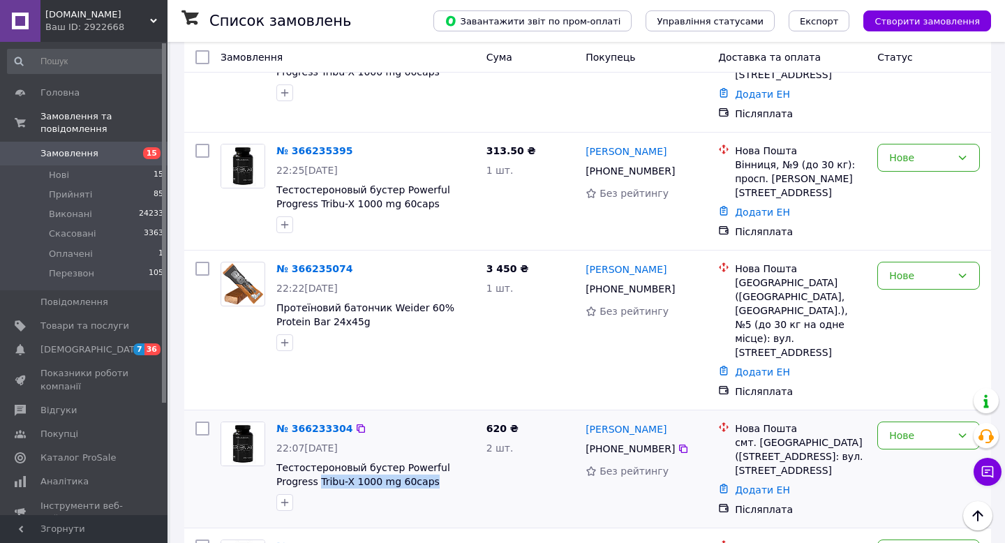
scroll to position [1901, 0]
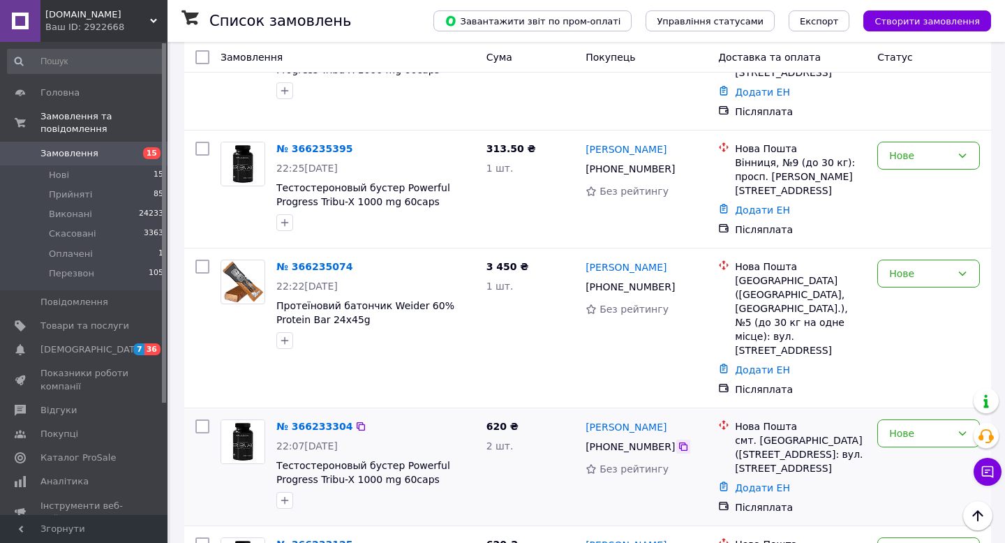
click at [683, 441] on icon at bounding box center [683, 446] width 11 height 11
click at [309, 539] on link "№ 366233125" at bounding box center [314, 544] width 76 height 11
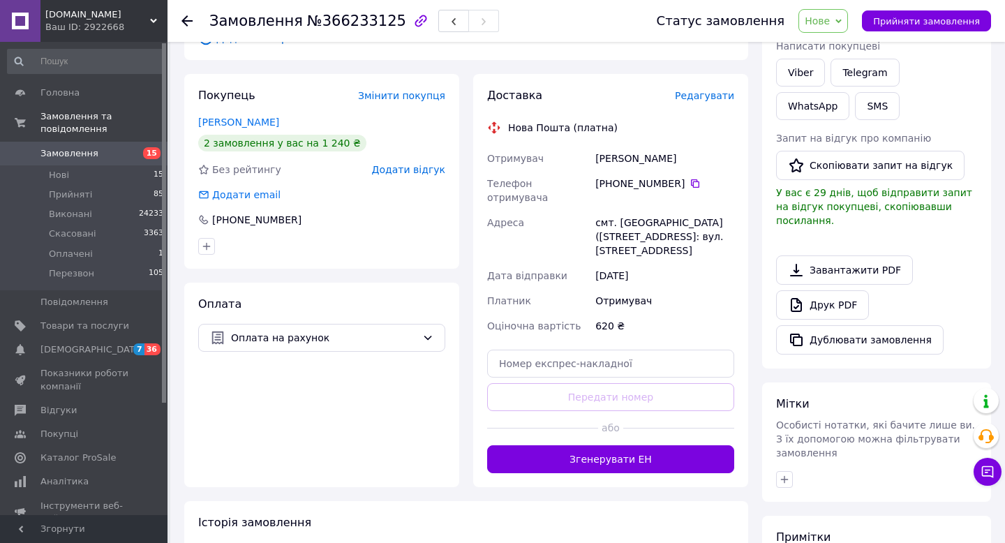
scroll to position [193, 0]
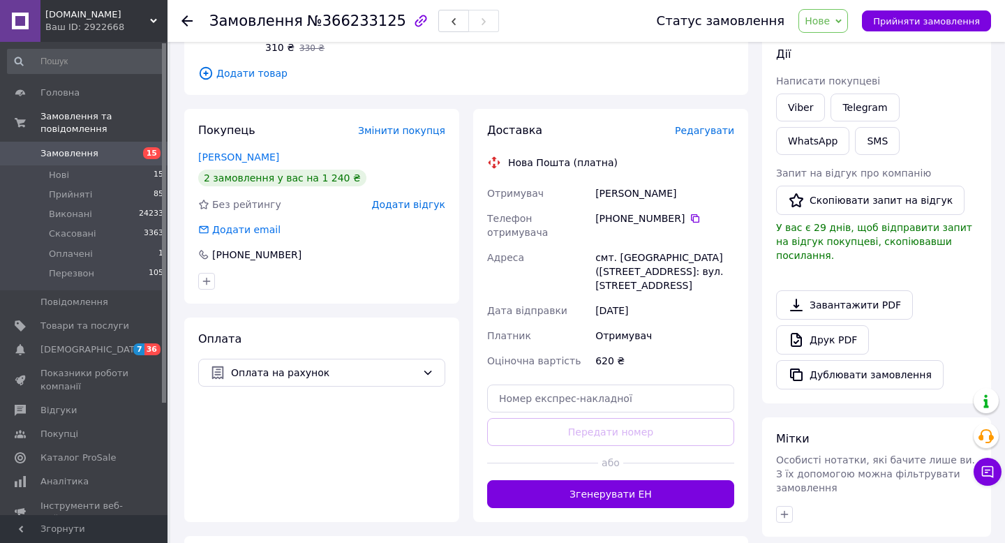
click at [184, 22] on use at bounding box center [186, 20] width 11 height 11
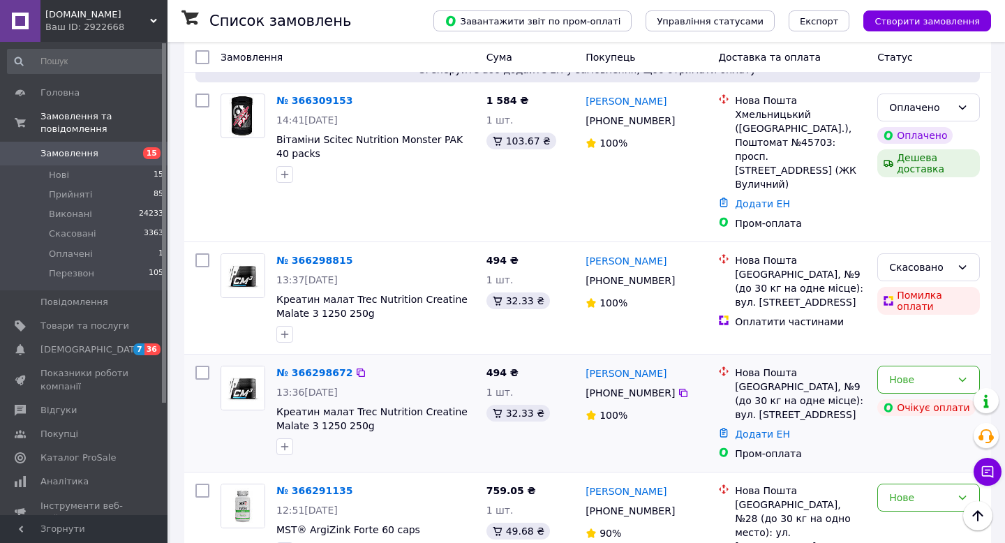
scroll to position [729, 0]
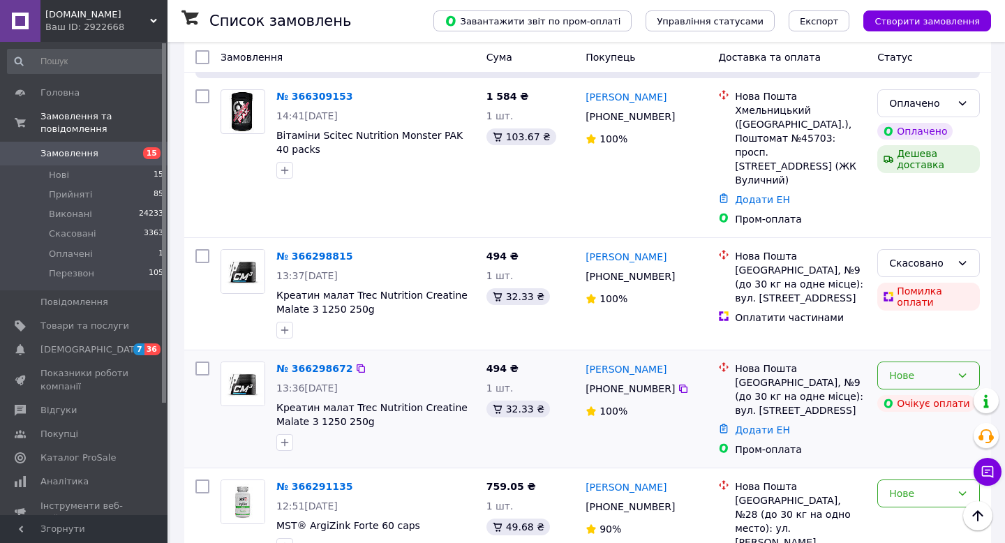
click at [965, 373] on icon at bounding box center [963, 375] width 8 height 4
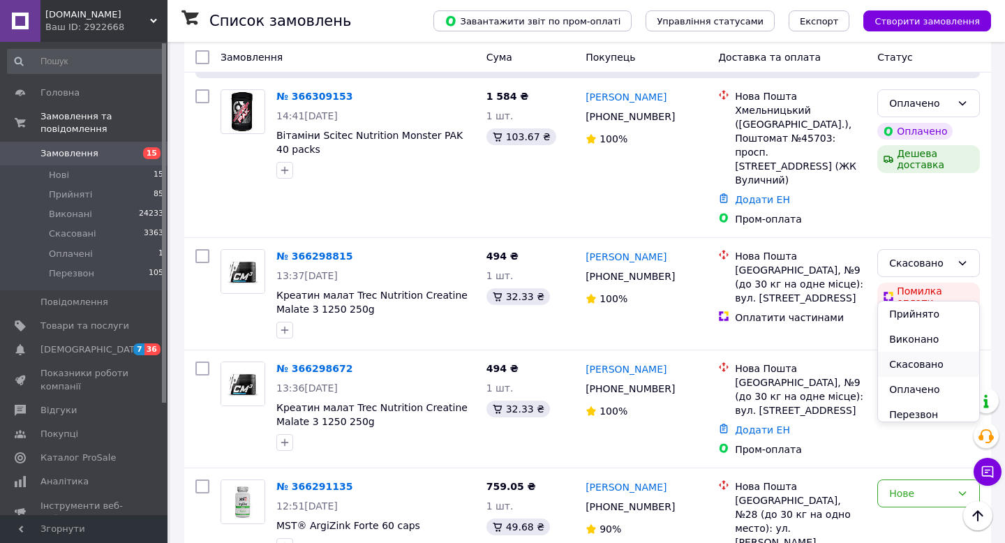
click at [928, 364] on li "Скасовано" at bounding box center [928, 364] width 101 height 25
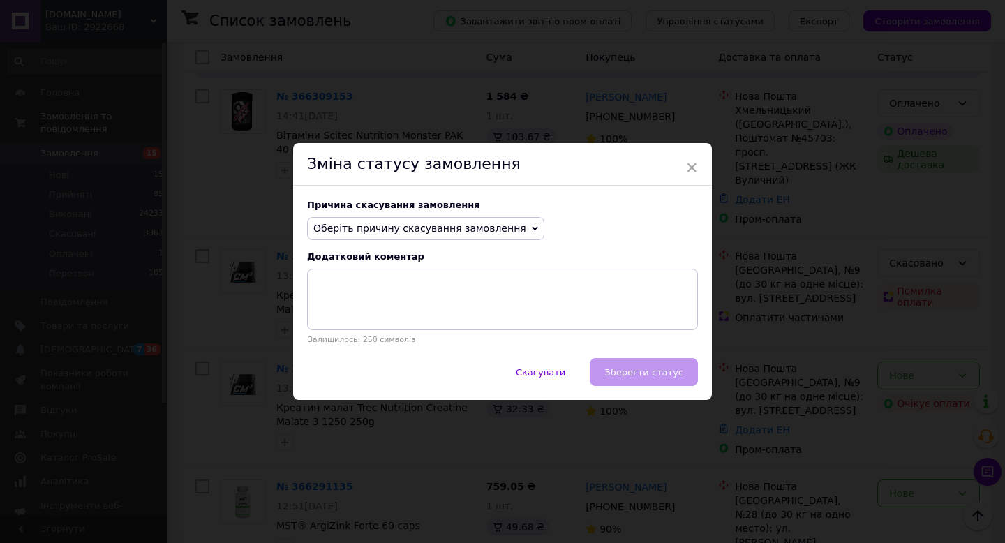
click at [445, 227] on span "Оберіть причину скасування замовлення" at bounding box center [419, 228] width 213 height 11
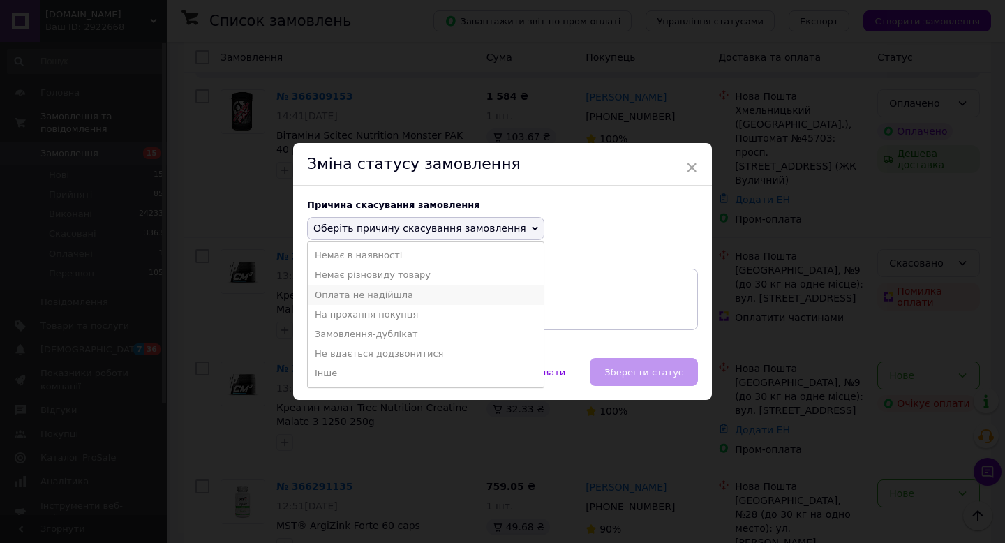
click at [424, 294] on li "Оплата не надійшла" at bounding box center [426, 295] width 236 height 20
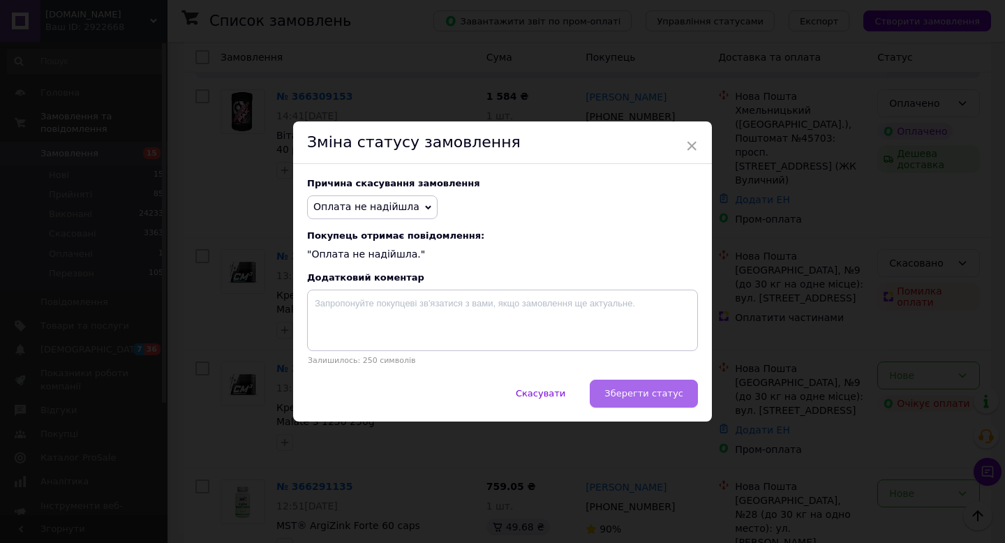
click at [648, 391] on span "Зберегти статус" at bounding box center [643, 393] width 79 height 10
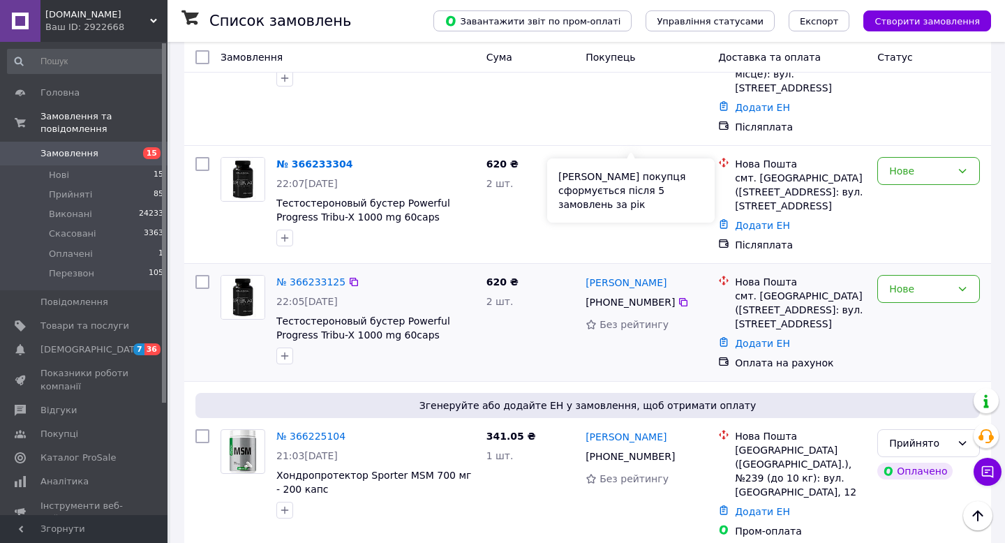
scroll to position [2157, 0]
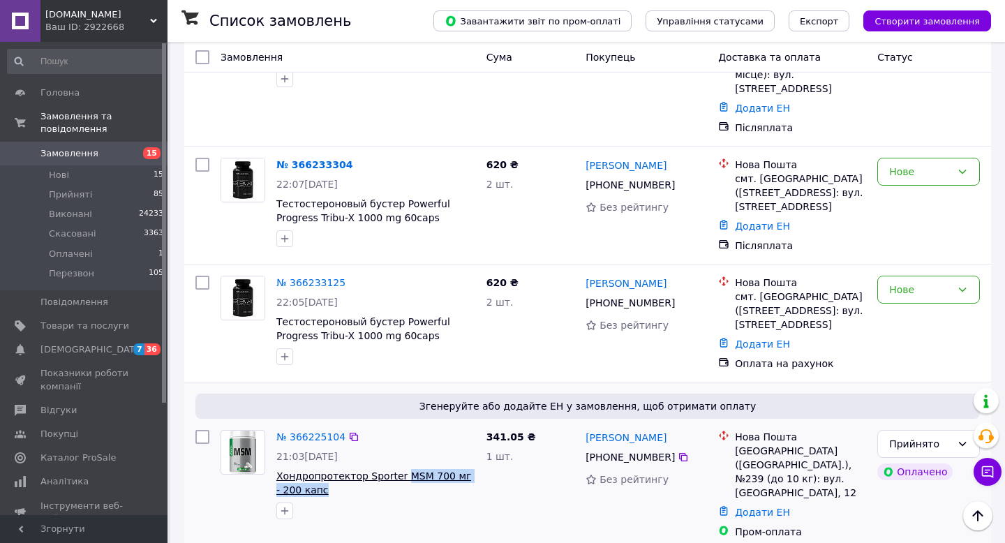
drag, startPoint x: 402, startPoint y: 312, endPoint x: 400, endPoint y: 293, distance: 19.0
click at [400, 469] on span "Хондропротектор Sporter MSM 700 мг - 200 капс" at bounding box center [375, 483] width 199 height 28
copy span "MSM 700 мг - 200 капс"
click at [399, 500] on div at bounding box center [376, 511] width 205 height 22
drag, startPoint x: 366, startPoint y: 310, endPoint x: 364, endPoint y: 297, distance: 12.7
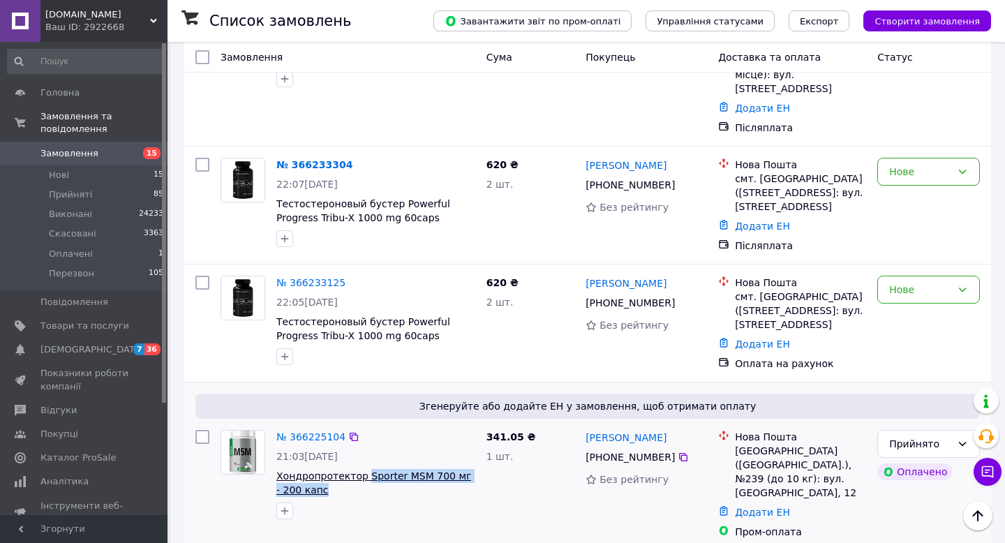
click at [364, 469] on span "Хондропротектор Sporter MSM 700 мг - 200 капс" at bounding box center [375, 483] width 199 height 28
copy span "Sporter MSM 700 мг - 200 капс"
click at [324, 431] on link "№ 366225104" at bounding box center [310, 436] width 69 height 11
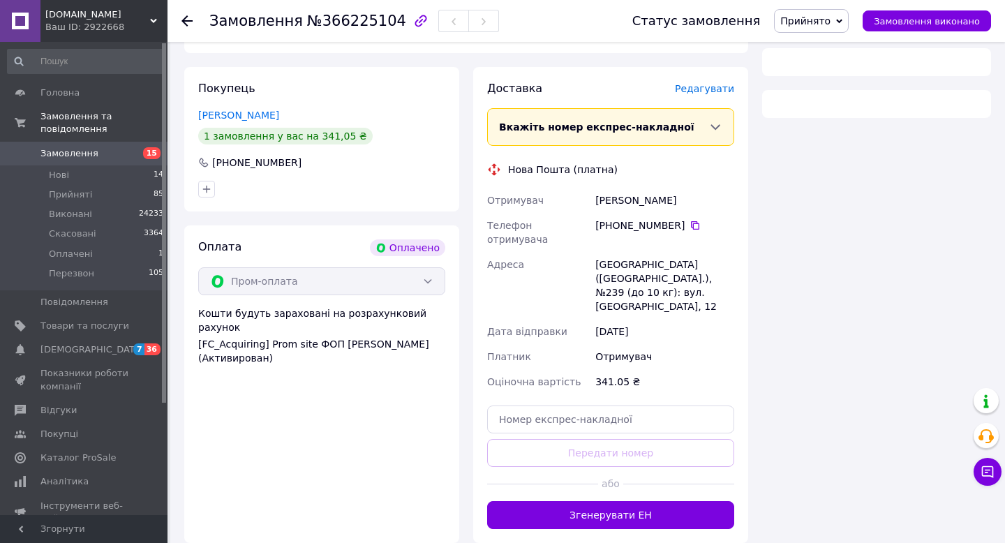
scroll to position [775, 0]
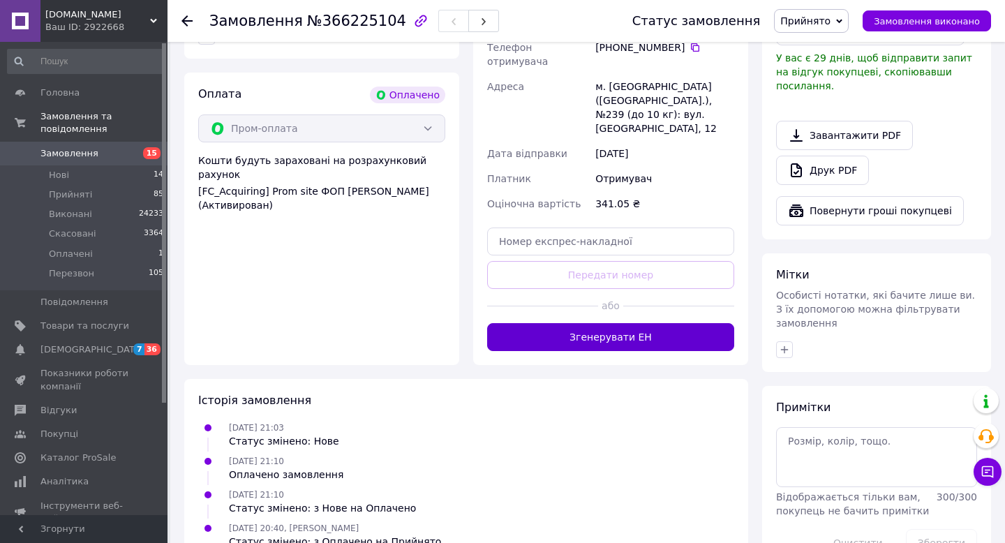
click at [537, 323] on button "Згенерувати ЕН" at bounding box center [610, 337] width 247 height 28
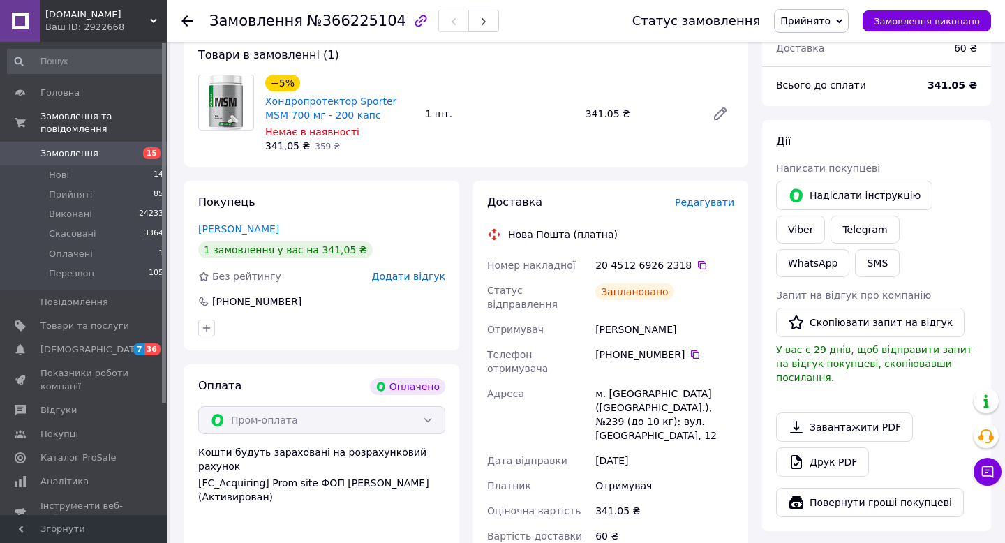
scroll to position [0, 0]
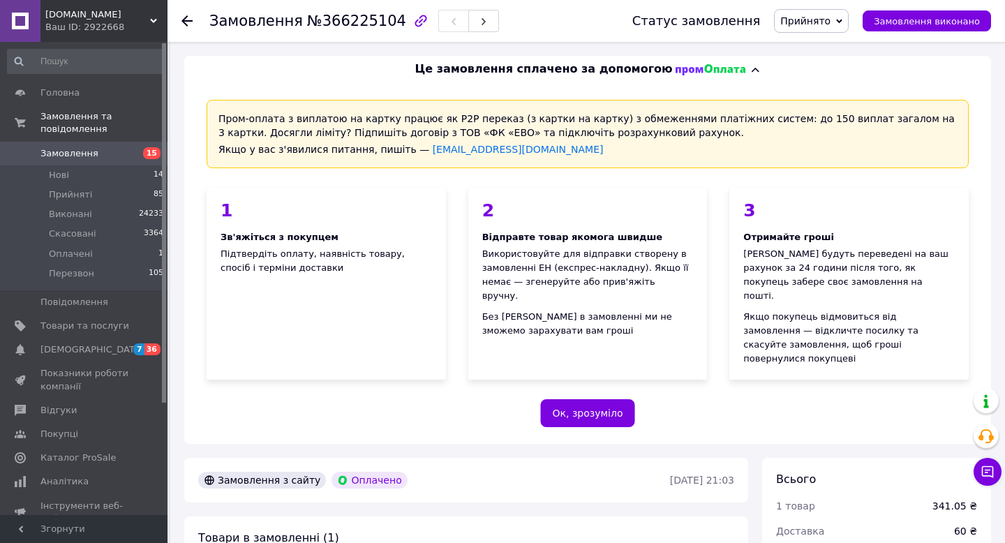
click at [186, 19] on icon at bounding box center [186, 20] width 11 height 11
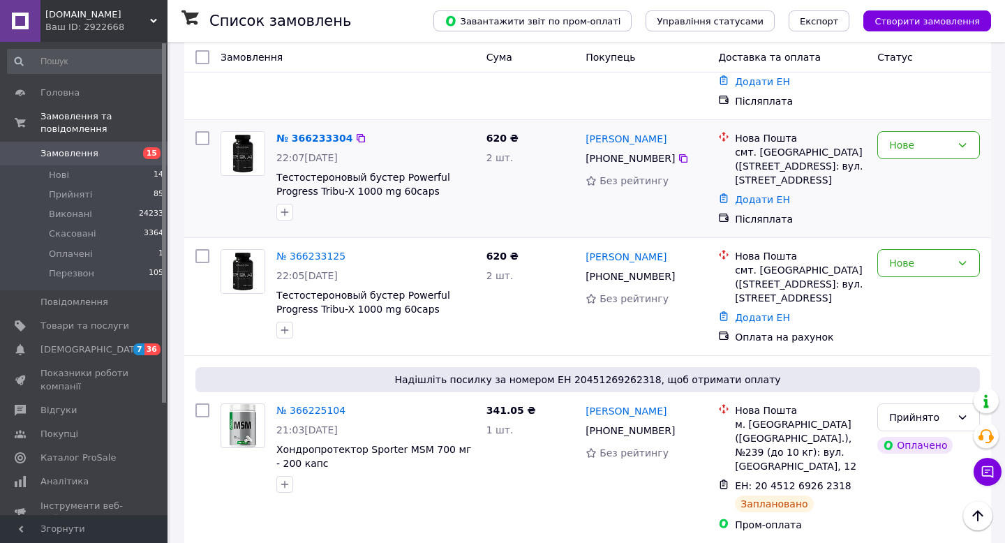
scroll to position [2185, 0]
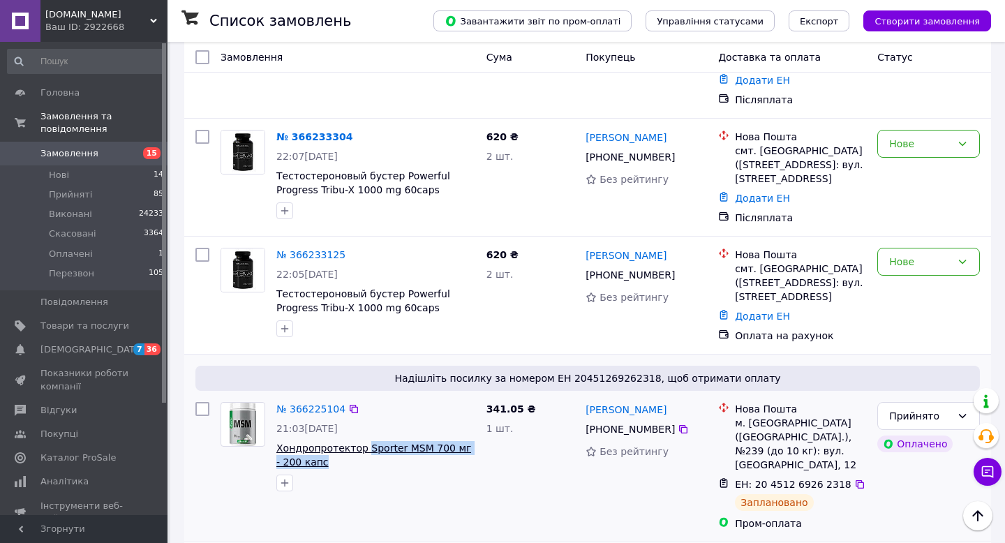
click at [365, 441] on span "Хондропротектор Sporter MSM 700 мг - 200 капс" at bounding box center [375, 455] width 199 height 28
copy span "Sporter MSM 700 мг - 200 капс"
click at [681, 424] on icon at bounding box center [683, 429] width 11 height 11
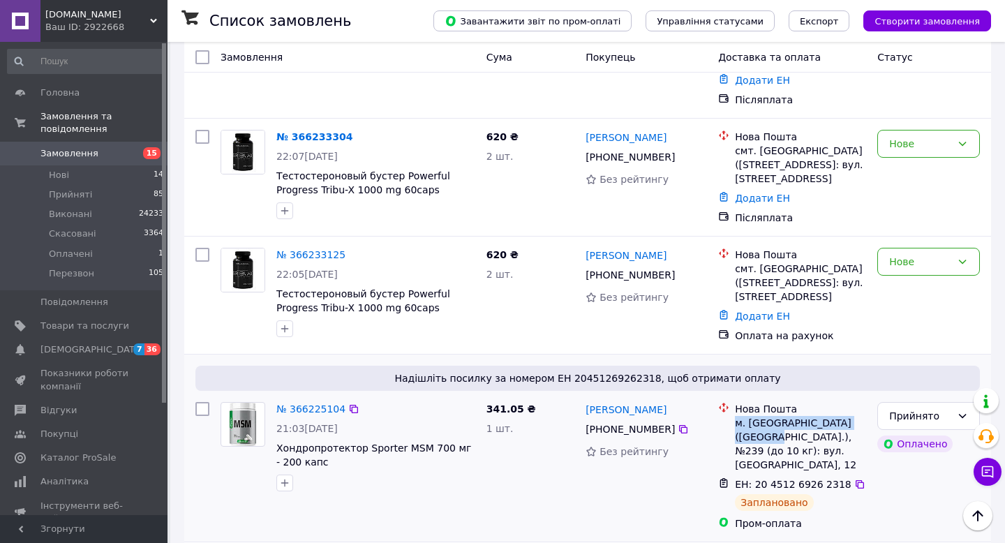
drag, startPoint x: 735, startPoint y: 243, endPoint x: 762, endPoint y: 254, distance: 29.4
click at [762, 416] on div "м. Київ (Київська обл.), №239 (до 10 кг): вул. Тростянецька, 12" at bounding box center [800, 444] width 131 height 56
copy div "м. Київ (Київська обл.), №239"
click at [854, 479] on icon at bounding box center [859, 484] width 11 height 11
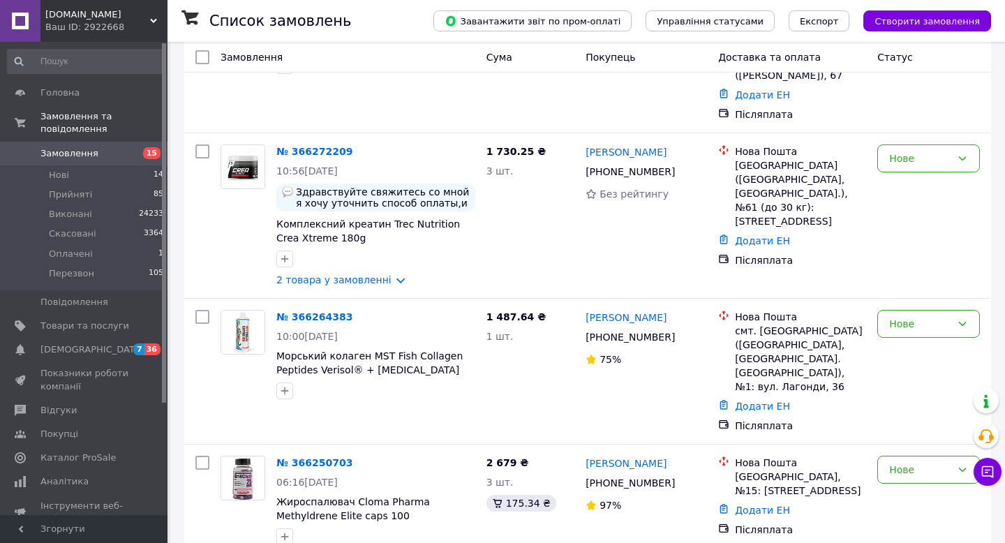
scroll to position [1208, 0]
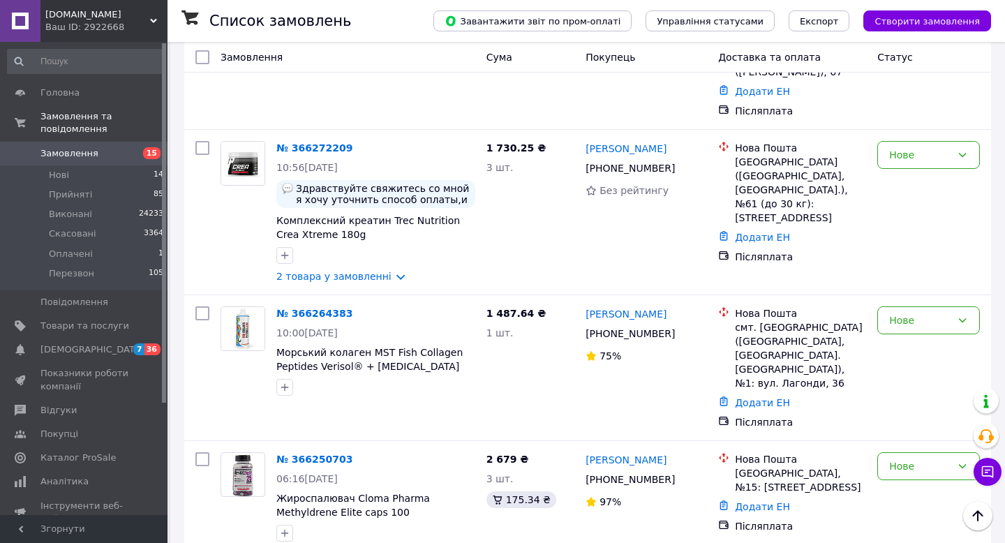
click at [422, 376] on div at bounding box center [376, 387] width 205 height 22
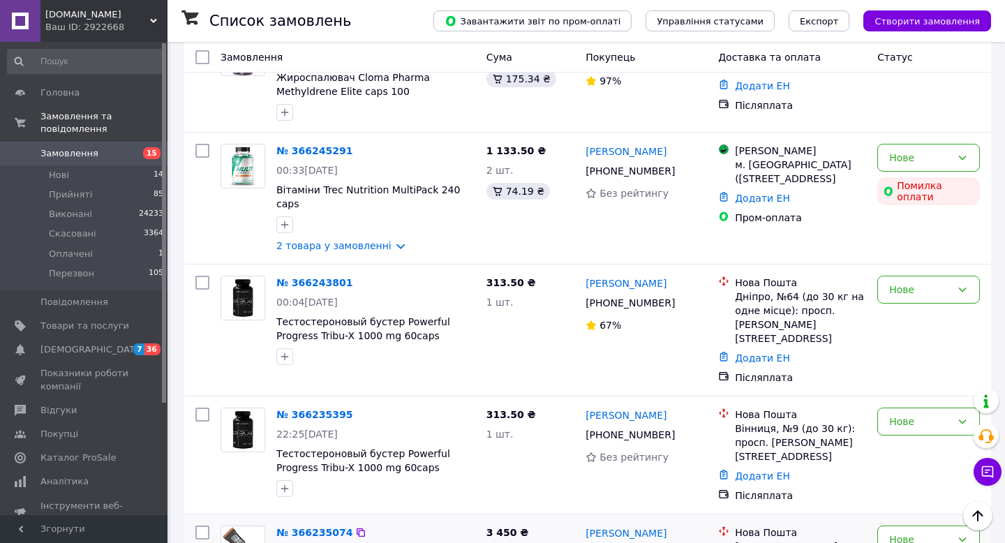
scroll to position [1632, 0]
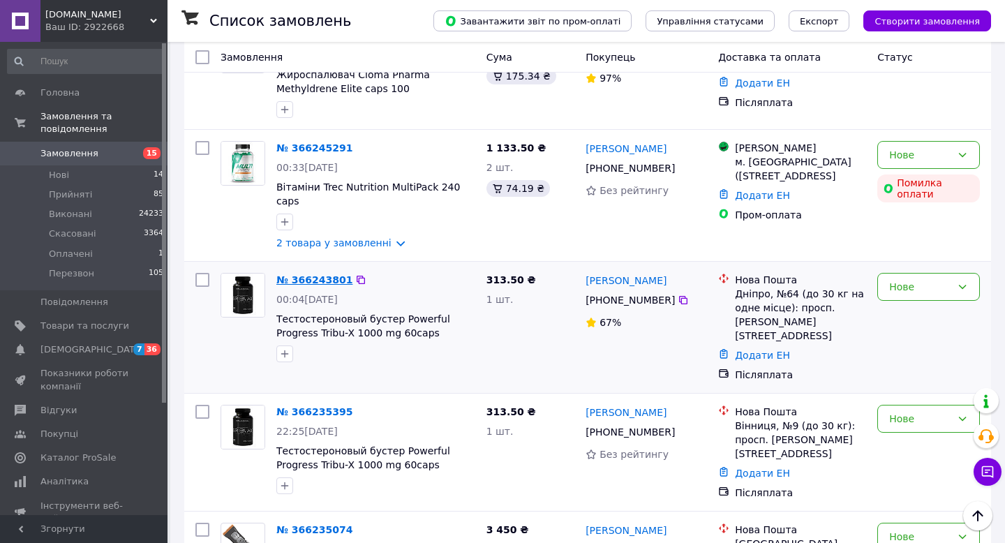
click at [308, 274] on link "№ 366243801" at bounding box center [314, 279] width 76 height 11
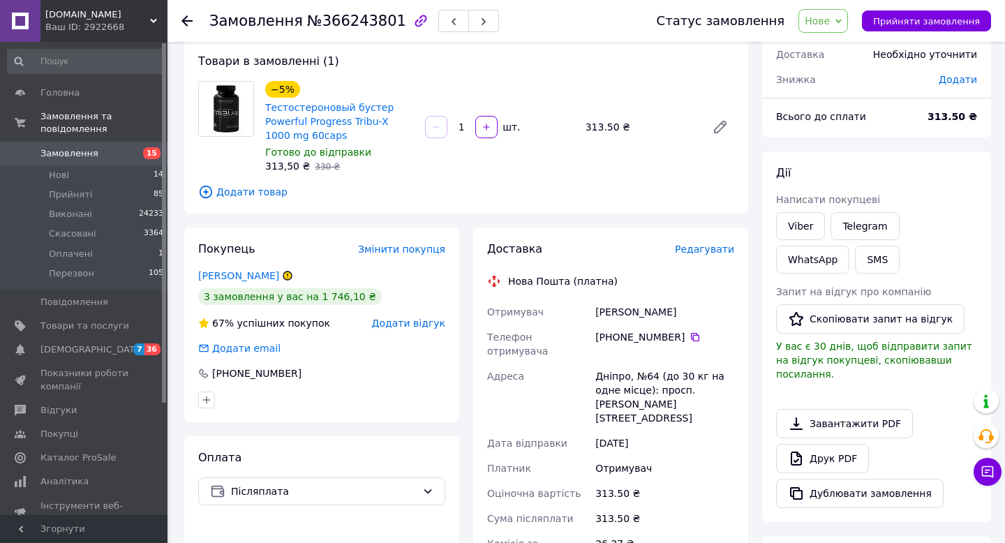
scroll to position [57, 0]
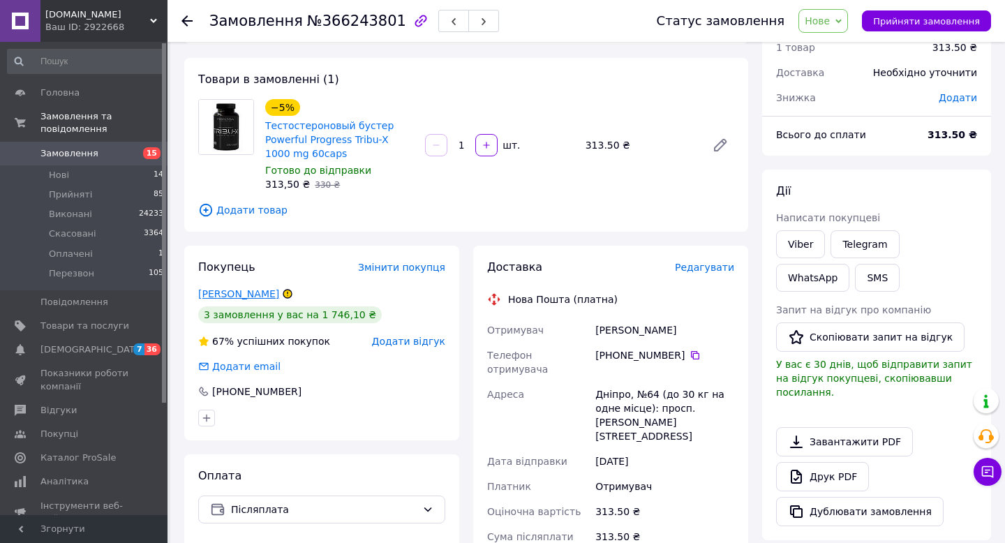
click at [251, 292] on link "Лещенко Артем" at bounding box center [238, 293] width 81 height 11
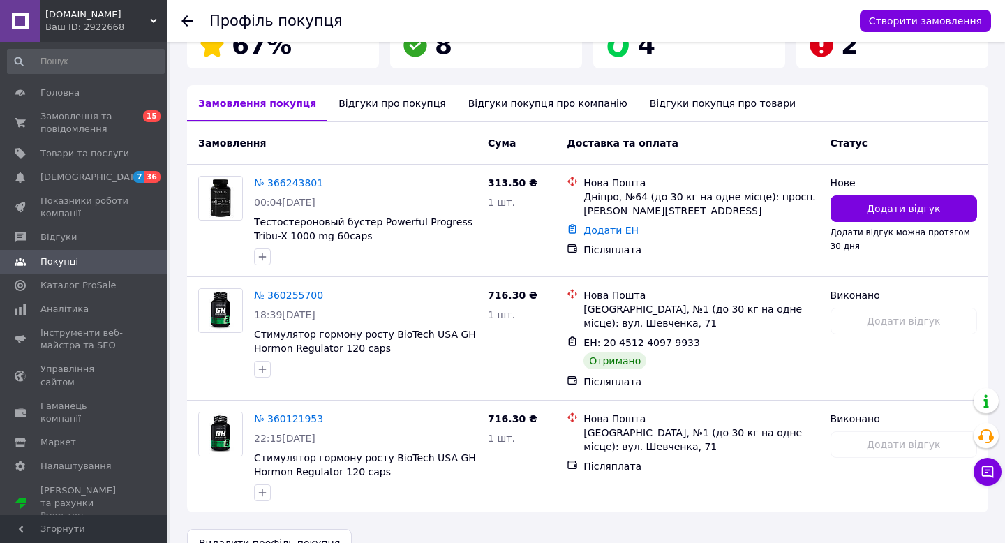
scroll to position [303, 0]
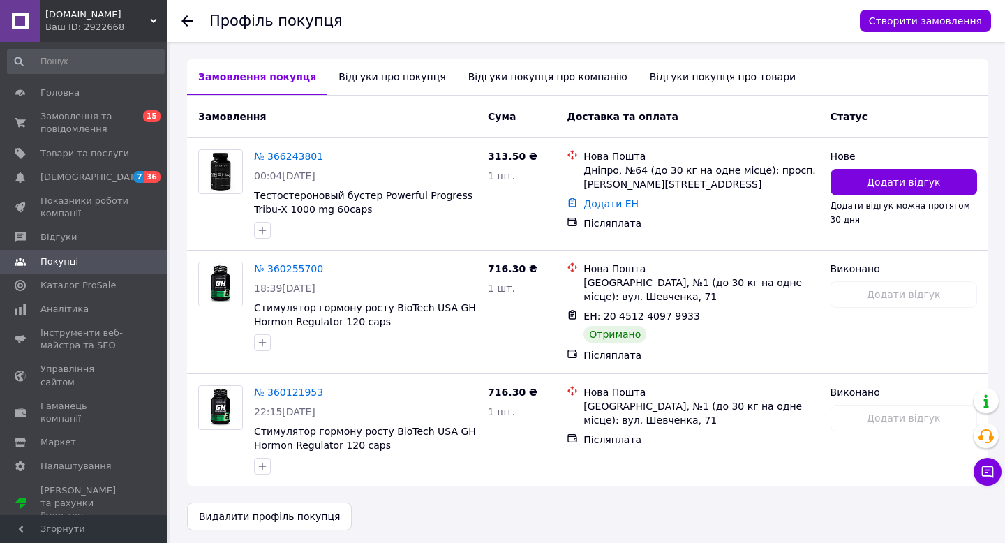
click at [391, 68] on div "Відгуки про покупця" at bounding box center [391, 77] width 129 height 36
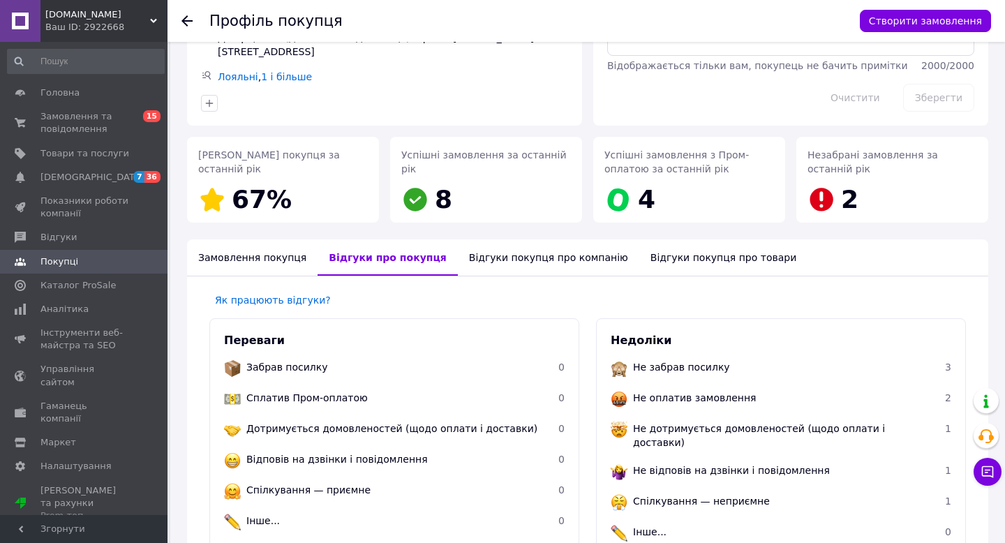
scroll to position [290, 0]
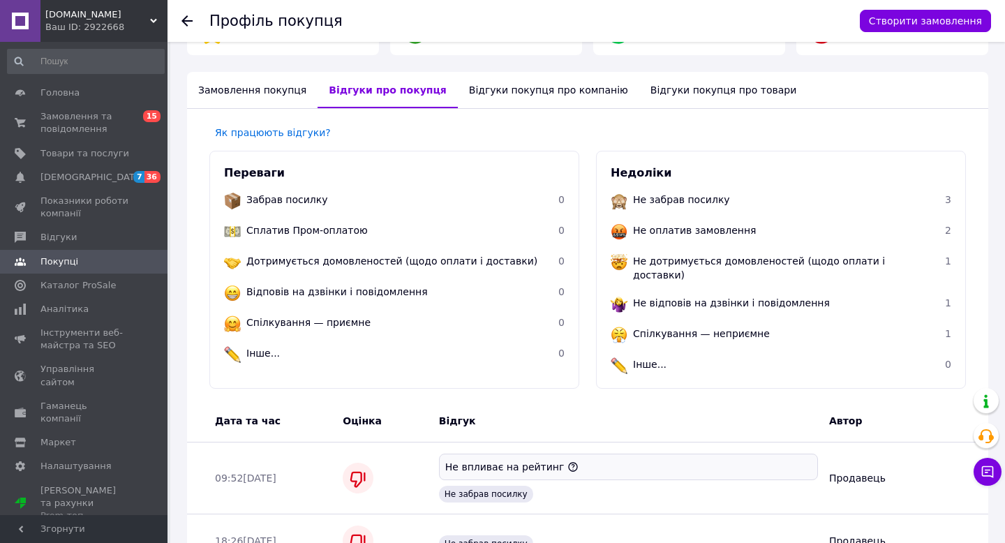
click at [217, 89] on div "Замовлення покупця" at bounding box center [252, 90] width 131 height 36
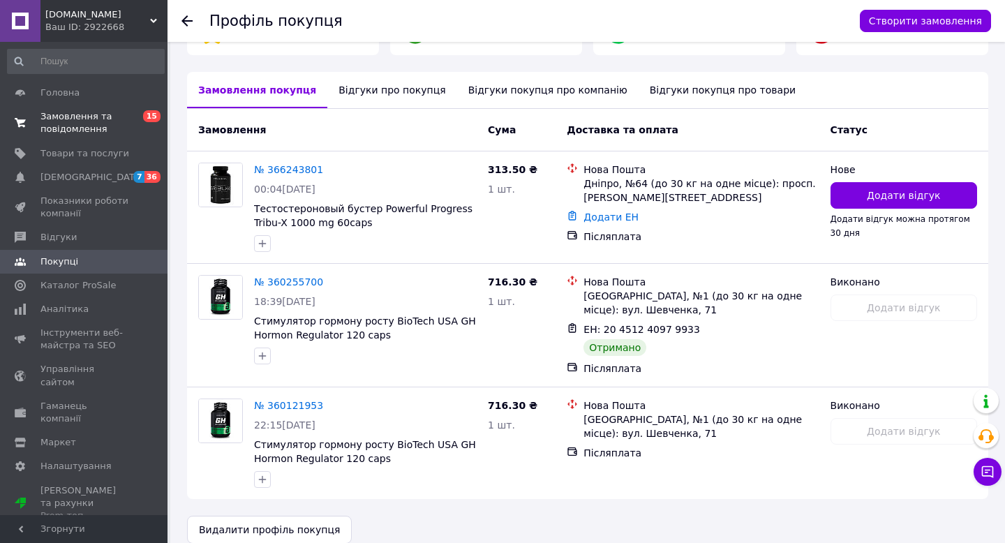
click at [80, 121] on span "Замовлення та повідомлення" at bounding box center [84, 122] width 89 height 25
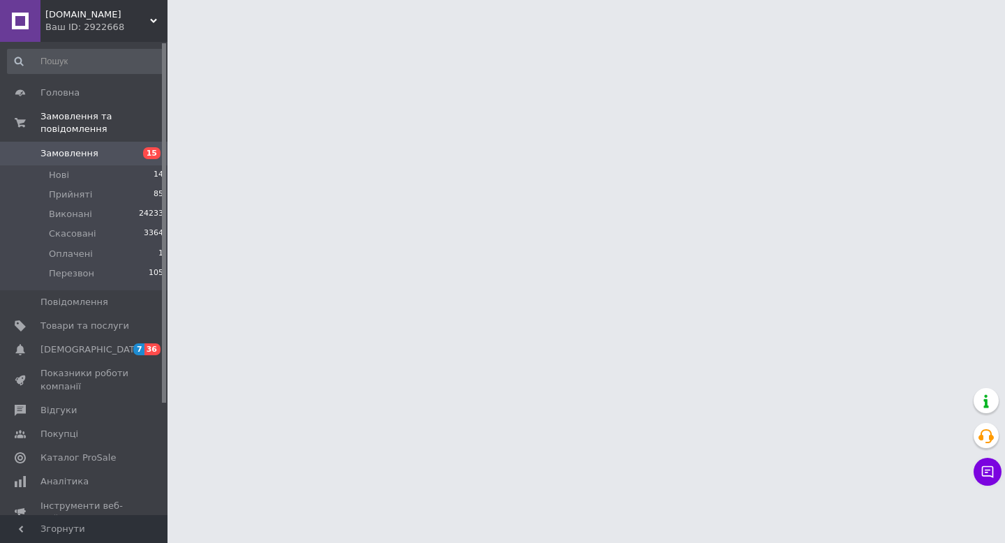
click at [85, 156] on span "Замовлення" at bounding box center [69, 153] width 58 height 13
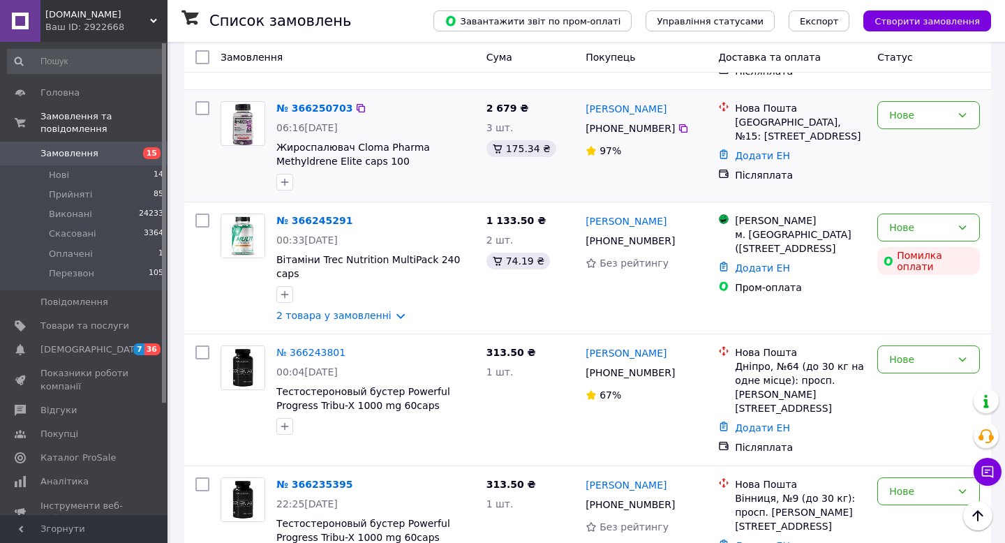
scroll to position [1560, 0]
click at [364, 309] on link "2 товара у замовленні" at bounding box center [333, 314] width 115 height 11
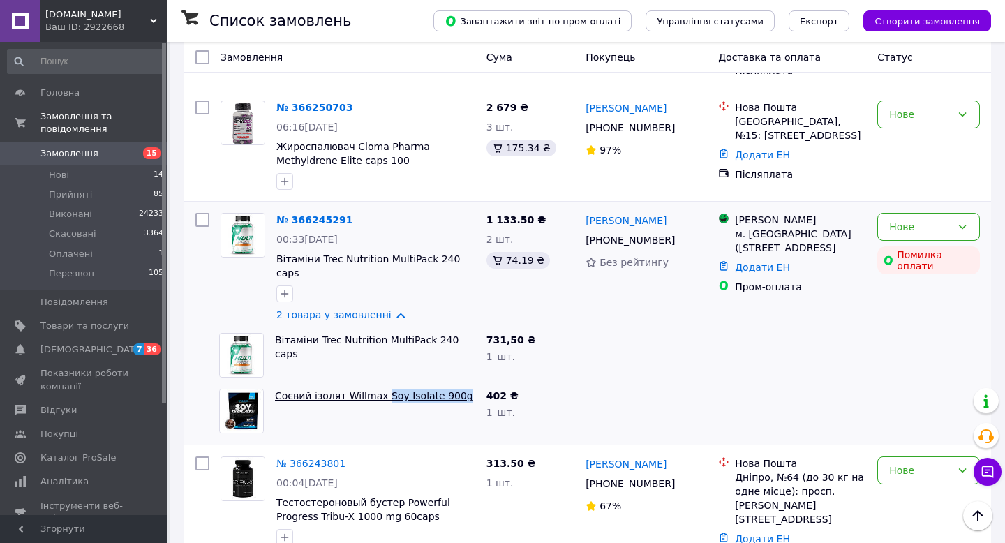
drag, startPoint x: 463, startPoint y: 265, endPoint x: 382, endPoint y: 260, distance: 80.4
click at [382, 389] on span "Соєвий ізолят Willmax Soy Isolate 900g" at bounding box center [375, 396] width 200 height 14
click at [404, 383] on div "Соєвий ізолят Willmax Soy Isolate 900g" at bounding box center [374, 411] width 211 height 56
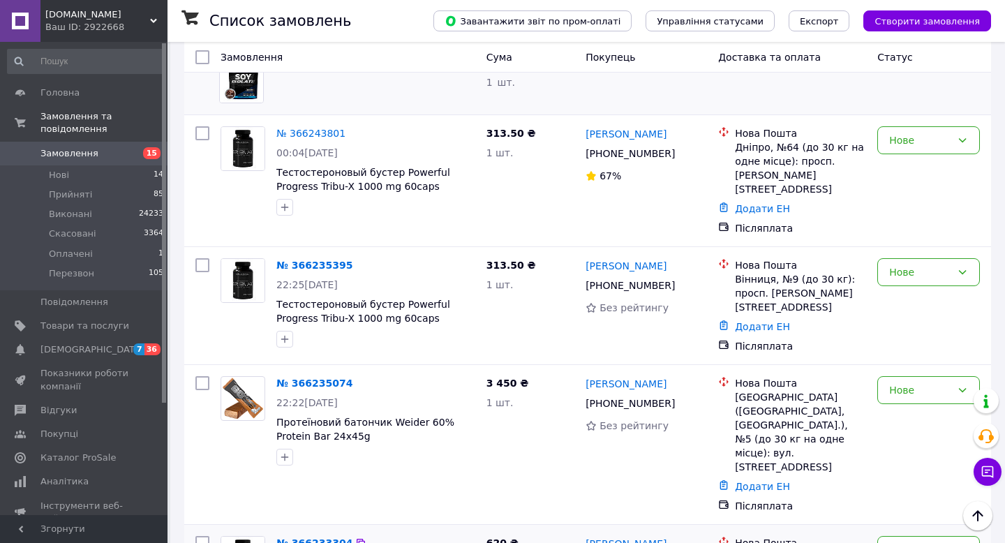
scroll to position [1892, 0]
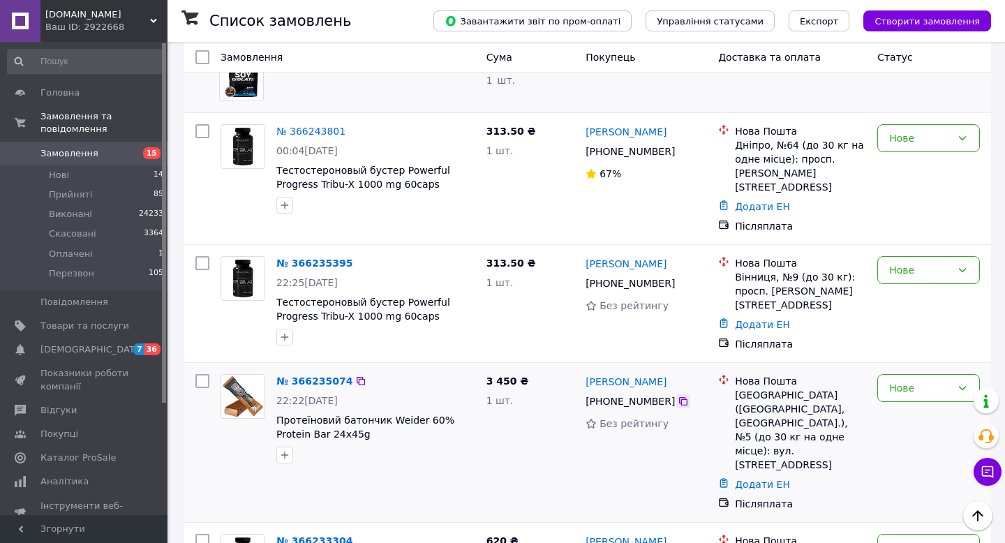
click at [683, 396] on icon at bounding box center [683, 401] width 11 height 11
drag, startPoint x: 385, startPoint y: 278, endPoint x: 385, endPoint y: 269, distance: 9.1
click at [385, 413] on span "Протеїновий батончик Weider 60% Protein Bar 24x45g" at bounding box center [375, 427] width 199 height 28
click at [348, 413] on span "Протеїновий батончик Weider 60% Protein Bar 24x45g" at bounding box center [375, 427] width 199 height 28
drag, startPoint x: 333, startPoint y: 283, endPoint x: 275, endPoint y: 270, distance: 59.4
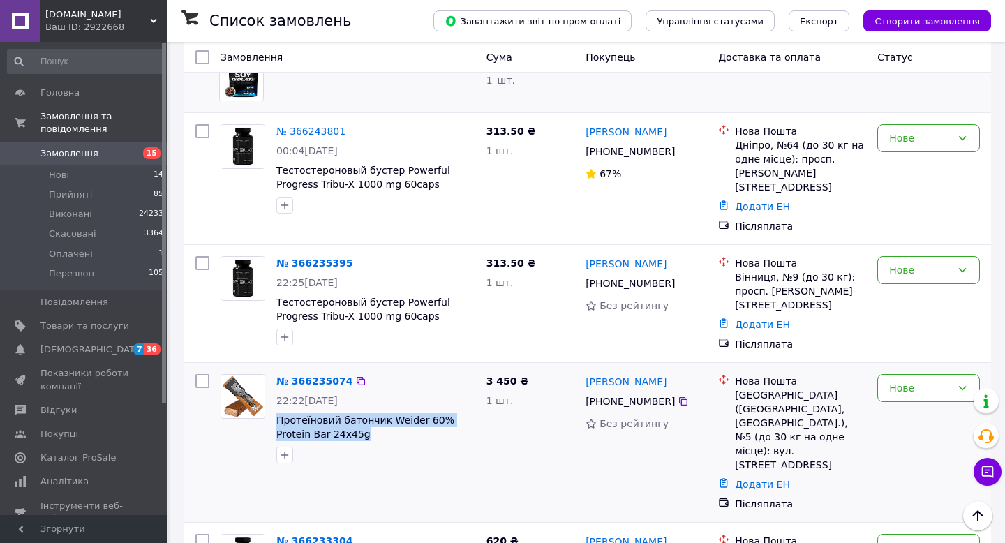
click at [275, 369] on div "№ 366235074 22:22, 11.10.2025 Протеїновий батончик Weider 60% Protein Bar 24x45g" at bounding box center [376, 419] width 210 height 101
copy span "Протеїновий батончик Weider 60% Protein Bar 24x45g"
click at [683, 396] on icon at bounding box center [683, 401] width 11 height 11
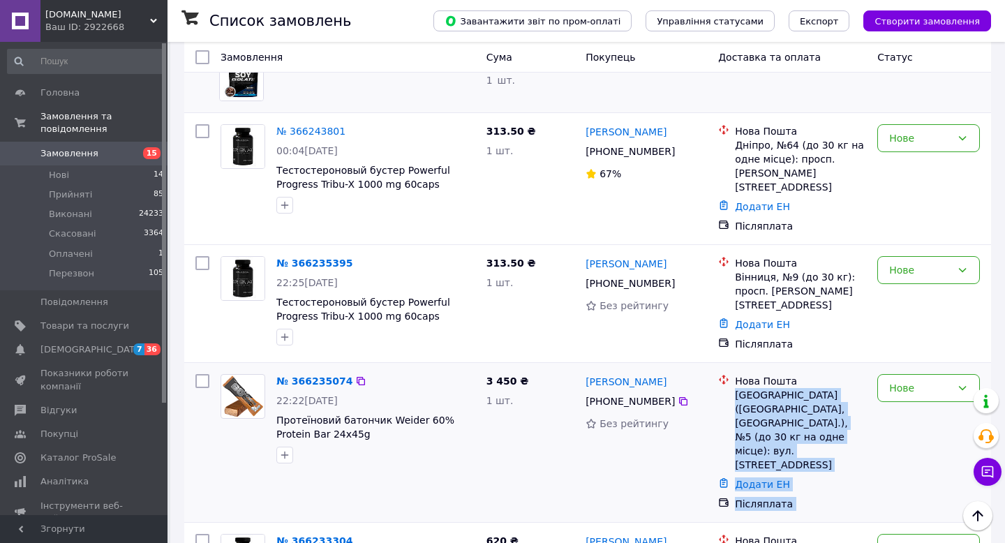
drag, startPoint x: 734, startPoint y: 241, endPoint x: 871, endPoint y: 258, distance: 137.7
click at [871, 369] on div "№ 366235074 22:22, 11.10.2025 Протеїновий батончик Weider 60% Protein Bar 24x45…" at bounding box center [588, 443] width 796 height 148
click at [872, 369] on div "Нове" at bounding box center [929, 443] width 114 height 148
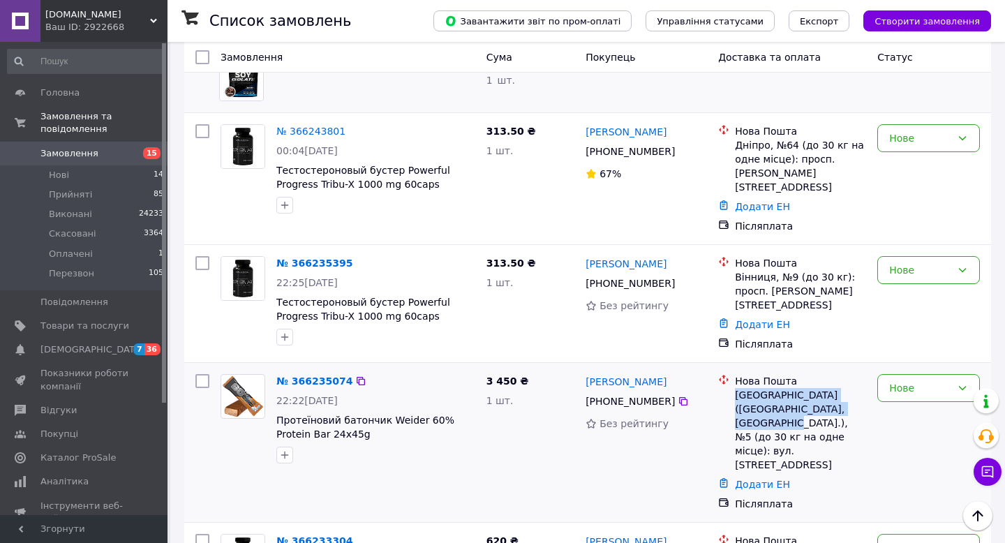
drag, startPoint x: 870, startPoint y: 257, endPoint x: 734, endPoint y: 244, distance: 136.7
click at [734, 369] on div "Нова Пошта Запоріжжя (Запорізька обл., Запорізький р-н.), №5 (до 30 кг на одне …" at bounding box center [792, 443] width 159 height 148
copy div "Запоріжжя (Запорізька обл., Запорізький р-н.), №5"
click at [918, 374] on div "Нове" at bounding box center [928, 388] width 103 height 28
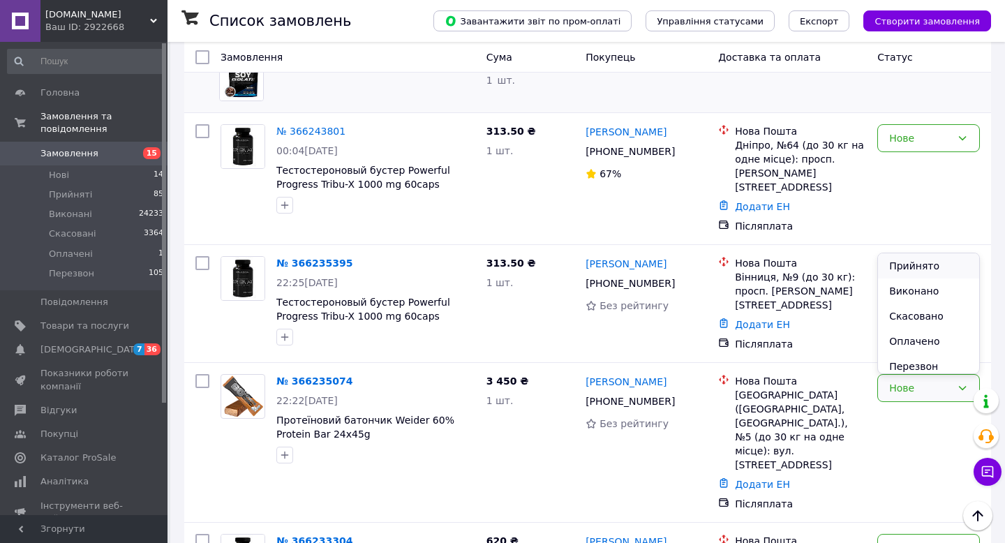
click at [926, 263] on li "Прийнято" at bounding box center [928, 265] width 101 height 25
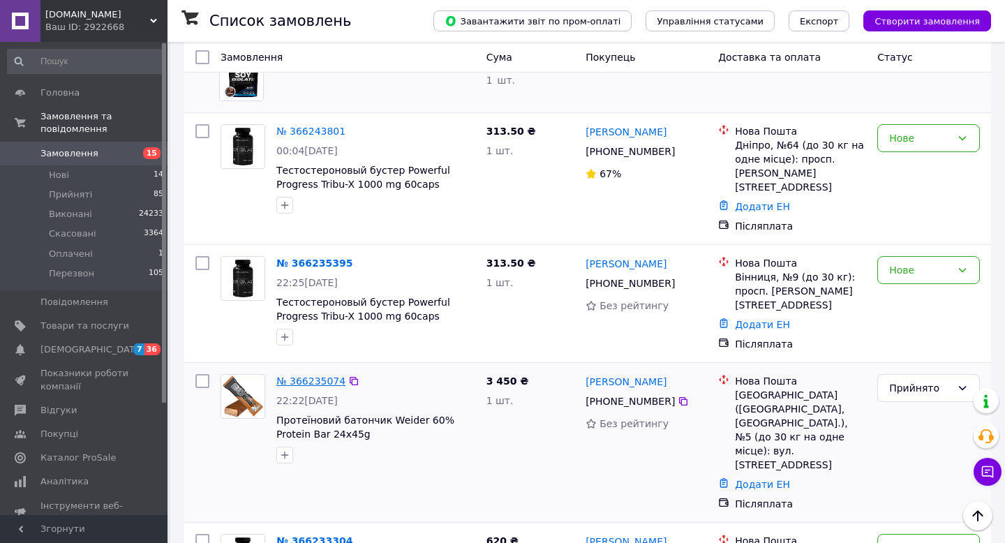
click at [319, 376] on link "№ 366235074" at bounding box center [310, 381] width 69 height 11
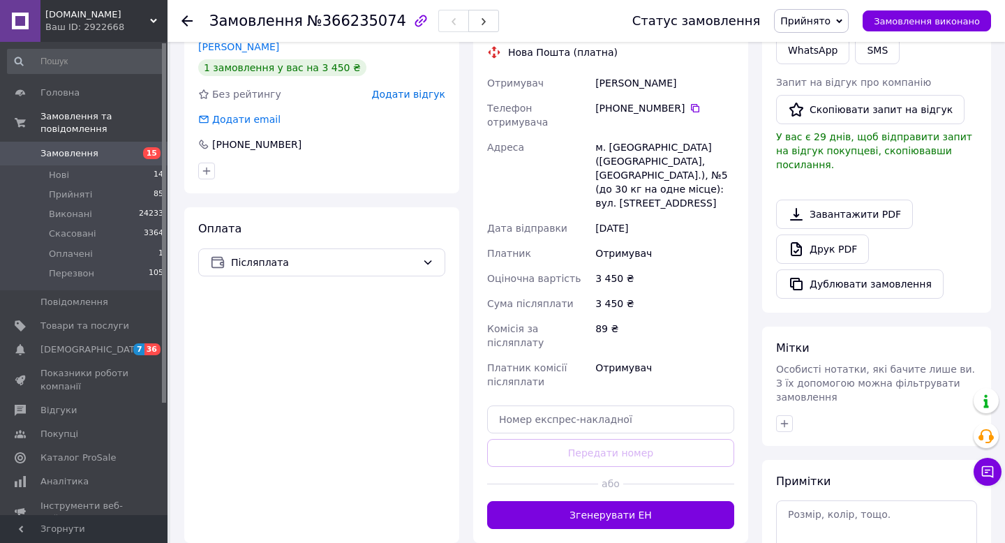
scroll to position [385, 0]
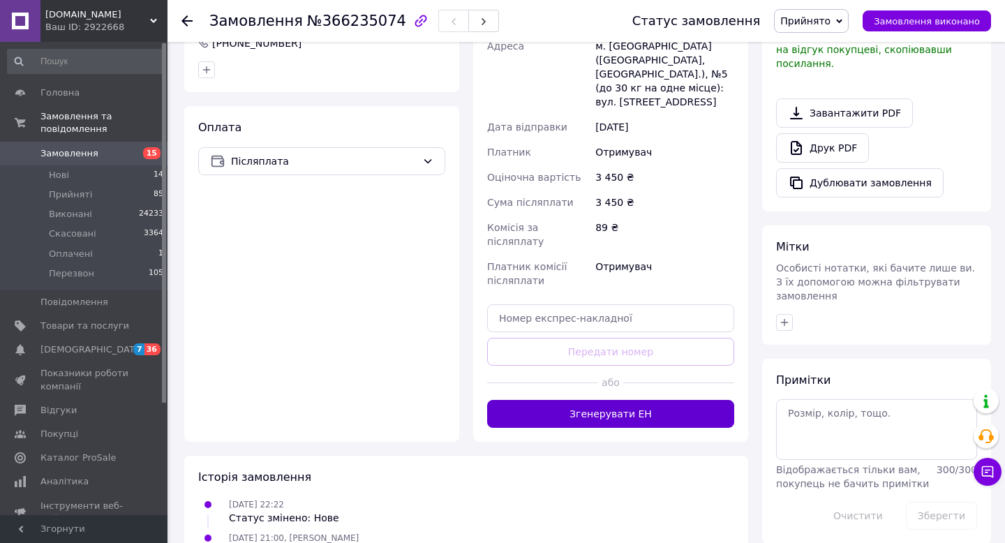
click at [607, 400] on button "Згенерувати ЕН" at bounding box center [610, 414] width 247 height 28
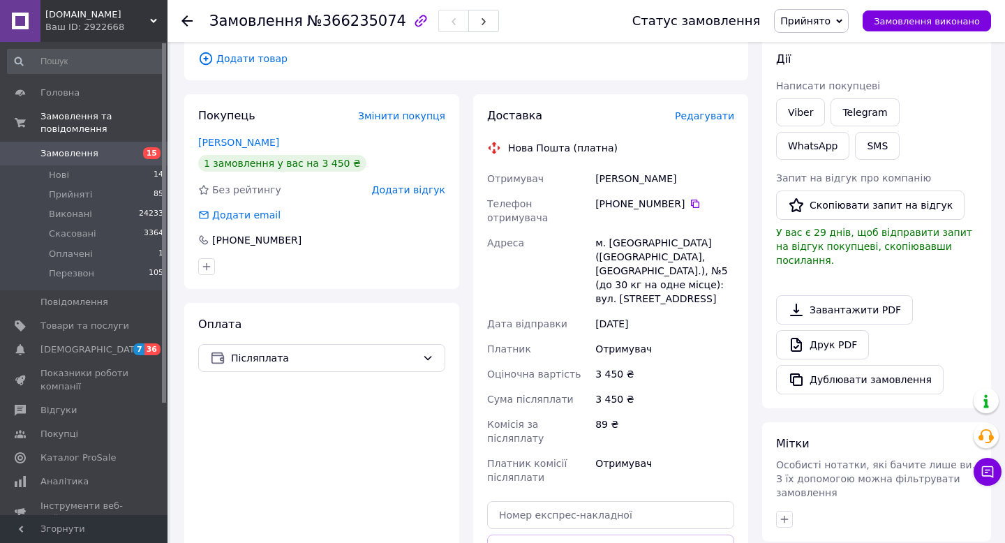
scroll to position [187, 0]
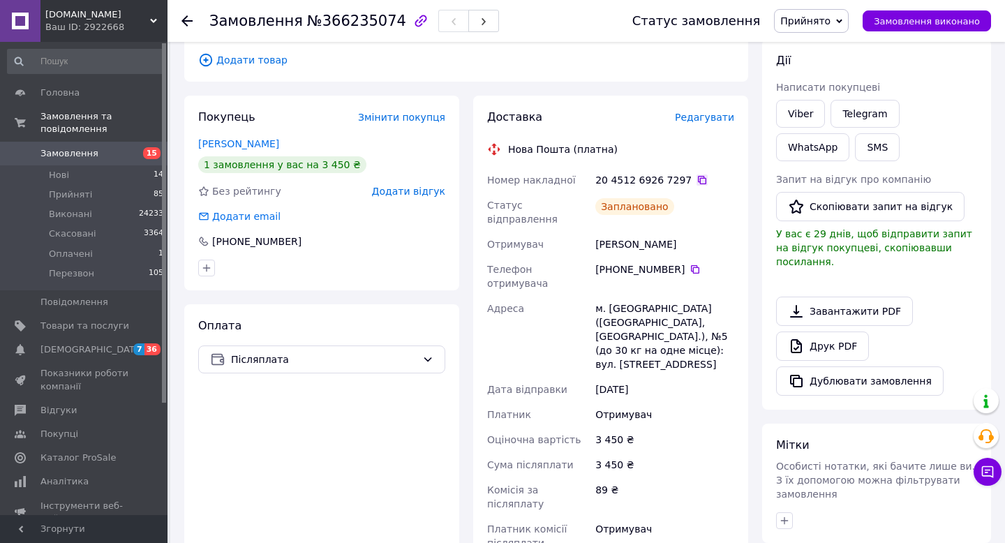
click at [698, 176] on icon at bounding box center [702, 180] width 8 height 8
click at [186, 19] on icon at bounding box center [186, 20] width 11 height 11
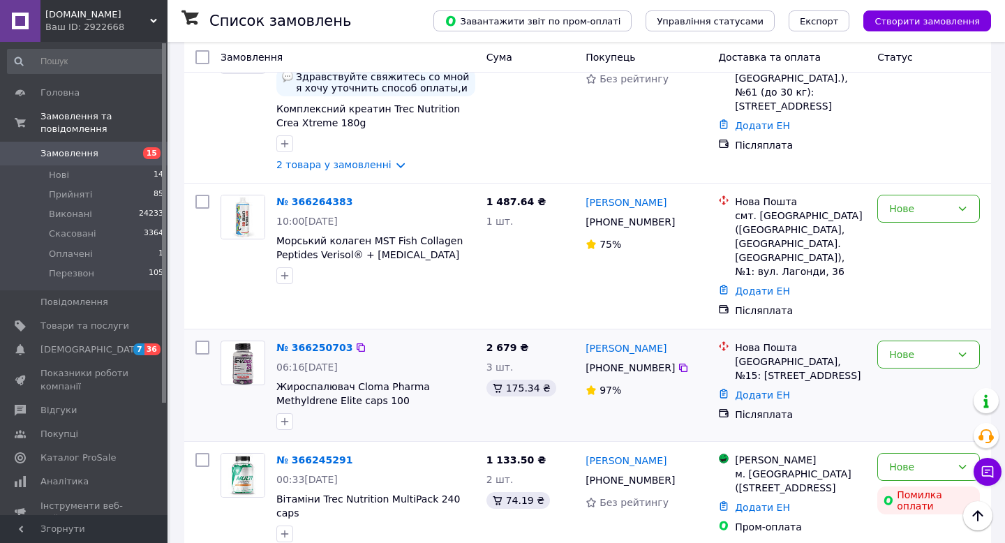
scroll to position [1314, 0]
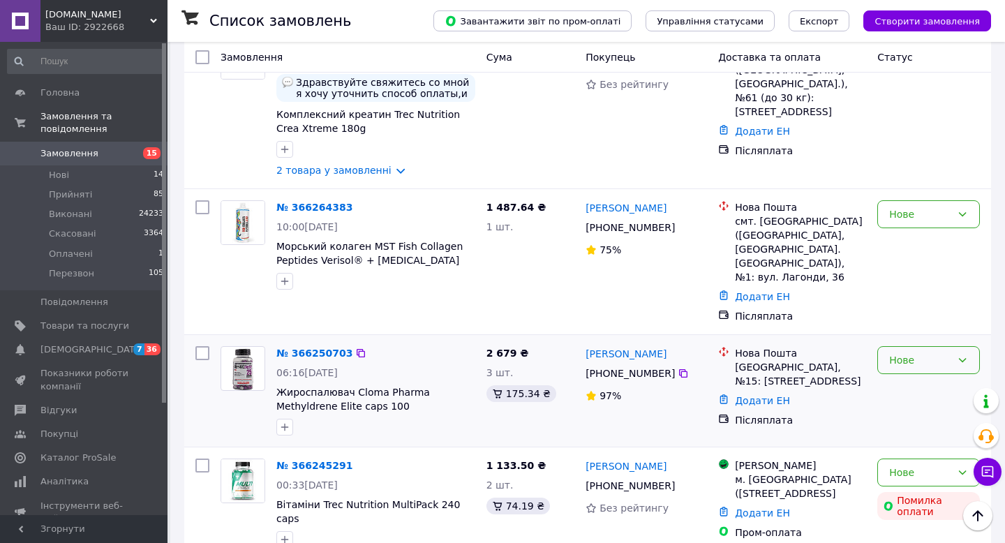
click at [910, 352] on div "Нове" at bounding box center [920, 359] width 62 height 15
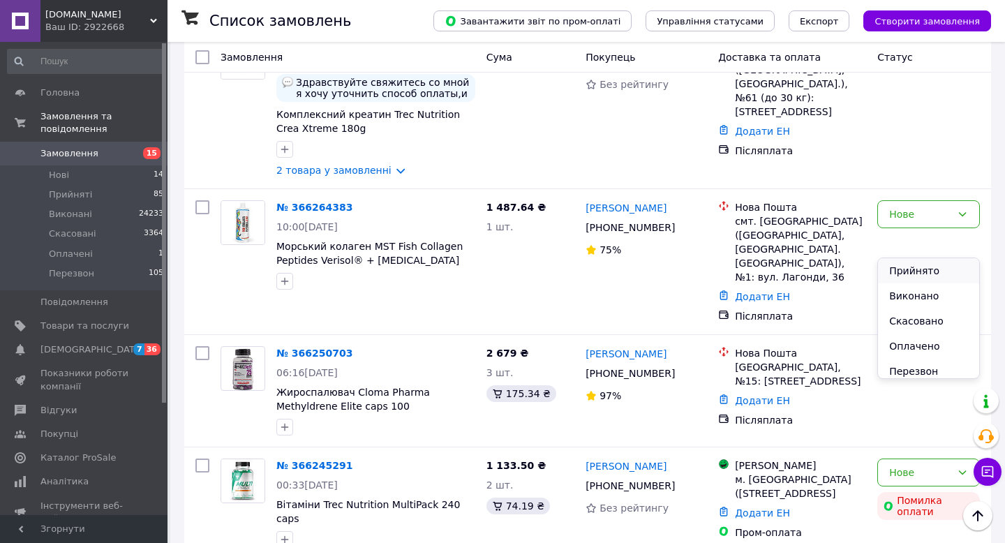
click at [914, 275] on li "Прийнято" at bounding box center [928, 270] width 101 height 25
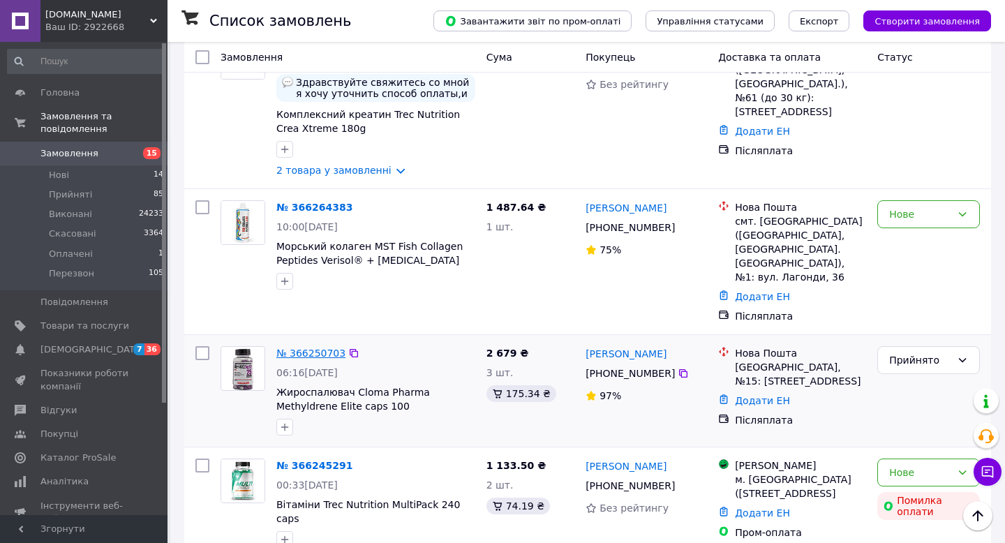
click at [303, 348] on link "№ 366250703" at bounding box center [310, 353] width 69 height 11
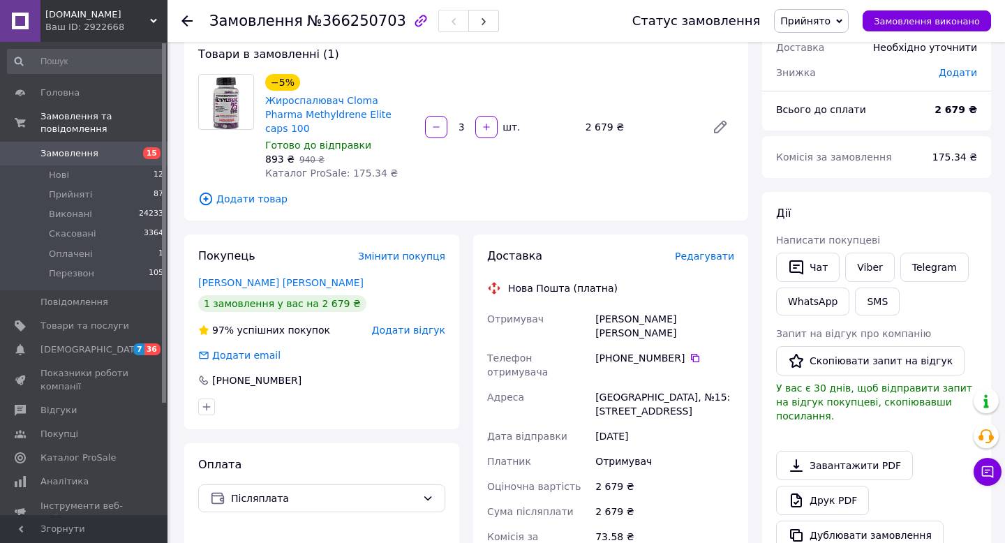
scroll to position [81, 0]
click at [268, 278] on link "Безбабченко Евгения" at bounding box center [280, 283] width 165 height 11
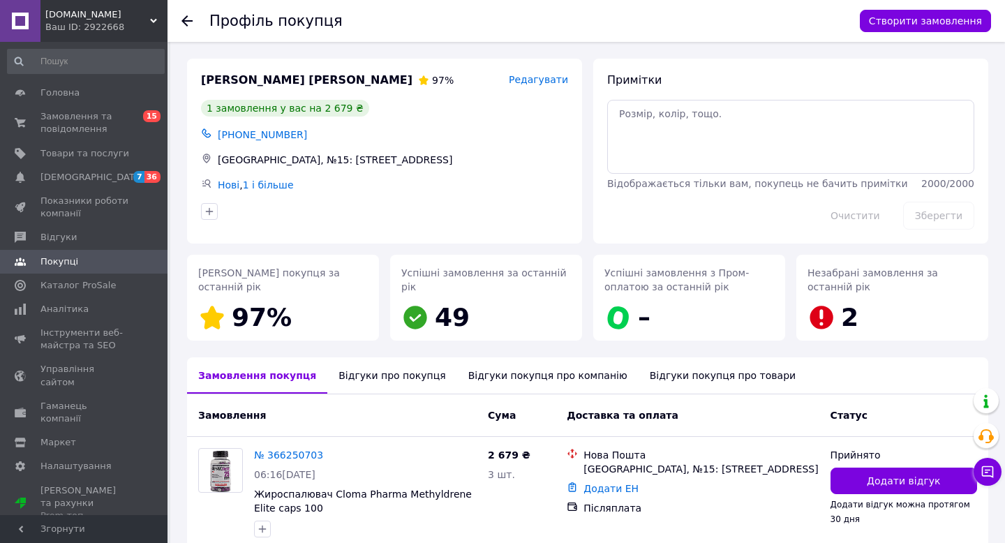
scroll to position [67, 0]
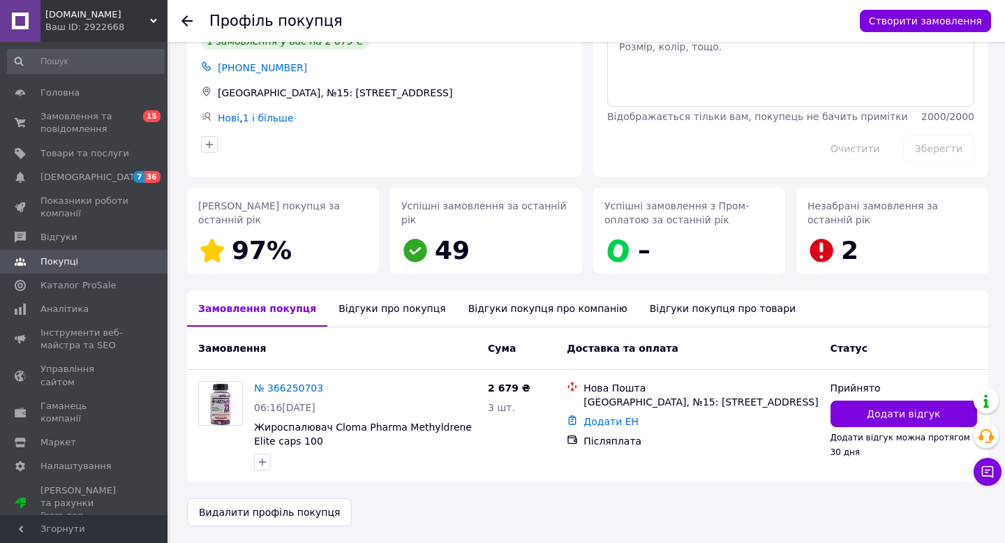
click at [186, 22] on icon at bounding box center [186, 20] width 11 height 11
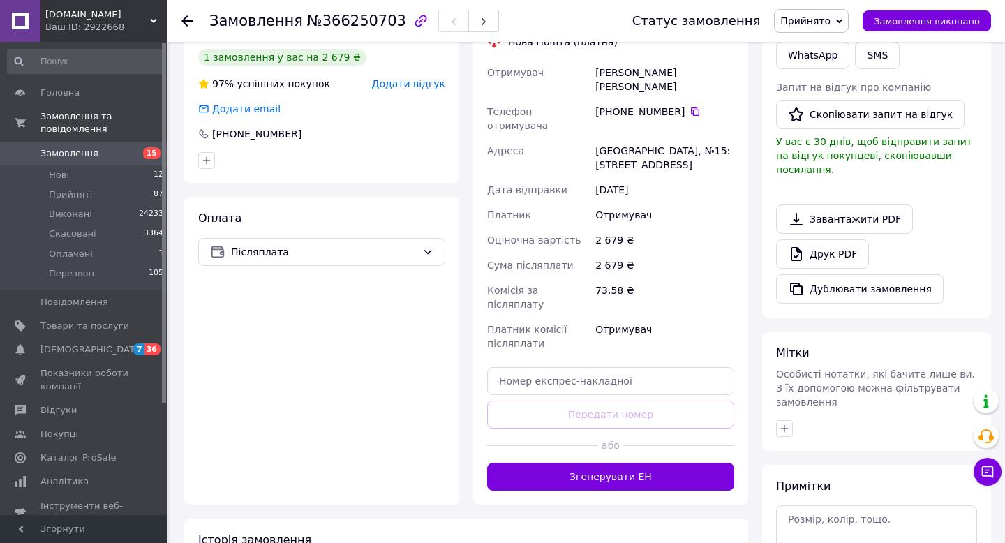
scroll to position [351, 0]
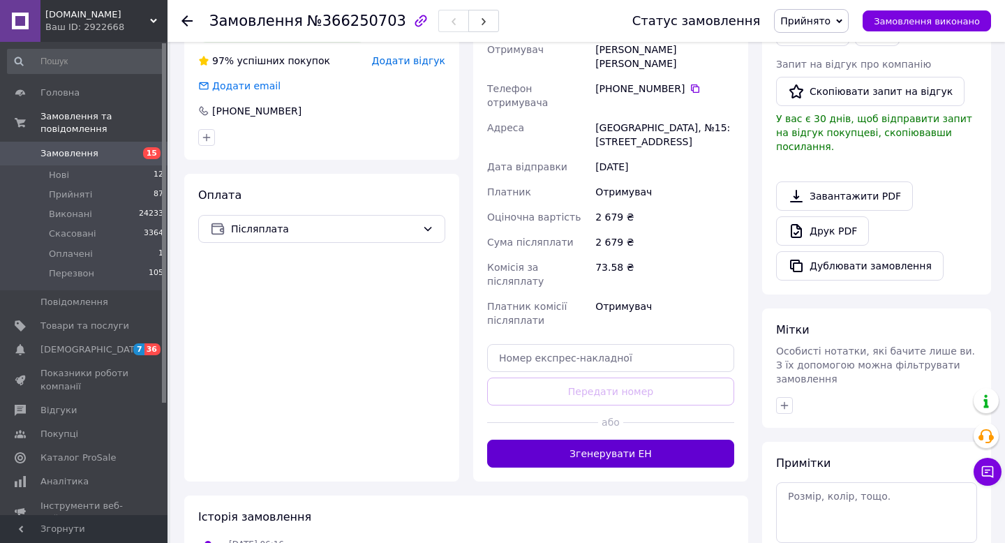
click at [632, 440] on button "Згенерувати ЕН" at bounding box center [610, 454] width 247 height 28
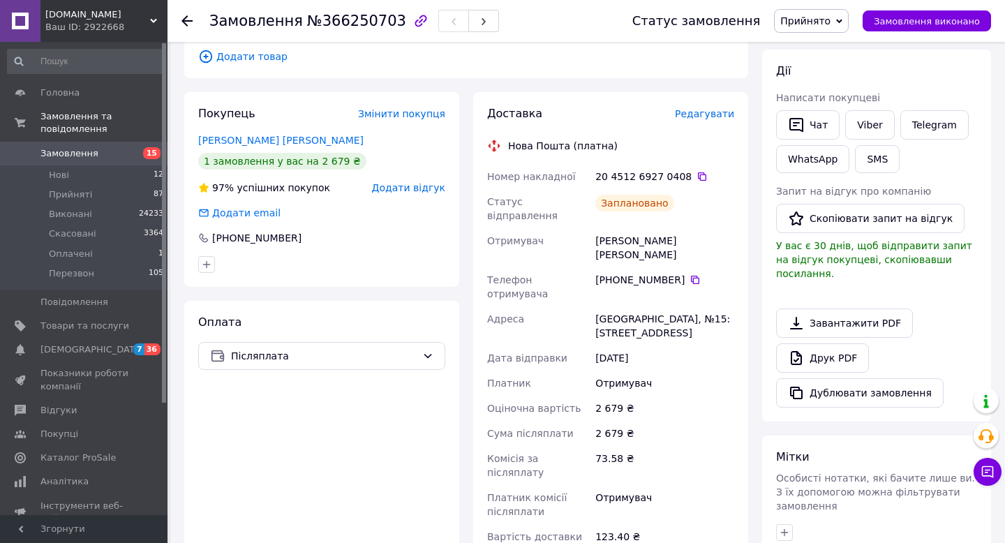
scroll to position [223, 0]
click at [183, 20] on use at bounding box center [186, 20] width 11 height 11
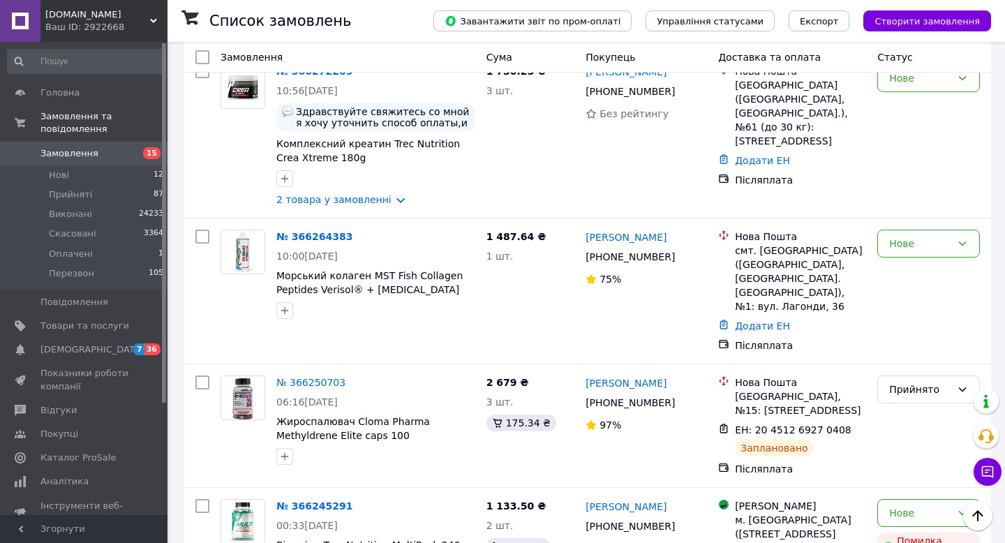
scroll to position [1286, 0]
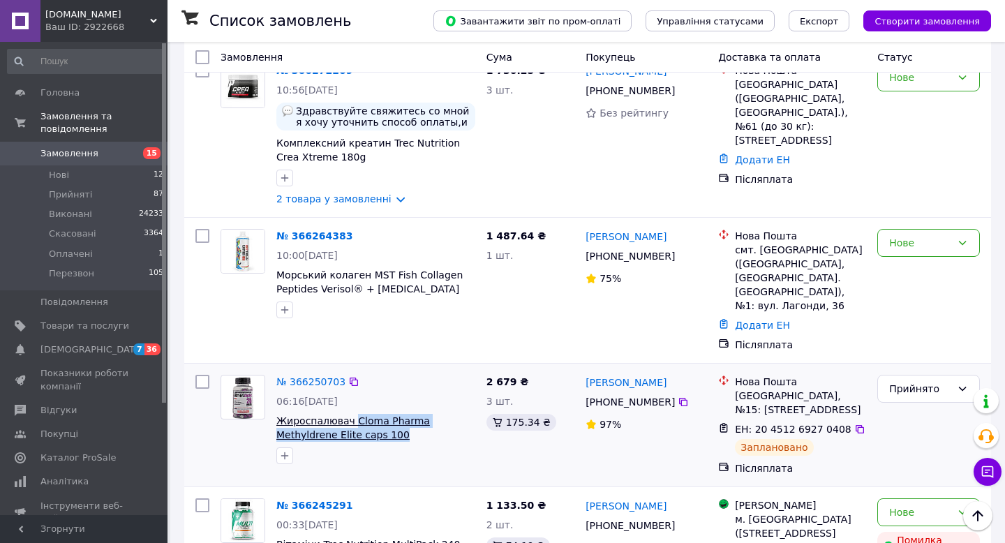
drag, startPoint x: 403, startPoint y: 318, endPoint x: 353, endPoint y: 297, distance: 54.4
click at [353, 414] on span "Жироспалювач Cloma Pharma Methyldrene Elite caps 100" at bounding box center [375, 428] width 199 height 28
copy span "Cloma Pharma Methyldrene Elite caps 100"
click at [681, 398] on icon at bounding box center [683, 402] width 8 height 8
drag, startPoint x: 736, startPoint y: 277, endPoint x: 792, endPoint y: 277, distance: 56.5
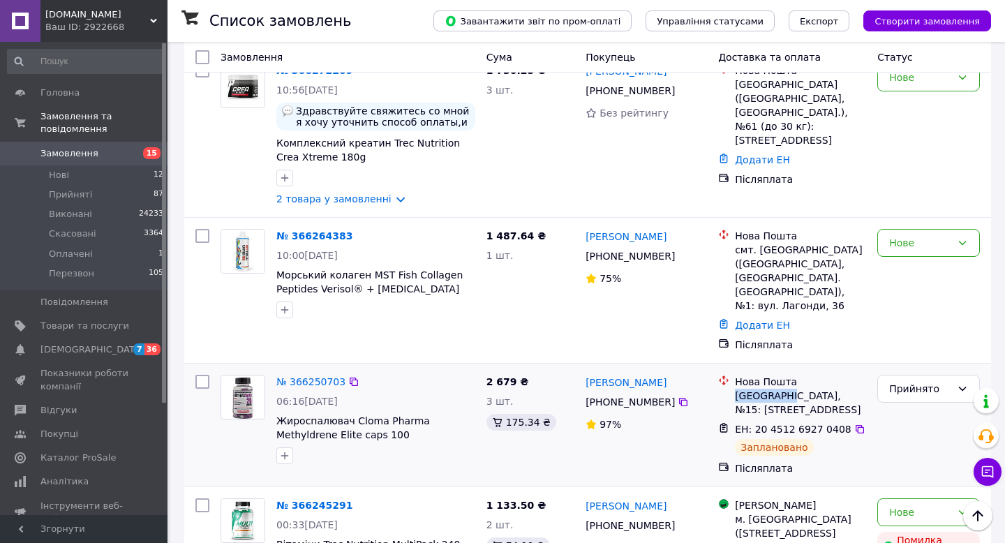
click at [792, 389] on div "[GEOGRAPHIC_DATA], №15: [STREET_ADDRESS]" at bounding box center [800, 403] width 131 height 28
copy div "Одеса, №15"
click at [856, 425] on icon at bounding box center [860, 429] width 8 height 8
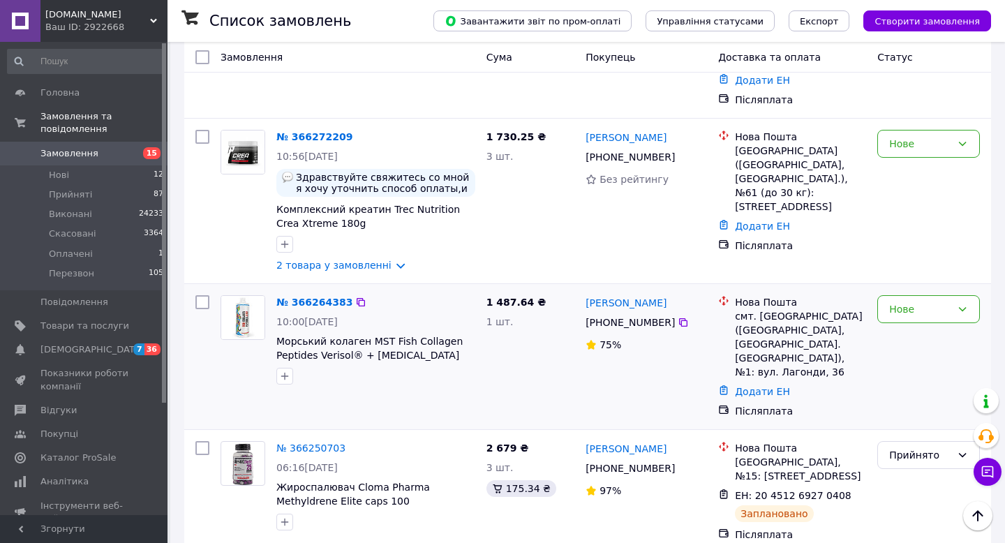
scroll to position [1209, 0]
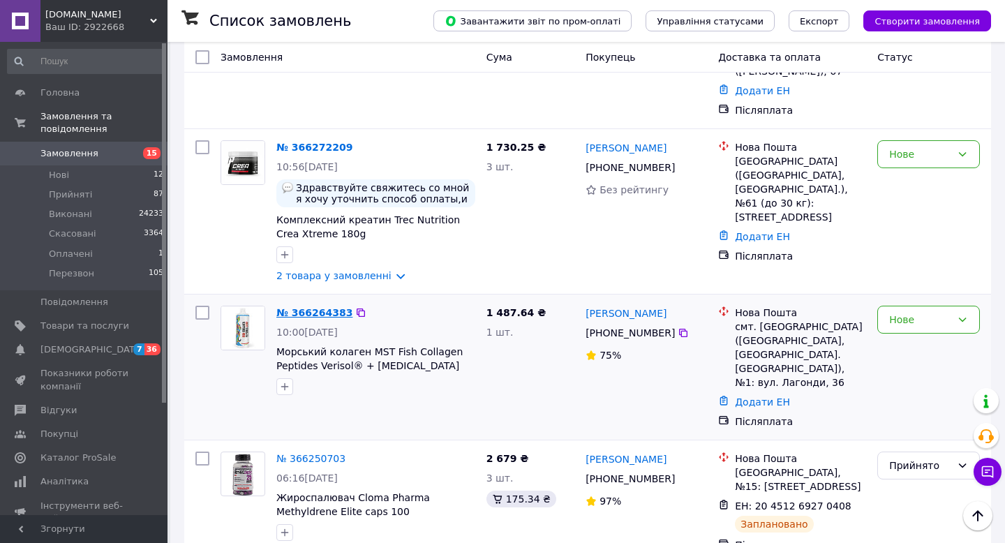
click at [313, 307] on link "№ 366264383" at bounding box center [314, 312] width 76 height 11
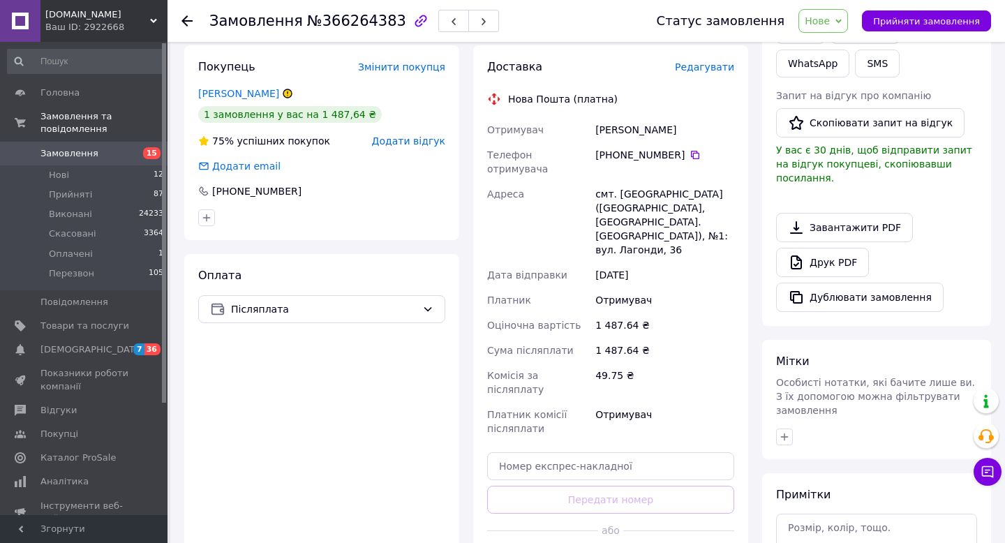
scroll to position [135, 0]
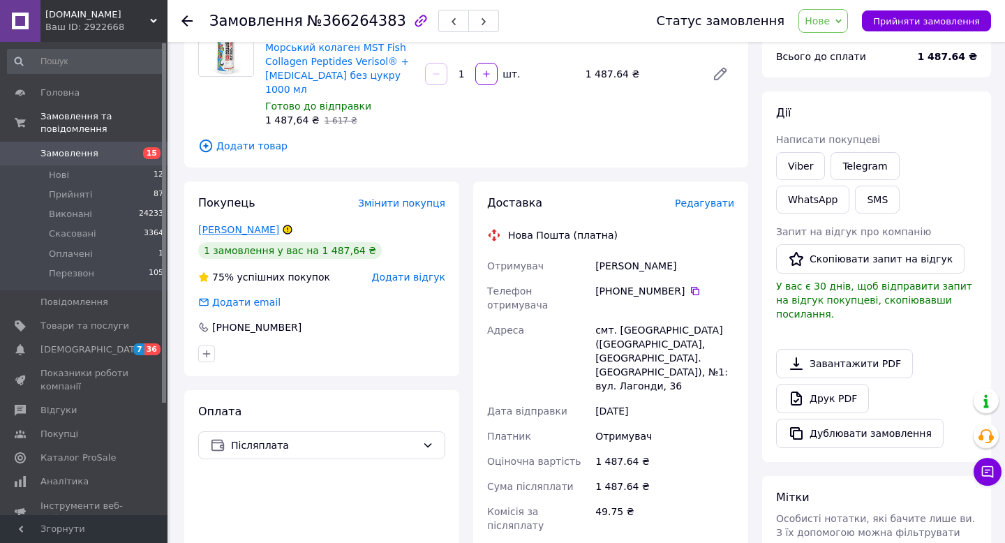
click at [254, 224] on link "Антонова Юля" at bounding box center [238, 229] width 81 height 11
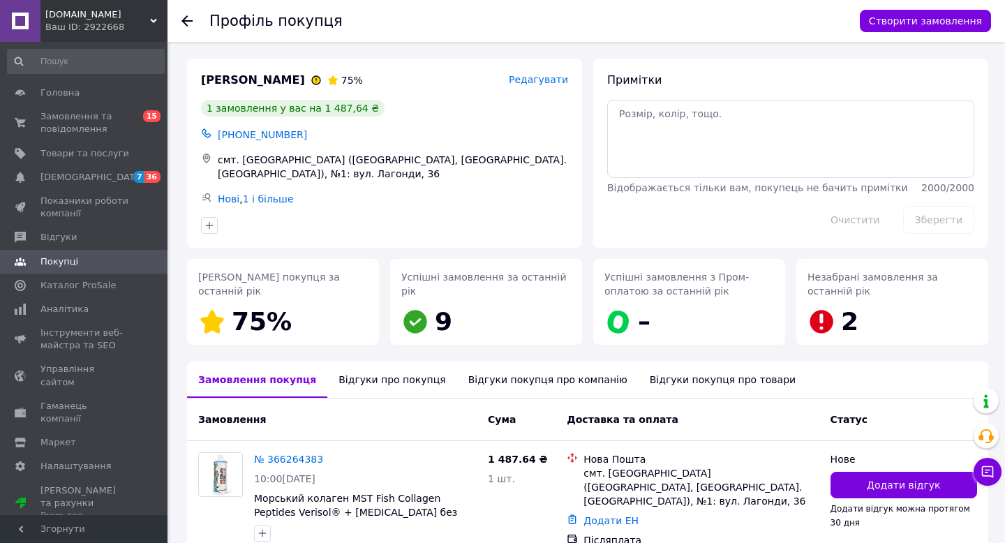
scroll to position [77, 0]
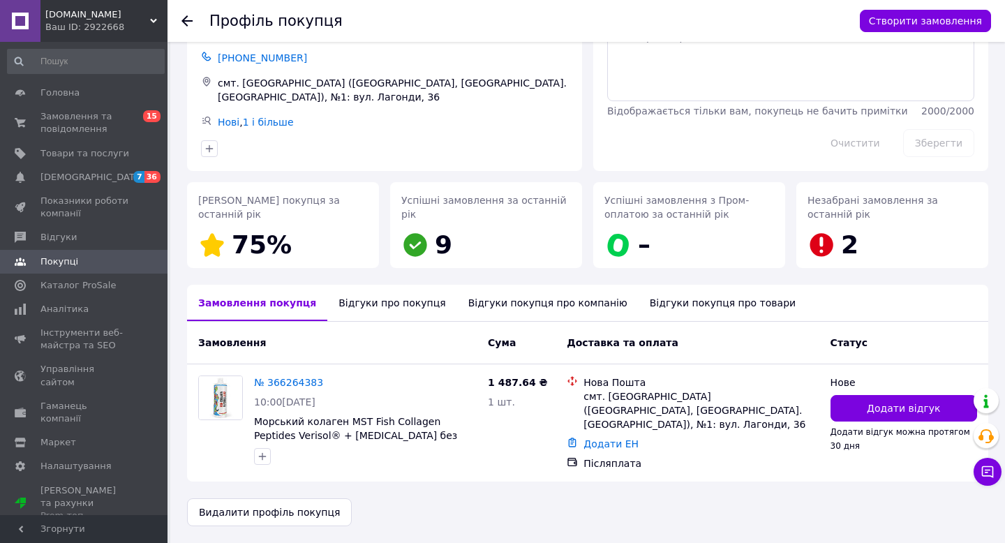
click at [374, 303] on div "Відгуки про покупця" at bounding box center [391, 303] width 129 height 36
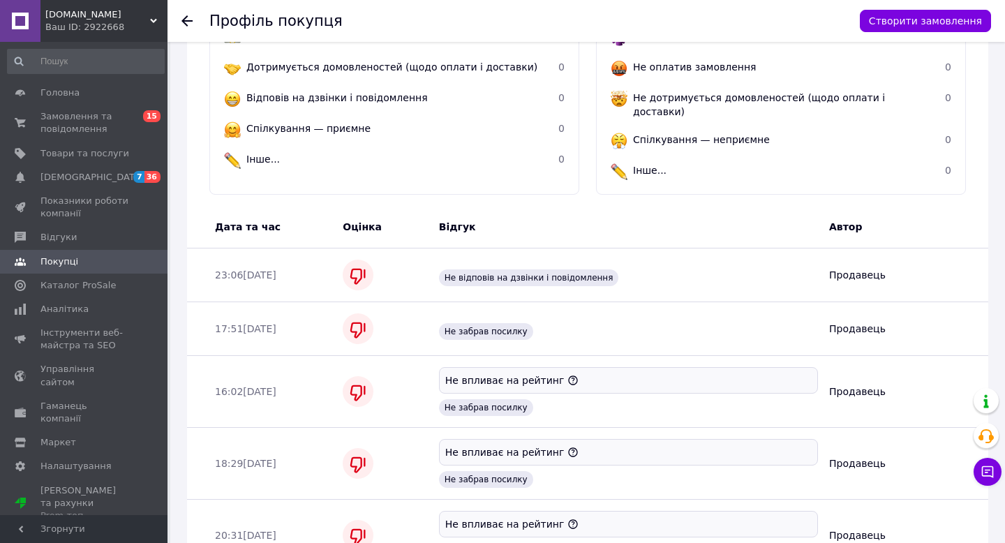
scroll to position [0, 0]
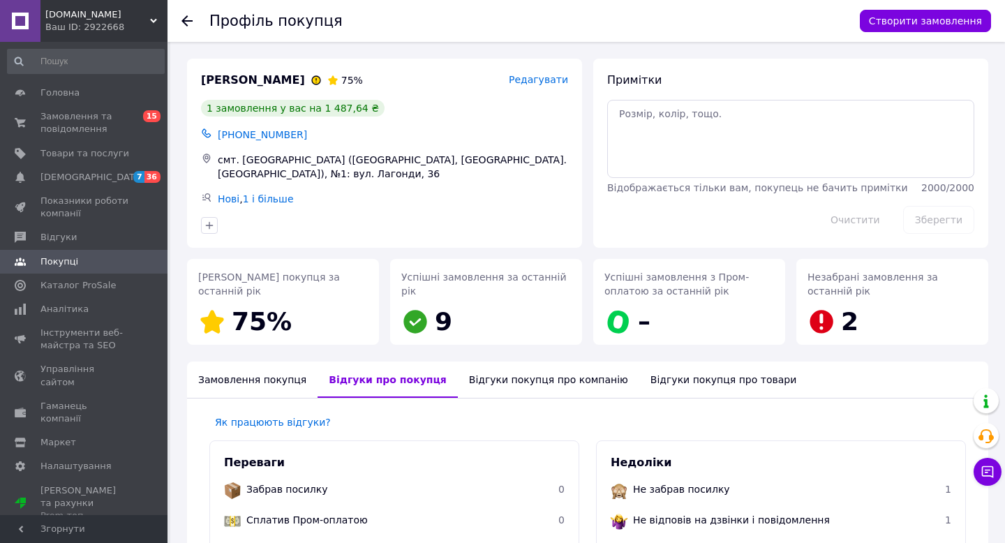
click at [186, 20] on use at bounding box center [186, 20] width 11 height 11
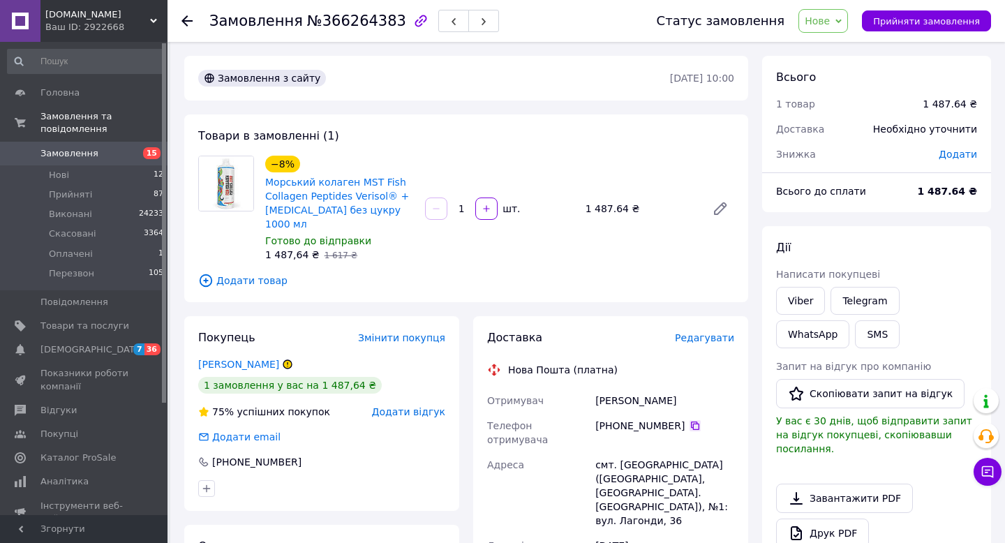
click at [696, 420] on icon at bounding box center [695, 425] width 11 height 11
click at [186, 22] on icon at bounding box center [186, 20] width 11 height 11
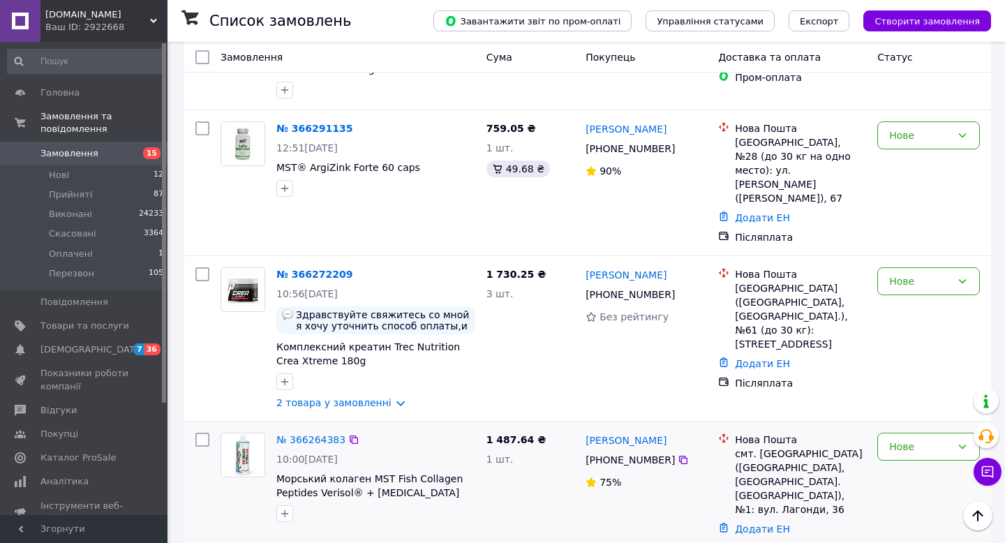
scroll to position [1081, 0]
click at [317, 269] on link "№ 366272209" at bounding box center [314, 274] width 76 height 11
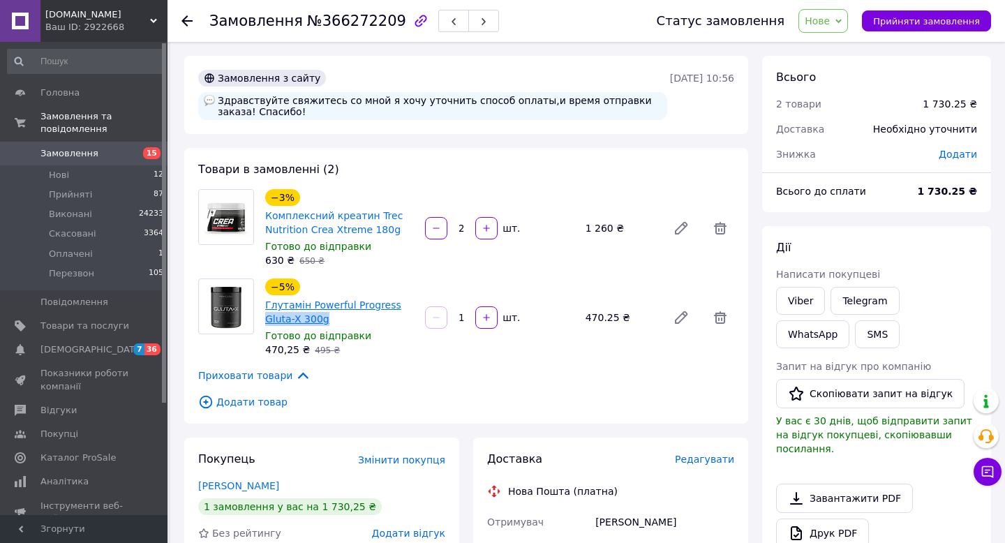
drag, startPoint x: 331, startPoint y: 319, endPoint x: 265, endPoint y: 318, distance: 66.3
click at [265, 318] on span "Глутамін Powerful Progress Gluta-X 300g" at bounding box center [339, 312] width 149 height 28
copy link "Gluta-X 300g"
drag, startPoint x: 396, startPoint y: 230, endPoint x: 309, endPoint y: 225, distance: 88.1
click at [309, 225] on span "Комплексний креатин Trec Nutrition Crea Xtreme 180g" at bounding box center [339, 223] width 149 height 28
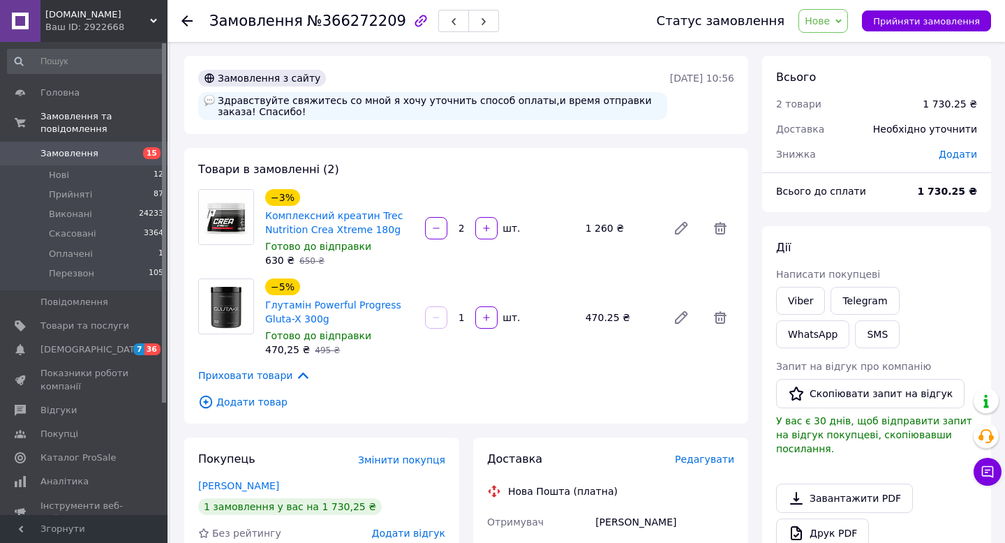
click at [398, 252] on div "Готово до відправки" at bounding box center [339, 246] width 149 height 14
click at [184, 22] on icon at bounding box center [186, 20] width 11 height 11
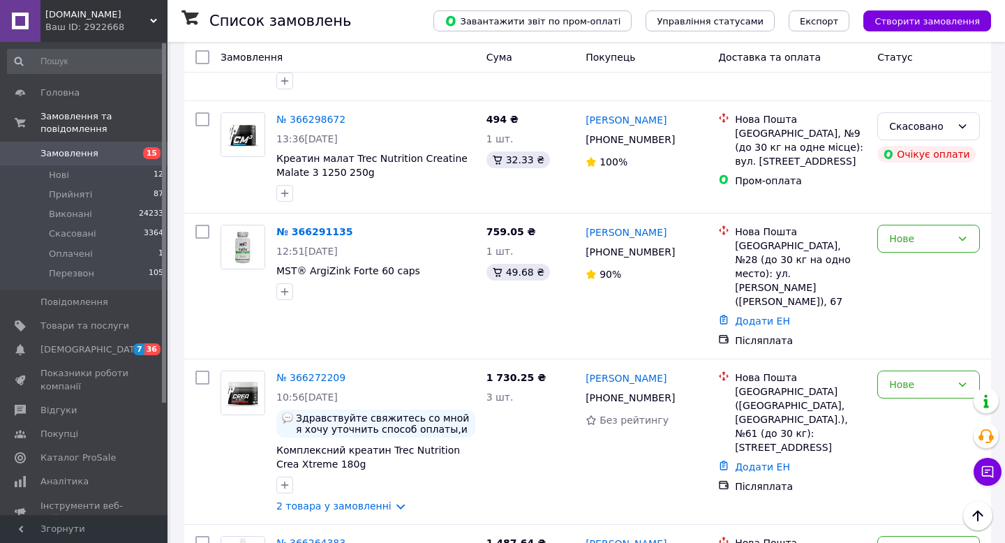
scroll to position [990, 0]
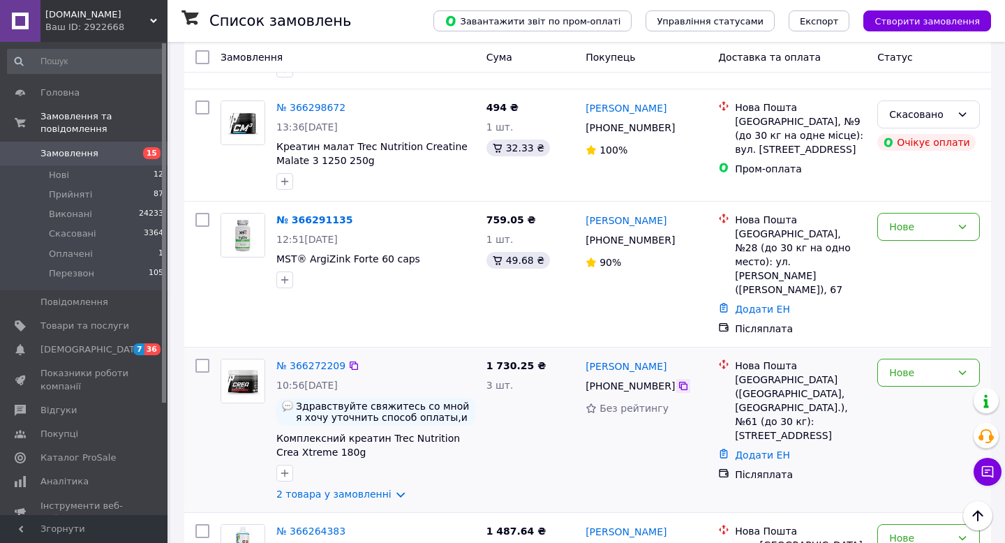
click at [683, 382] on icon at bounding box center [683, 386] width 8 height 8
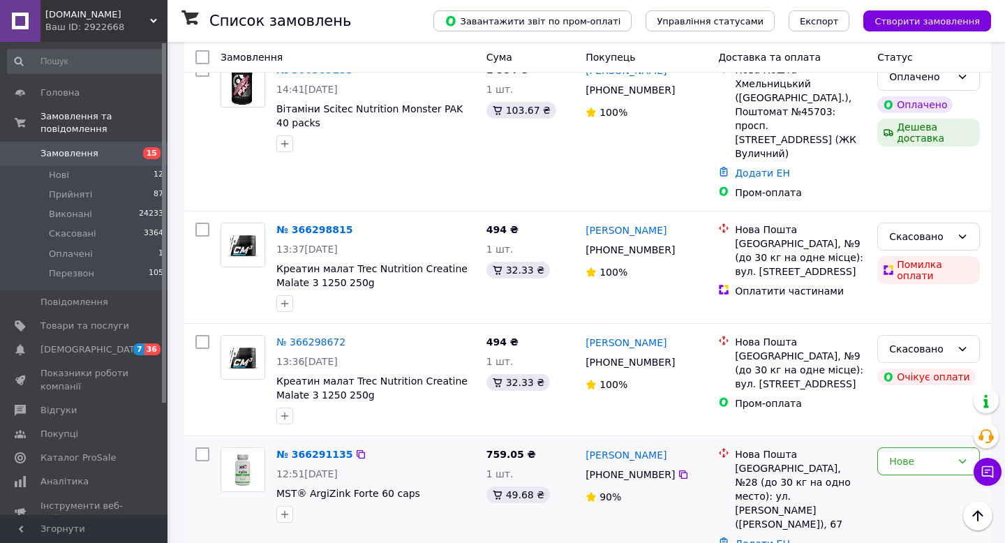
scroll to position [753, 0]
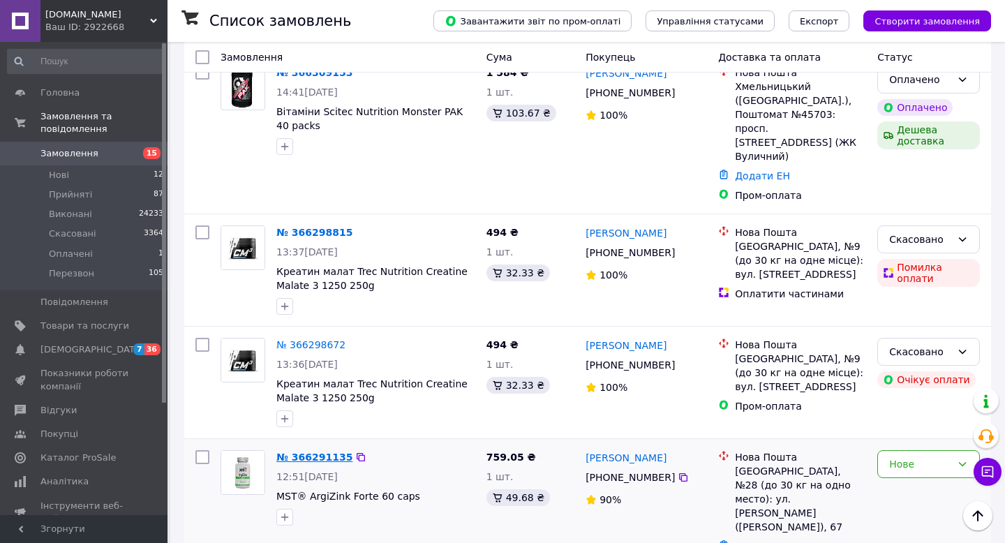
click at [303, 452] on link "№ 366291135" at bounding box center [314, 457] width 76 height 11
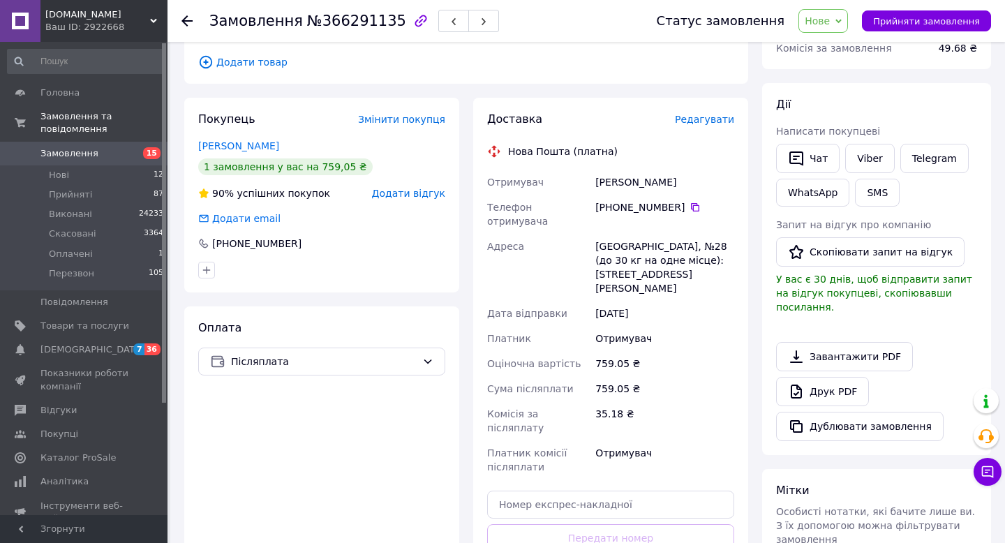
scroll to position [184, 0]
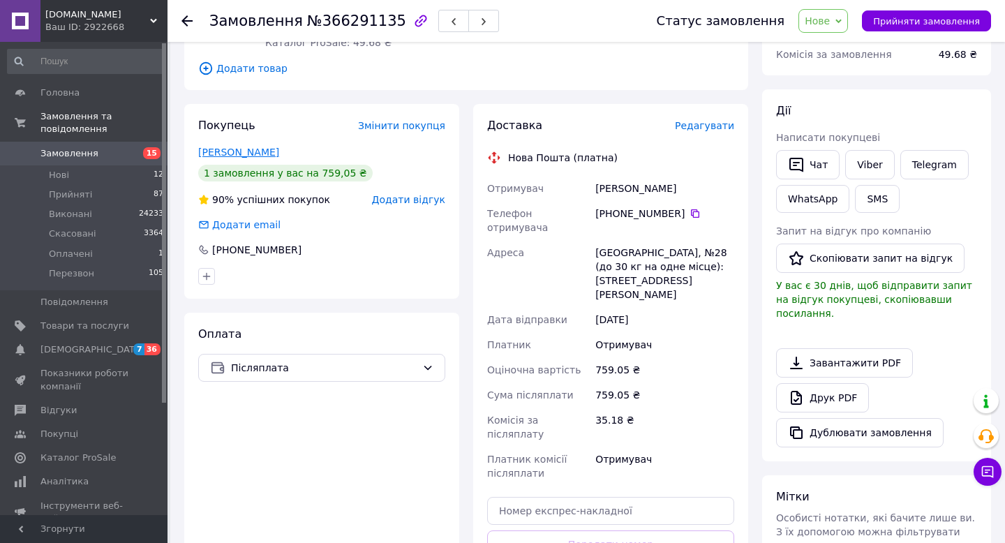
click at [249, 154] on link "ткаченко Дима" at bounding box center [238, 152] width 81 height 11
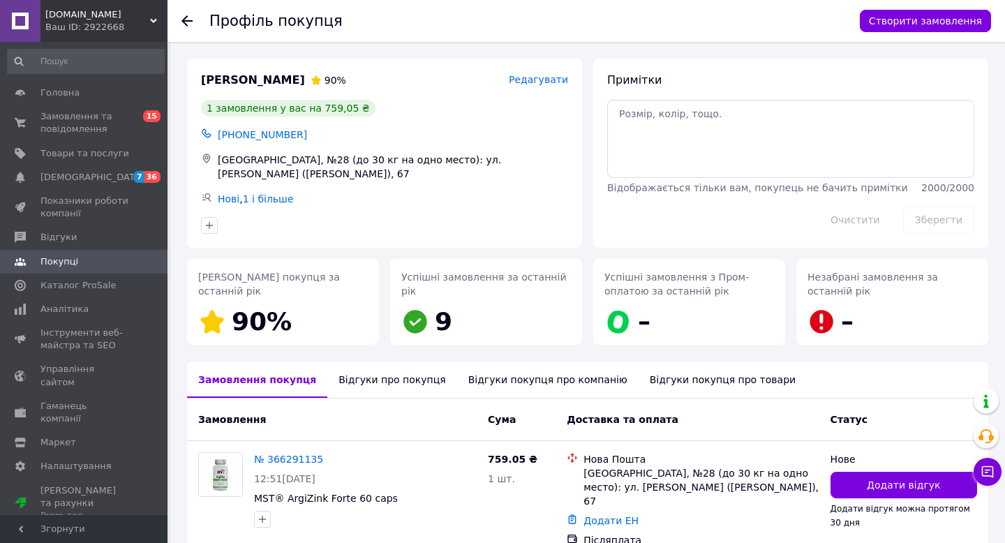
click at [186, 24] on use at bounding box center [186, 20] width 11 height 11
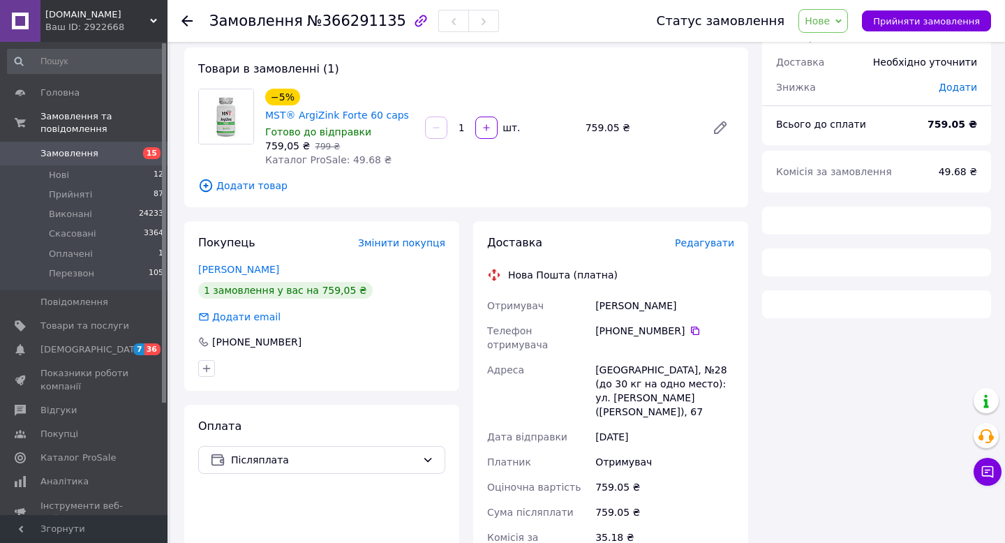
scroll to position [95, 0]
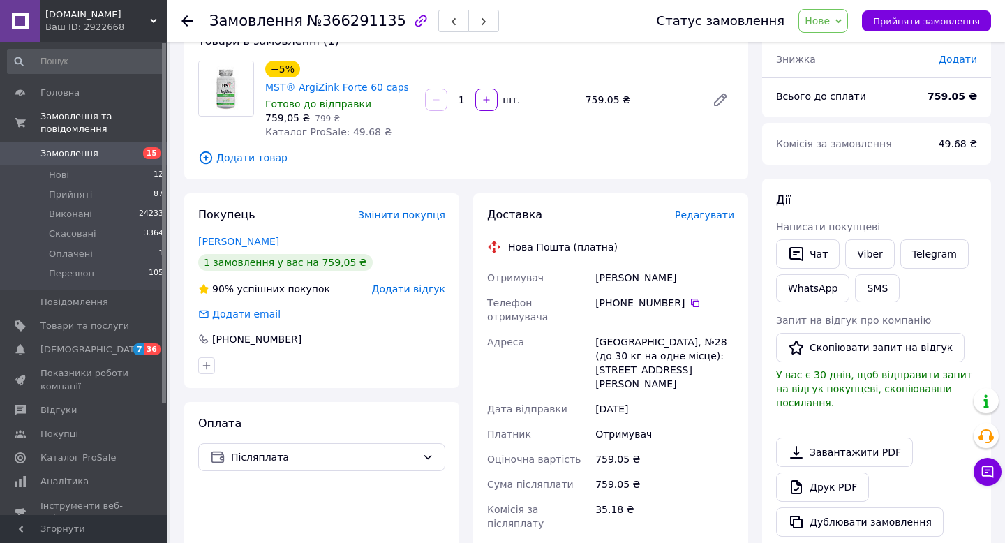
click at [184, 21] on use at bounding box center [186, 20] width 11 height 11
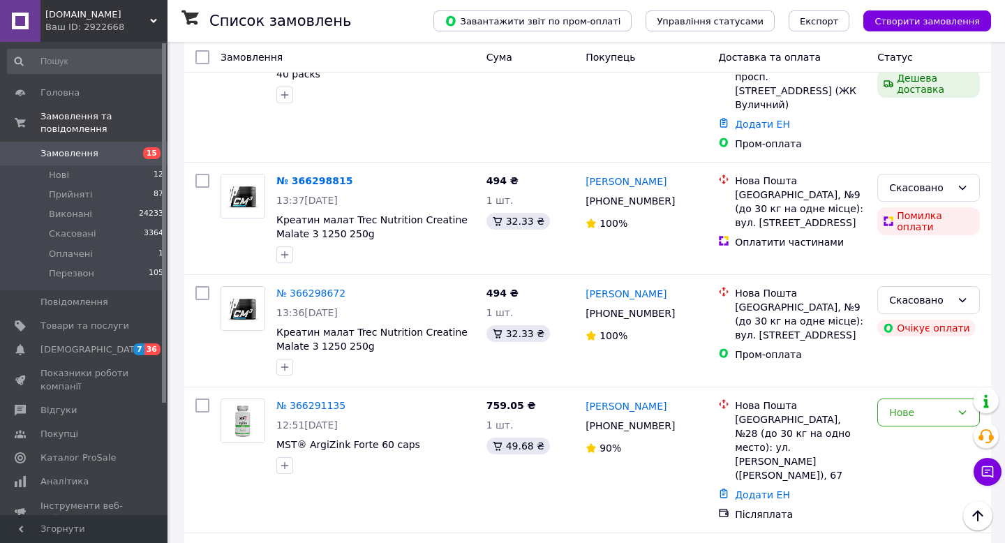
scroll to position [813, 0]
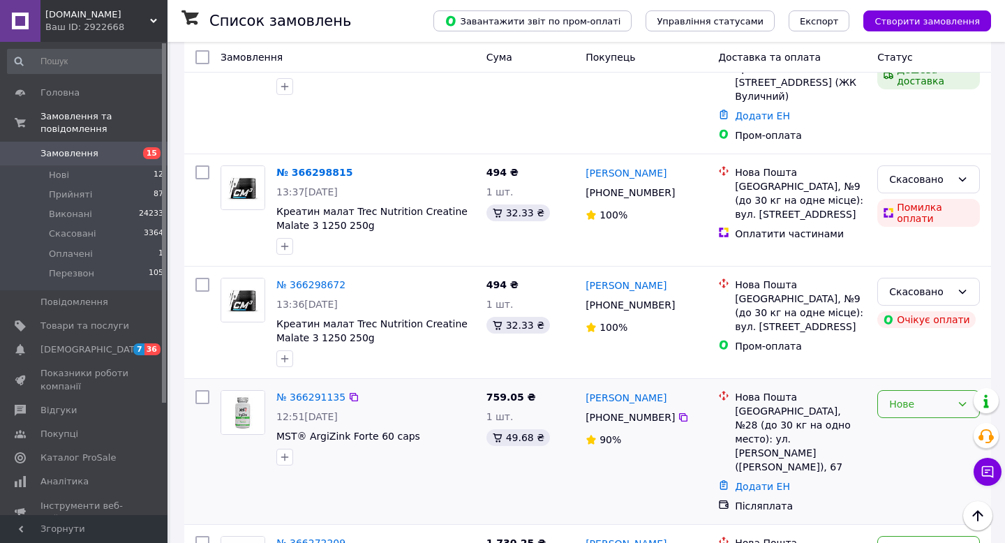
click at [921, 390] on div "Нове" at bounding box center [928, 404] width 103 height 28
click at [920, 344] on li "Прийнято" at bounding box center [928, 342] width 101 height 25
drag, startPoint x: 415, startPoint y: 345, endPoint x: 275, endPoint y: 343, distance: 139.6
click at [275, 385] on div "№ 366291135 12:51, 12.10.2025 MST® ArgiZink Forte 60 caps" at bounding box center [376, 428] width 210 height 87
click at [682, 412] on icon at bounding box center [683, 417] width 11 height 11
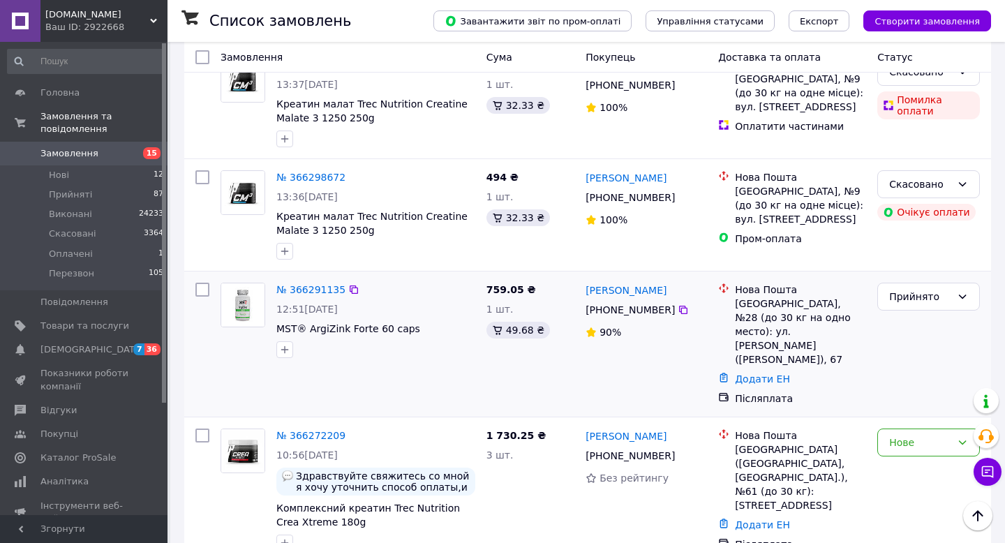
scroll to position [921, 0]
drag, startPoint x: 736, startPoint y: 211, endPoint x: 799, endPoint y: 208, distance: 62.9
click at [799, 296] on div "Одесса, №28 (до 30 кг на одно место): ул. Чикаленко Евгения (Вильямса), 67" at bounding box center [800, 331] width 131 height 70
click at [317, 283] on link "№ 366291135" at bounding box center [310, 288] width 69 height 11
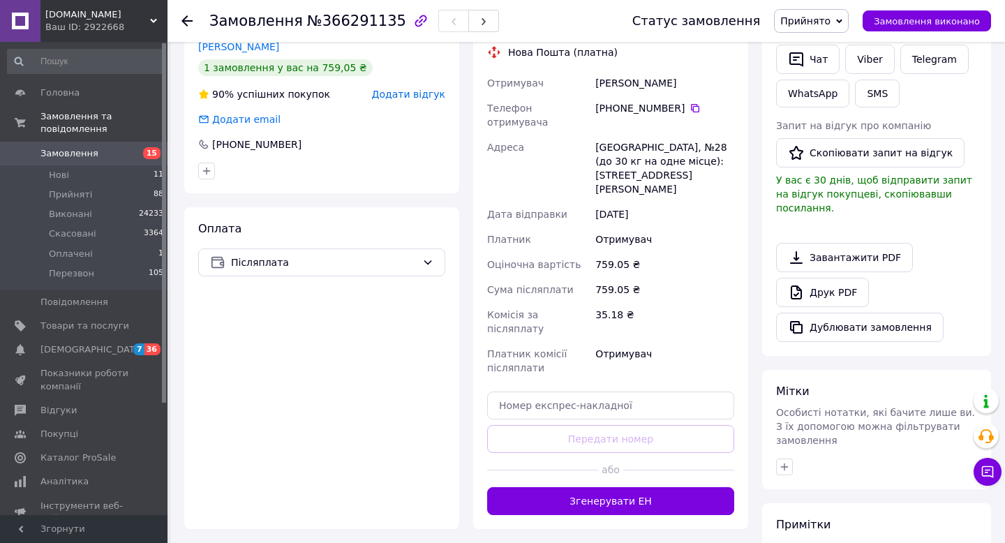
scroll to position [434, 0]
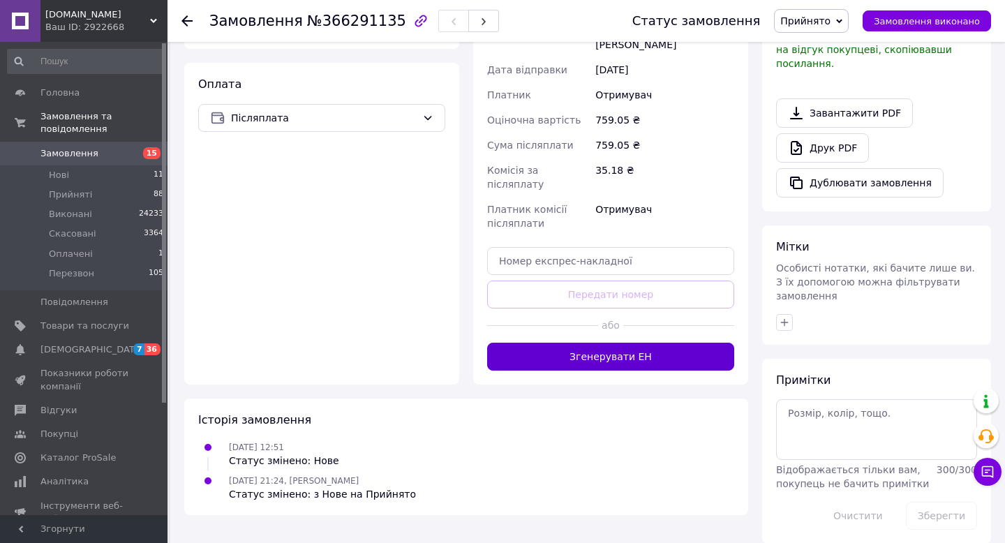
click at [597, 343] on button "Згенерувати ЕН" at bounding box center [610, 357] width 247 height 28
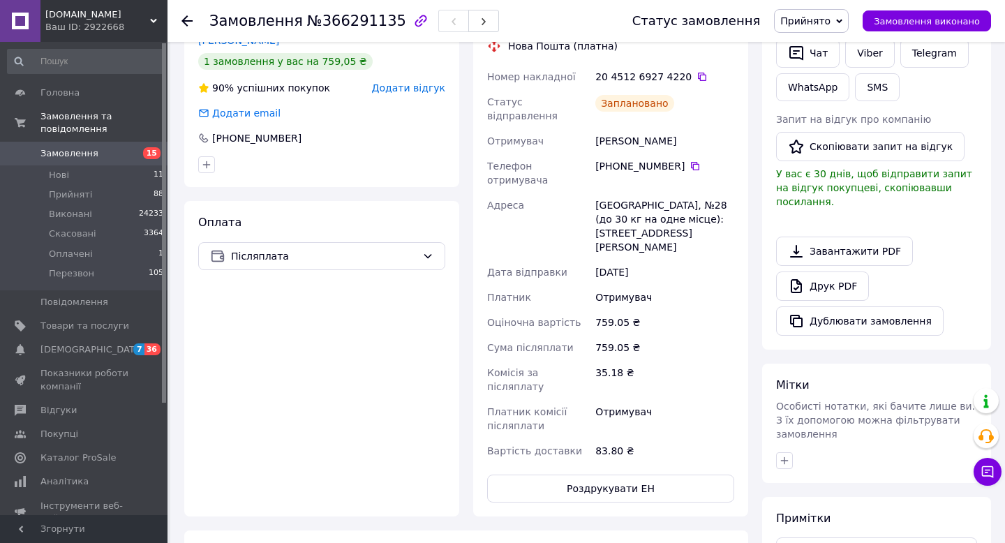
scroll to position [285, 0]
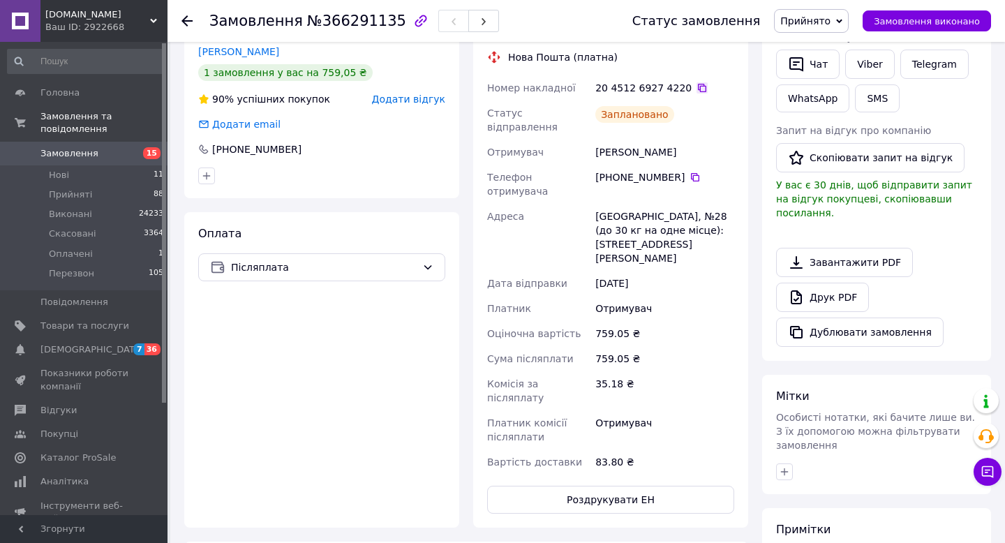
click at [697, 89] on icon at bounding box center [702, 87] width 11 height 11
click at [697, 91] on icon at bounding box center [702, 87] width 11 height 11
click at [184, 17] on use at bounding box center [186, 20] width 11 height 11
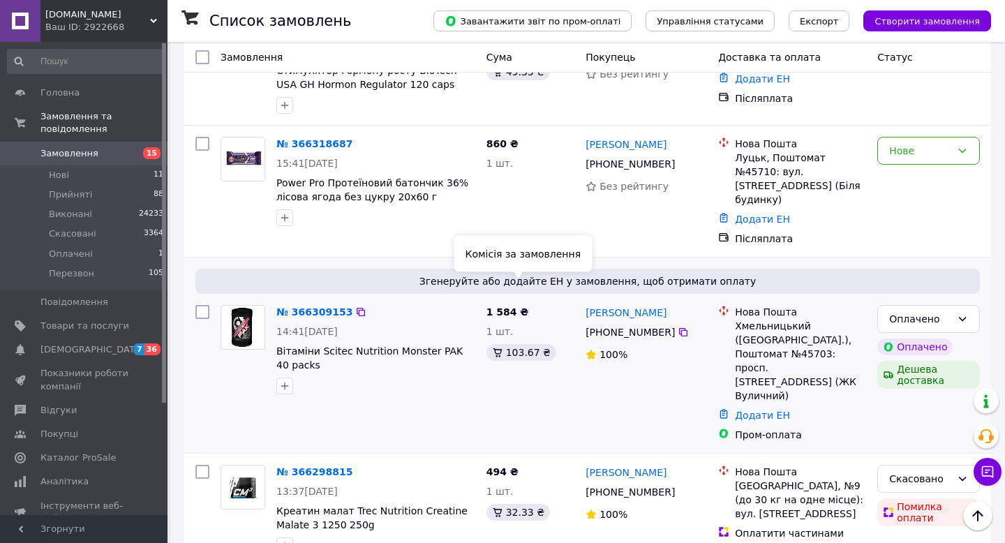
scroll to position [513, 0]
click at [964, 314] on icon at bounding box center [962, 319] width 11 height 11
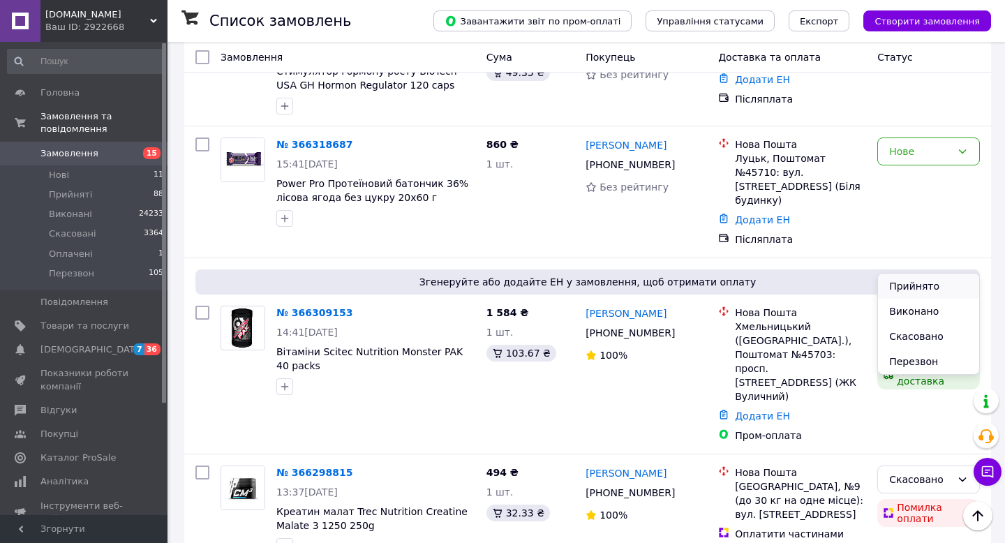
click at [935, 281] on li "Прийнято" at bounding box center [928, 286] width 101 height 25
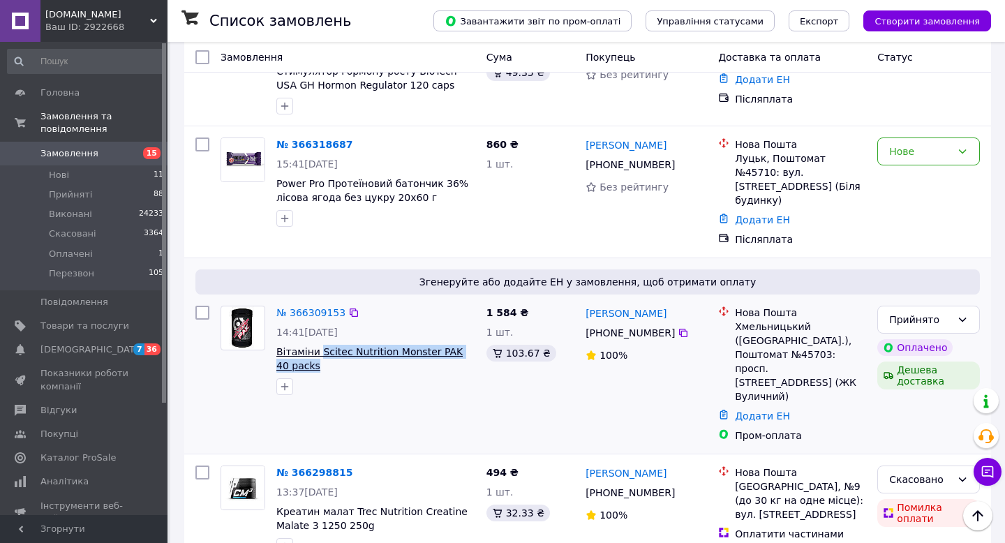
drag, startPoint x: 313, startPoint y: 302, endPoint x: 320, endPoint y: 285, distance: 18.1
click at [320, 345] on span "Вітаміни Scitec Nutrition Monster PAK 40 packs" at bounding box center [375, 359] width 199 height 28
click at [679, 329] on icon at bounding box center [683, 333] width 8 height 8
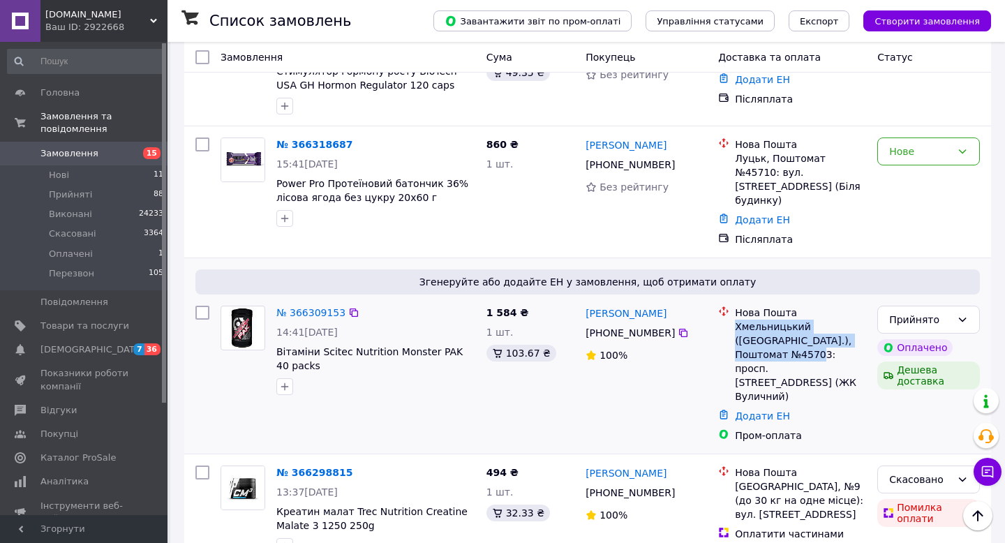
drag, startPoint x: 736, startPoint y: 262, endPoint x: 828, endPoint y: 290, distance: 96.9
click at [828, 320] on div "Хмельницький (Хмельницька обл.), Поштомат №45703: просп. Миру, 58/2 (ЖК Вулични…" at bounding box center [800, 362] width 131 height 84
click at [313, 307] on link "№ 366309153" at bounding box center [310, 312] width 69 height 11
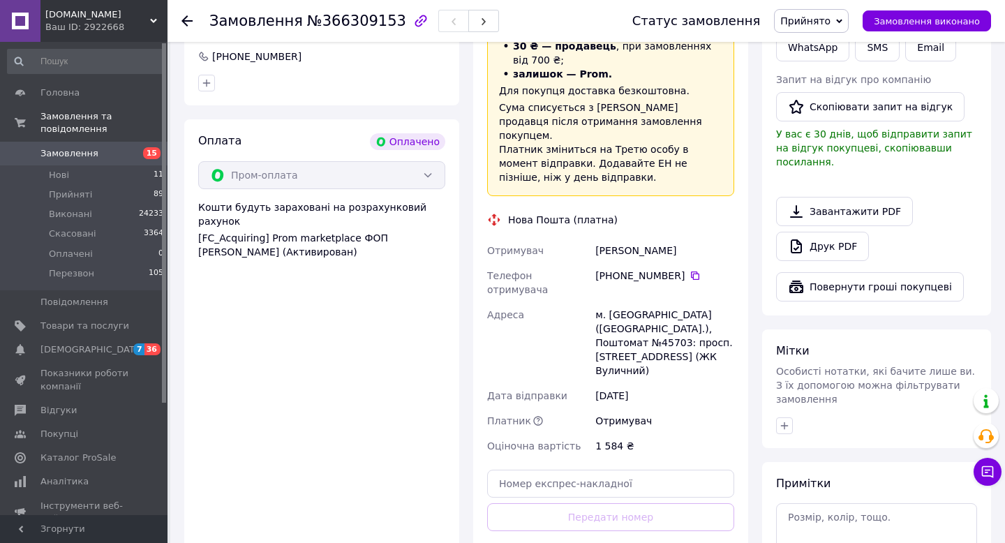
scroll to position [750, 0]
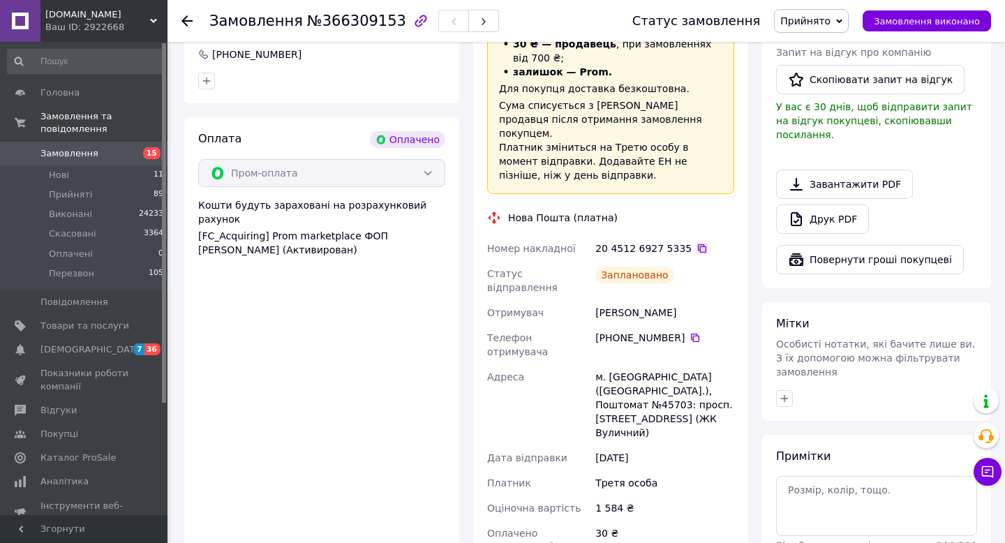
click at [697, 243] on icon at bounding box center [702, 248] width 11 height 11
click at [183, 21] on use at bounding box center [186, 20] width 11 height 11
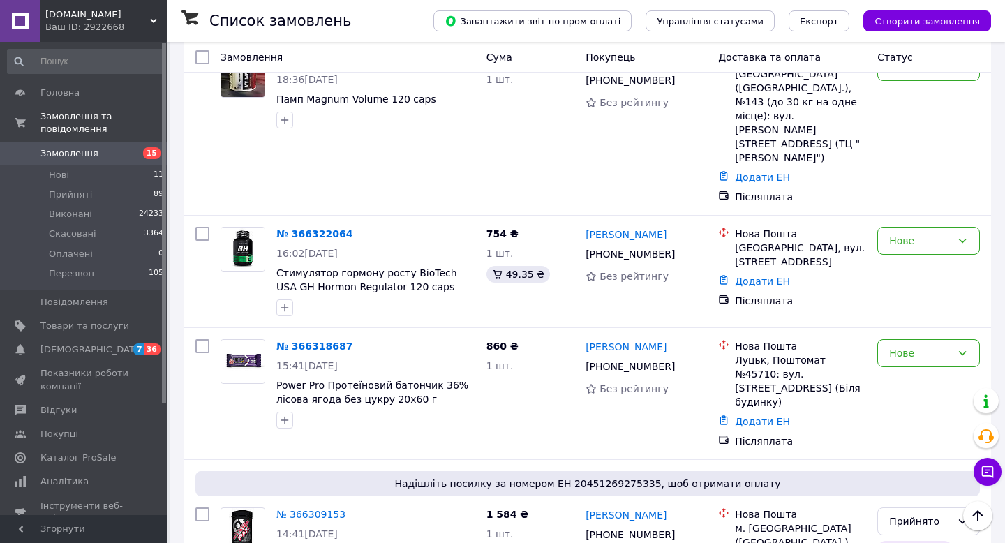
scroll to position [310, 0]
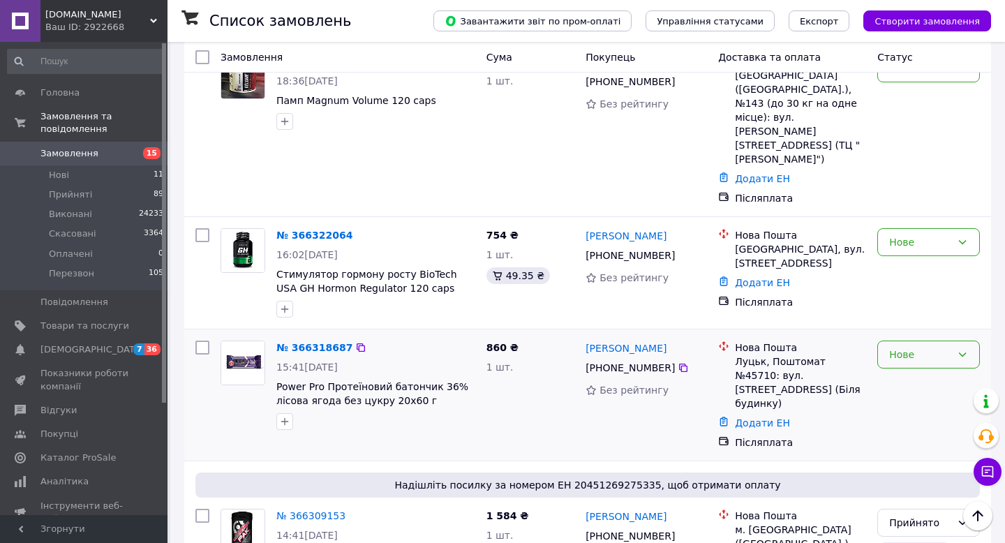
click at [920, 347] on div "Нове" at bounding box center [920, 354] width 62 height 15
click at [920, 337] on li "Прийнято" at bounding box center [928, 334] width 101 height 25
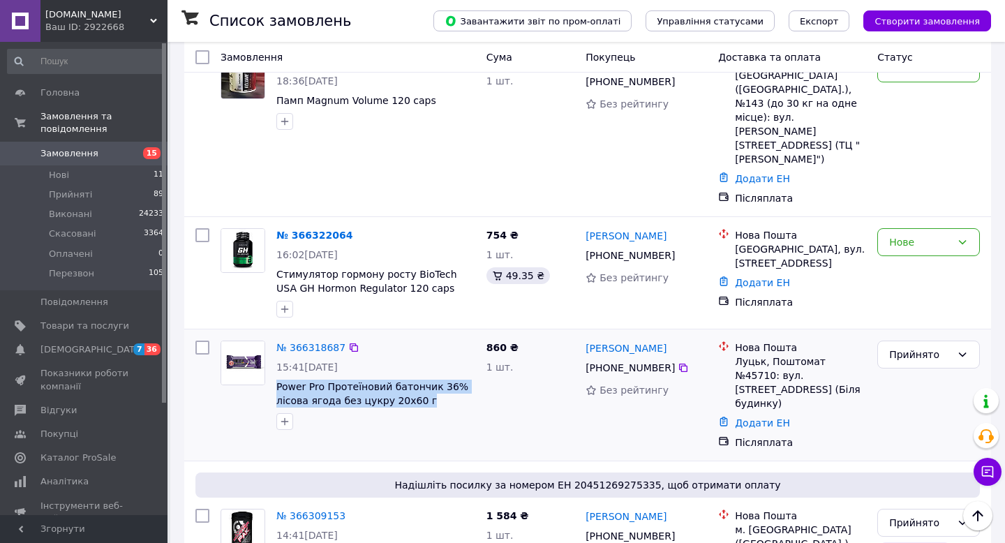
drag, startPoint x: 426, startPoint y: 351, endPoint x: 272, endPoint y: 334, distance: 154.5
click at [272, 335] on div "№ 366318687 15:41, 12.10.2025 Power Pro Протеїновий батончик 36% лісова ягода б…" at bounding box center [376, 385] width 210 height 101
click at [679, 364] on icon at bounding box center [683, 368] width 8 height 8
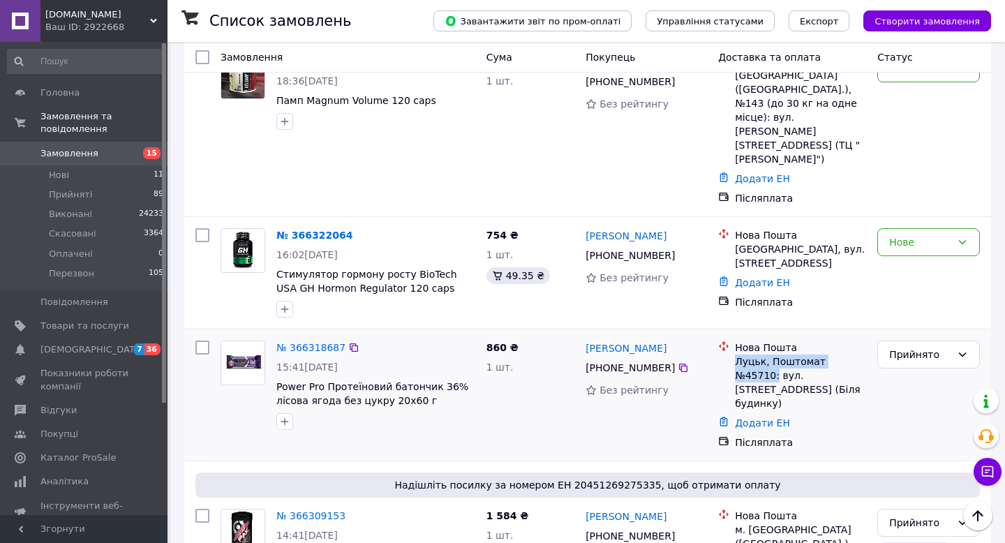
drag, startPoint x: 737, startPoint y: 313, endPoint x: 865, endPoint y: 310, distance: 127.8
click at [865, 355] on div "Луцьк, Поштомат №45710: вул. Привокзальна, 10А (Біля будинку)" at bounding box center [800, 383] width 131 height 56
click at [327, 342] on link "№ 366318687" at bounding box center [310, 347] width 69 height 11
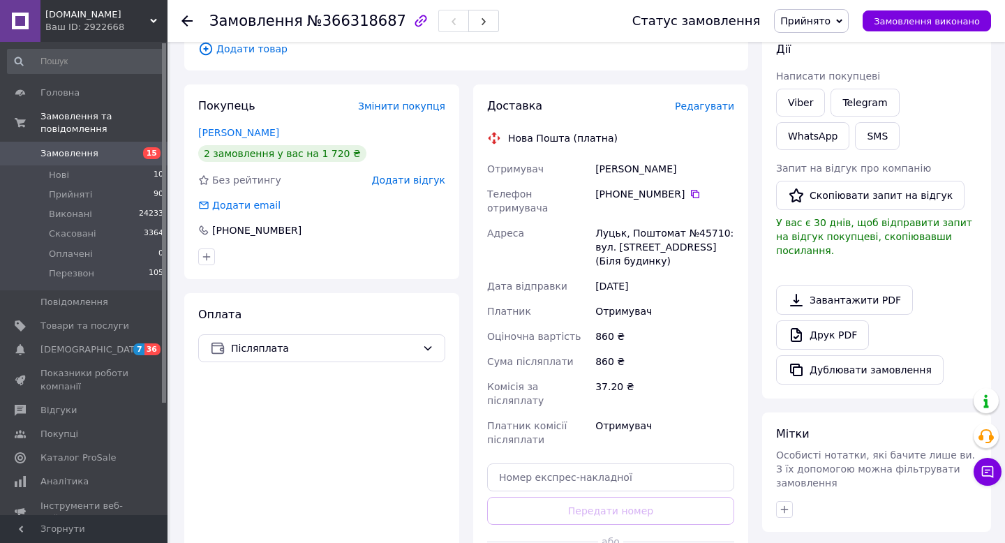
scroll to position [198, 0]
click at [694, 192] on icon at bounding box center [695, 194] width 11 height 11
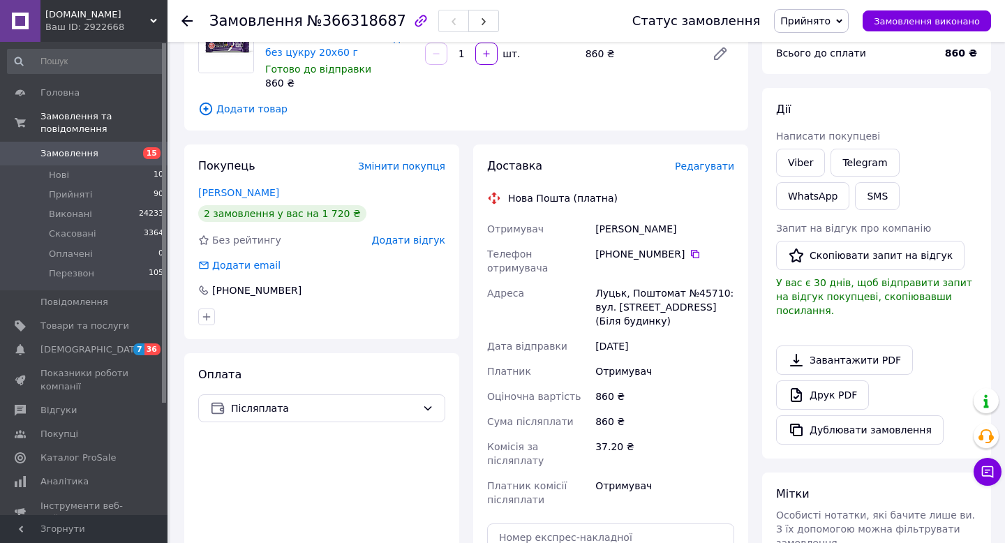
scroll to position [141, 0]
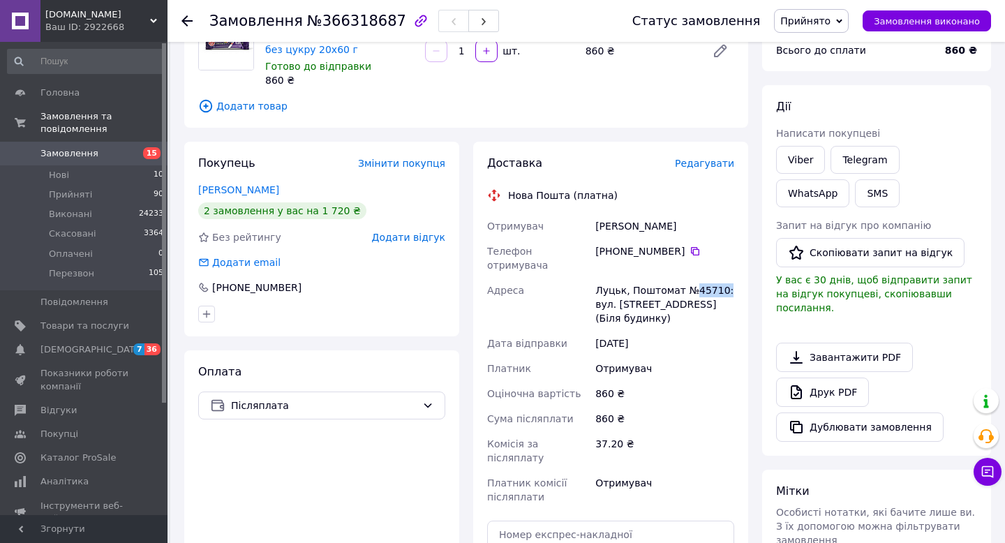
drag, startPoint x: 723, startPoint y: 278, endPoint x: 694, endPoint y: 274, distance: 29.6
click at [694, 278] on div "Луцьк, Поштомат №45710: вул. Привокзальна, 10А (Біля будинку)" at bounding box center [665, 304] width 144 height 53
click at [185, 18] on use at bounding box center [186, 20] width 11 height 11
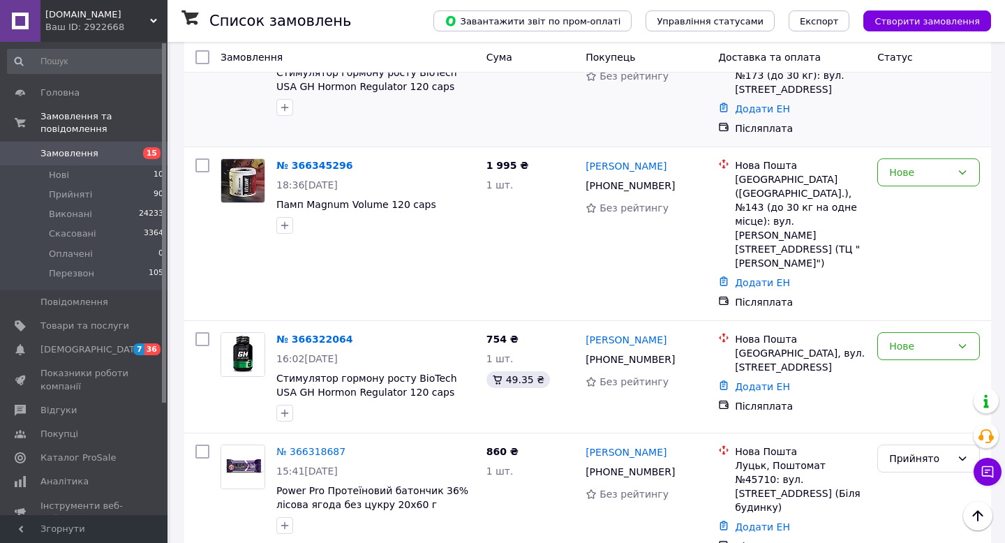
scroll to position [203, 0]
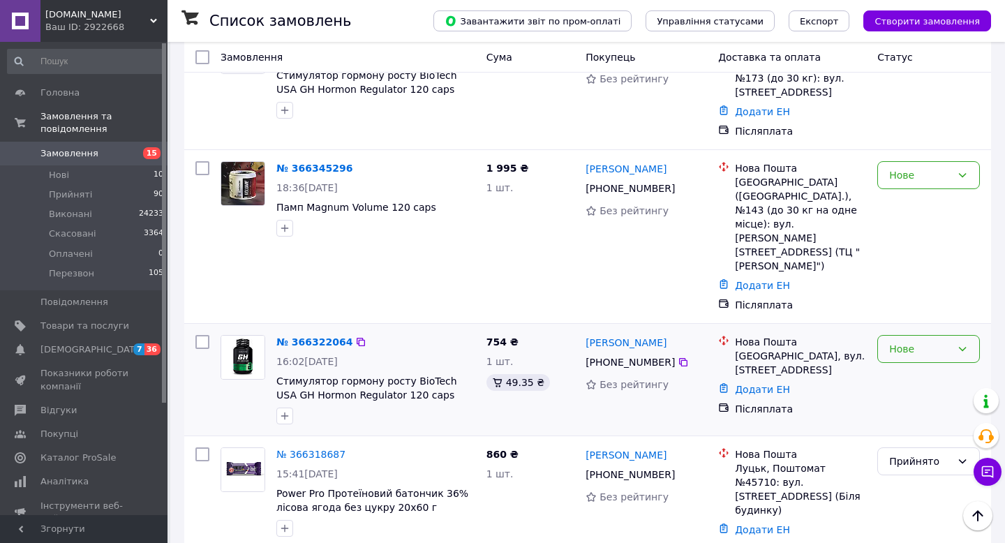
click at [956, 335] on div "Нове" at bounding box center [928, 349] width 103 height 28
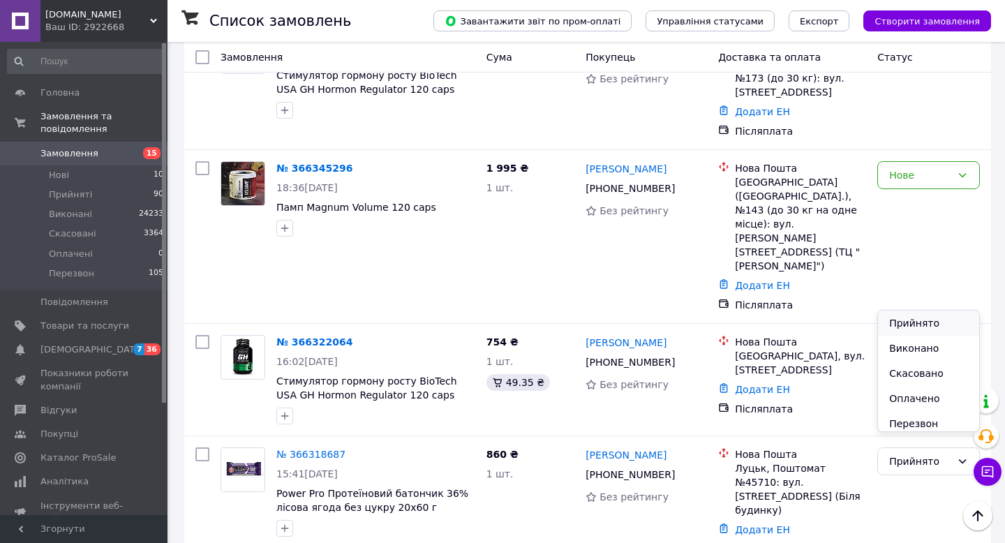
click at [936, 324] on li "Прийнято" at bounding box center [928, 323] width 101 height 25
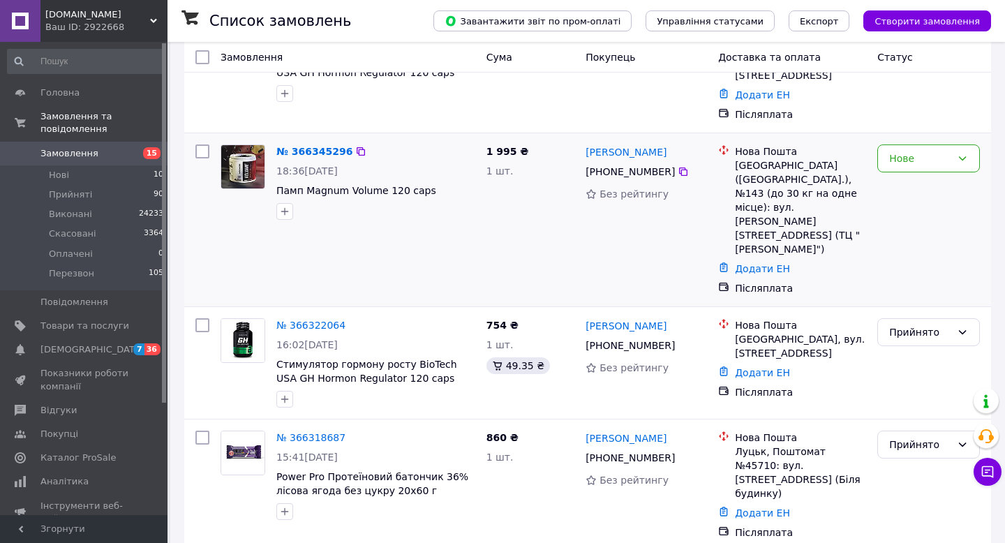
scroll to position [226, 0]
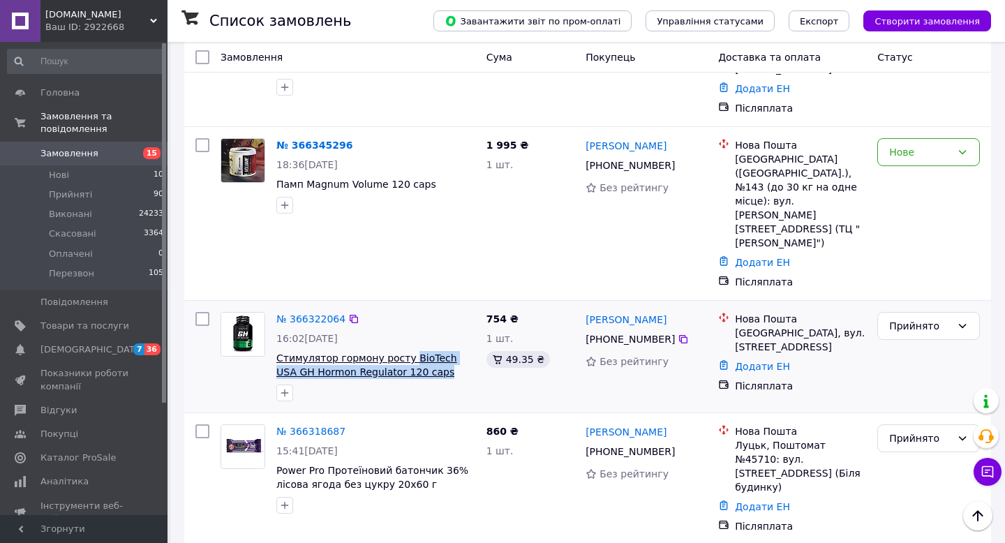
drag, startPoint x: 429, startPoint y: 321, endPoint x: 410, endPoint y: 302, distance: 27.1
click at [410, 351] on span "Стимулятор гормону росту BioTech USA GH Hormon Regulator 120 caps" at bounding box center [375, 365] width 199 height 28
click at [680, 334] on icon at bounding box center [683, 339] width 11 height 11
drag, startPoint x: 734, startPoint y: 280, endPoint x: 764, endPoint y: 304, distance: 37.7
click at [764, 312] on div "Нова Пошта Дрогобич, вул. Тарнавського, будинок 32, кв. -" at bounding box center [800, 333] width 137 height 42
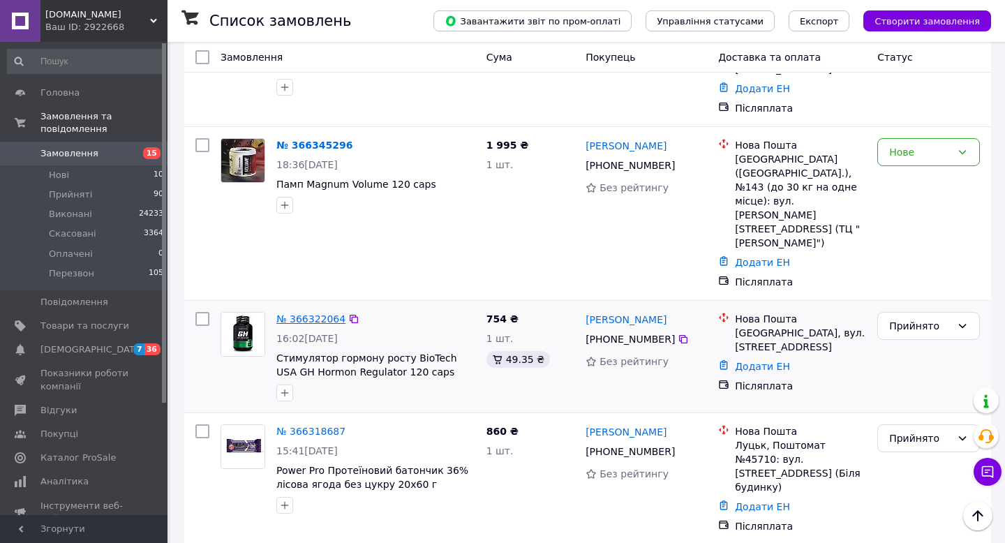
click at [290, 313] on link "№ 366322064" at bounding box center [310, 318] width 69 height 11
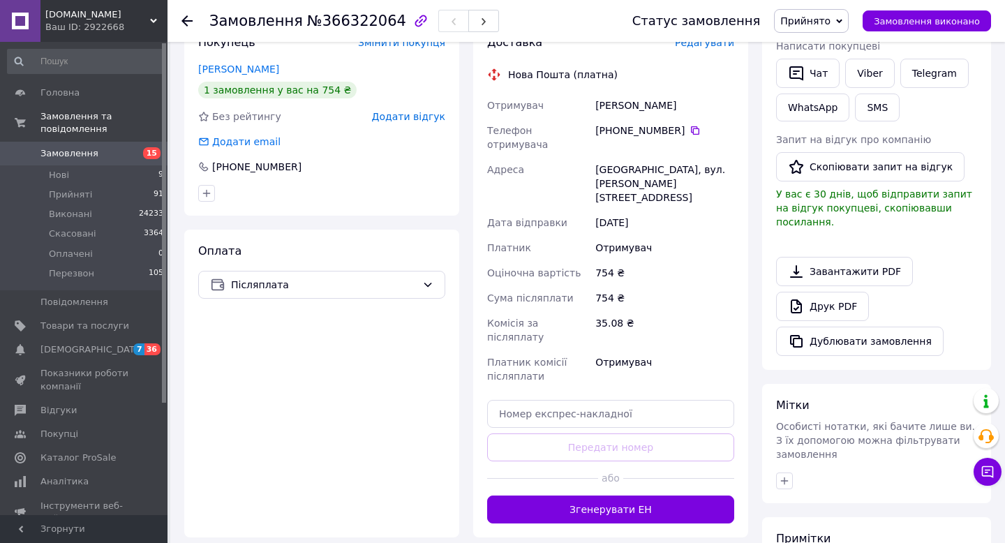
scroll to position [296, 0]
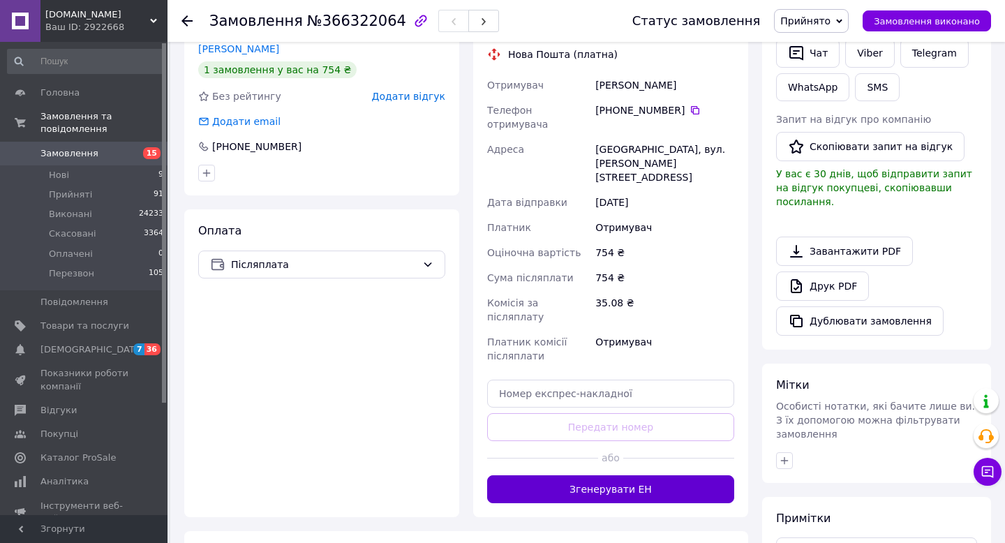
click at [653, 475] on button "Згенерувати ЕН" at bounding box center [610, 489] width 247 height 28
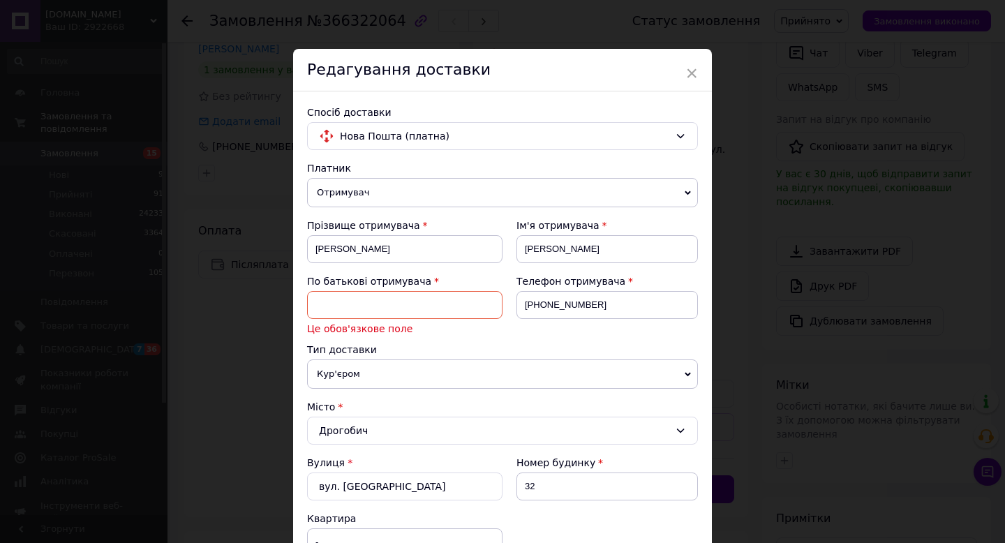
click at [369, 306] on input at bounding box center [404, 305] width 195 height 28
type input "Без"
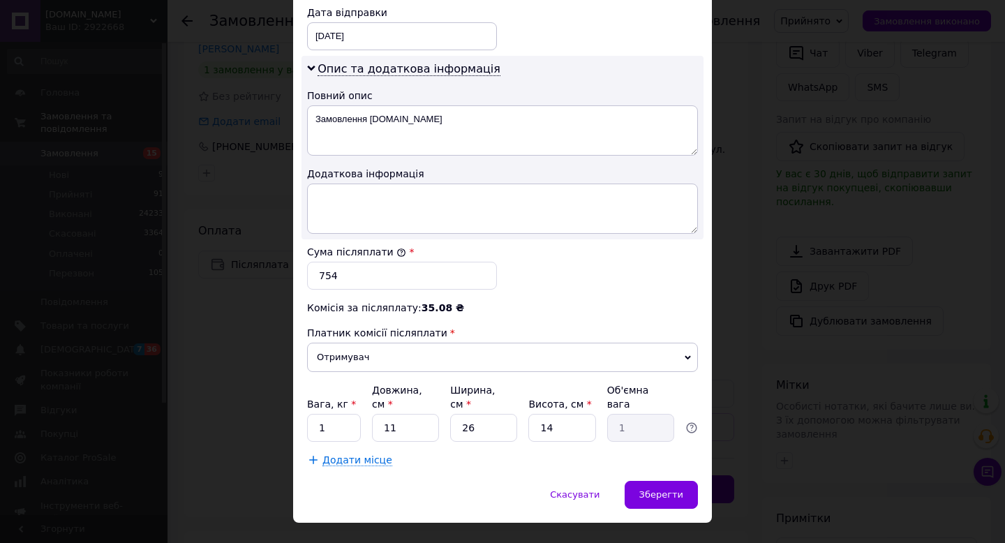
scroll to position [748, 0]
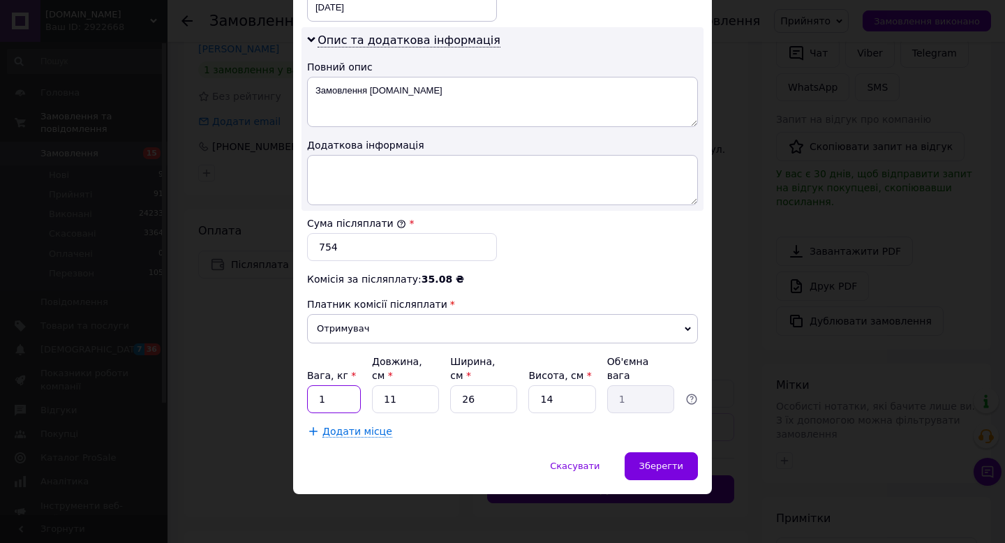
click at [335, 401] on input "1" at bounding box center [334, 399] width 54 height 28
type input "0.1"
click at [661, 464] on span "Зберегти" at bounding box center [661, 466] width 44 height 10
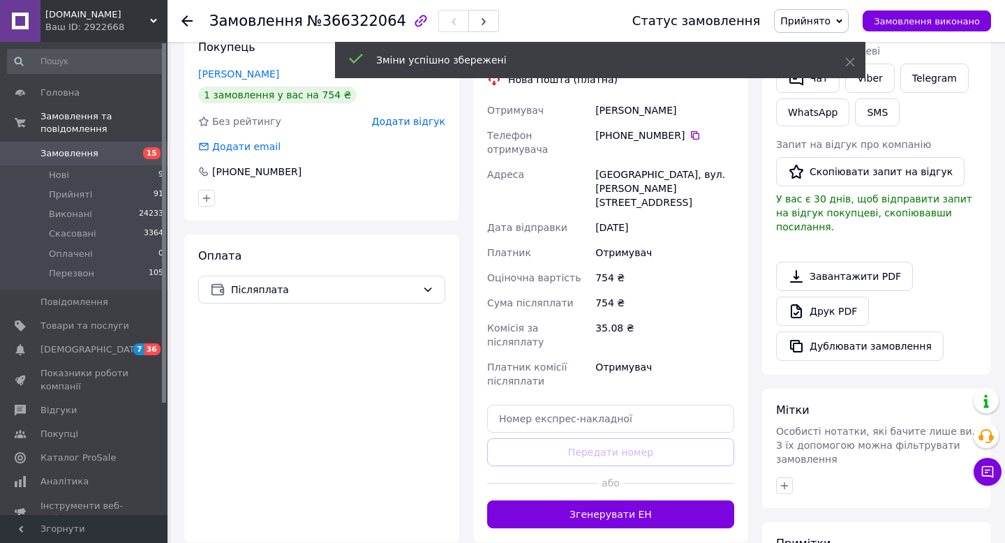
scroll to position [275, 0]
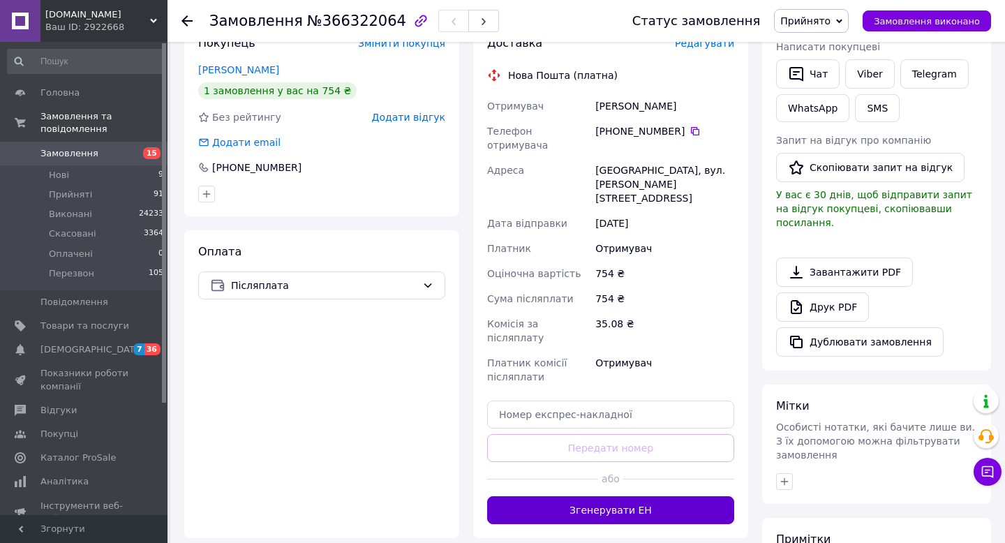
click at [593, 496] on button "Згенерувати ЕН" at bounding box center [610, 510] width 247 height 28
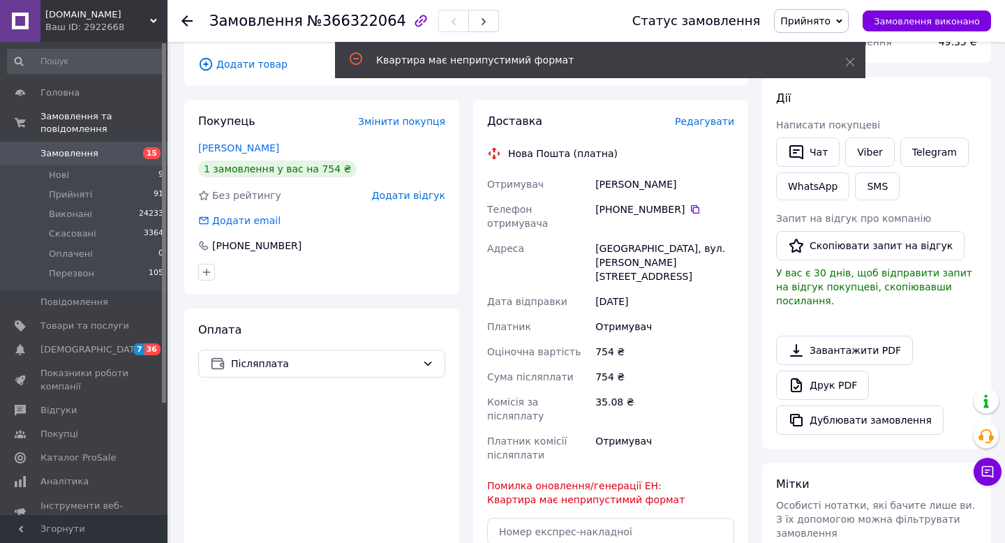
scroll to position [195, 0]
click at [704, 121] on span "Редагувати" at bounding box center [704, 122] width 59 height 11
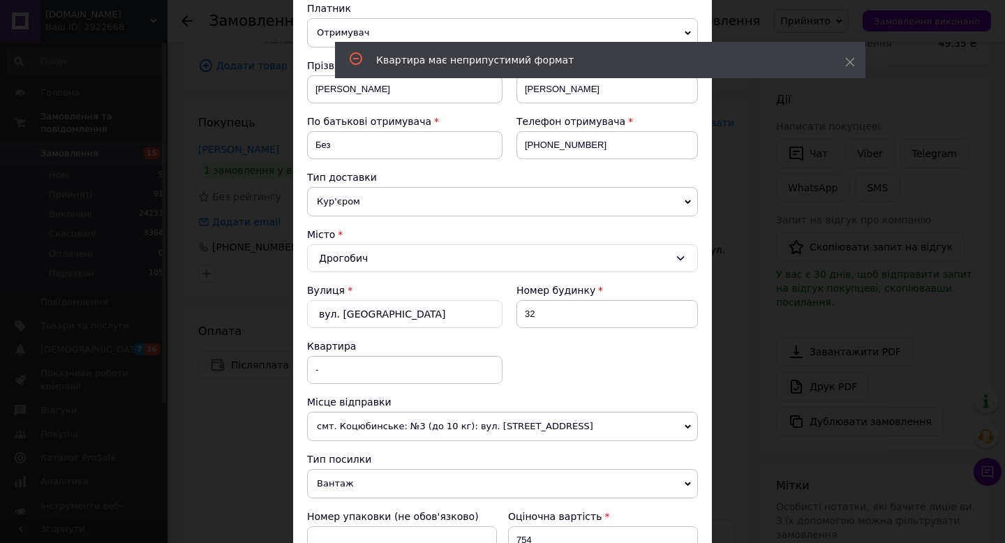
scroll to position [161, 0]
click at [369, 365] on input "-" at bounding box center [404, 369] width 195 height 28
type input "-"
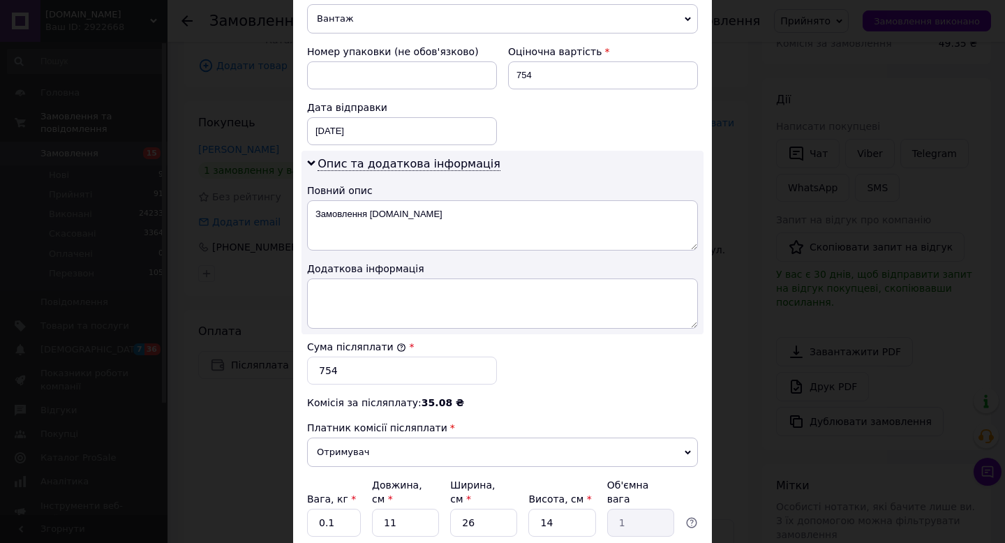
scroll to position [748, 0]
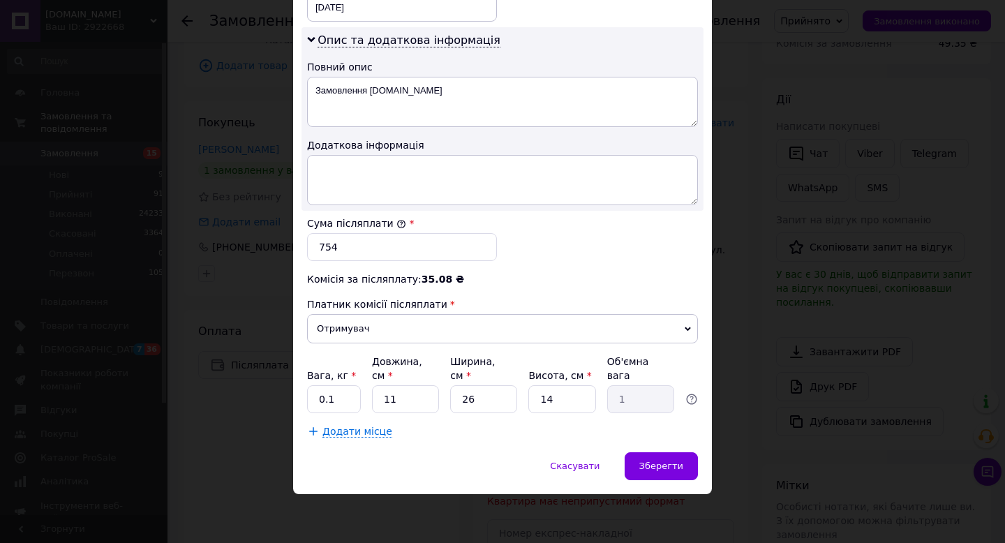
type input "0"
click at [412, 394] on input "11" at bounding box center [405, 399] width 67 height 28
type input "1"
type input "0.1"
type input "5"
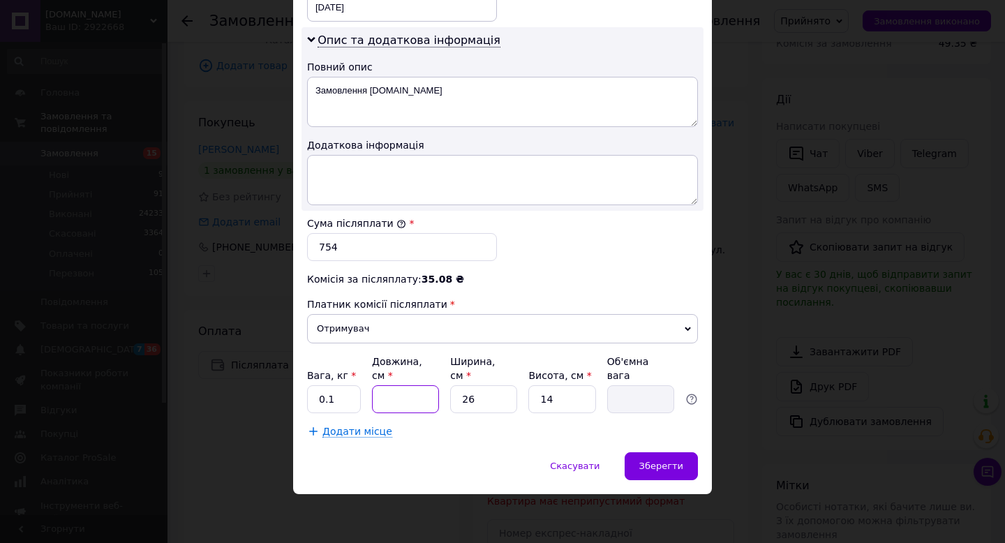
type input "0.46"
type input "5"
click at [487, 402] on input "26" at bounding box center [483, 399] width 67 height 28
type input "2"
type input "0.1"
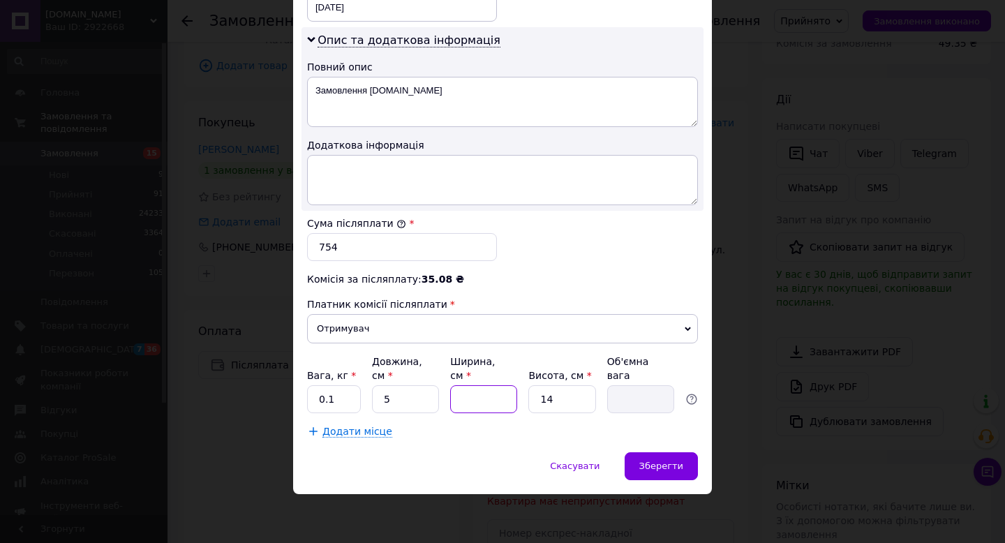
type input "5"
type input "0.1"
type input "5"
click at [566, 398] on input "14" at bounding box center [561, 399] width 67 height 28
type input "1"
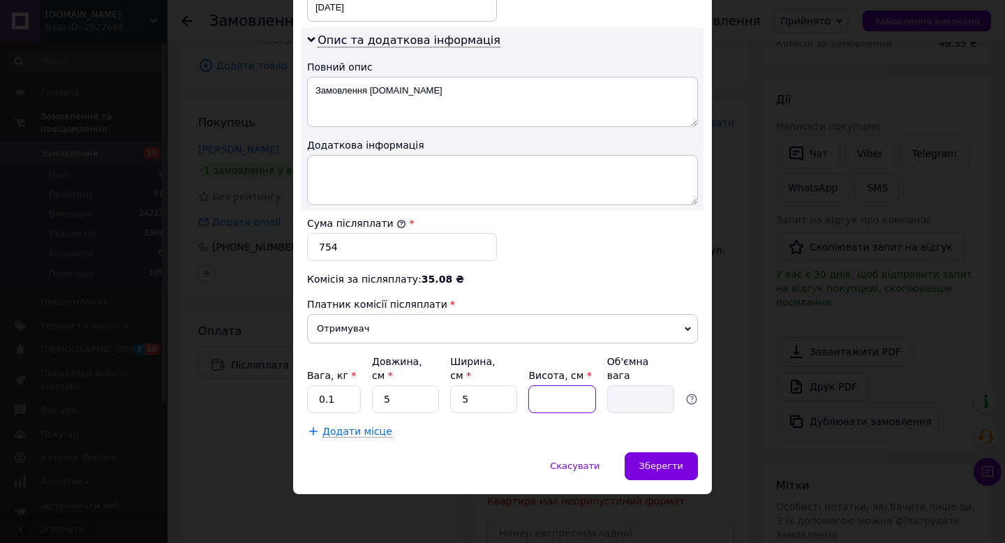
type input "5"
type input "0.1"
type input "5"
click at [667, 464] on span "Зберегти" at bounding box center [661, 466] width 44 height 10
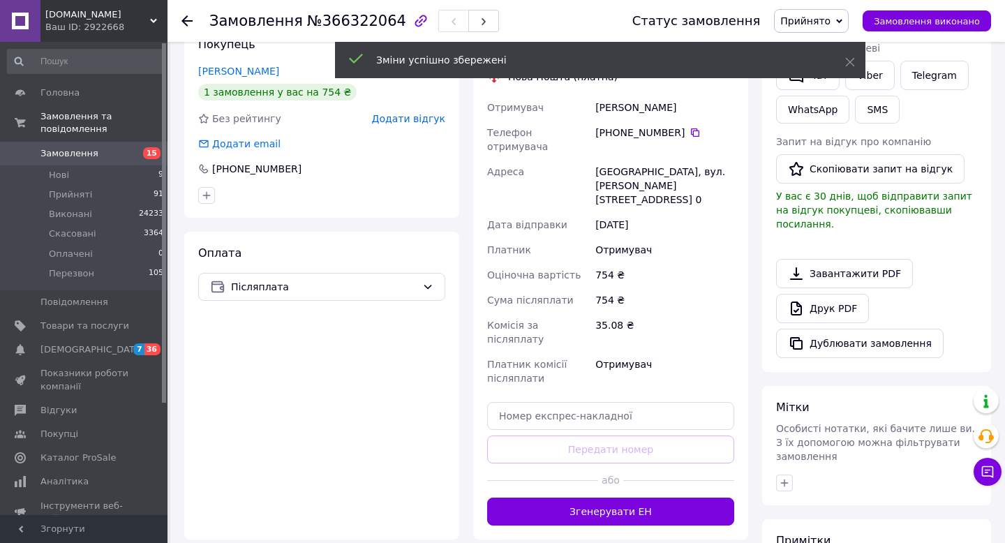
scroll to position [272, 0]
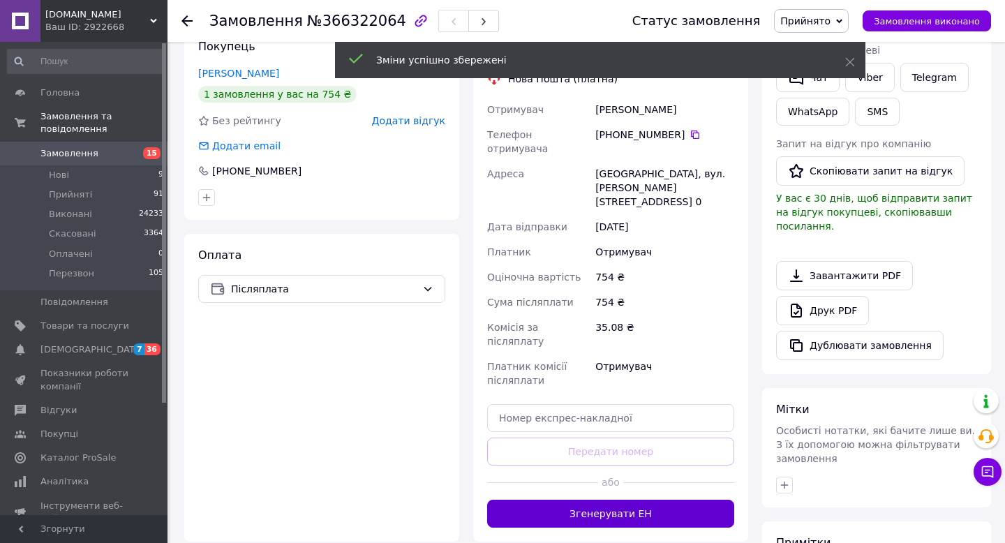
click at [634, 500] on button "Згенерувати ЕН" at bounding box center [610, 514] width 247 height 28
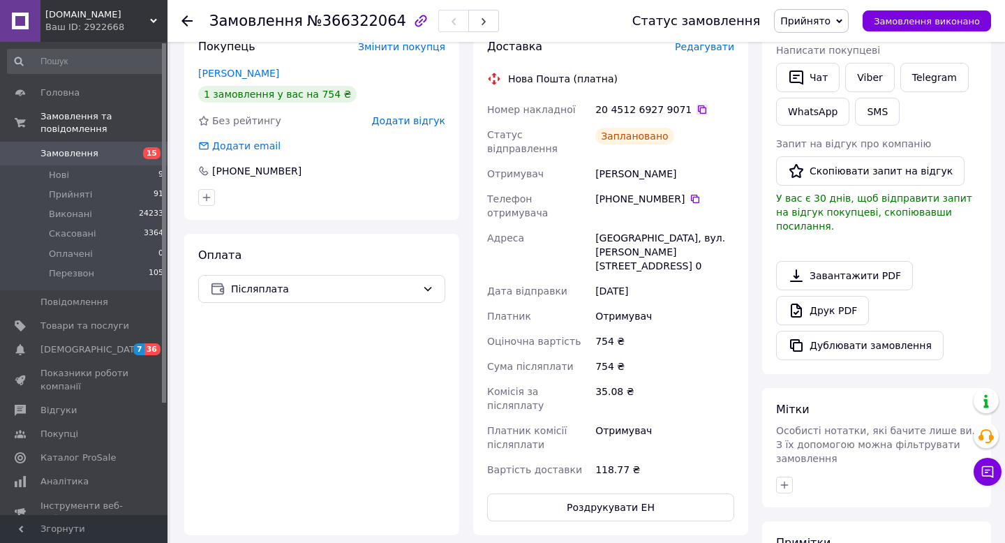
click at [697, 110] on icon at bounding box center [702, 109] width 11 height 11
click at [188, 21] on use at bounding box center [186, 20] width 11 height 11
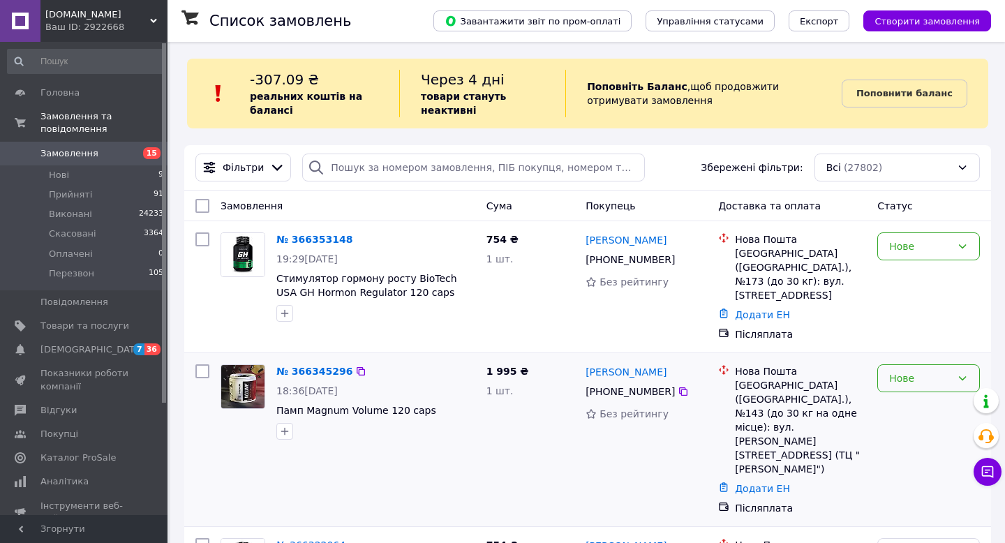
click at [929, 371] on div "Нове" at bounding box center [920, 378] width 62 height 15
click at [929, 402] on li "Прийнято" at bounding box center [928, 394] width 101 height 25
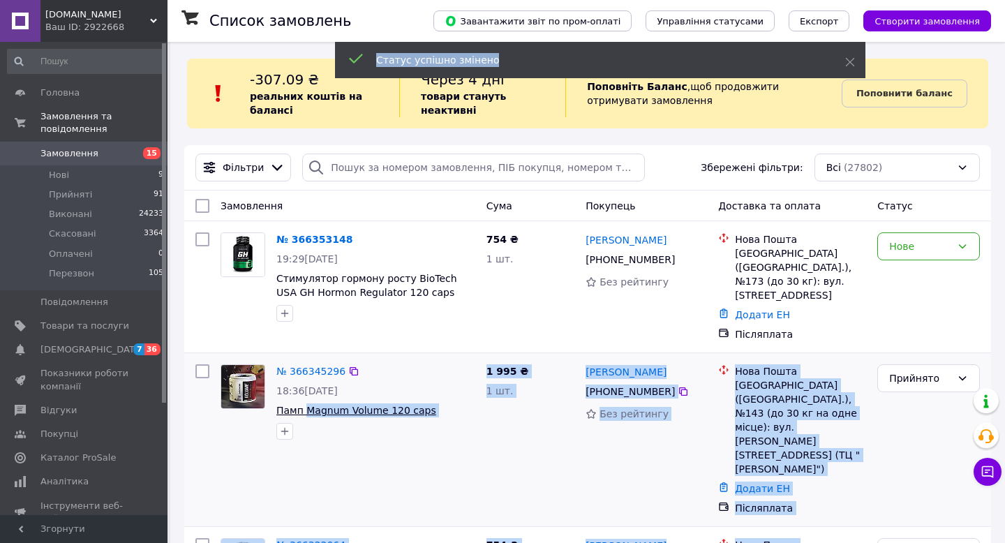
drag, startPoint x: 432, startPoint y: 399, endPoint x: 306, endPoint y: 398, distance: 125.6
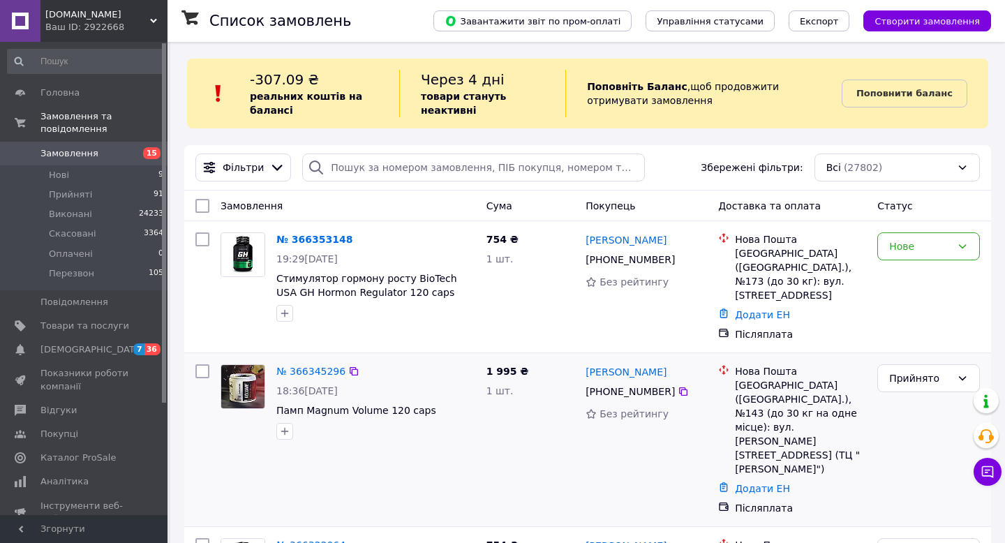
click at [363, 426] on div at bounding box center [376, 431] width 205 height 22
drag, startPoint x: 435, startPoint y: 396, endPoint x: 307, endPoint y: 394, distance: 127.8
click at [307, 403] on span "Памп Magnum Volume 120 caps" at bounding box center [375, 410] width 199 height 14
click at [685, 386] on icon at bounding box center [683, 391] width 11 height 11
drag, startPoint x: 734, startPoint y: 371, endPoint x: 861, endPoint y: 367, distance: 127.1
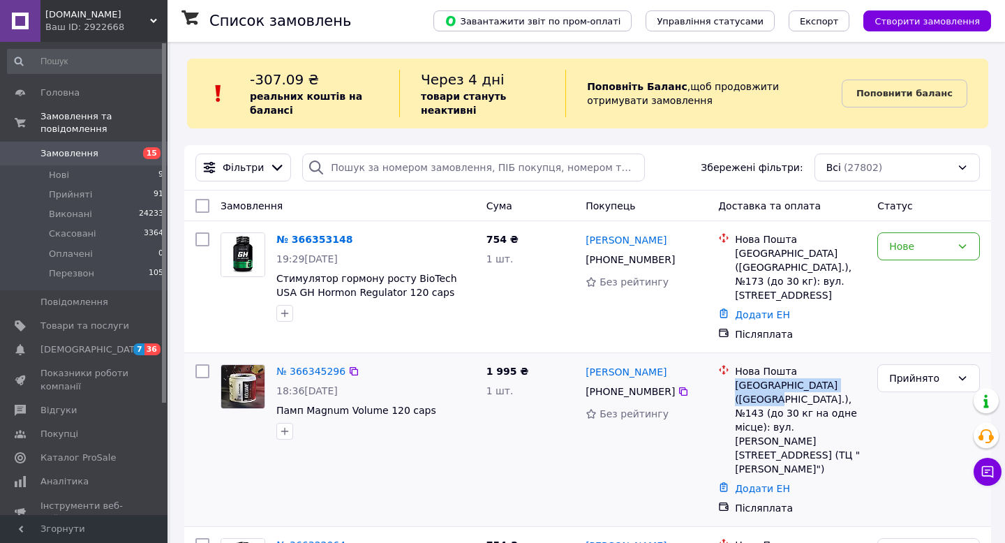
click at [861, 378] on div "Київ (Київська обл.), №143 (до 30 кг на одне місце): вул. Полярна, 17А (ТЦ "Ler…" at bounding box center [800, 427] width 131 height 98
click at [308, 366] on link "№ 366345296" at bounding box center [310, 371] width 69 height 11
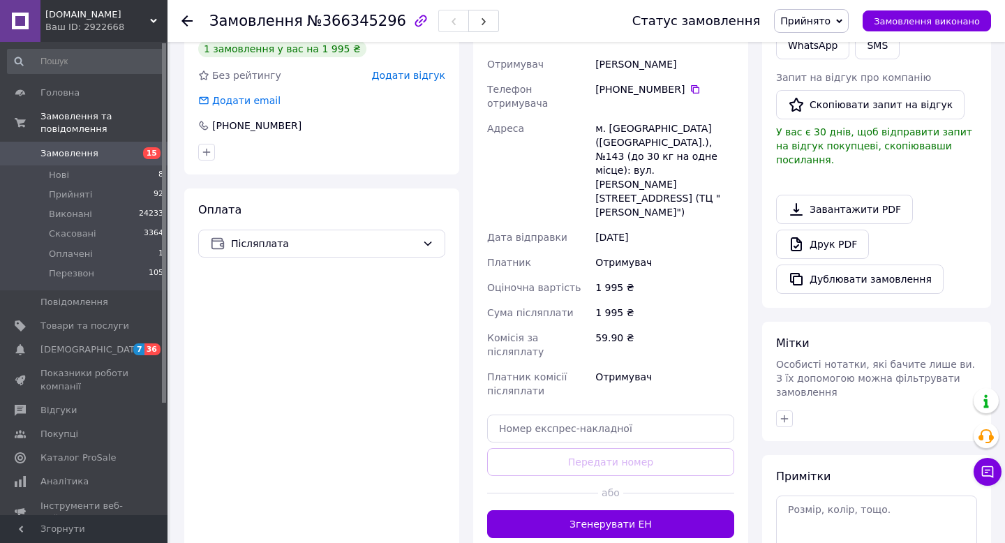
scroll to position [334, 0]
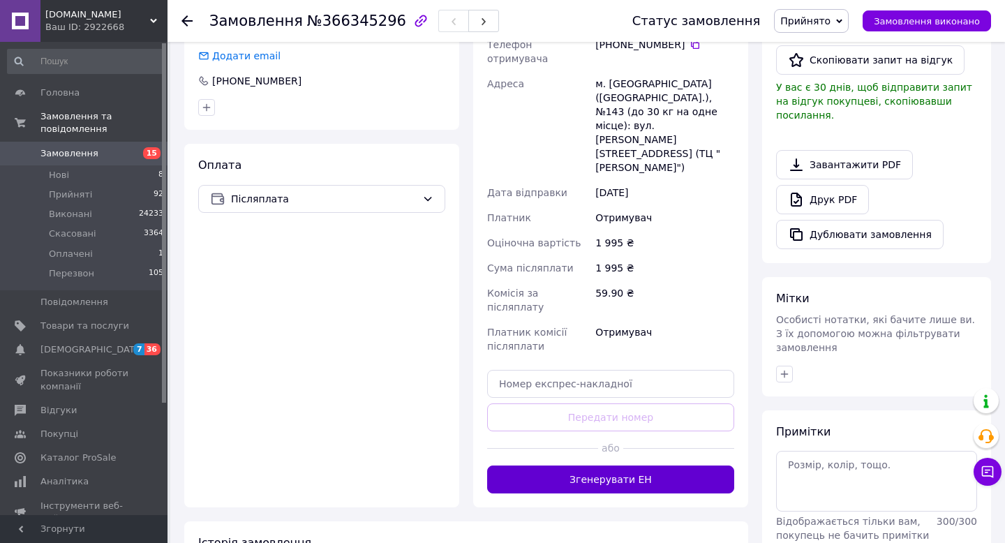
click at [640, 466] on button "Згенерувати ЕН" at bounding box center [610, 480] width 247 height 28
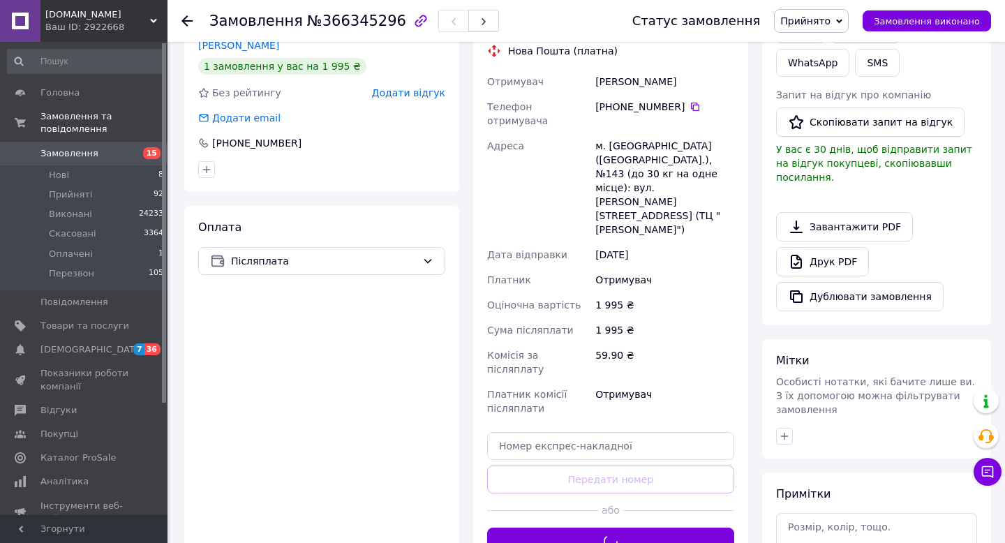
scroll to position [258, 0]
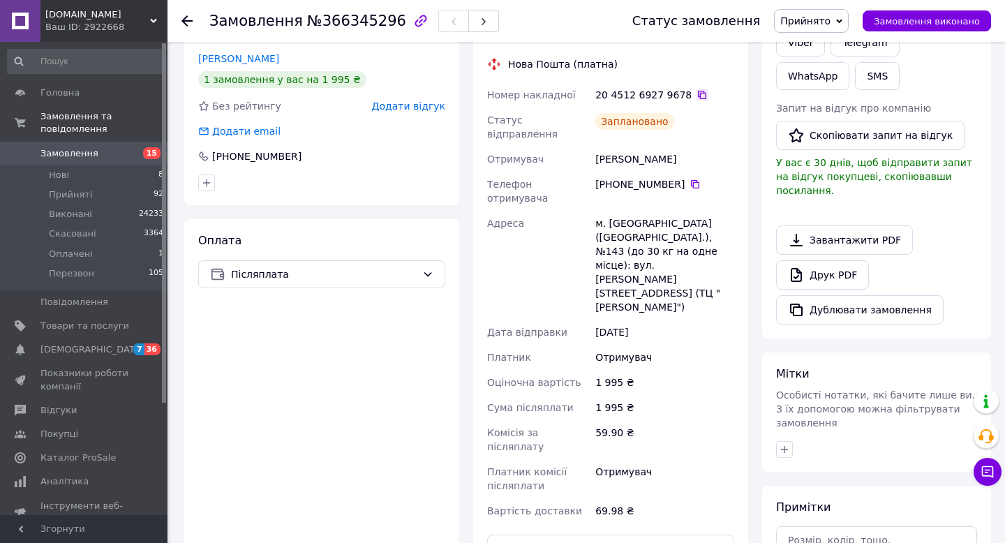
click at [697, 92] on icon at bounding box center [702, 94] width 11 height 11
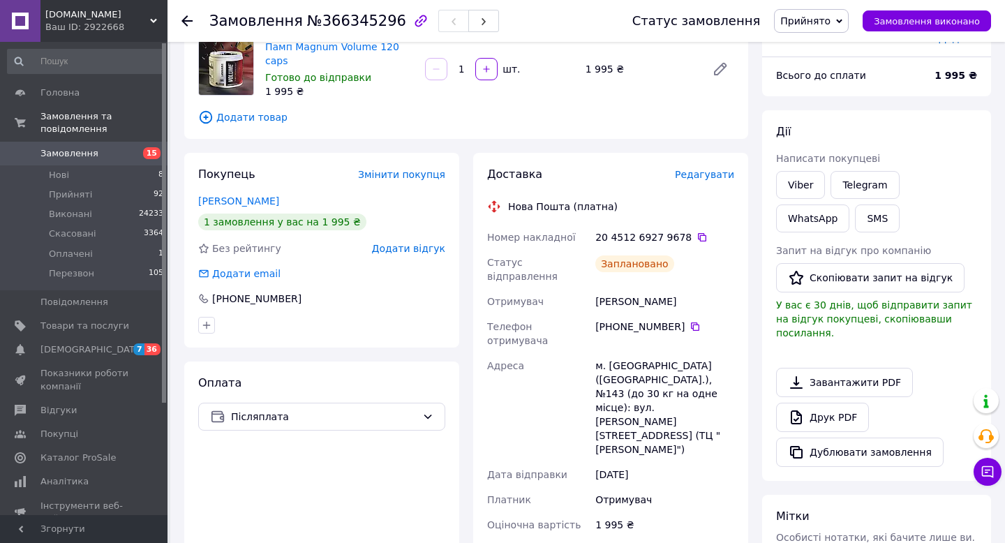
scroll to position [0, 0]
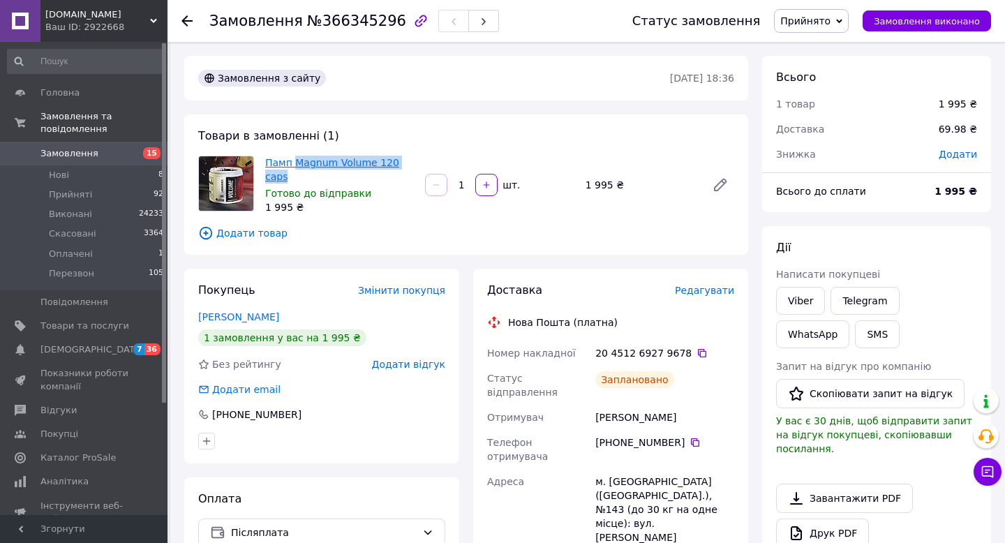
drag, startPoint x: 423, startPoint y: 159, endPoint x: 295, endPoint y: 159, distance: 128.4
click at [295, 159] on div "Памп Magnum Volume 120 caps Готово до відправки 1 995 ₴ 1   шт. 1 995 ₴" at bounding box center [500, 185] width 480 height 64
click at [697, 348] on icon at bounding box center [702, 353] width 11 height 11
click at [184, 24] on icon at bounding box center [186, 20] width 11 height 11
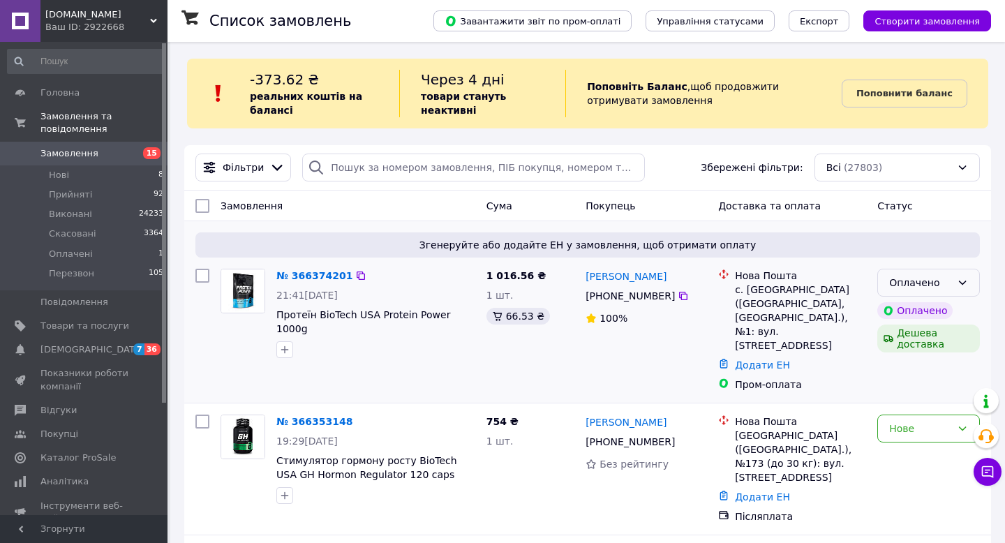
click at [960, 284] on icon at bounding box center [962, 282] width 11 height 11
click at [944, 318] on li "Прийнято" at bounding box center [928, 312] width 101 height 25
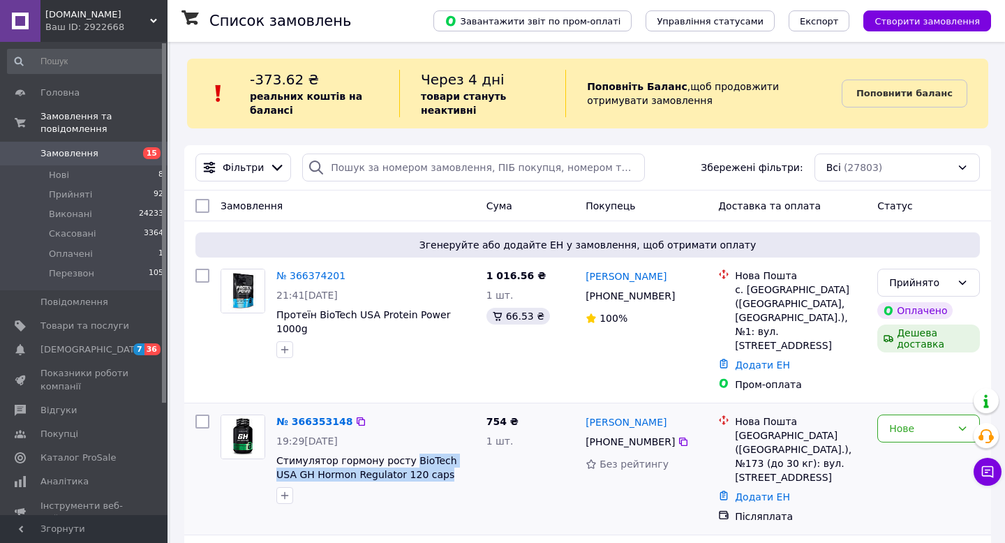
drag, startPoint x: 427, startPoint y: 448, endPoint x: 409, endPoint y: 426, distance: 28.8
click at [409, 454] on span "Стимулятор гормону росту BioTech USA GH Hormon Regulator 120 caps" at bounding box center [375, 468] width 199 height 28
click at [919, 421] on div "Нове" at bounding box center [920, 428] width 62 height 15
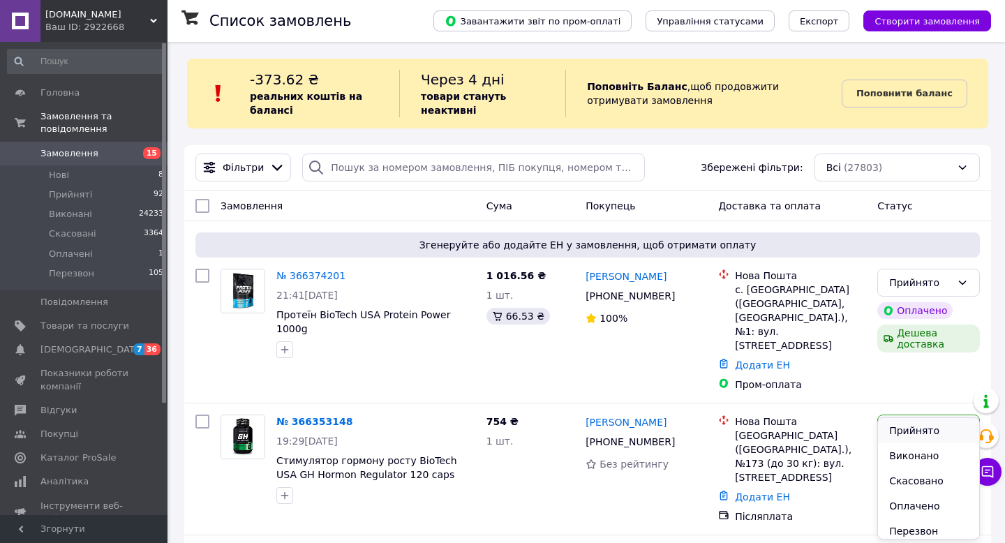
click at [923, 431] on li "Прийнято" at bounding box center [928, 430] width 101 height 25
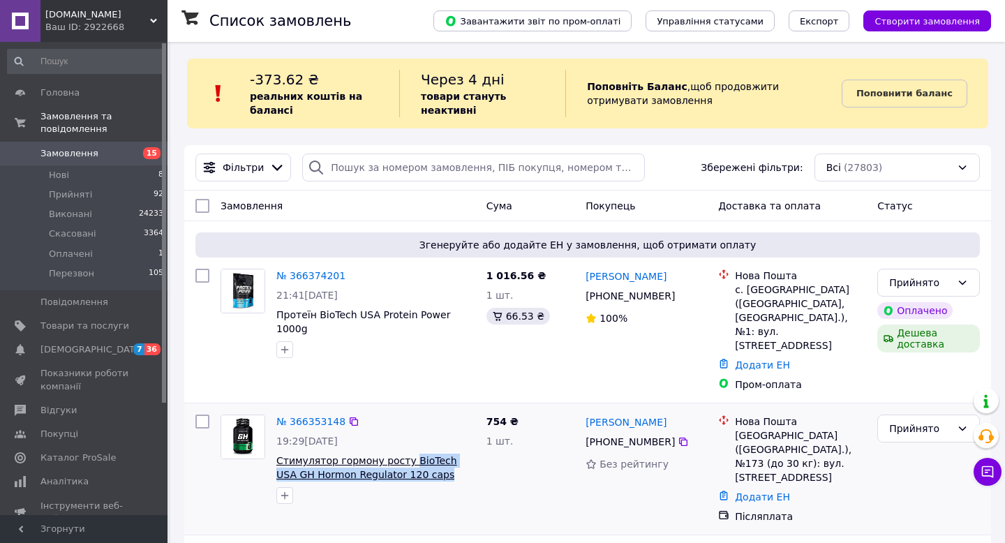
drag, startPoint x: 424, startPoint y: 449, endPoint x: 409, endPoint y: 431, distance: 23.9
click at [409, 454] on span "Стимулятор гормону росту BioTech USA GH Hormon Regulator 120 caps" at bounding box center [375, 468] width 199 height 28
click at [679, 438] on icon at bounding box center [683, 442] width 8 height 8
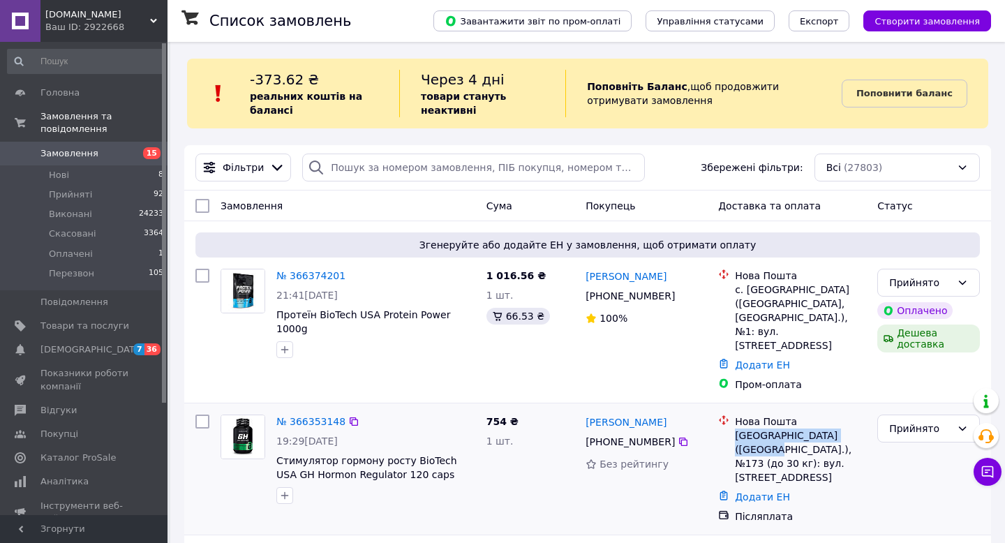
drag, startPoint x: 736, startPoint y: 408, endPoint x: 870, endPoint y: 405, distance: 134.8
click at [870, 409] on div "Нова Пошта Київ (Київська обл.), №173 (до 30 кг): вул. Борщагівська, 133 Додати…" at bounding box center [792, 469] width 159 height 120
click at [683, 295] on icon at bounding box center [683, 296] width 8 height 8
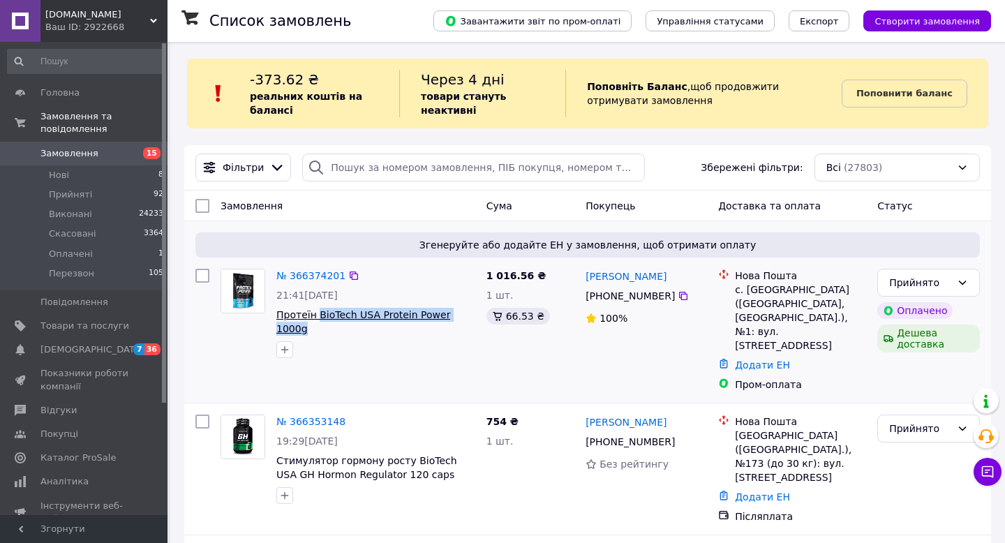
drag, startPoint x: 475, startPoint y: 315, endPoint x: 317, endPoint y: 311, distance: 158.5
click at [317, 311] on div "№ 366374201 21:41, 12.10.2025 Протеїн BioTech USA Protein Power 1000g" at bounding box center [376, 313] width 210 height 101
click at [678, 295] on icon at bounding box center [683, 295] width 11 height 11
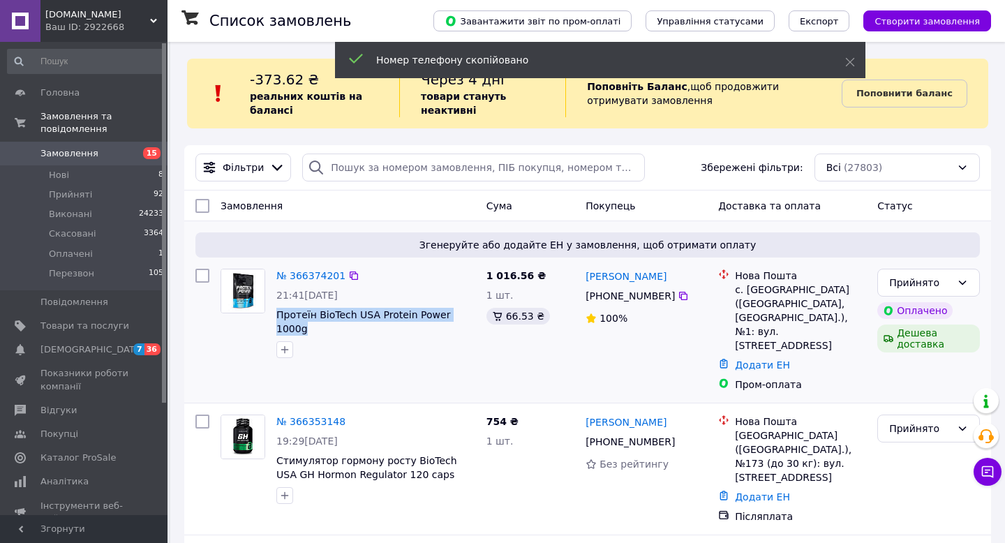
drag, startPoint x: 472, startPoint y: 320, endPoint x: 273, endPoint y: 320, distance: 198.9
click at [273, 320] on div "№ 366374201 21:41, 12.10.2025 Протеїн BioTech USA Protein Power 1000g" at bounding box center [376, 313] width 210 height 101
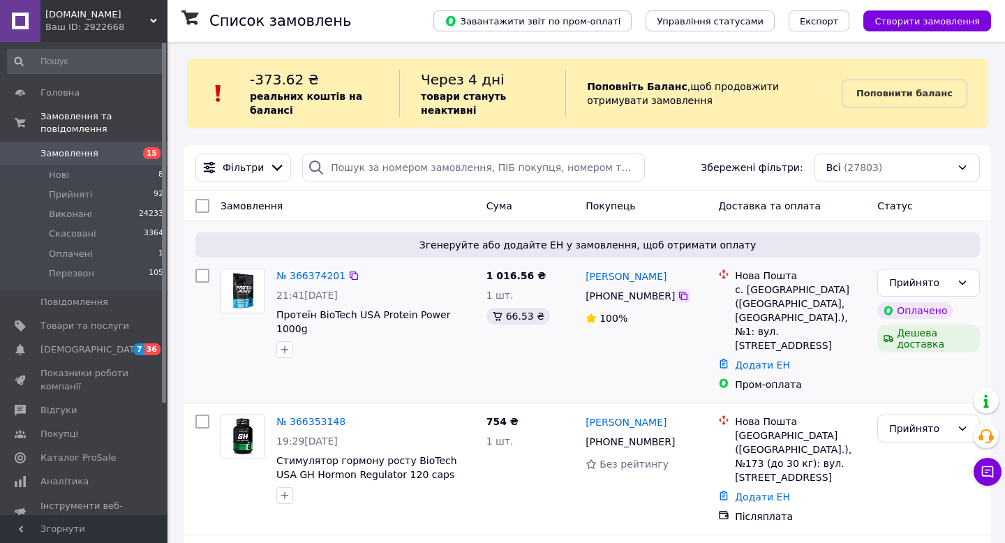
click at [678, 295] on icon at bounding box center [683, 295] width 11 height 11
drag, startPoint x: 736, startPoint y: 290, endPoint x: 753, endPoint y: 319, distance: 34.1
click at [753, 319] on div "с. Долинське (Запорізька обл., Запорізький р-н.), №1: вул. Центральна, 30-б" at bounding box center [800, 318] width 131 height 70
click at [324, 276] on link "№ 366374201" at bounding box center [310, 275] width 69 height 11
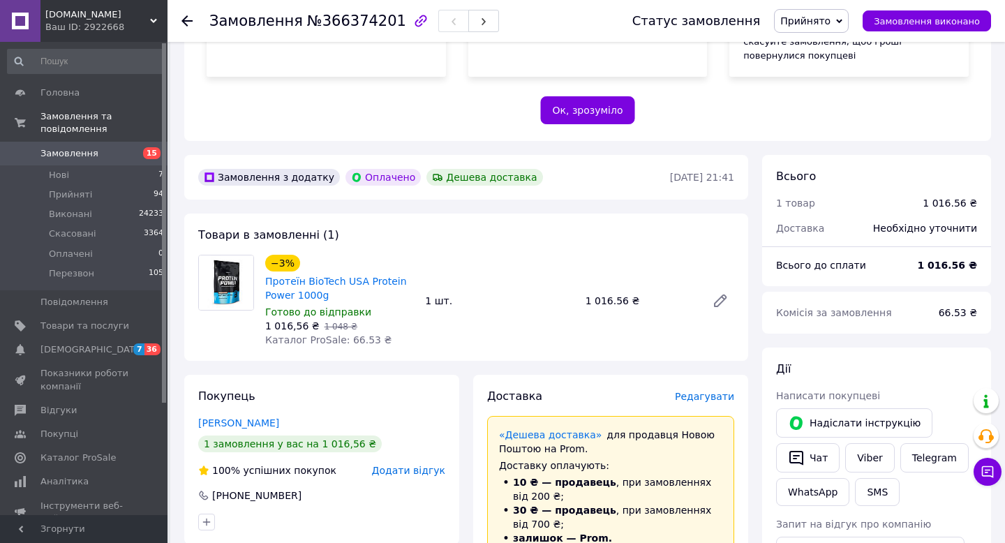
scroll to position [299, 0]
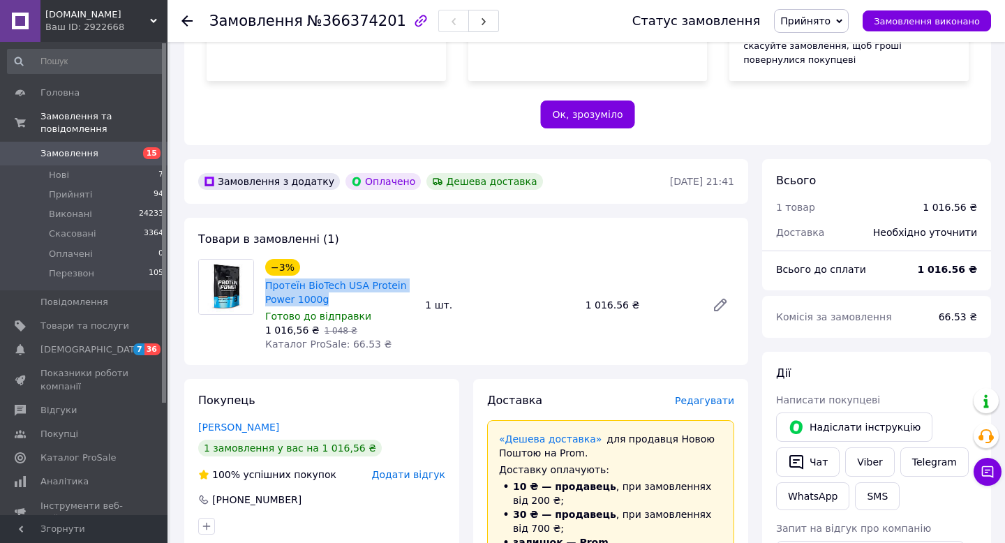
drag, startPoint x: 334, startPoint y: 272, endPoint x: 262, endPoint y: 260, distance: 72.1
click at [262, 260] on div "−3% Протеїн BioTech USA Protein Power 1000g Готово до відправки 1 016,56 ₴   1 …" at bounding box center [340, 305] width 160 height 98
click at [188, 22] on icon at bounding box center [186, 20] width 11 height 11
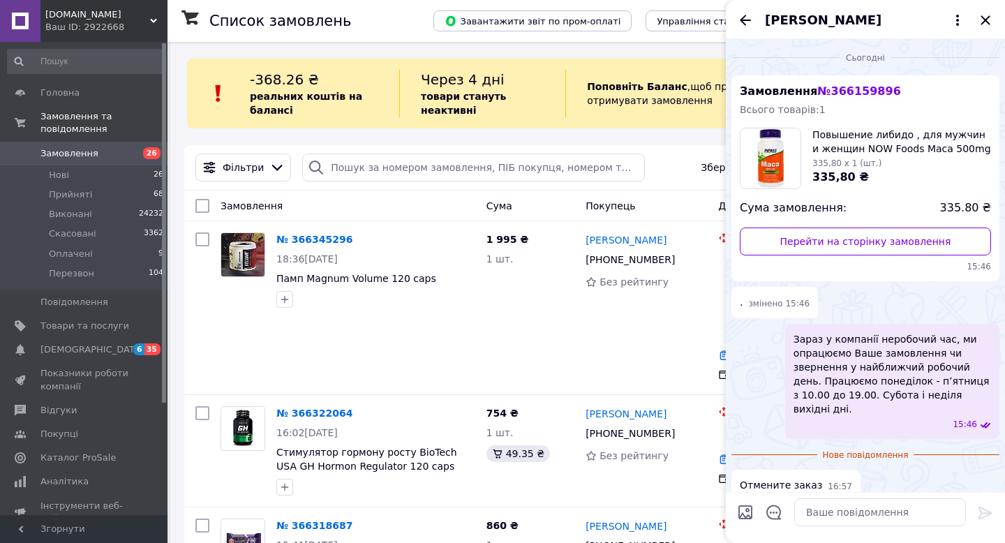
scroll to position [51, 0]
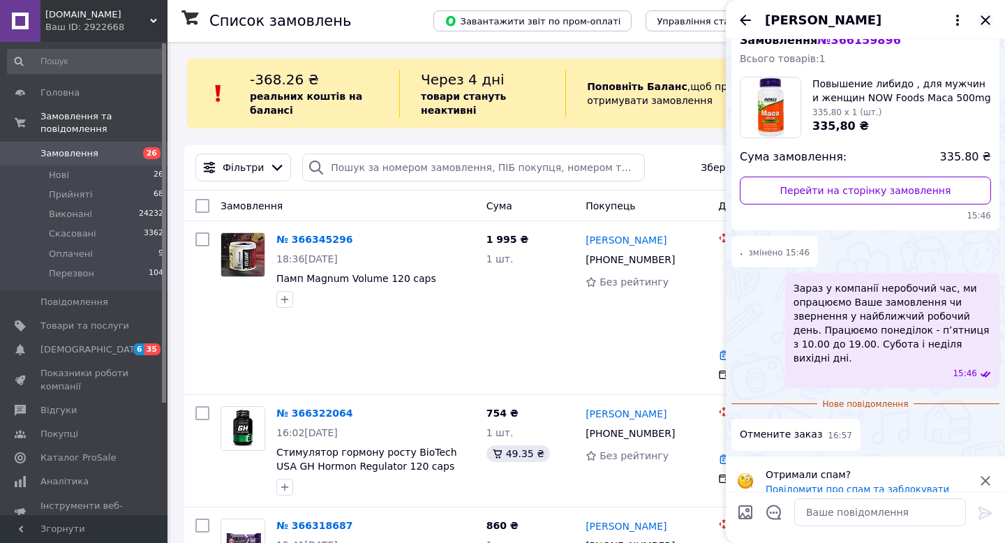
click at [983, 17] on icon "Закрити" at bounding box center [985, 19] width 9 height 9
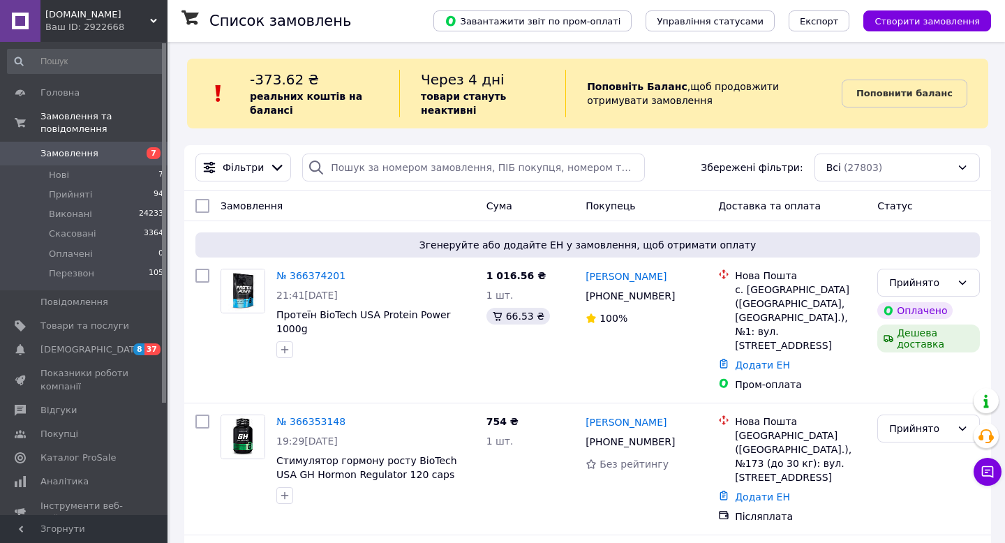
click at [102, 149] on span "Замовлення" at bounding box center [84, 153] width 89 height 13
click at [321, 272] on link "№ 366374201" at bounding box center [310, 275] width 69 height 11
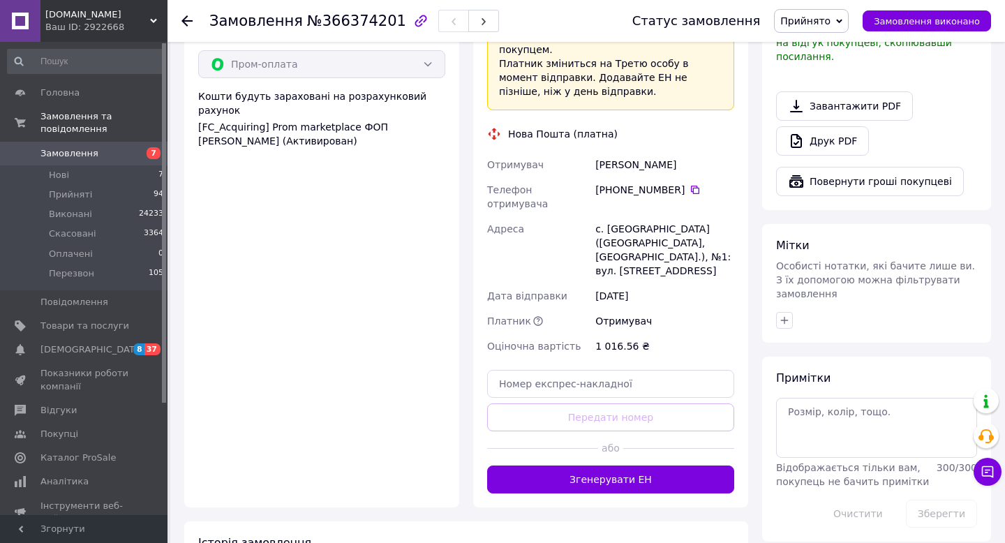
scroll to position [857, 0]
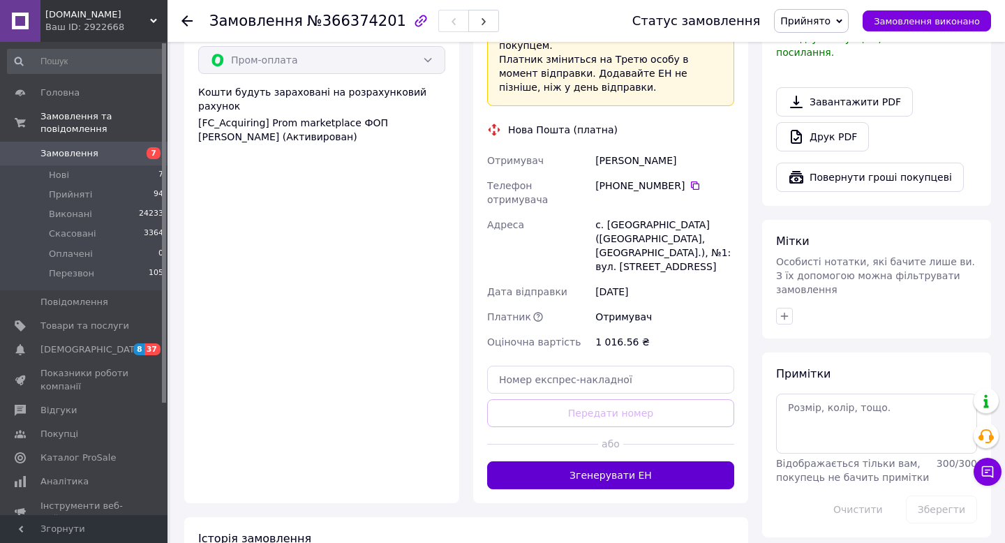
click at [633, 461] on button "Згенерувати ЕН" at bounding box center [610, 475] width 247 height 28
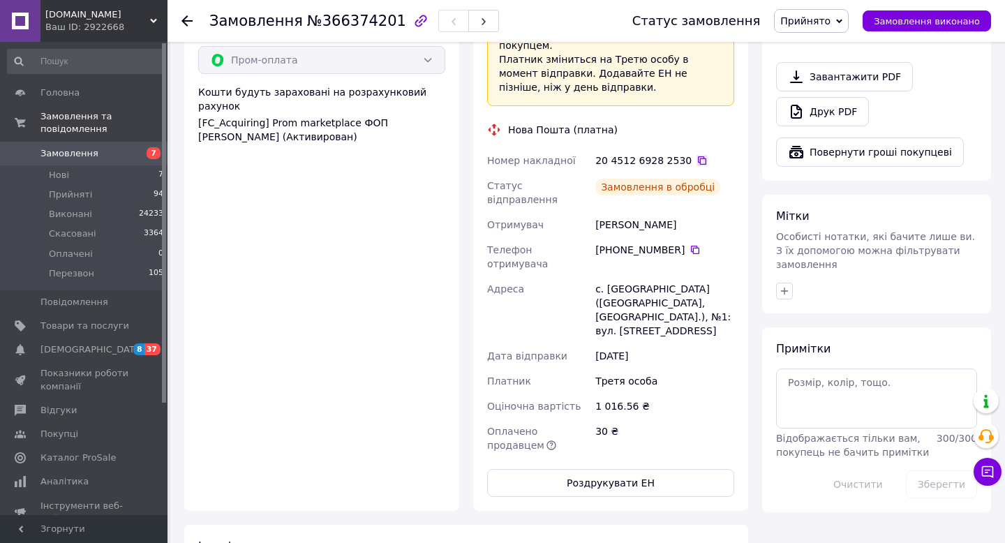
click at [697, 155] on icon at bounding box center [702, 160] width 11 height 11
click at [698, 156] on icon at bounding box center [702, 160] width 8 height 8
click at [186, 17] on use at bounding box center [186, 20] width 11 height 11
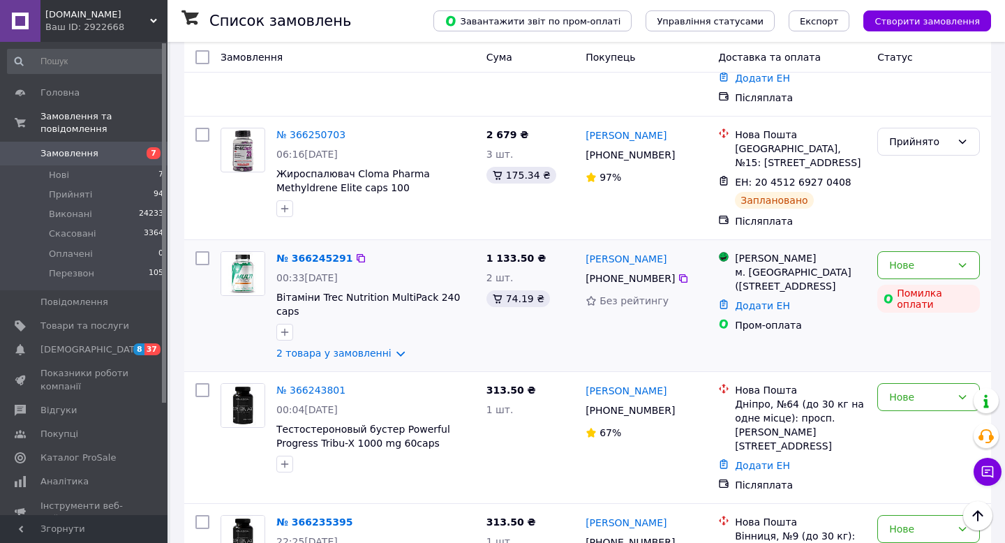
scroll to position [1800, 0]
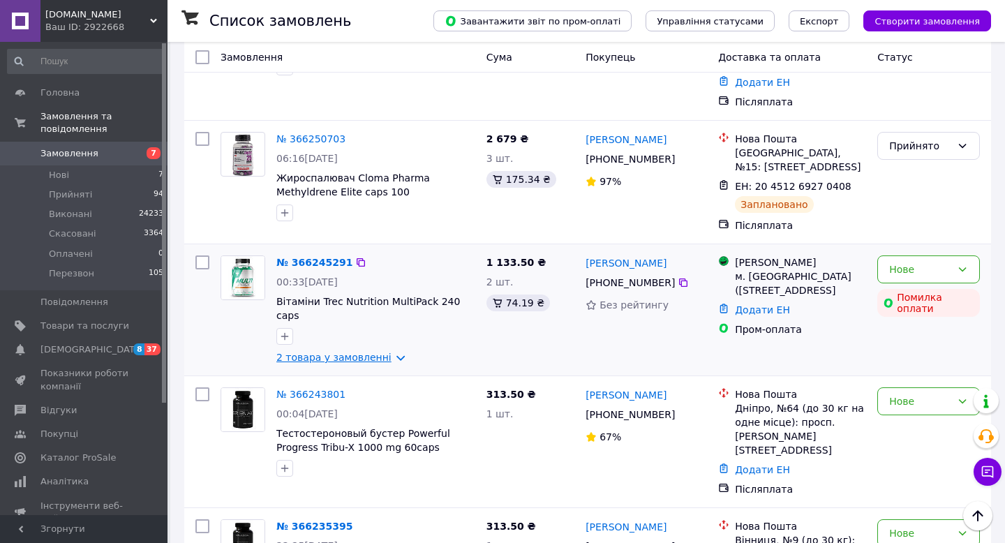
click at [392, 352] on link "2 товара у замовленні" at bounding box center [333, 357] width 115 height 11
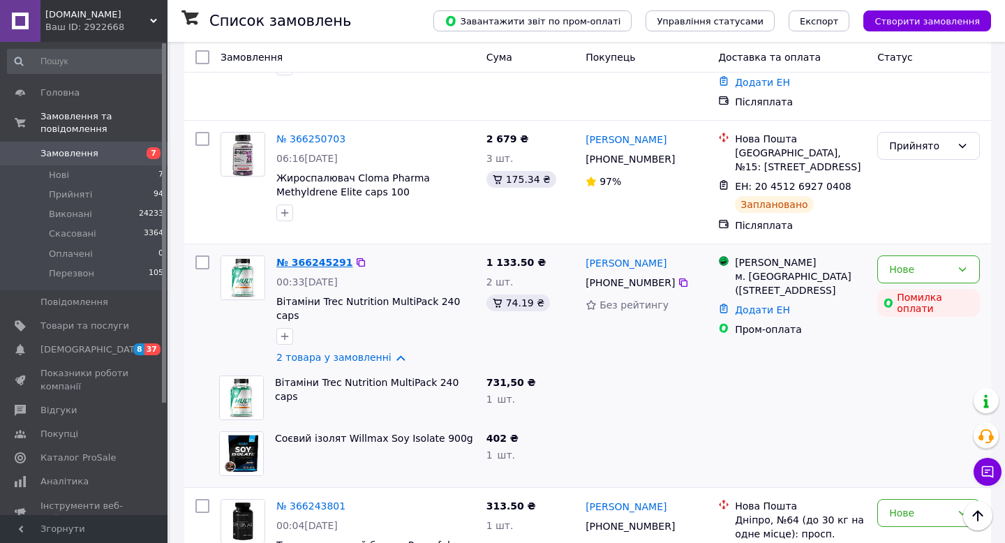
click at [313, 257] on link "№ 366245291" at bounding box center [314, 262] width 76 height 11
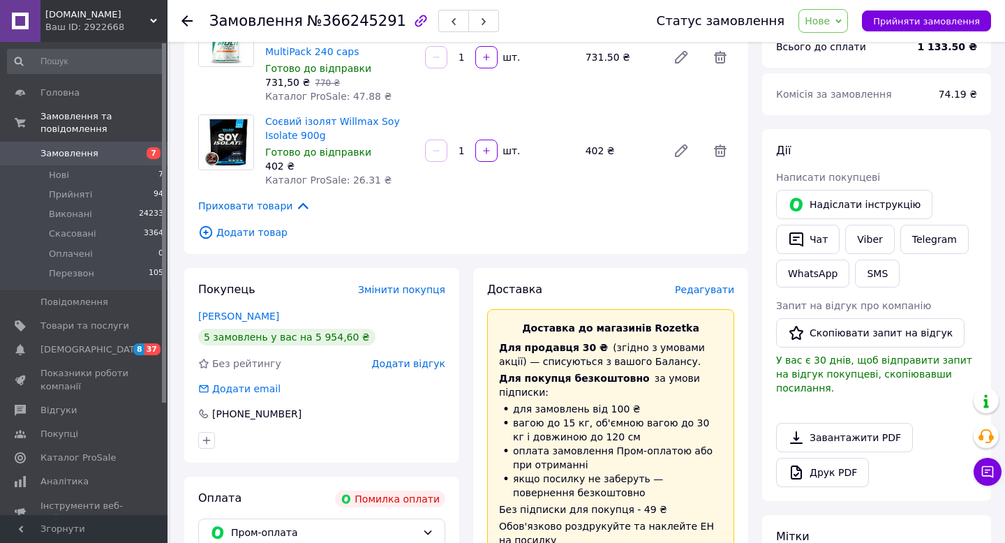
scroll to position [136, 0]
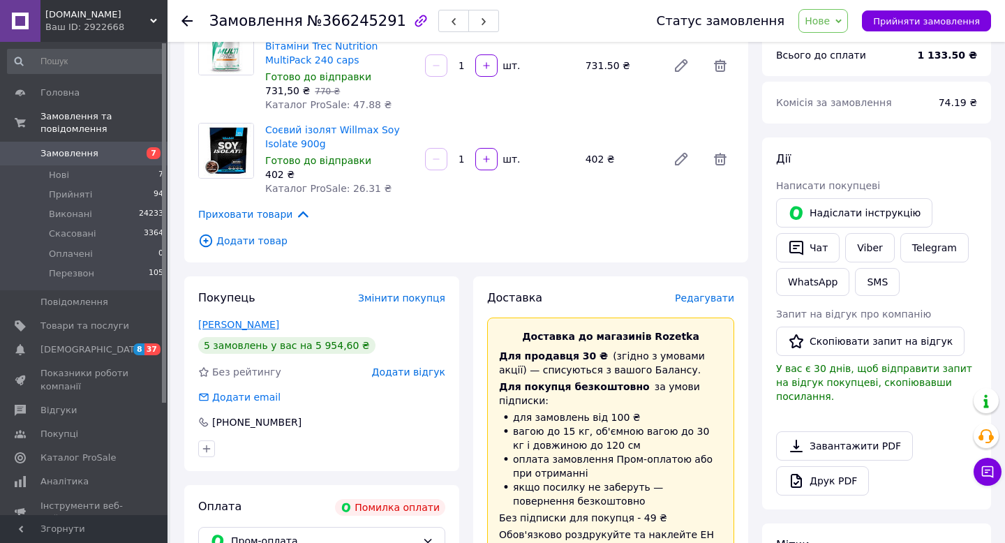
click at [261, 325] on link "[PERSON_NAME]" at bounding box center [238, 324] width 81 height 11
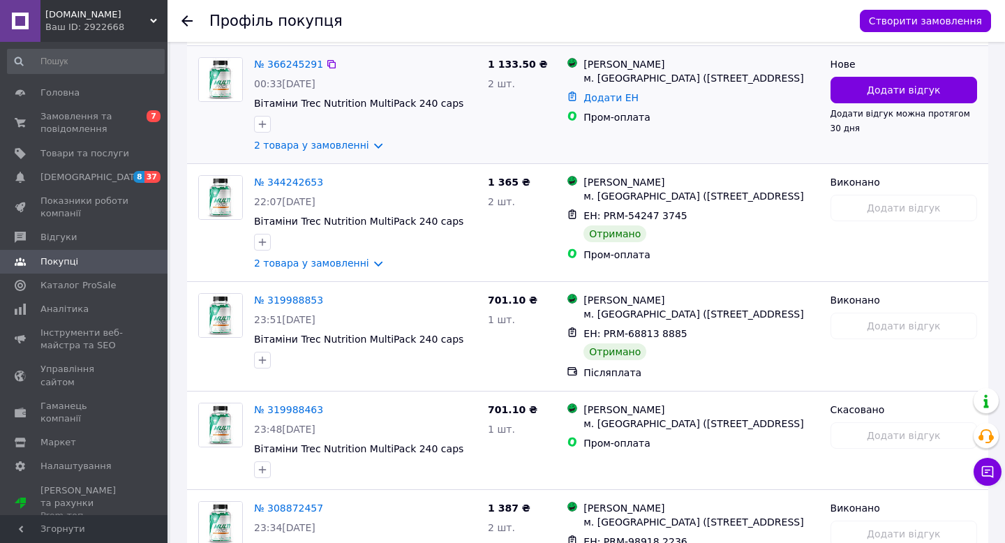
scroll to position [376, 0]
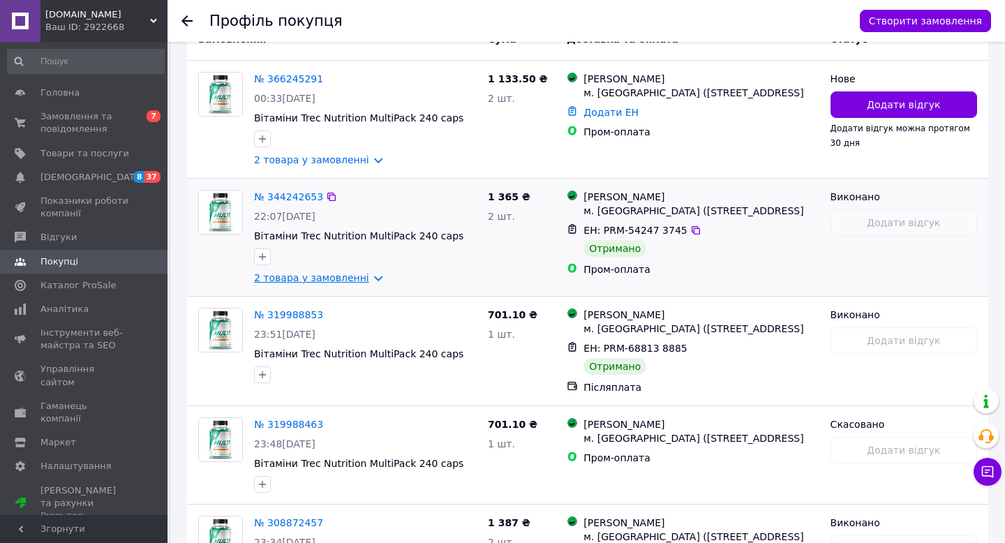
click at [364, 280] on link "2 товара у замовленні" at bounding box center [311, 277] width 115 height 11
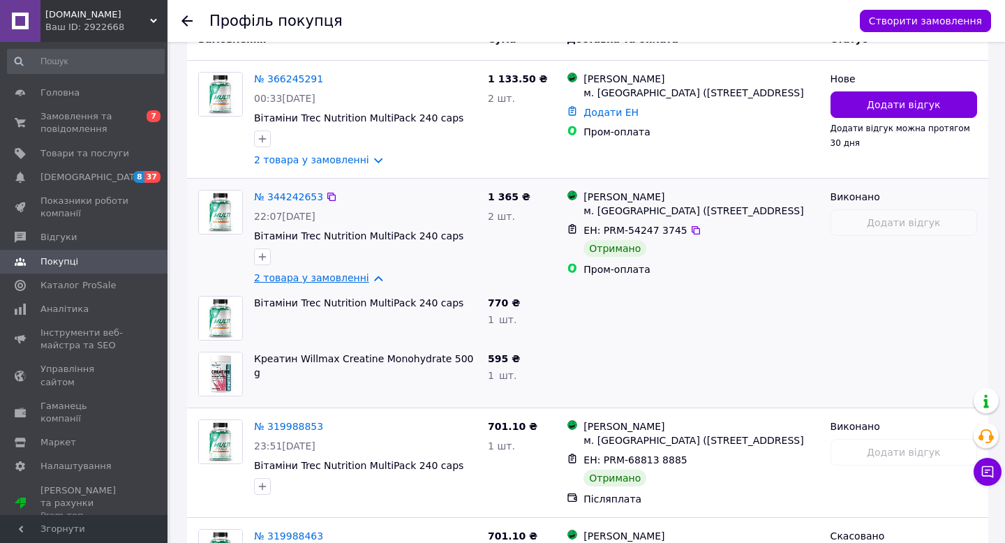
click at [365, 278] on link "2 товара у замовленні" at bounding box center [311, 277] width 115 height 11
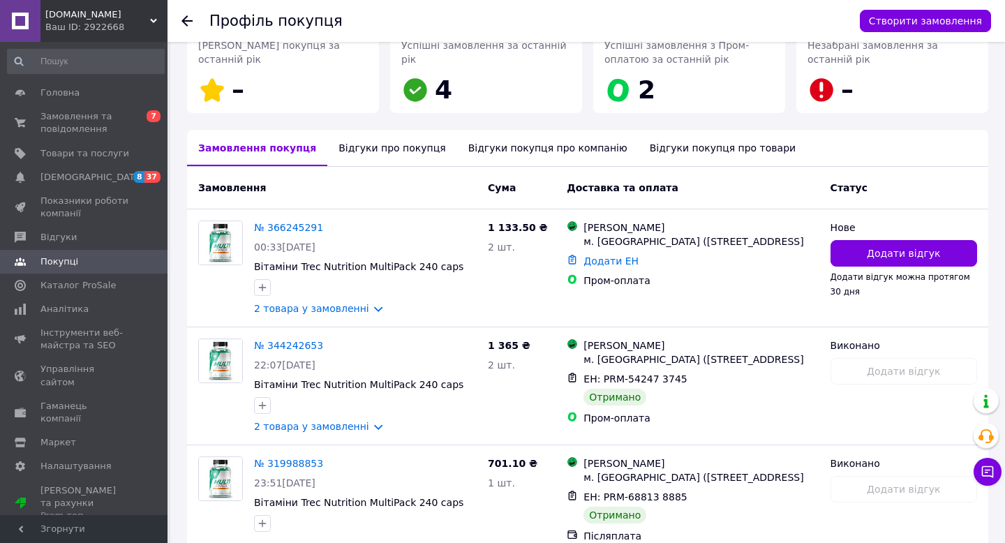
scroll to position [225, 0]
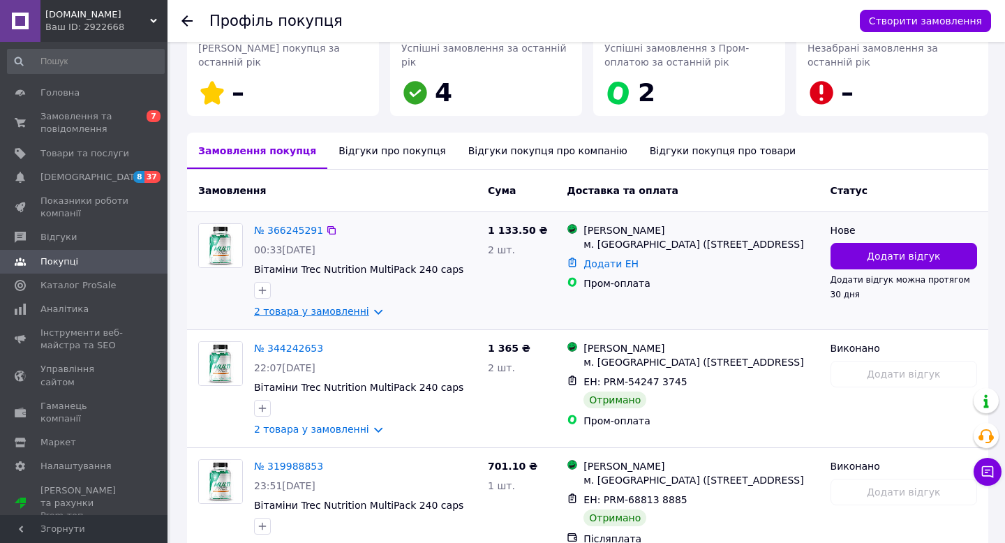
click at [369, 312] on link "2 товара у замовленні" at bounding box center [311, 311] width 115 height 11
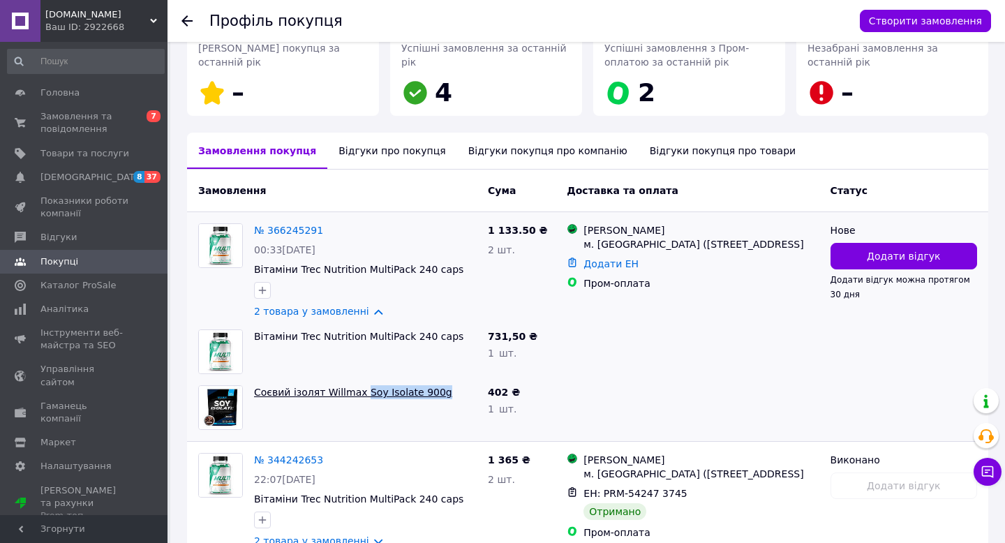
drag, startPoint x: 445, startPoint y: 394, endPoint x: 361, endPoint y: 389, distance: 84.6
click at [361, 389] on span "Соєвий ізолят Willmax Soy Isolate 900g" at bounding box center [365, 392] width 223 height 14
copy link "Soy Isolate 900g"
drag, startPoint x: 461, startPoint y: 337, endPoint x: 363, endPoint y: 332, distance: 98.5
click at [363, 332] on span "Вітаміни Trec Nutrition MultiPack 240 caps" at bounding box center [365, 336] width 223 height 14
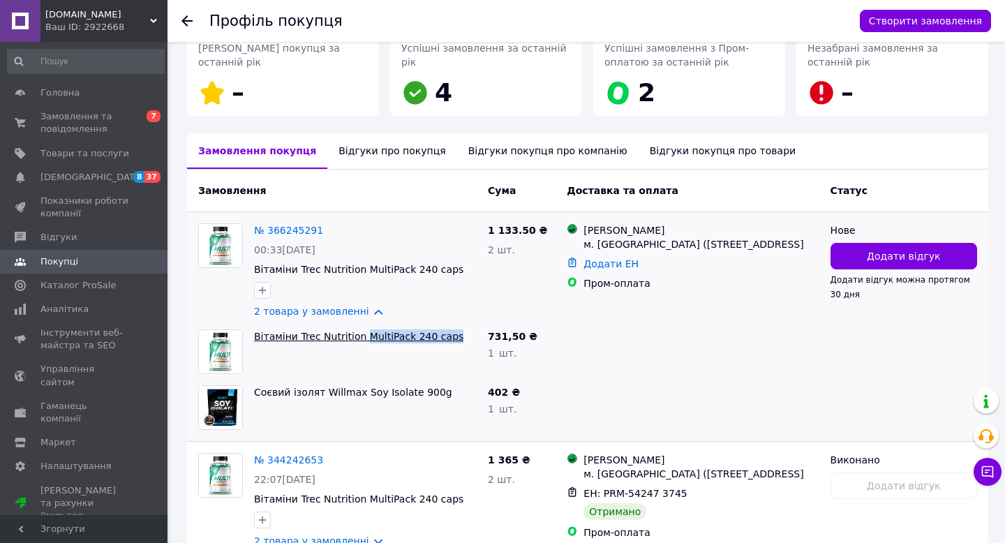
copy link "MultiPack 240 caps"
click at [56, 114] on span "Замовлення та повідомлення" at bounding box center [84, 122] width 89 height 25
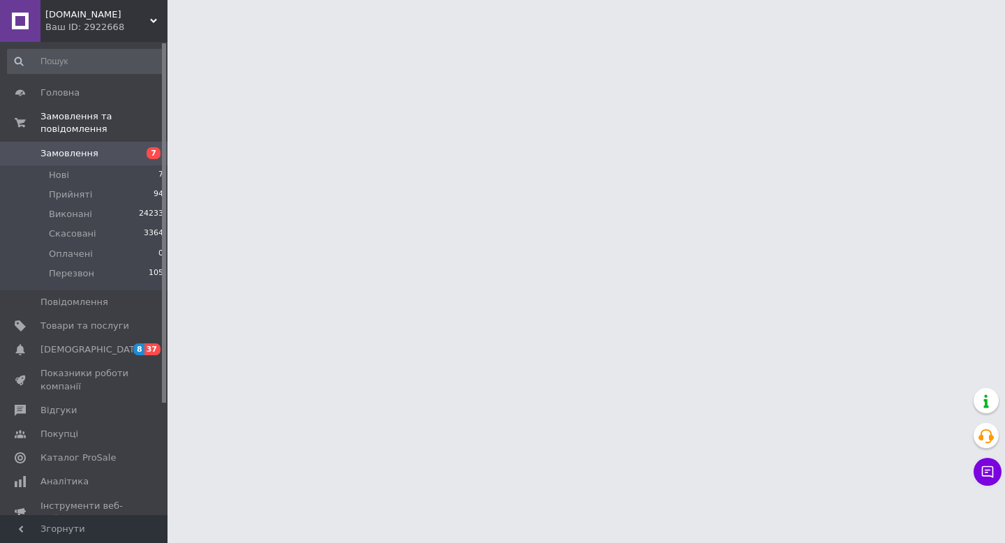
click at [77, 159] on span "Замовлення" at bounding box center [69, 153] width 58 height 13
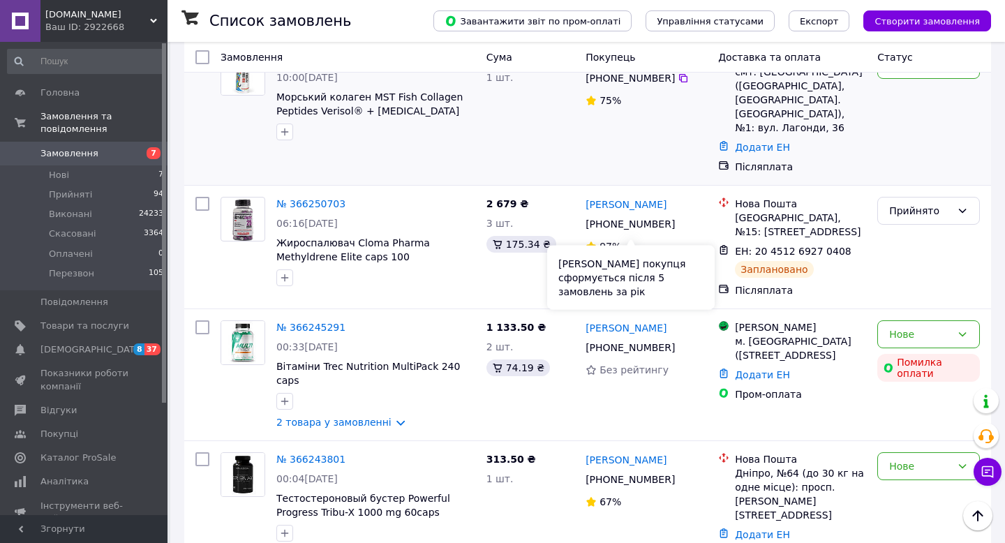
scroll to position [1738, 0]
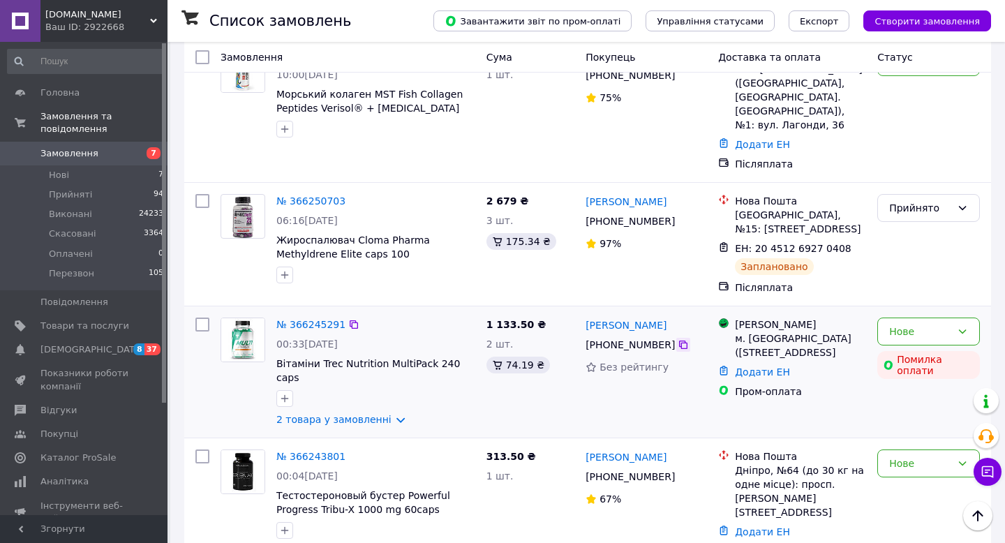
click at [678, 339] on icon at bounding box center [683, 344] width 11 height 11
click at [390, 414] on link "2 товара у замовленні" at bounding box center [333, 419] width 115 height 11
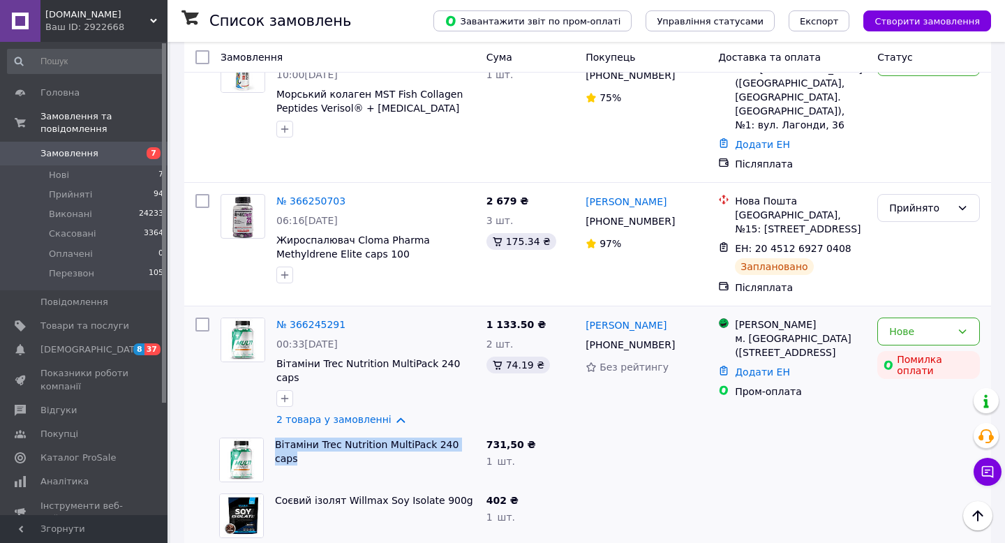
drag, startPoint x: 475, startPoint y: 294, endPoint x: 274, endPoint y: 291, distance: 201.0
click at [274, 432] on div "Вітаміни Trec Nutrition MultiPack 240 caps" at bounding box center [374, 460] width 211 height 56
copy link "Вітаміни Trec Nutrition MultiPack 240 caps"
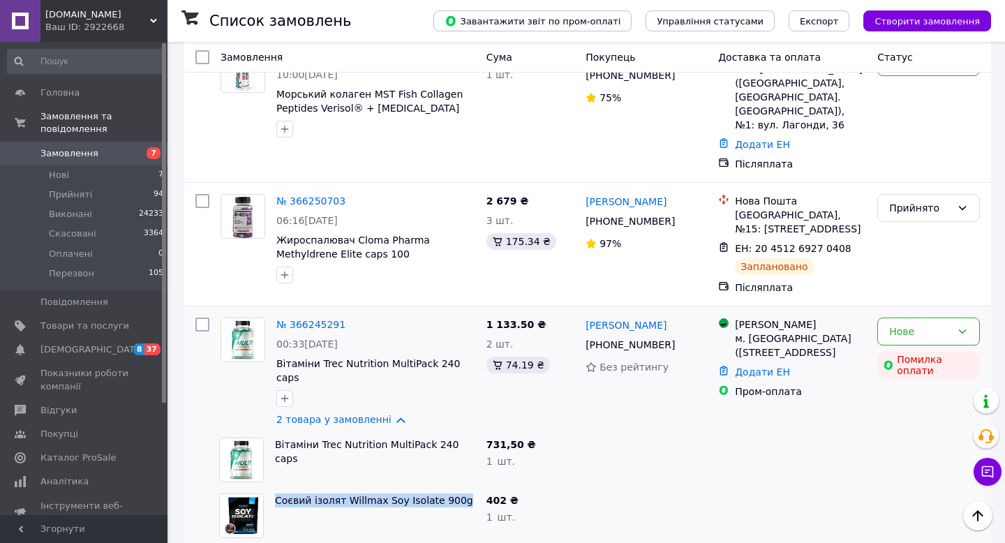
drag, startPoint x: 463, startPoint y: 347, endPoint x: 272, endPoint y: 348, distance: 190.5
click at [272, 488] on div "Соєвий ізолят Willmax Soy Isolate 900g" at bounding box center [374, 516] width 211 height 56
copy link "Соєвий ізолят Willmax Soy Isolate 900g"
click at [822, 432] on div at bounding box center [792, 460] width 159 height 56
drag, startPoint x: 463, startPoint y: 348, endPoint x: 382, endPoint y: 349, distance: 81.0
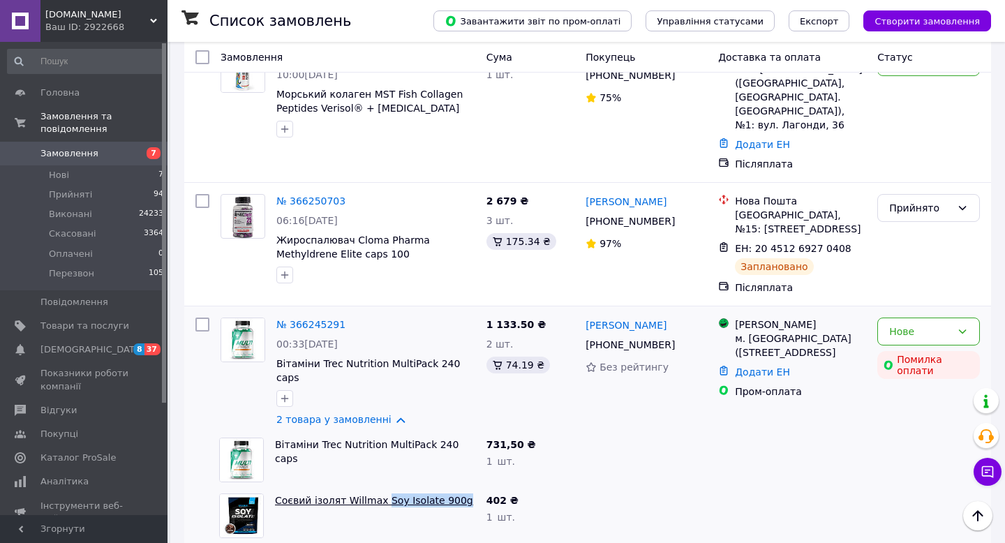
click at [382, 493] on span "Соєвий ізолят Willmax Soy Isolate 900g" at bounding box center [375, 500] width 200 height 14
copy link "Soy Isolate 900g"
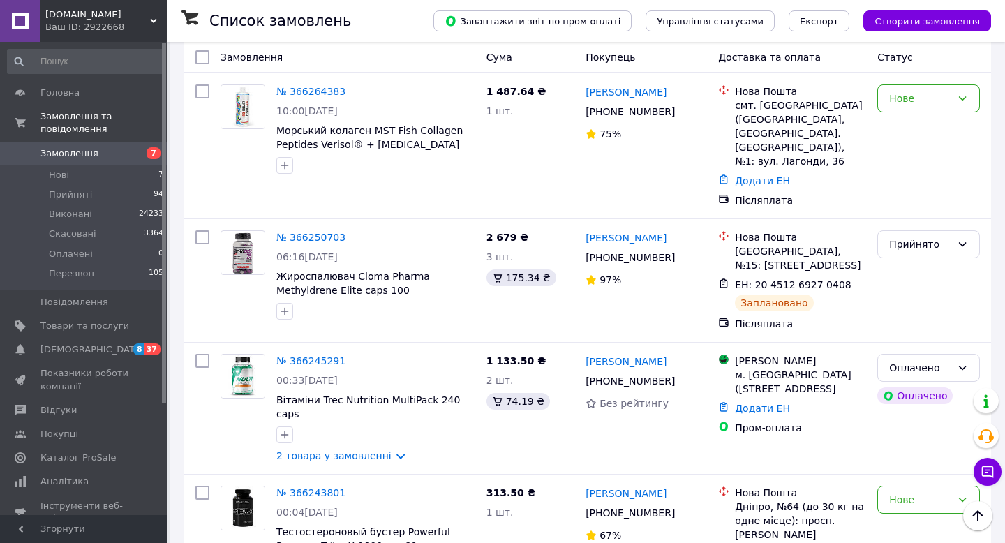
scroll to position [1702, 0]
click at [959, 362] on icon at bounding box center [962, 367] width 11 height 11
click at [928, 251] on li "Прийнято" at bounding box center [928, 258] width 101 height 25
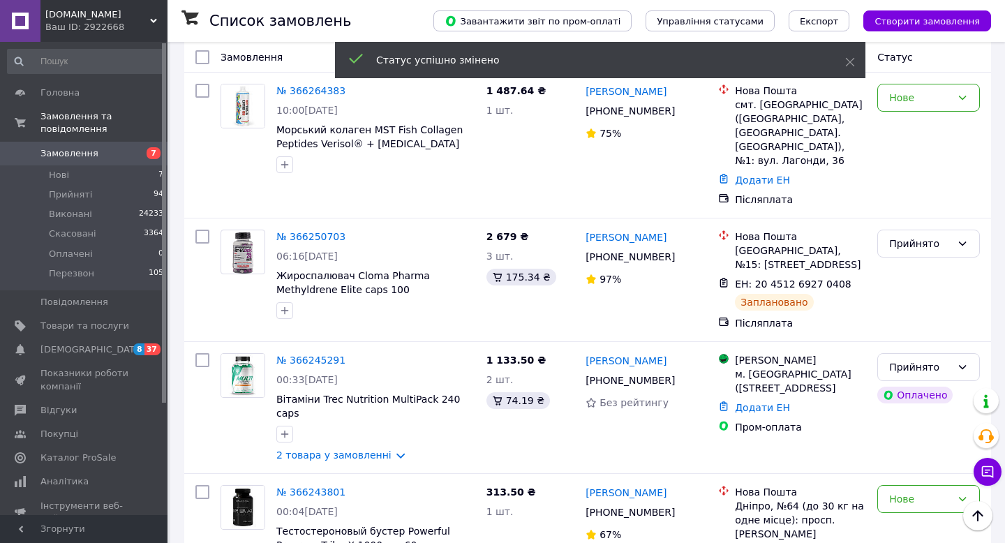
click at [392, 449] on link "2 товара у замовленні" at bounding box center [333, 454] width 115 height 11
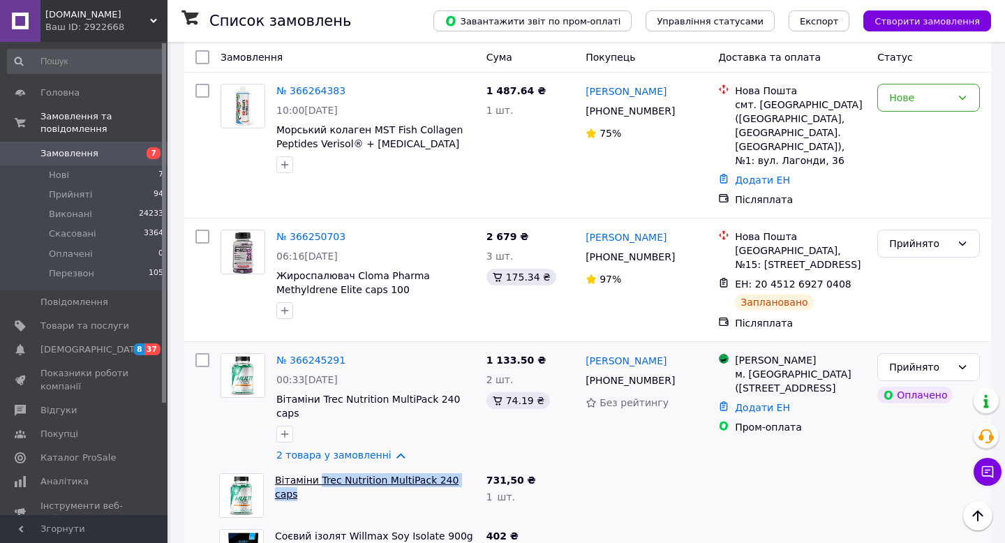
drag, startPoint x: 473, startPoint y: 327, endPoint x: 320, endPoint y: 328, distance: 152.9
click at [320, 473] on span "Вітаміни Trec Nutrition MultiPack 240 caps" at bounding box center [375, 487] width 200 height 28
copy link "Trec Nutrition MultiPack 240 caps"
drag, startPoint x: 466, startPoint y: 382, endPoint x: 345, endPoint y: 381, distance: 120.8
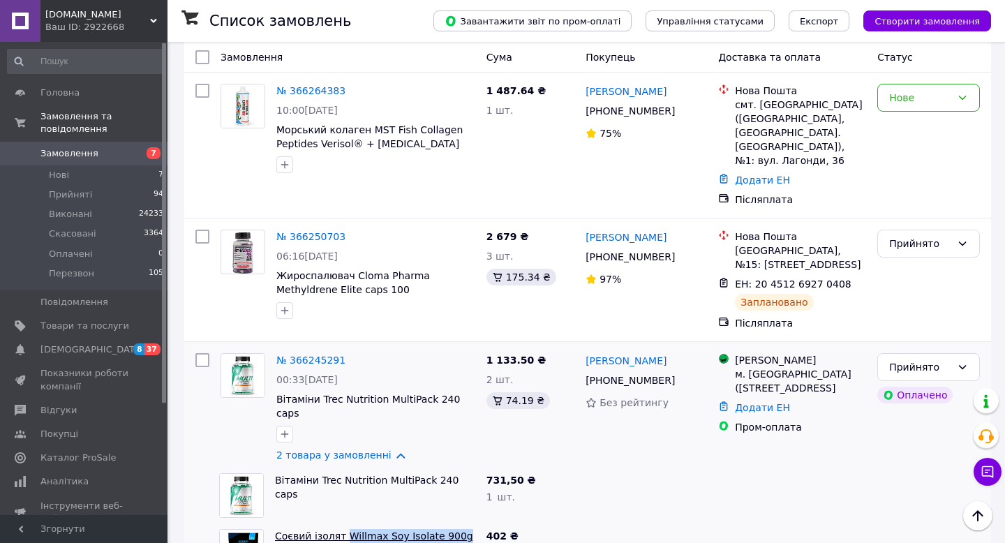
click at [345, 529] on span "Соєвий ізолят Willmax Soy Isolate 900g" at bounding box center [375, 536] width 200 height 14
copy link "Willmax Soy Isolate 900g"
click at [683, 376] on icon at bounding box center [683, 380] width 8 height 8
drag, startPoint x: 736, startPoint y: 217, endPoint x: 825, endPoint y: 244, distance: 92.7
click at [825, 353] on div "Магазини Rozetka м. Сарни (Рівненська обл.), Широка вул., 60" at bounding box center [800, 374] width 137 height 42
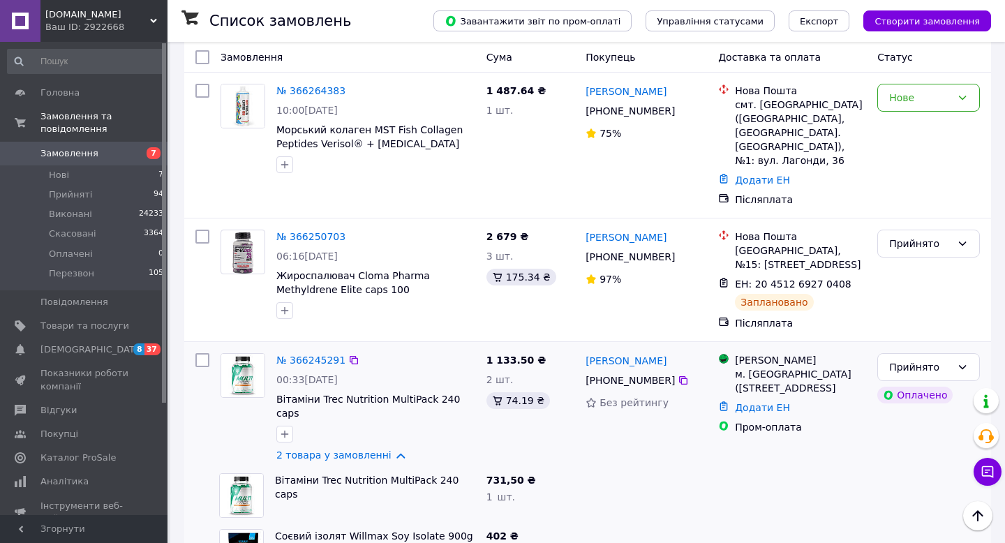
copy div "Магазини Rozetka м. Сарни (Рівненська обл.), Широка вул., 60"
click at [307, 355] on link "№ 366245291" at bounding box center [310, 360] width 69 height 11
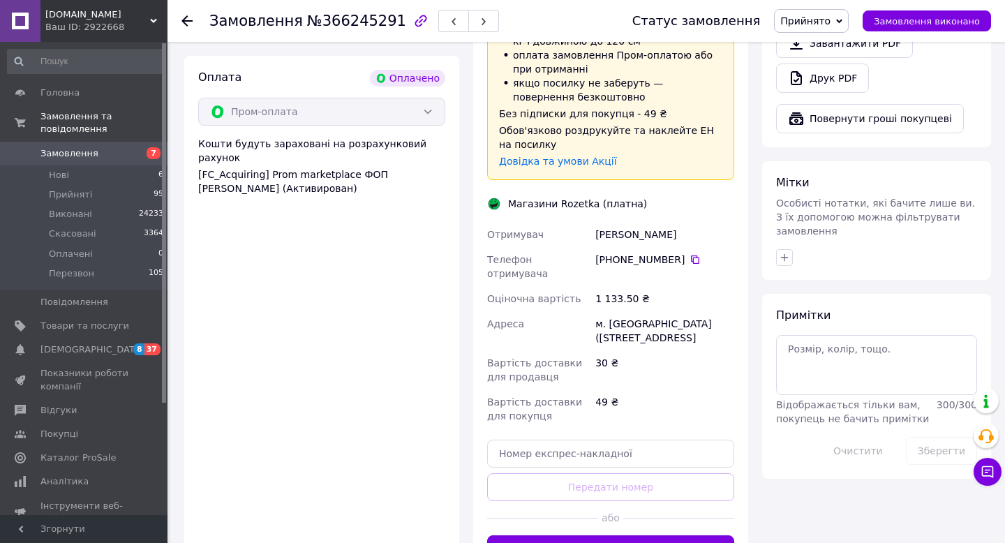
scroll to position [923, 0]
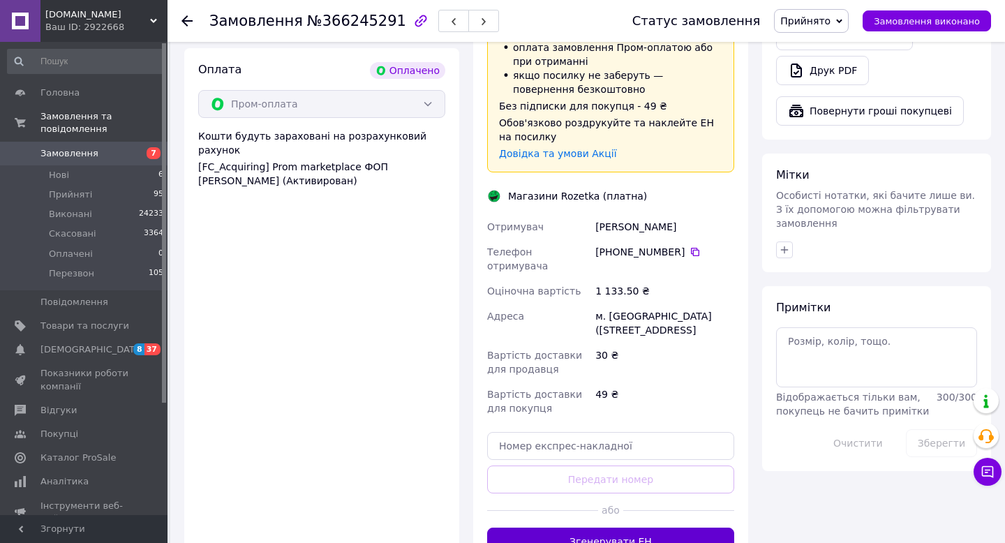
click at [579, 528] on button "Згенерувати ЕН" at bounding box center [610, 542] width 247 height 28
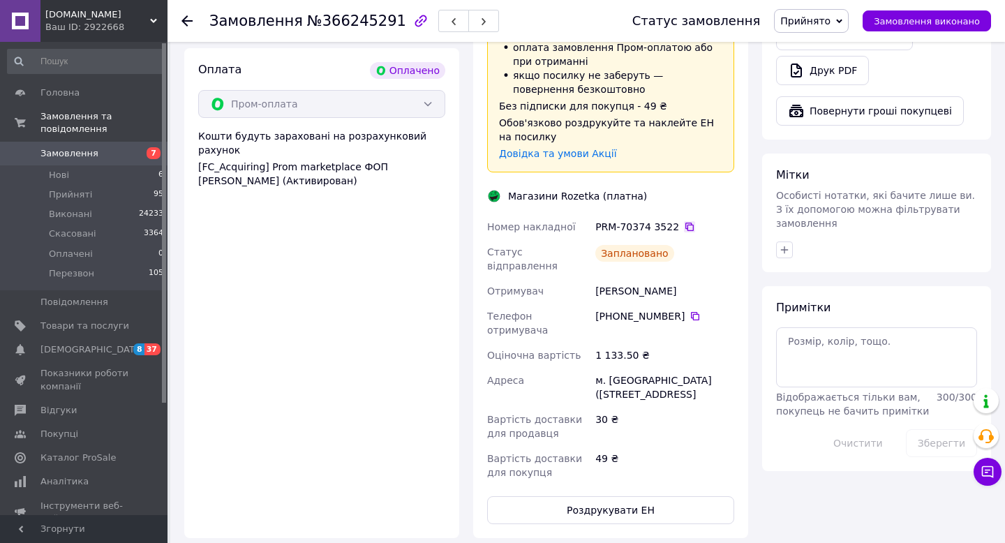
click at [687, 221] on icon at bounding box center [689, 226] width 11 height 11
click at [622, 496] on button "Роздрукувати ЕН" at bounding box center [610, 510] width 247 height 28
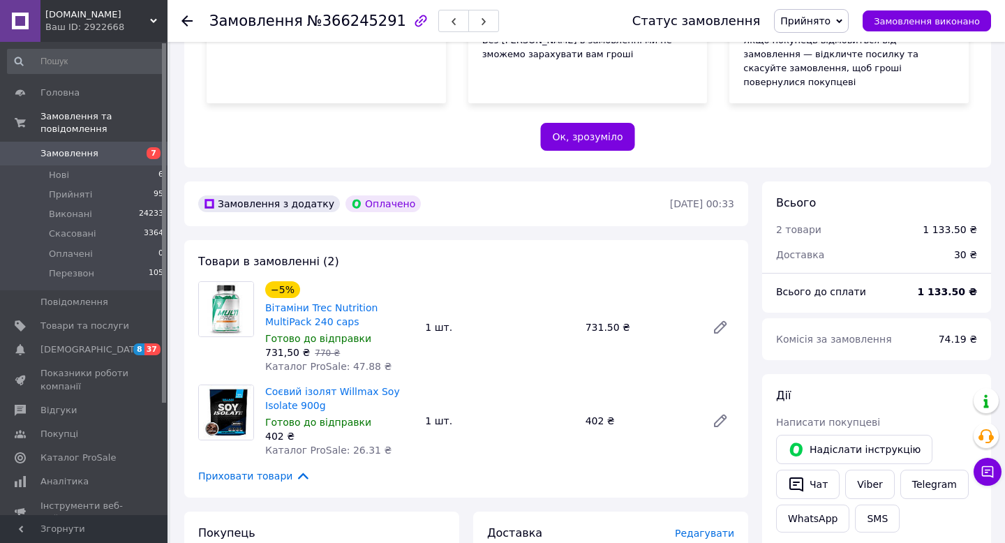
scroll to position [0, 0]
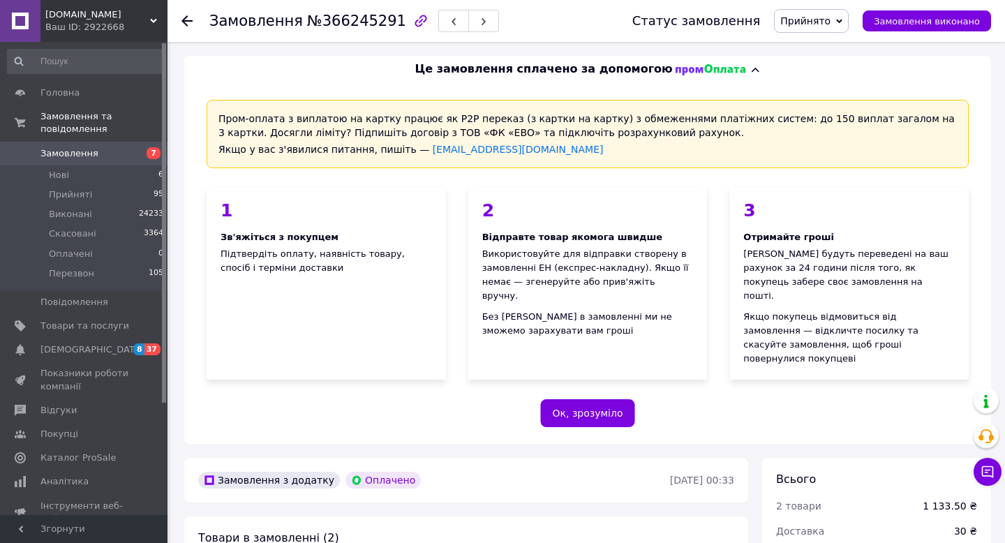
click at [186, 24] on use at bounding box center [186, 20] width 11 height 11
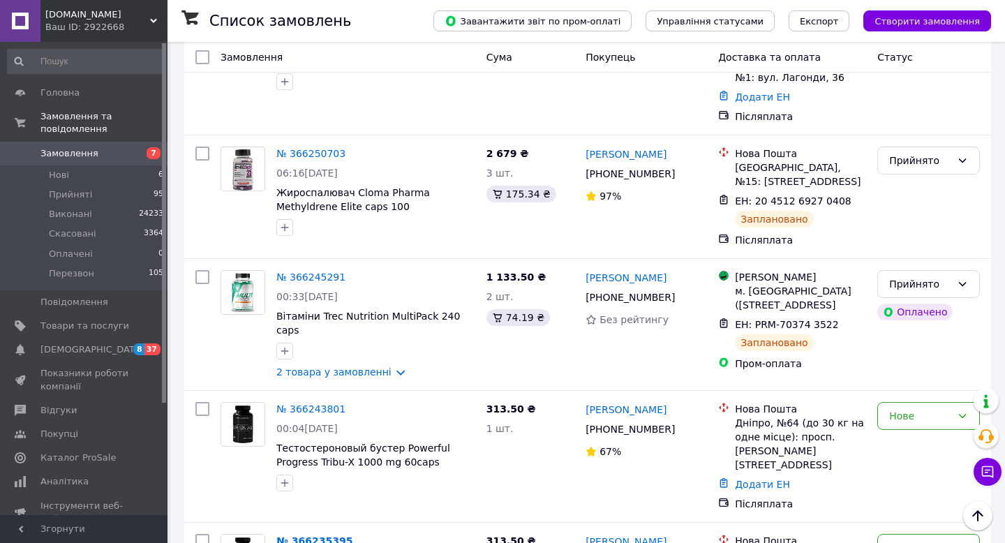
scroll to position [1787, 0]
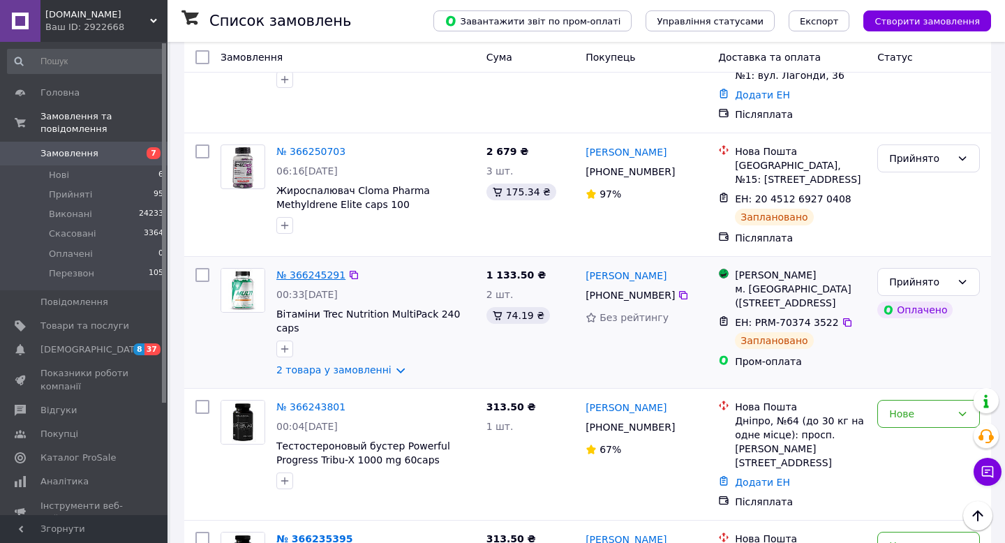
click at [320, 269] on link "№ 366245291" at bounding box center [310, 274] width 69 height 11
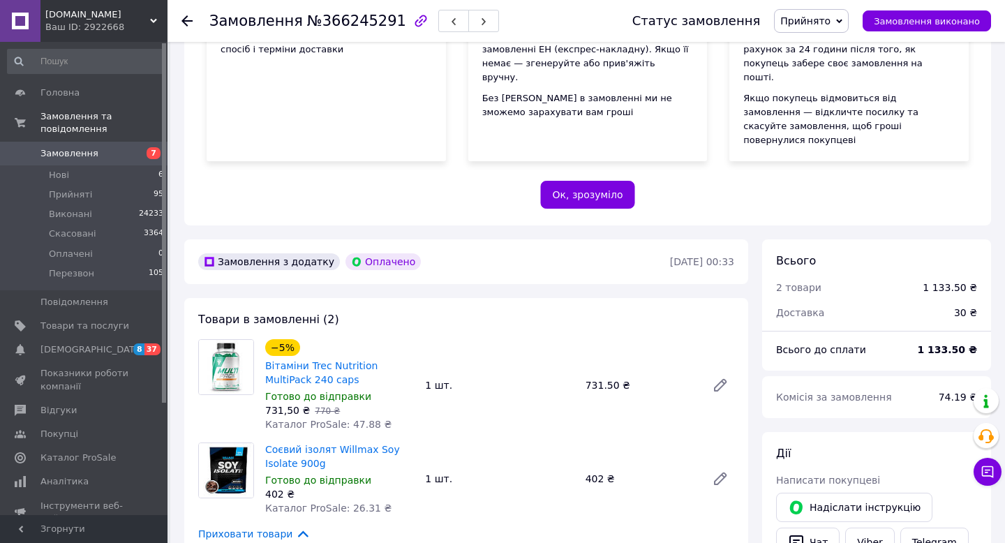
scroll to position [209, 0]
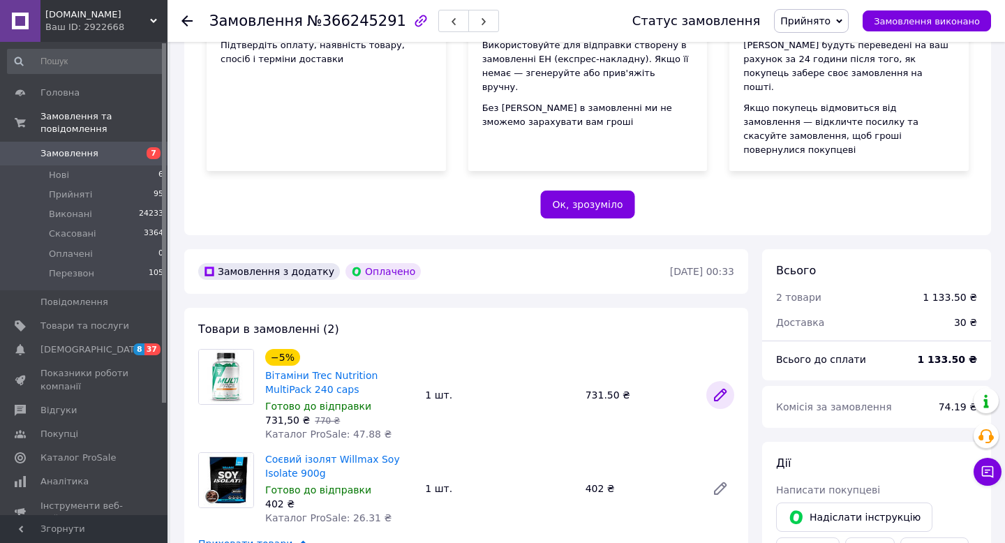
click at [722, 389] on icon at bounding box center [720, 394] width 11 height 11
